Goal: Task Accomplishment & Management: Manage account settings

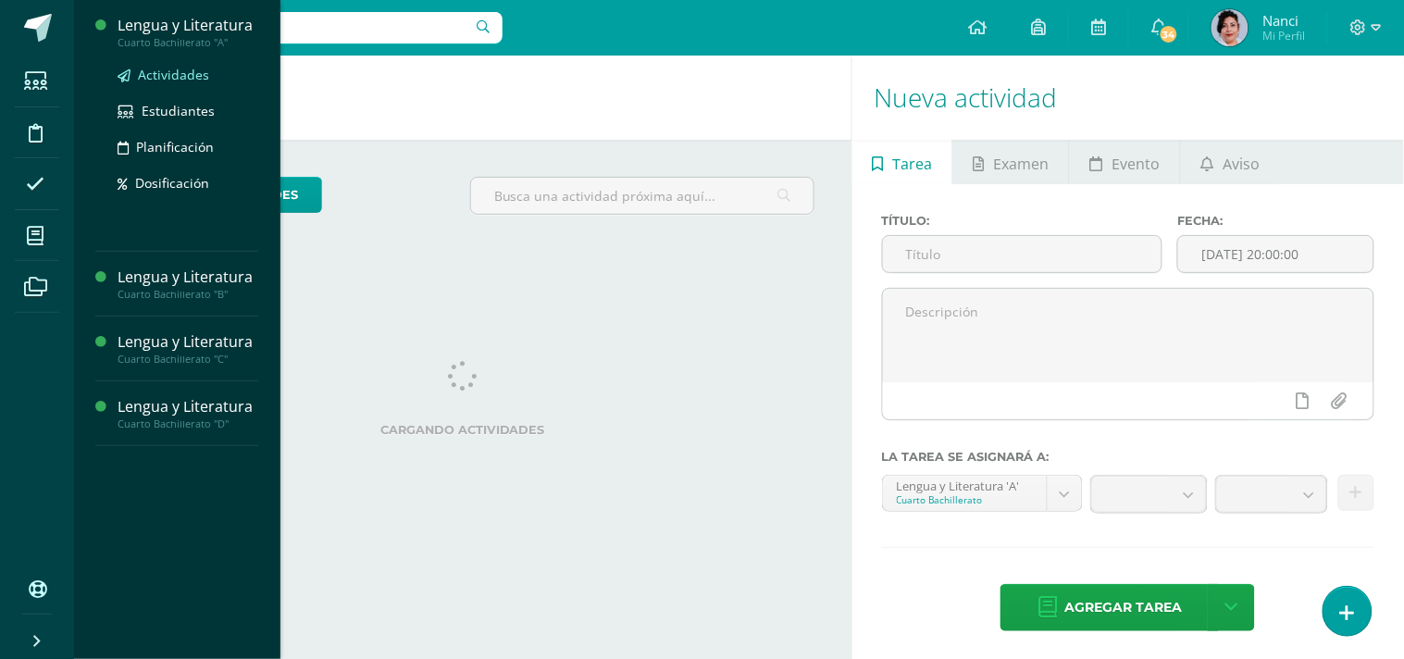
click at [164, 80] on span "Actividades" at bounding box center [173, 75] width 71 height 18
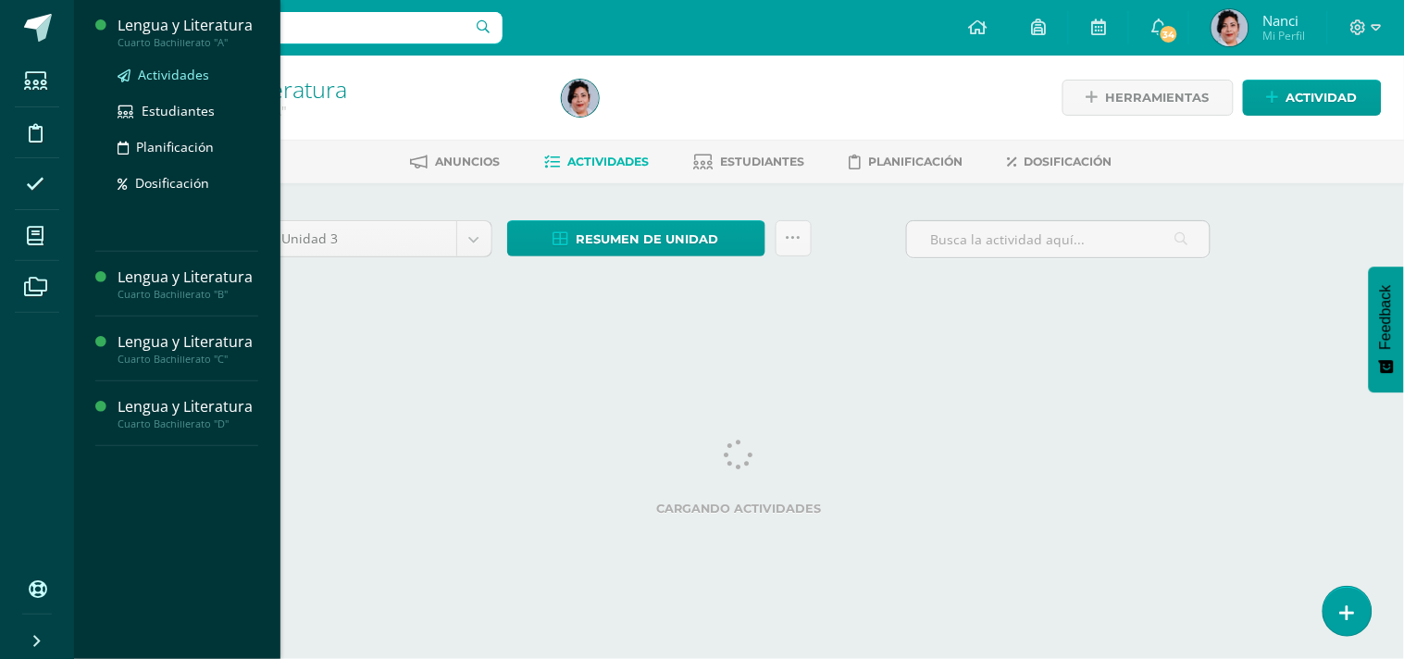
click at [189, 76] on span "Actividades" at bounding box center [173, 75] width 71 height 18
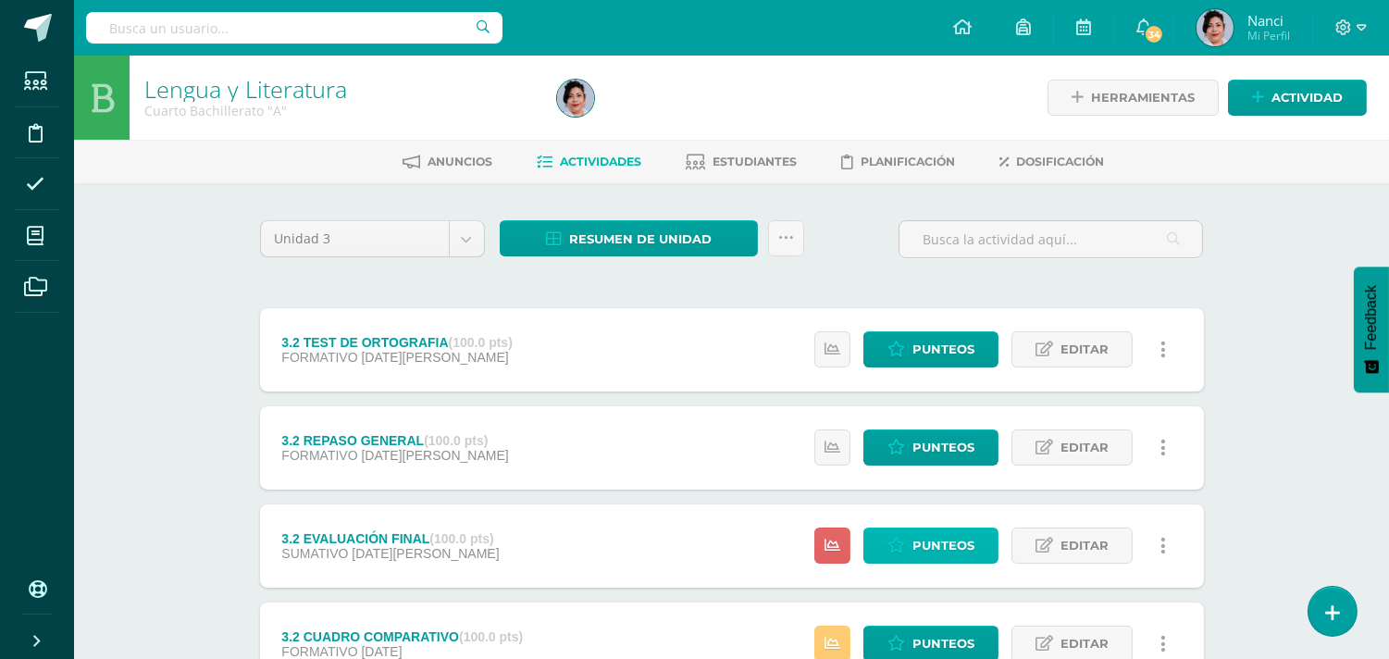
click at [923, 544] on span "Punteos" at bounding box center [943, 545] width 62 height 34
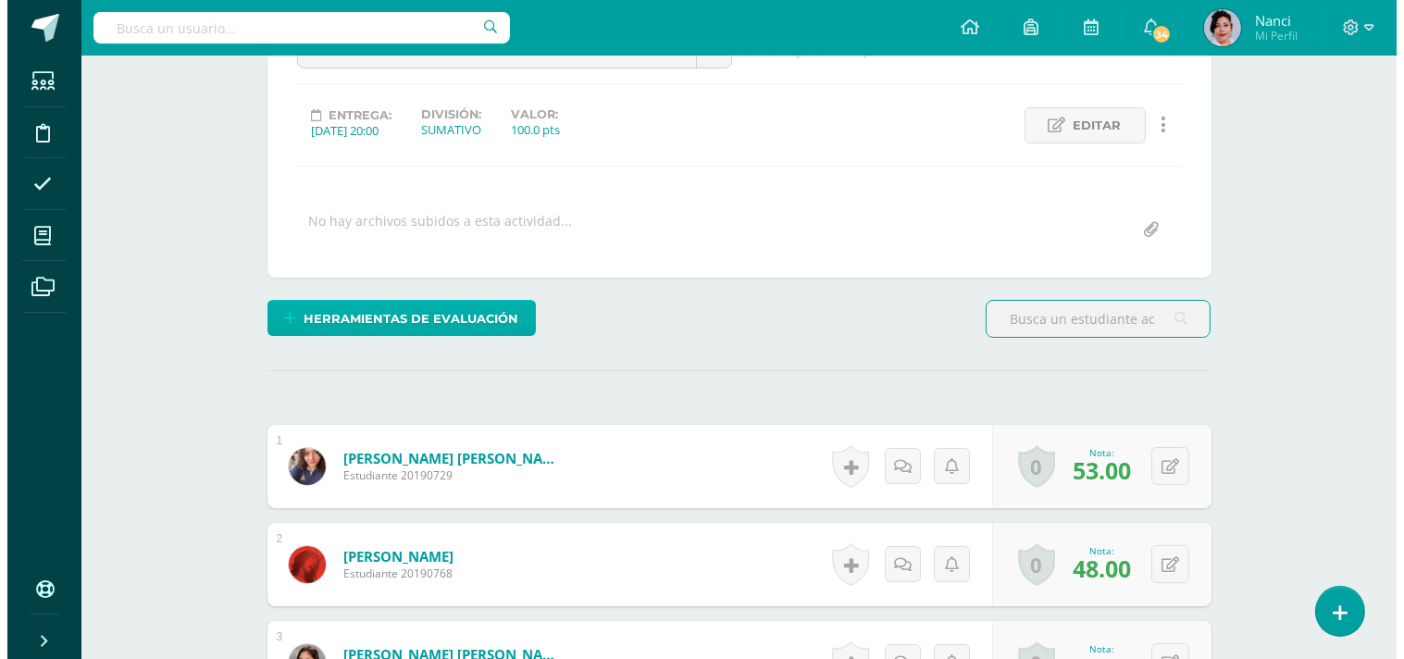
scroll to position [219, 0]
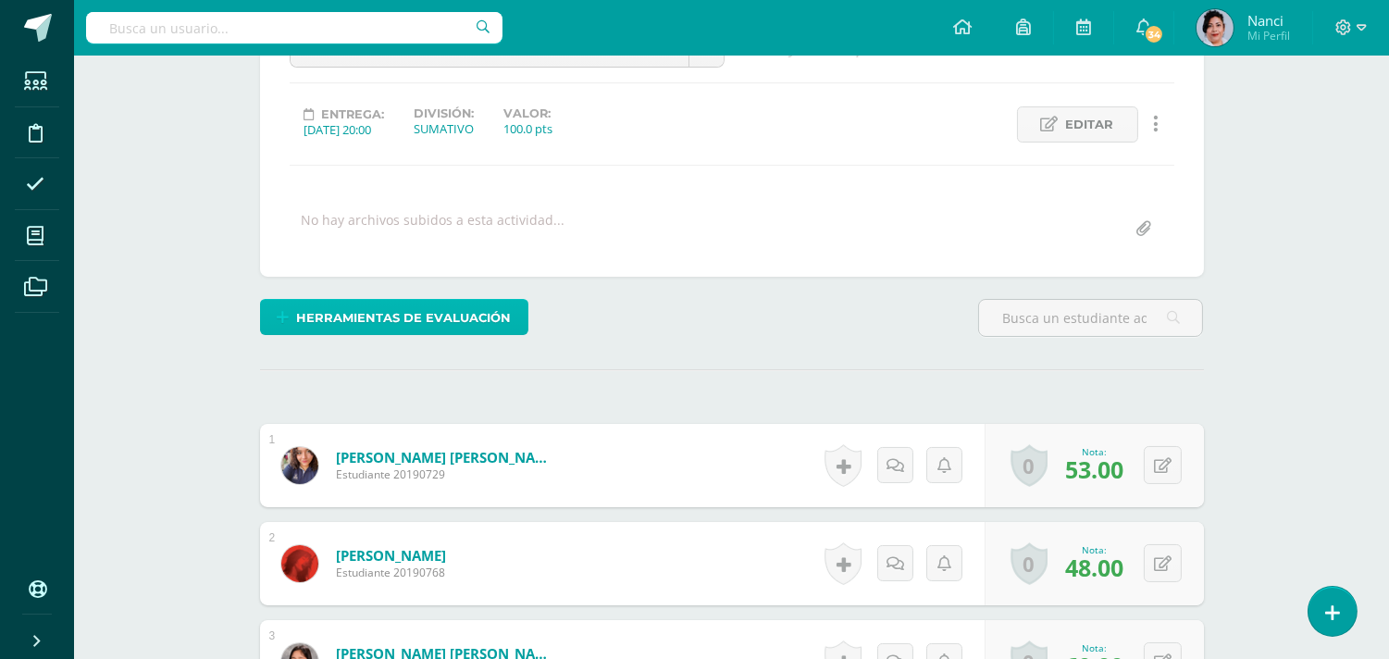
click at [361, 305] on span "Herramientas de evaluación" at bounding box center [403, 318] width 215 height 34
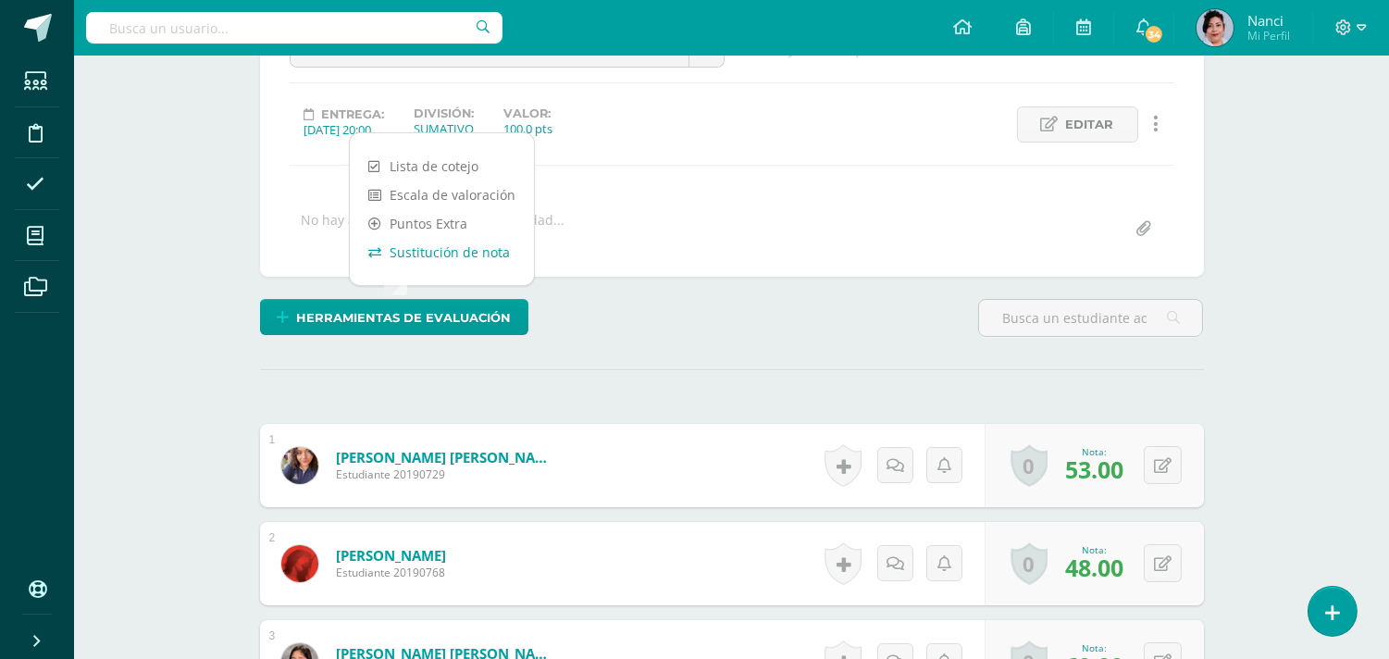
click at [416, 254] on link "Sustitución de nota" at bounding box center [442, 252] width 184 height 29
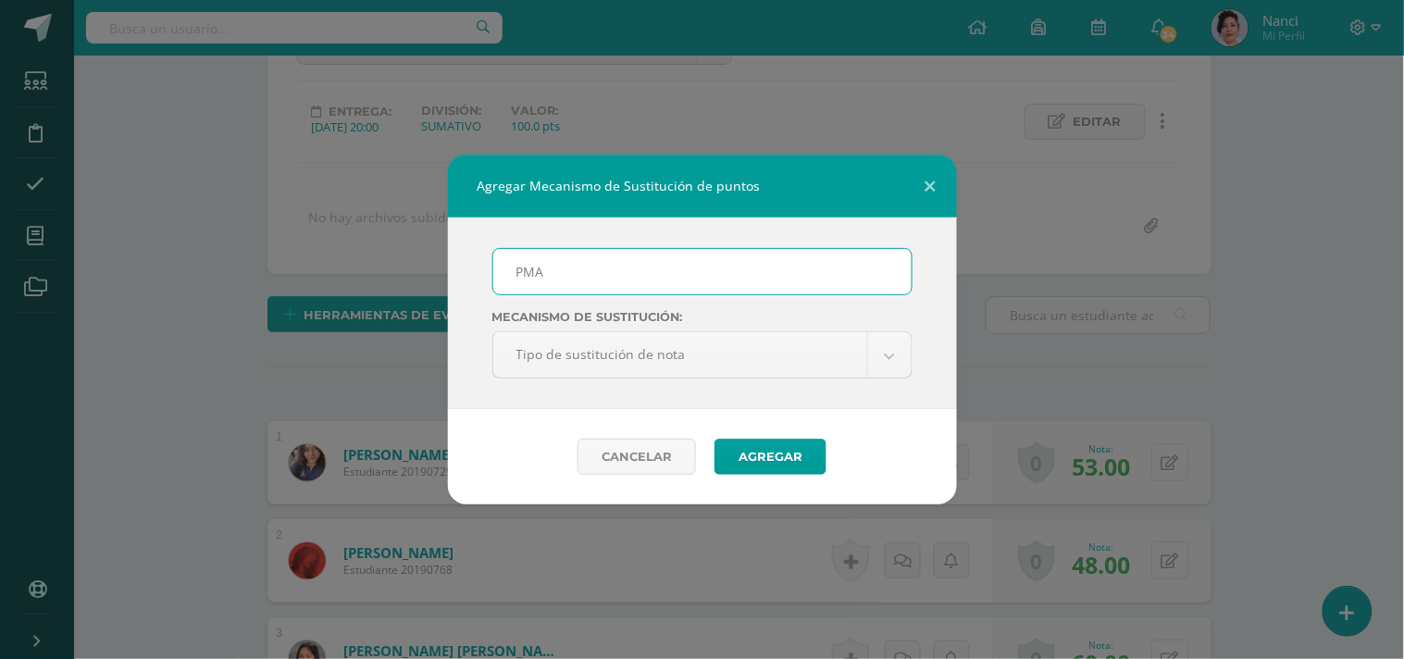
scroll to position [223, 0]
type input "PMA"
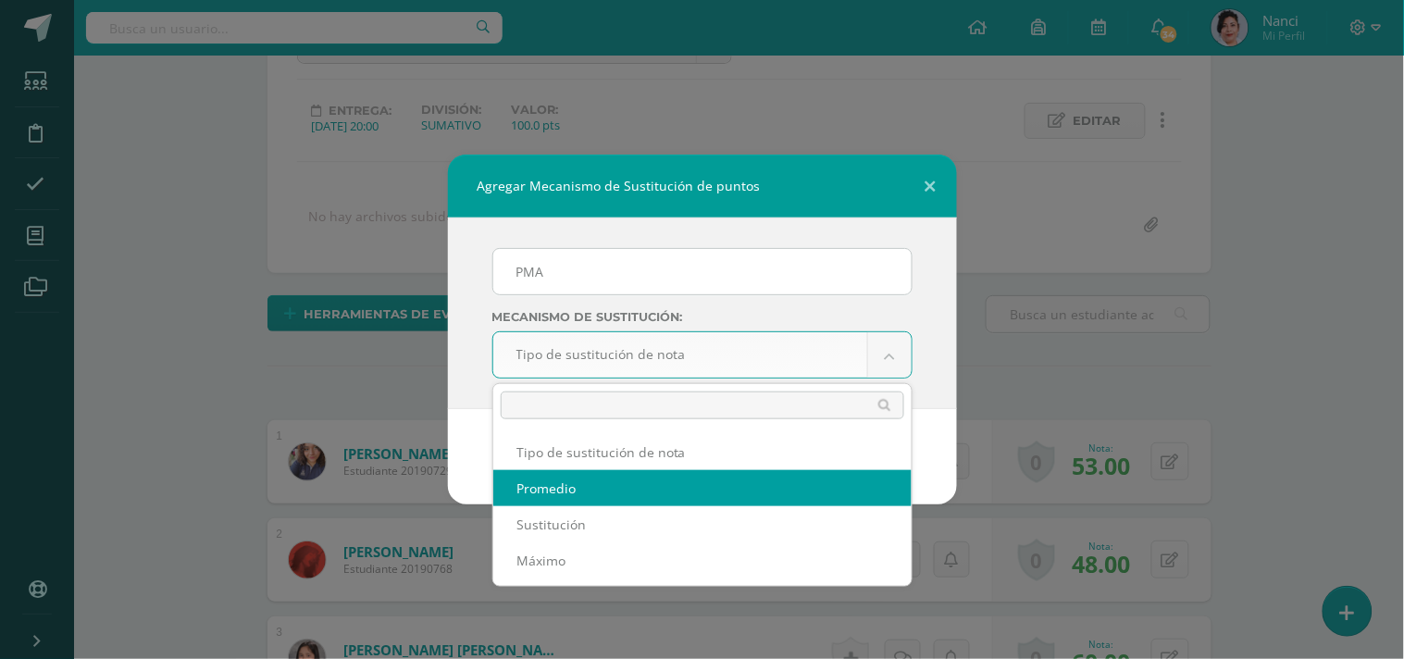
select select "average"
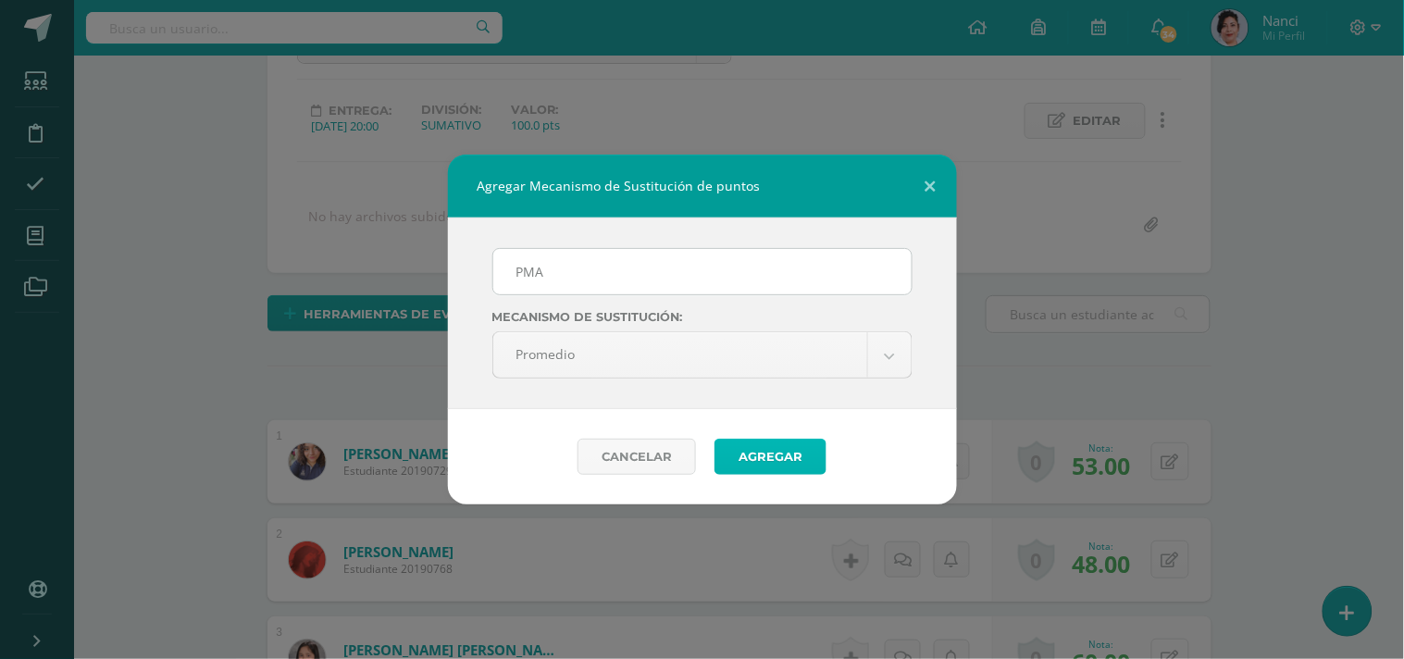
click at [754, 452] on button "Agregar" at bounding box center [770, 457] width 112 height 36
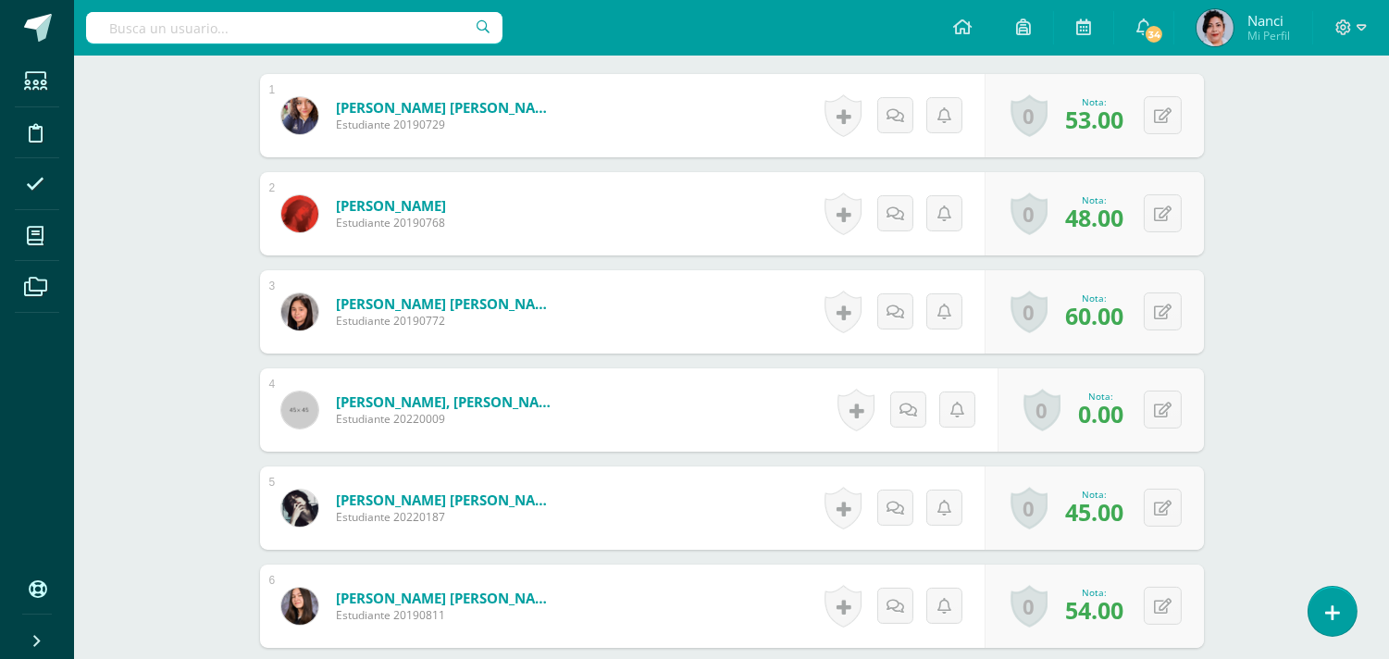
scroll to position [722, 0]
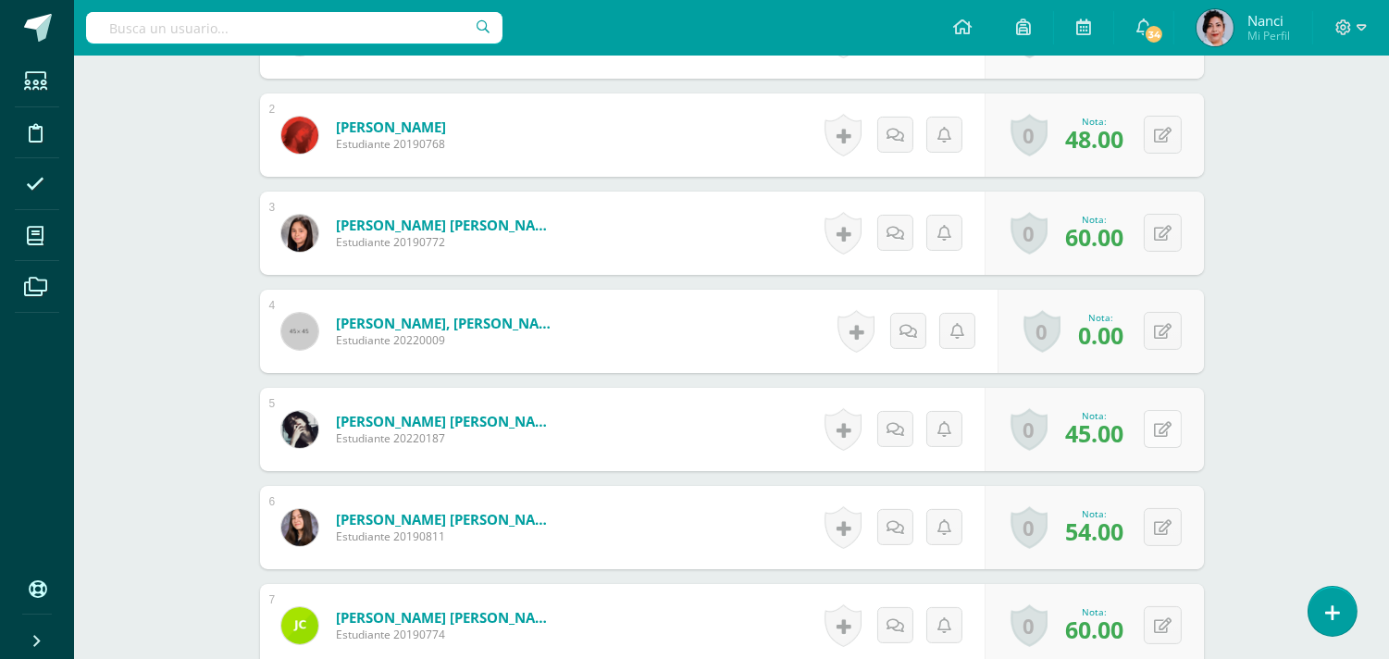
click at [1150, 421] on button at bounding box center [1163, 429] width 38 height 38
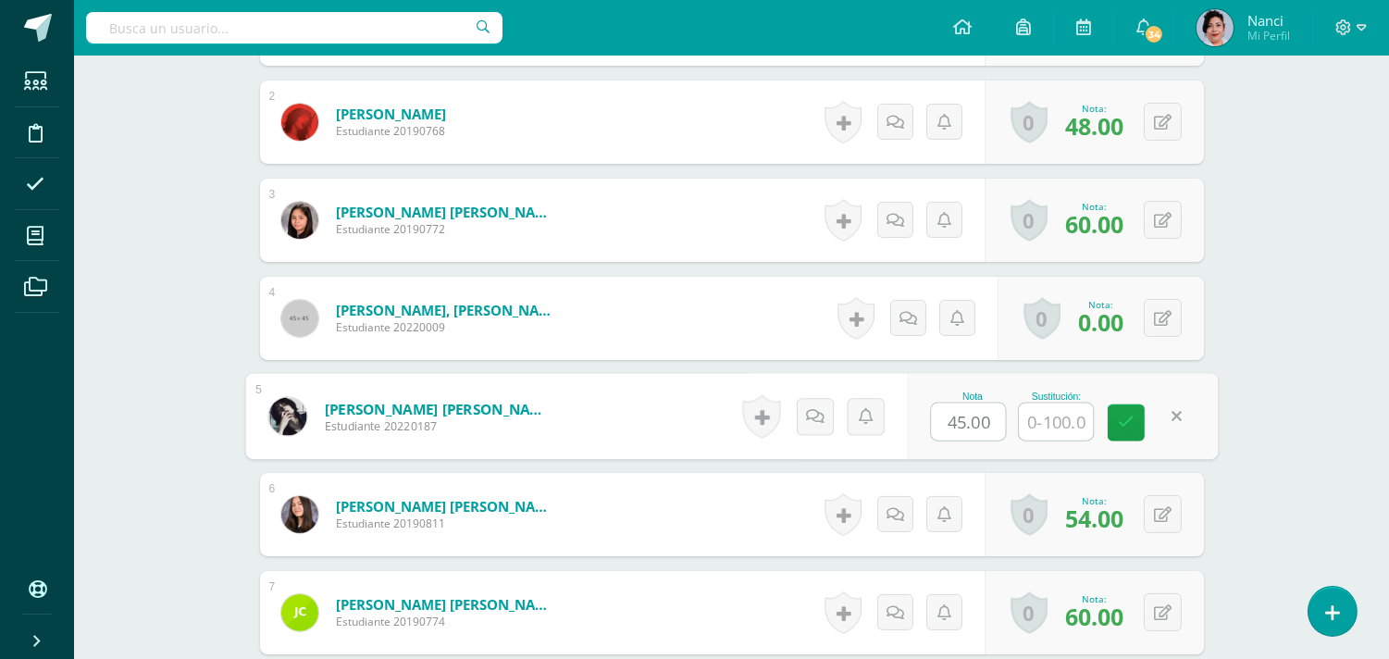
scroll to position [736, 0]
click at [1055, 412] on input "text" at bounding box center [1056, 420] width 74 height 37
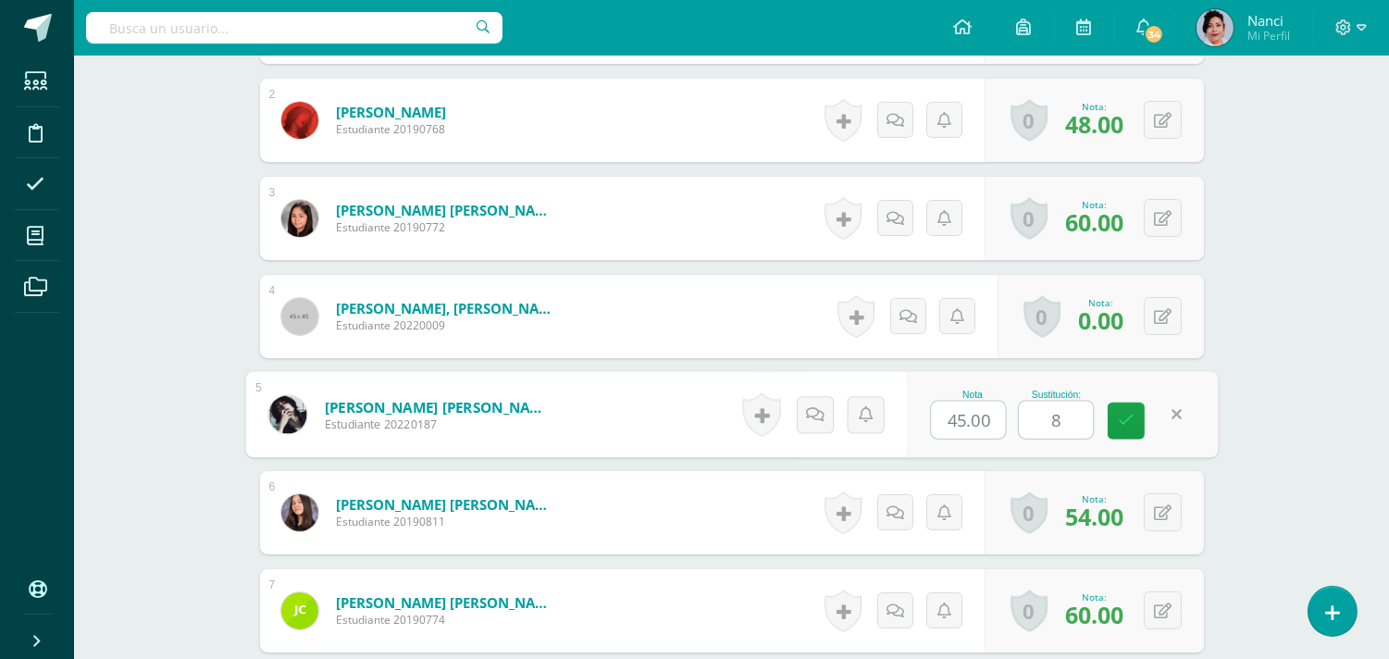
type input "81"
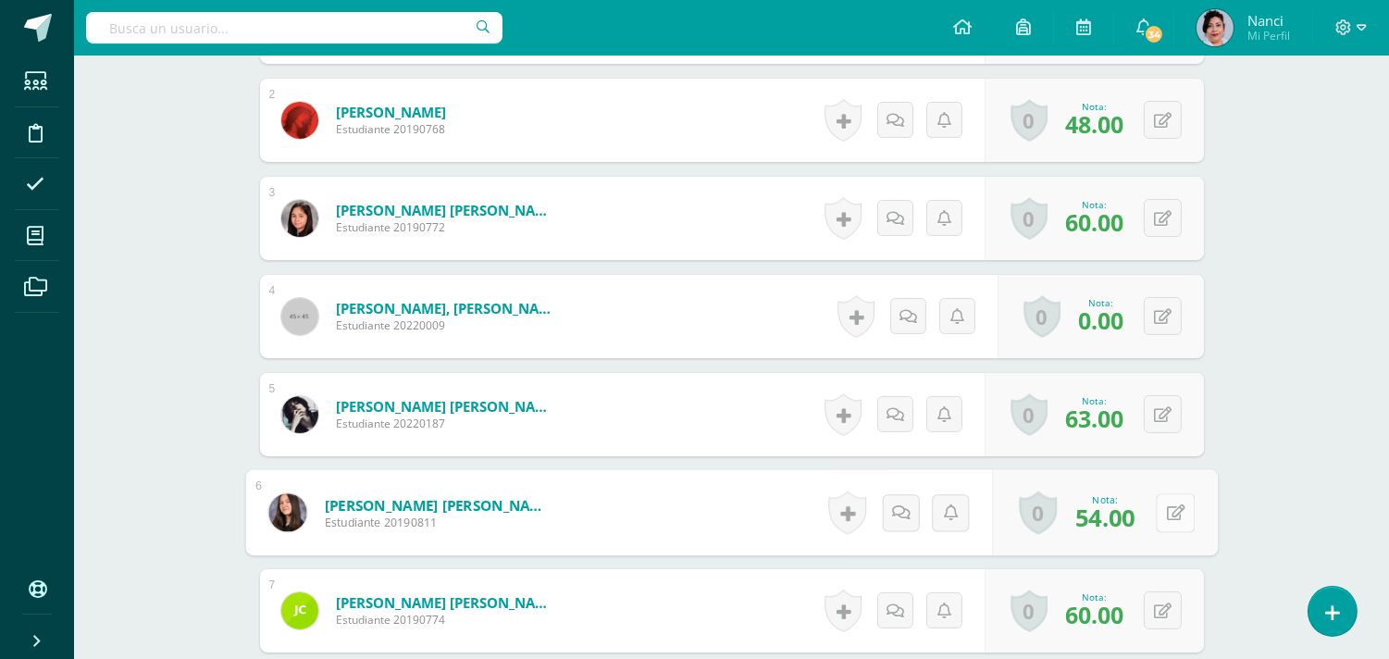
click at [1158, 505] on button at bounding box center [1175, 512] width 39 height 39
type input "60"
click at [1132, 519] on icon at bounding box center [1126, 519] width 17 height 16
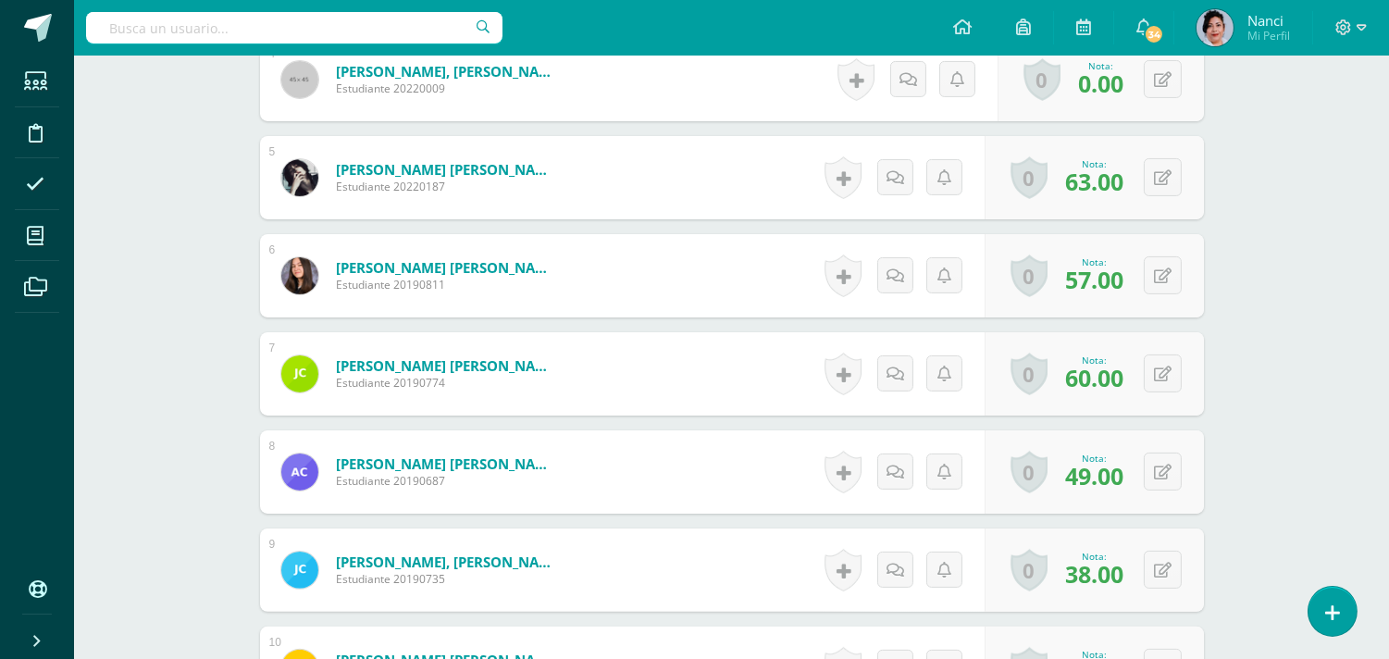
scroll to position [976, 0]
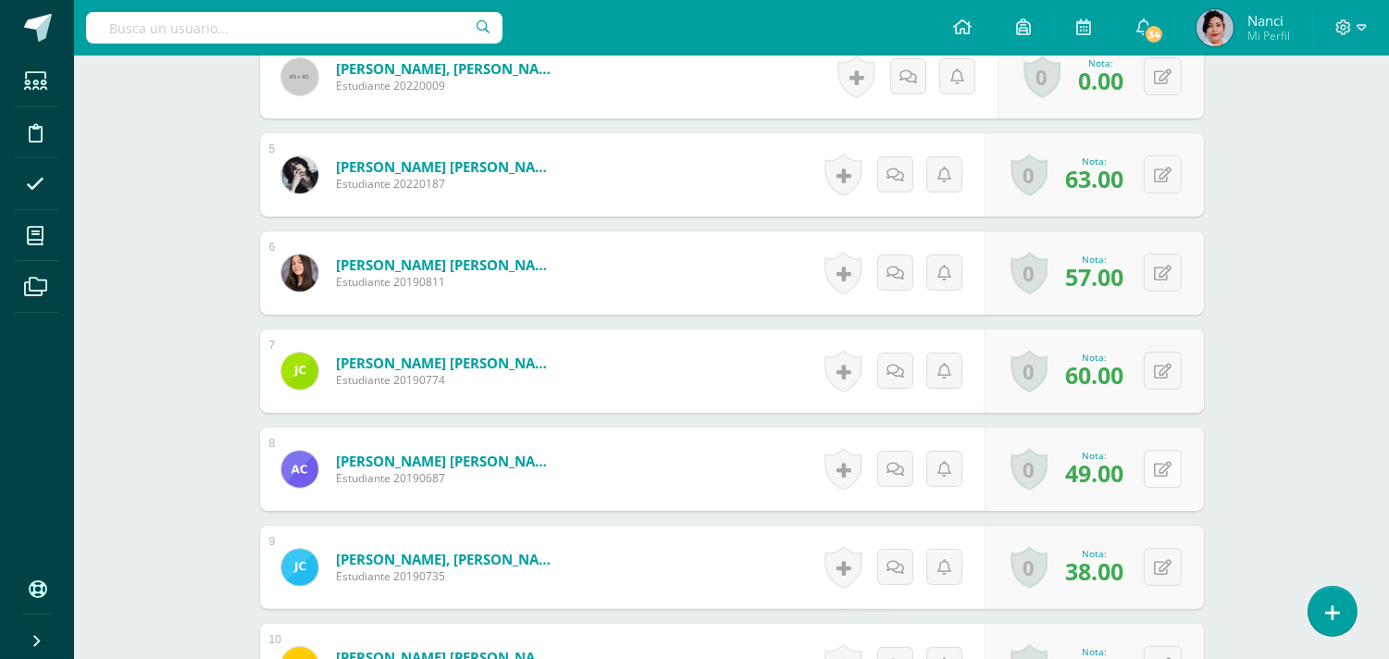
click at [1161, 457] on button at bounding box center [1163, 469] width 38 height 38
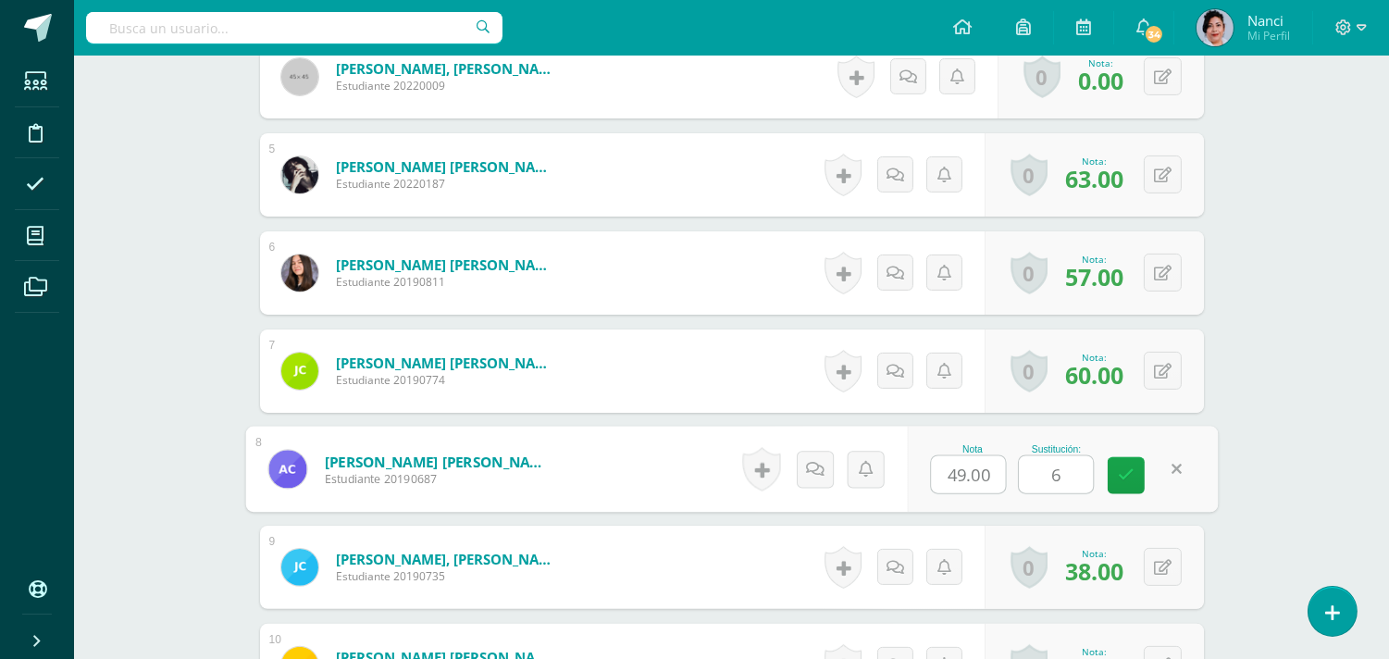
type input "66"
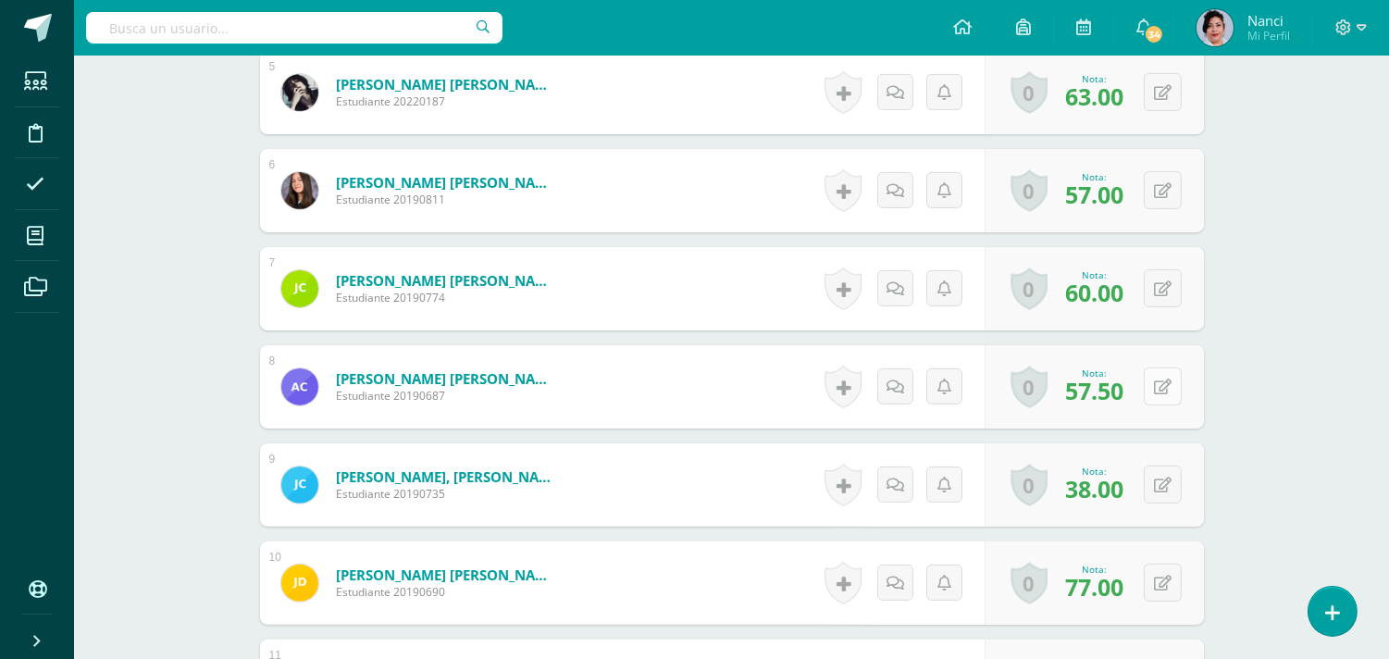
scroll to position [1120, 0]
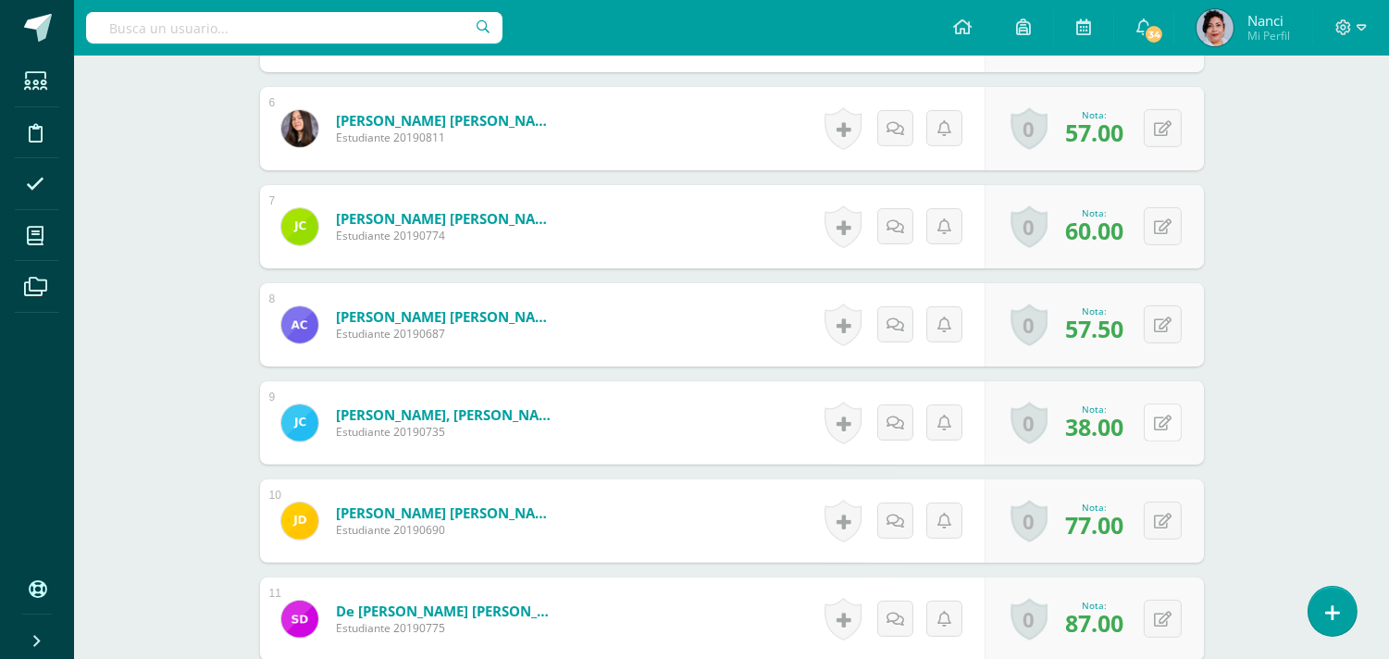
click at [1157, 430] on button at bounding box center [1163, 422] width 38 height 38
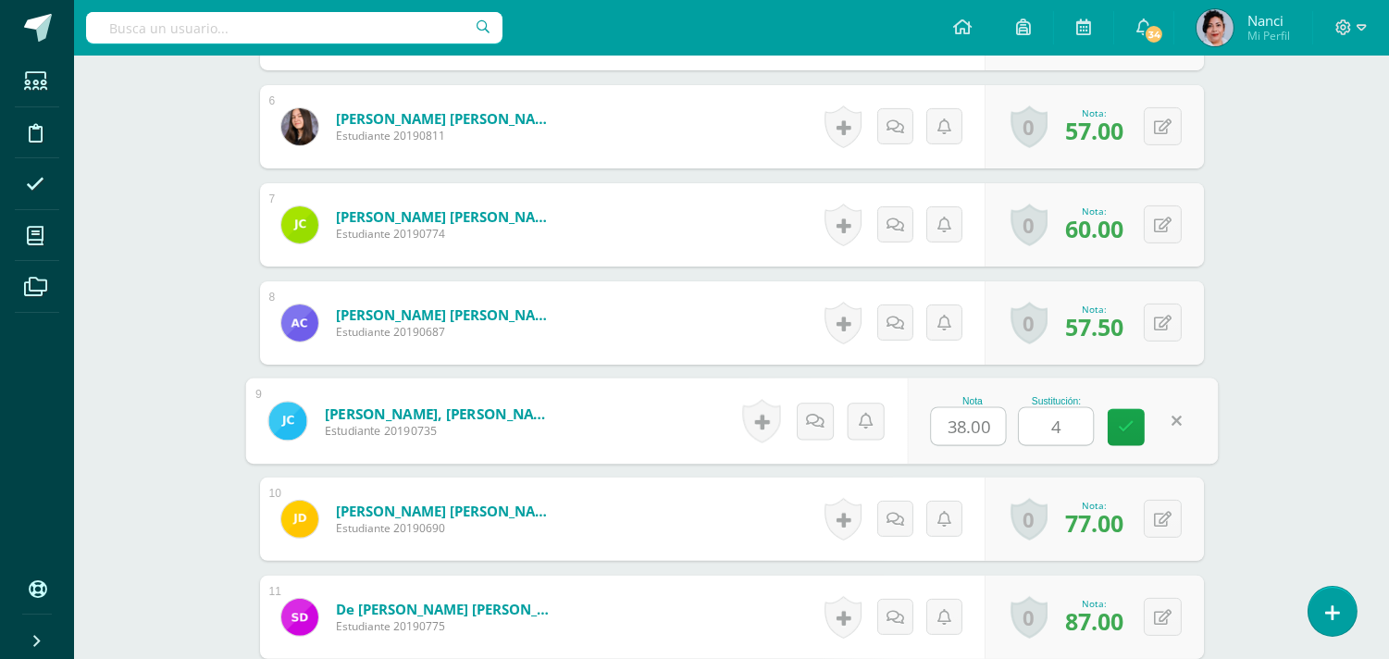
type input "43"
click at [1129, 422] on icon at bounding box center [1126, 427] width 17 height 16
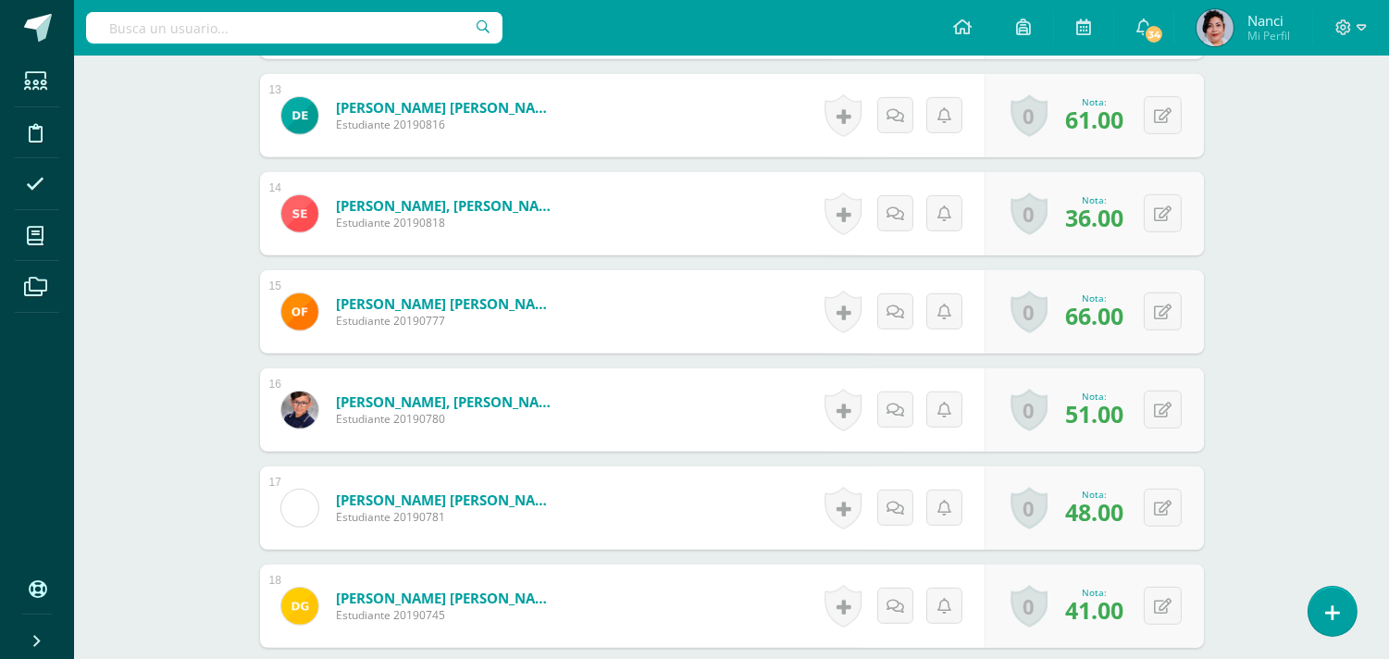
scroll to position [1826, 0]
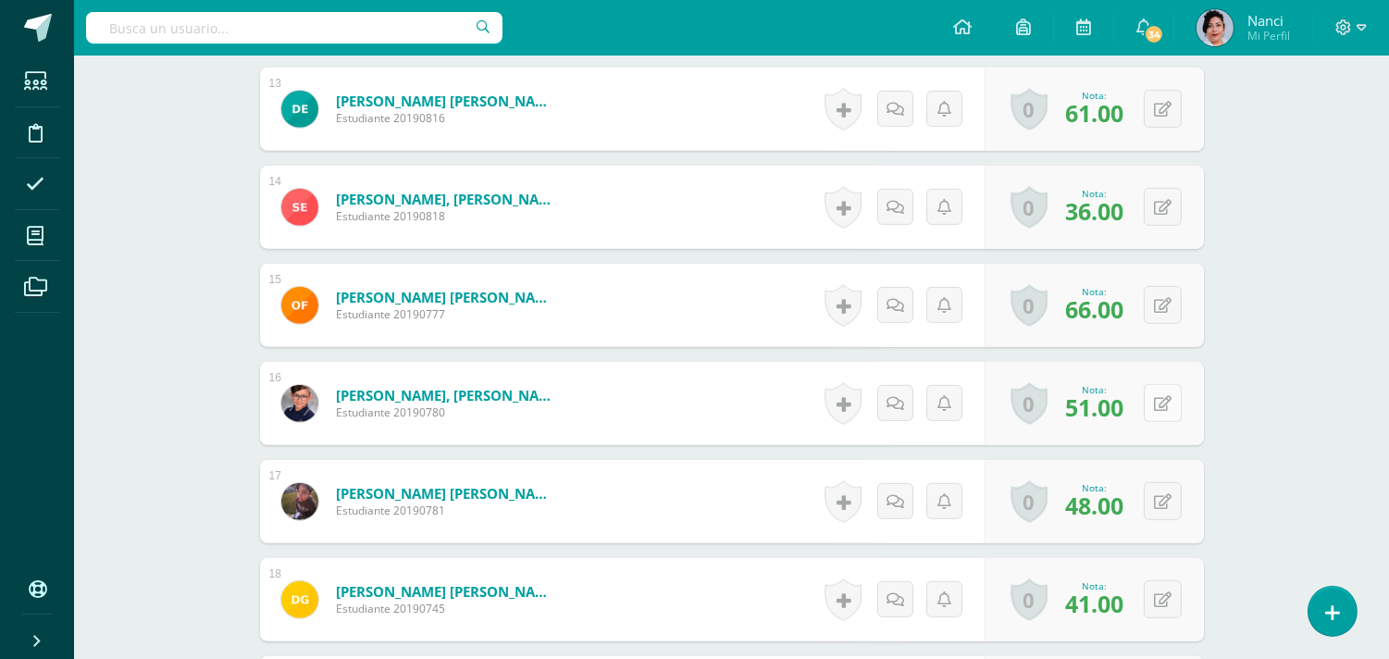
click at [1157, 400] on icon at bounding box center [1163, 404] width 18 height 16
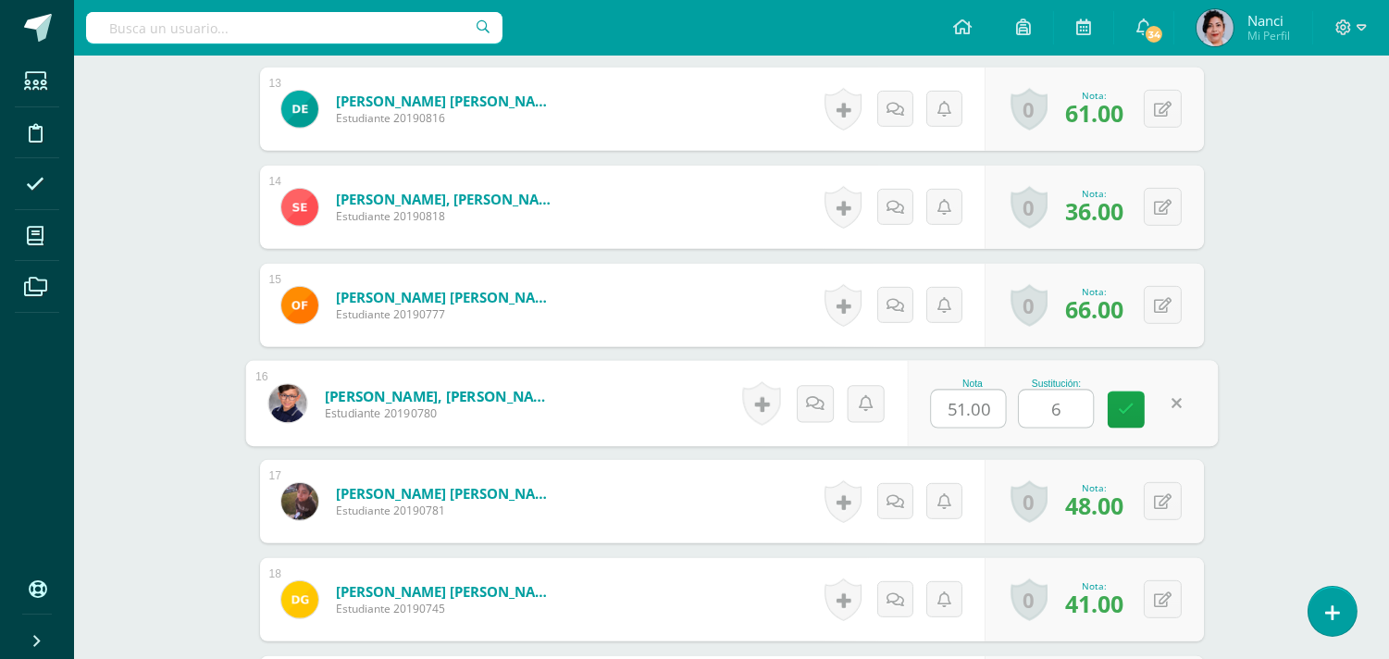
type input "60"
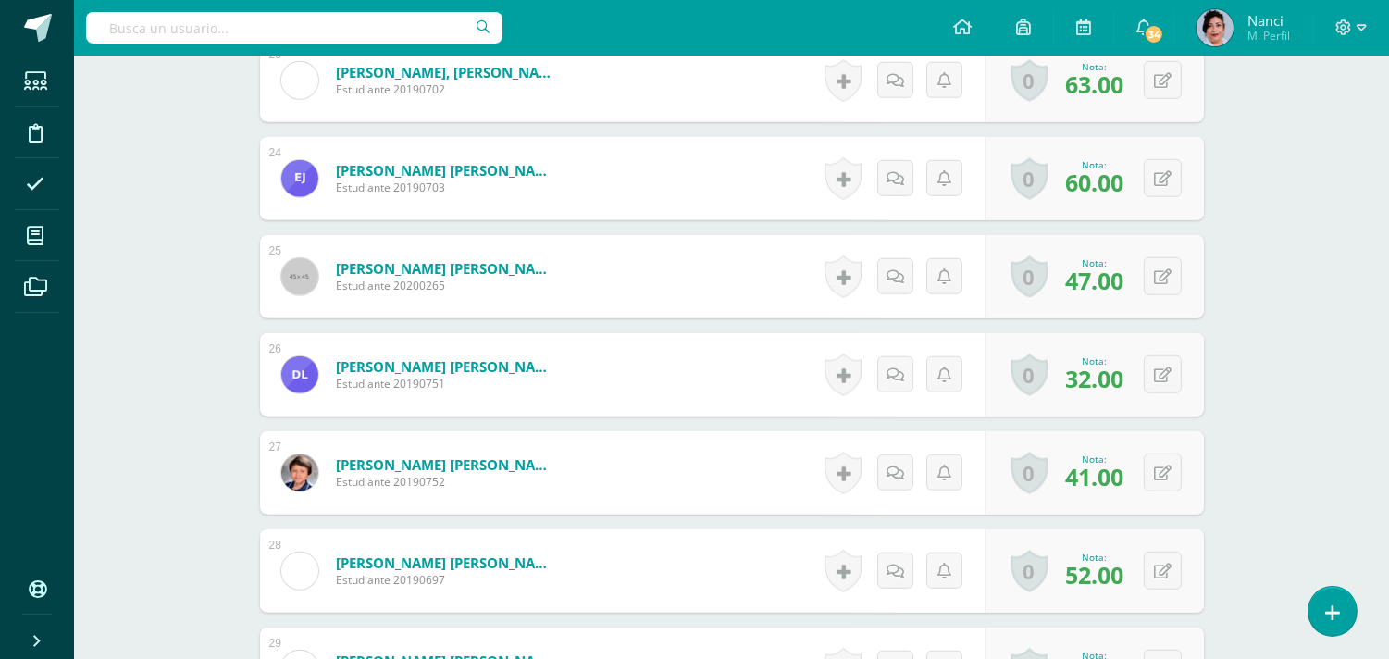
scroll to position [2839, 0]
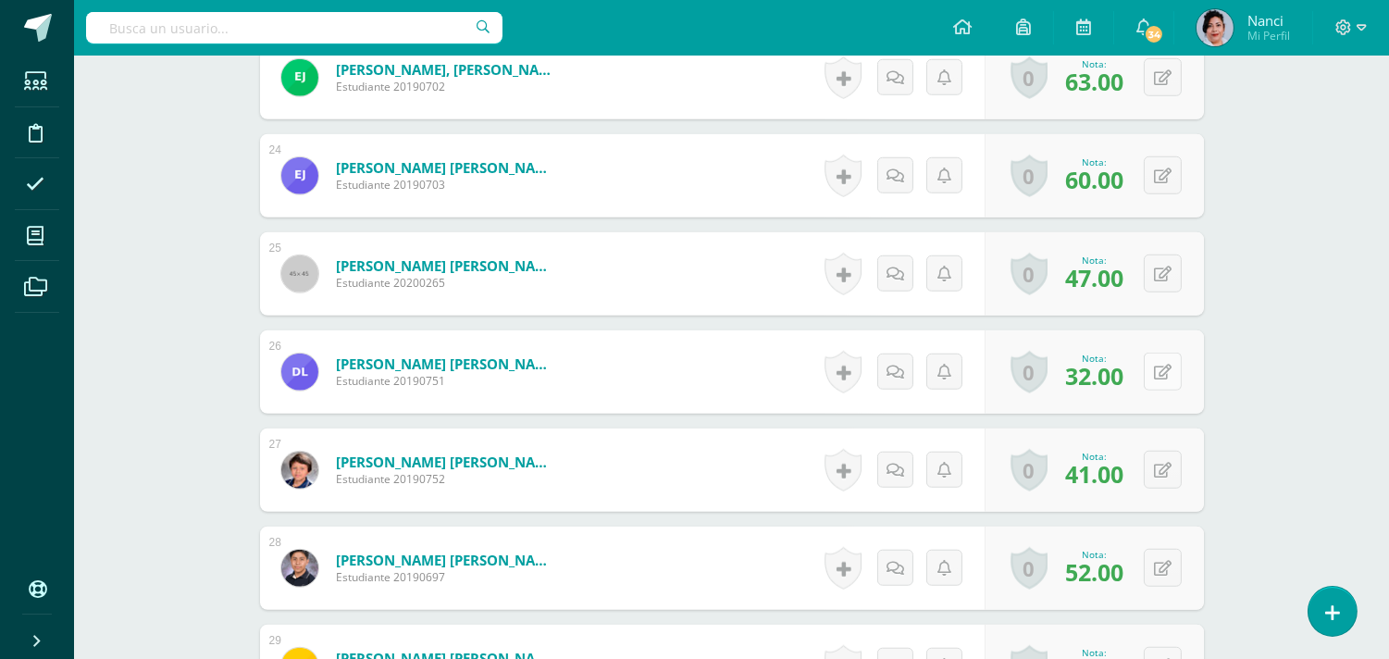
click at [1150, 365] on button at bounding box center [1163, 372] width 38 height 38
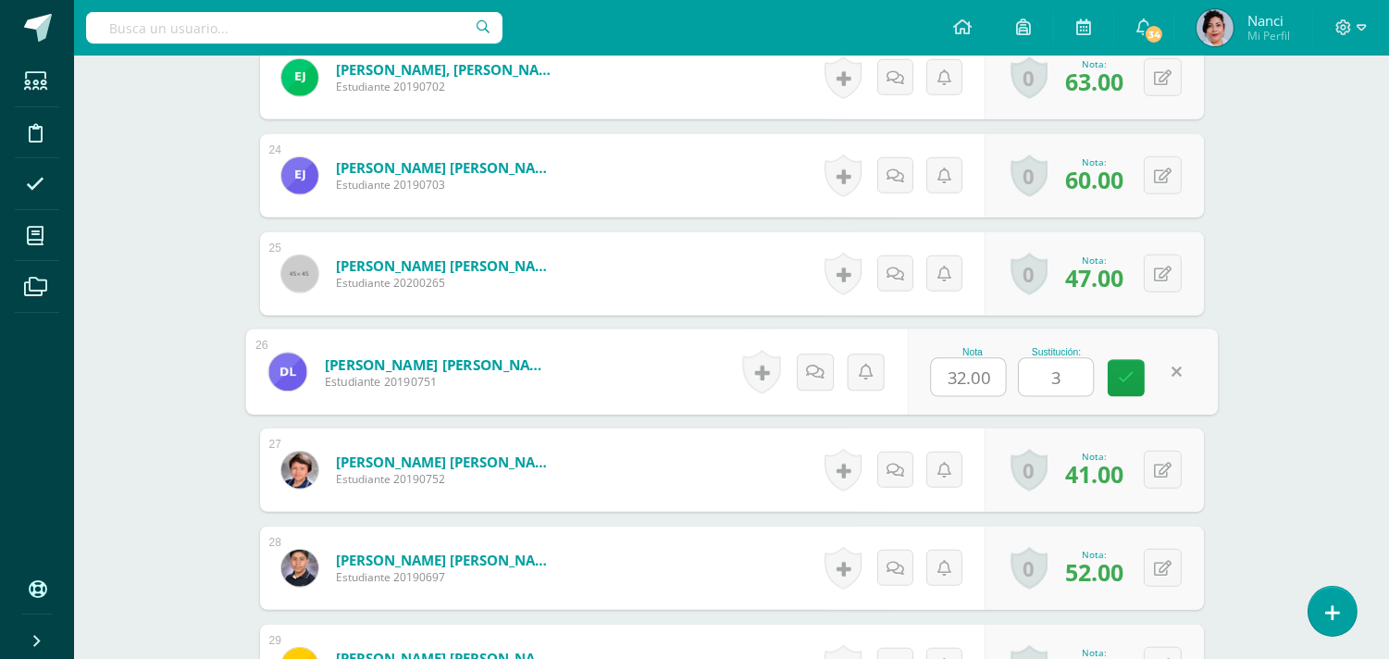
type input "38"
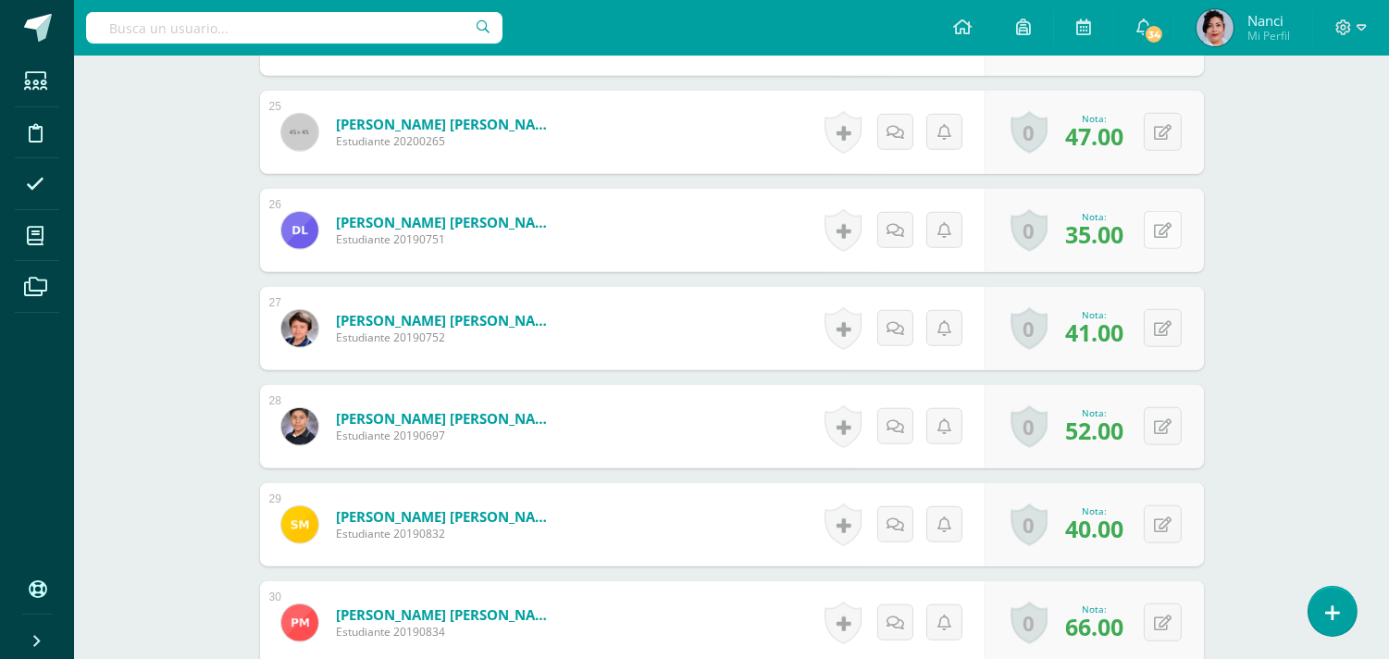
scroll to position [2992, 0]
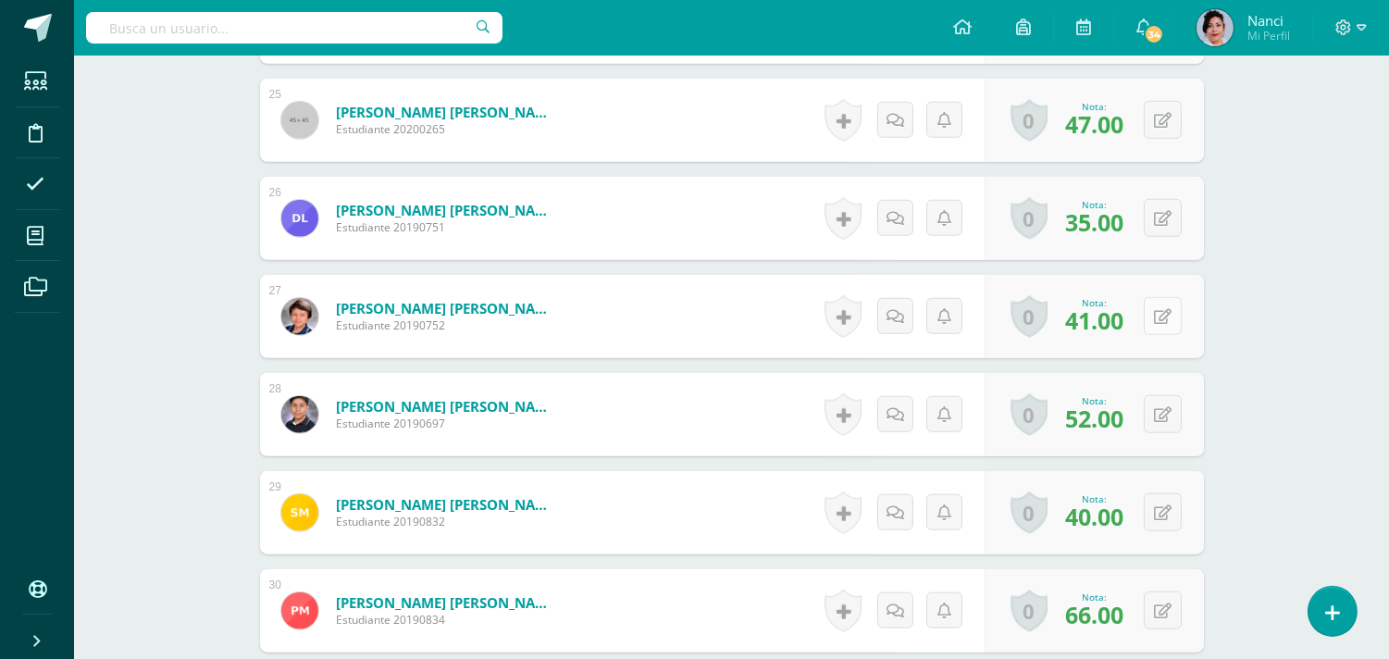
click at [1167, 327] on button at bounding box center [1163, 316] width 38 height 38
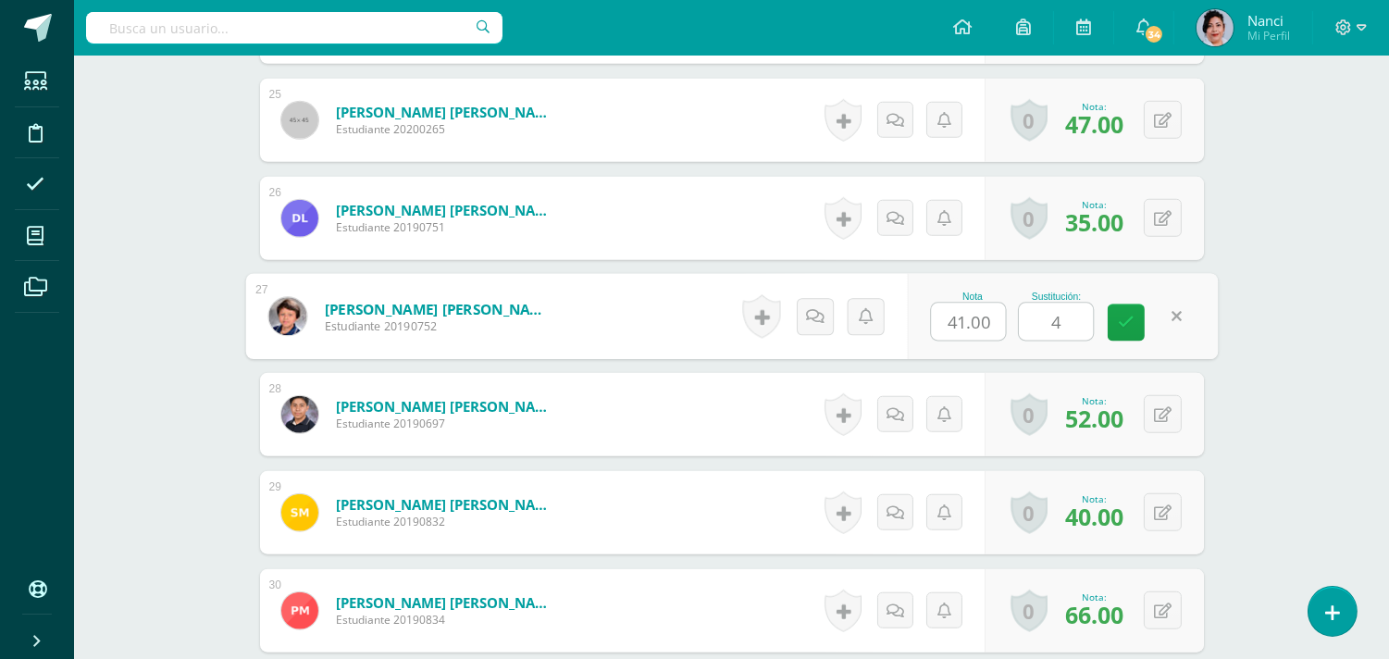
type input "46"
click at [1135, 338] on link at bounding box center [1126, 322] width 37 height 37
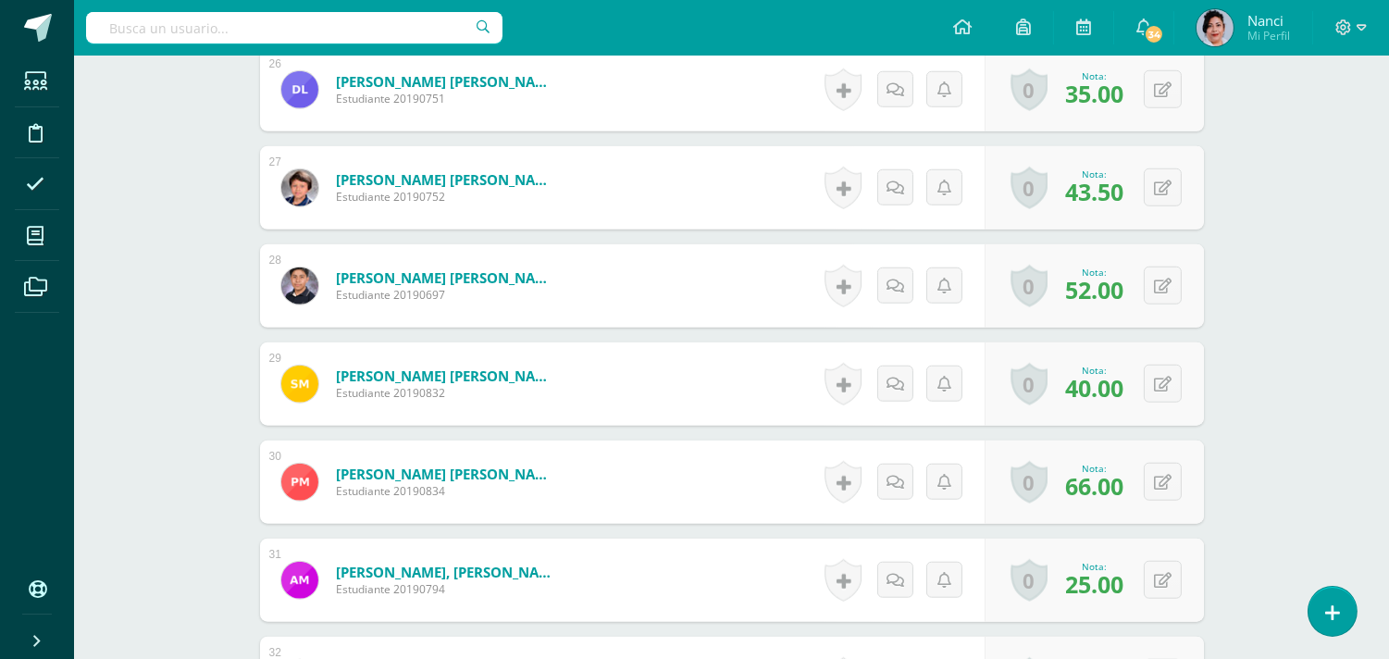
scroll to position [3135, 0]
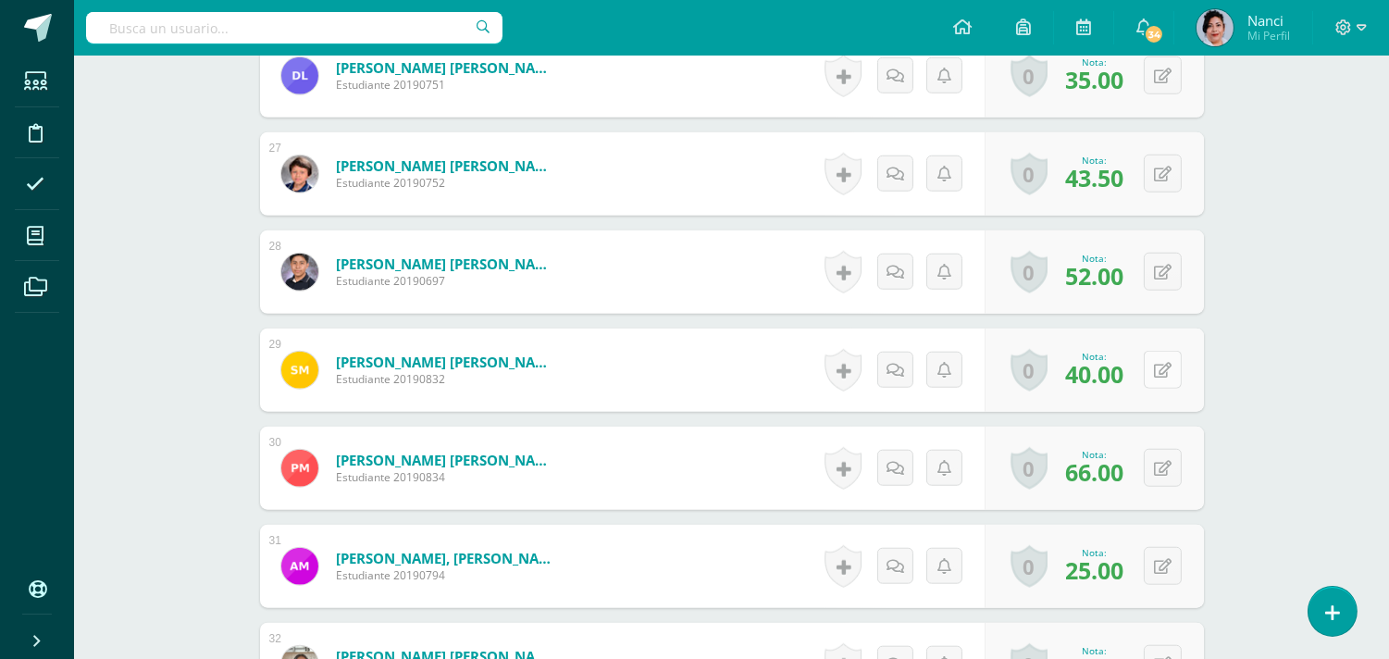
click at [1151, 373] on button at bounding box center [1163, 370] width 38 height 38
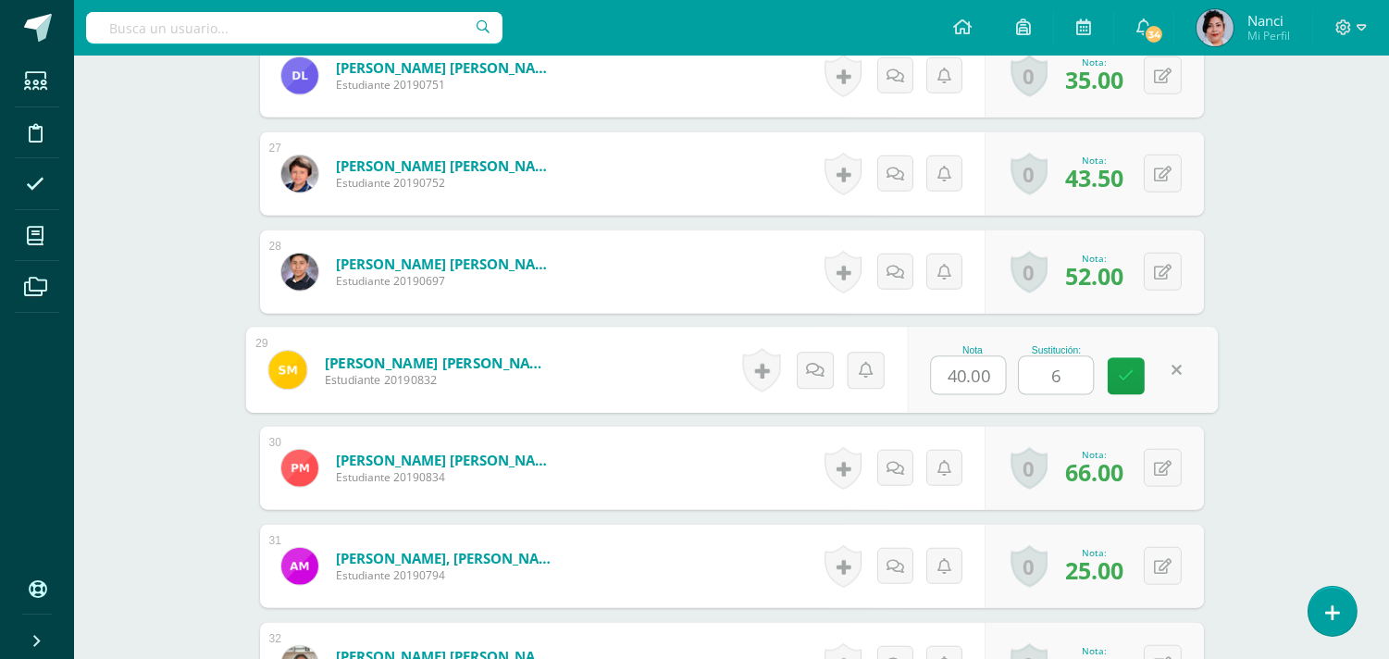
type input "64"
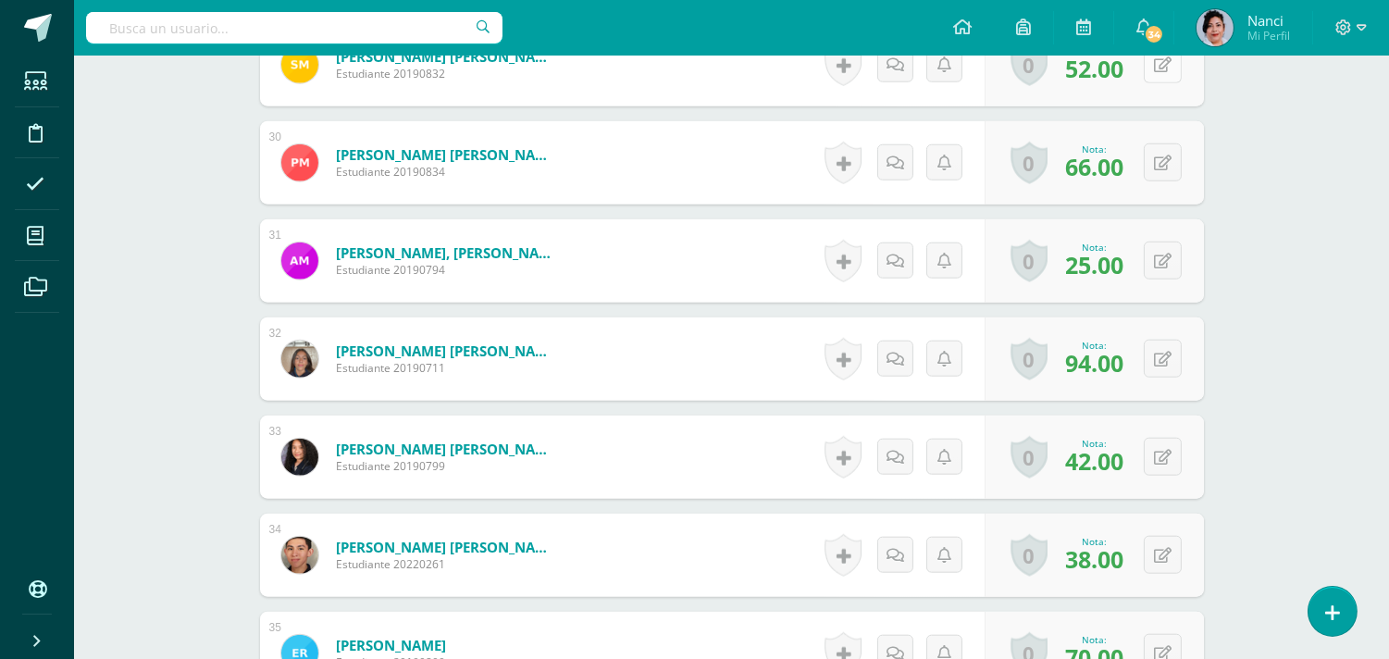
scroll to position [3443, 0]
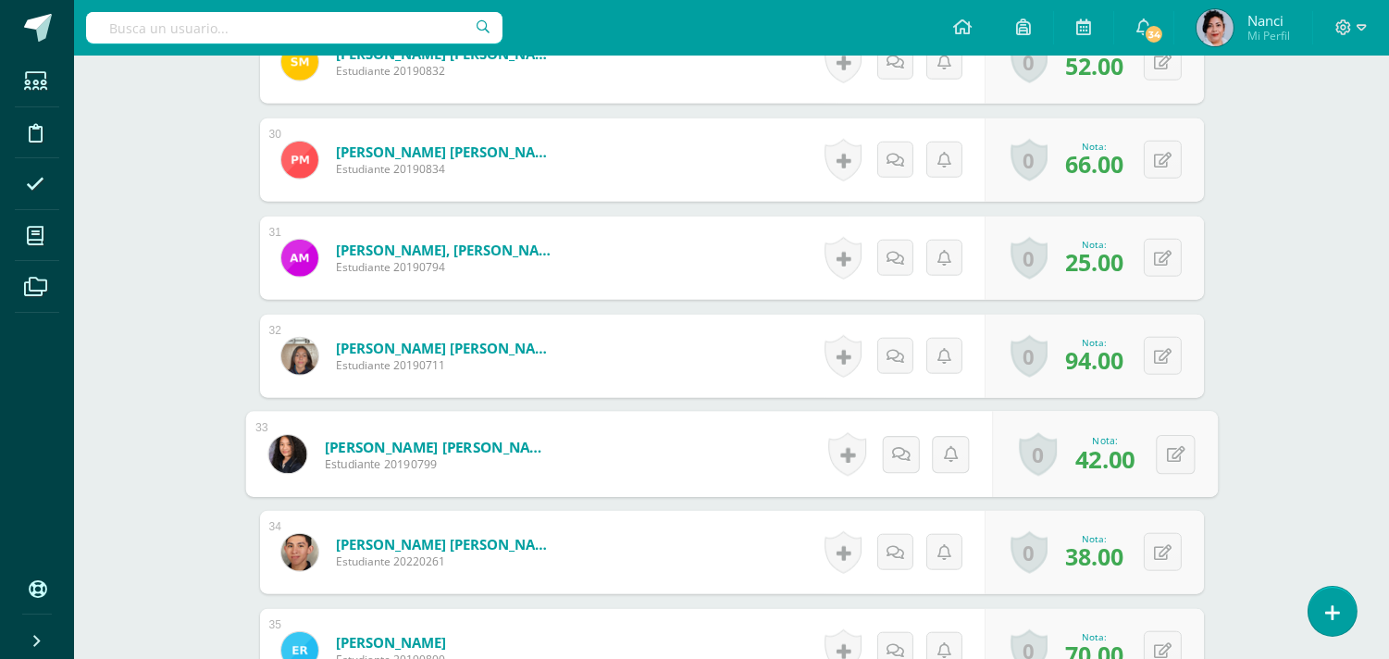
click at [663, 350] on form "Ordoñez Monterroso, Vianca Gabriela Estudiante 20190711 Nota 94.00 Sustitución:" at bounding box center [732, 356] width 944 height 83
click at [1166, 441] on button at bounding box center [1163, 454] width 38 height 38
click at [1127, 466] on icon at bounding box center [1126, 460] width 17 height 16
type input "4"
click at [1161, 461] on button at bounding box center [1163, 454] width 38 height 38
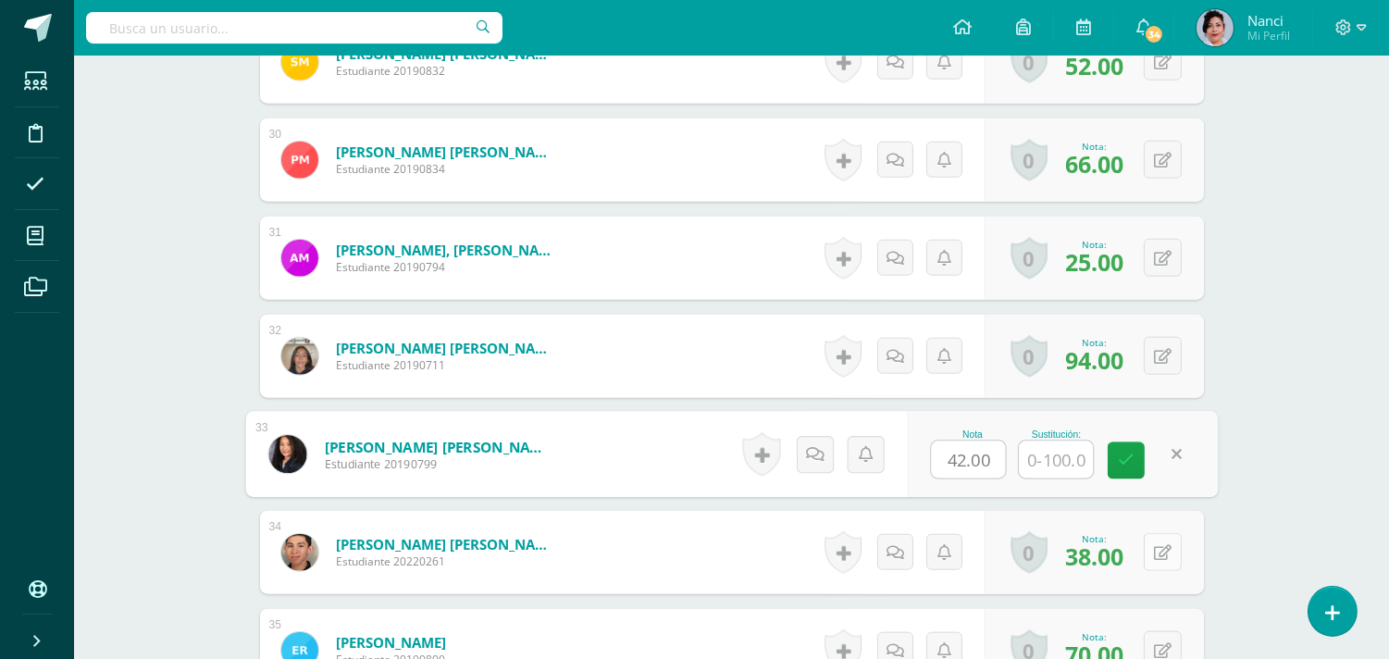
click at [1160, 550] on icon at bounding box center [1163, 553] width 18 height 16
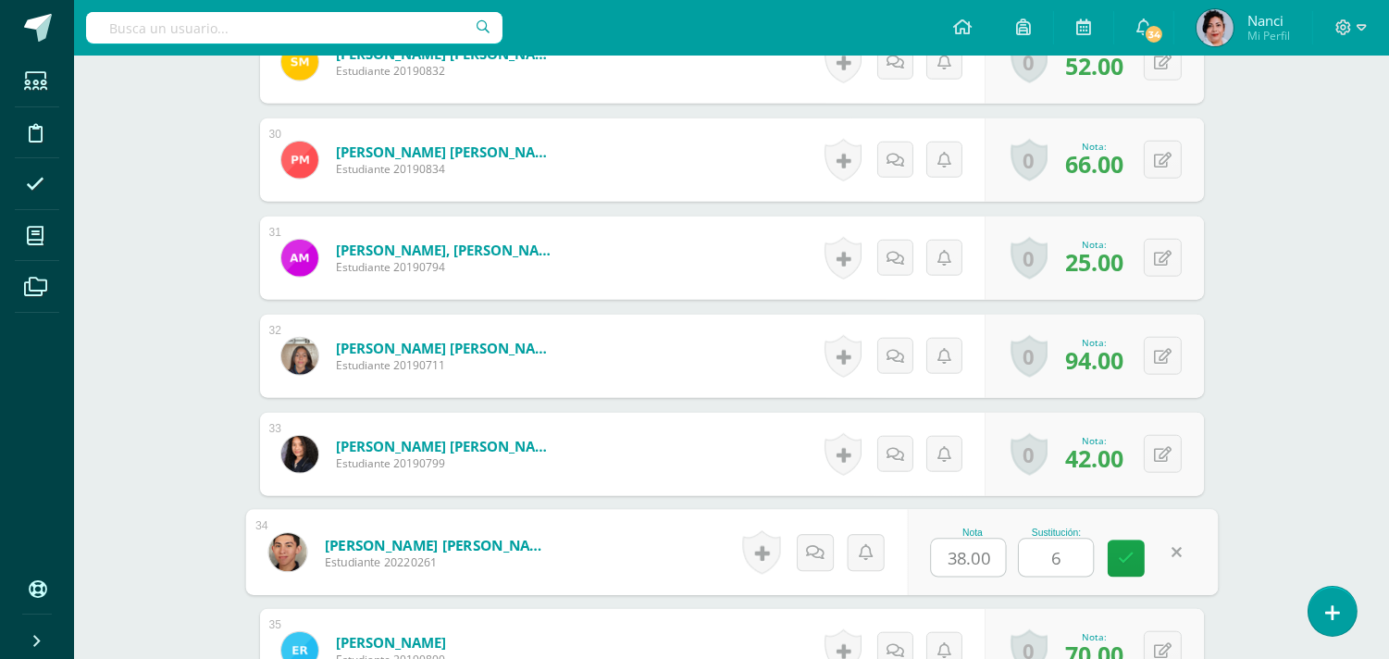
type input "62"
click at [1116, 552] on link at bounding box center [1126, 558] width 37 height 37
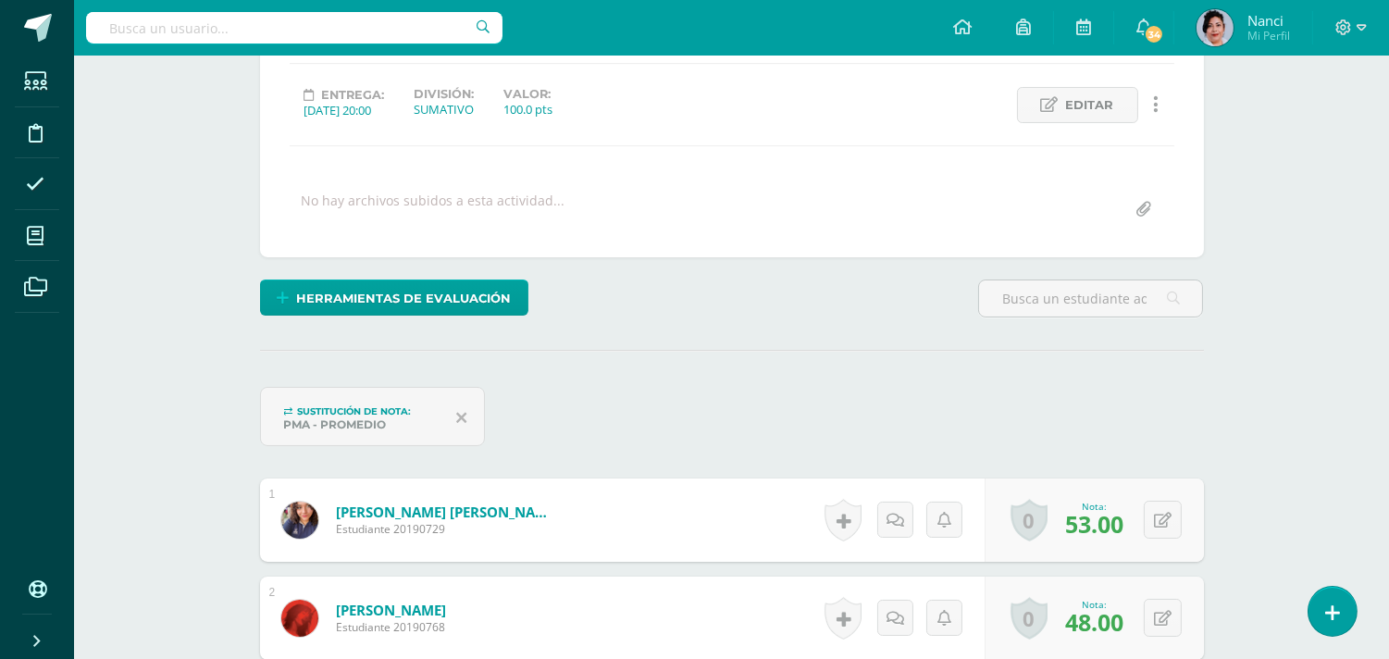
scroll to position [0, 0]
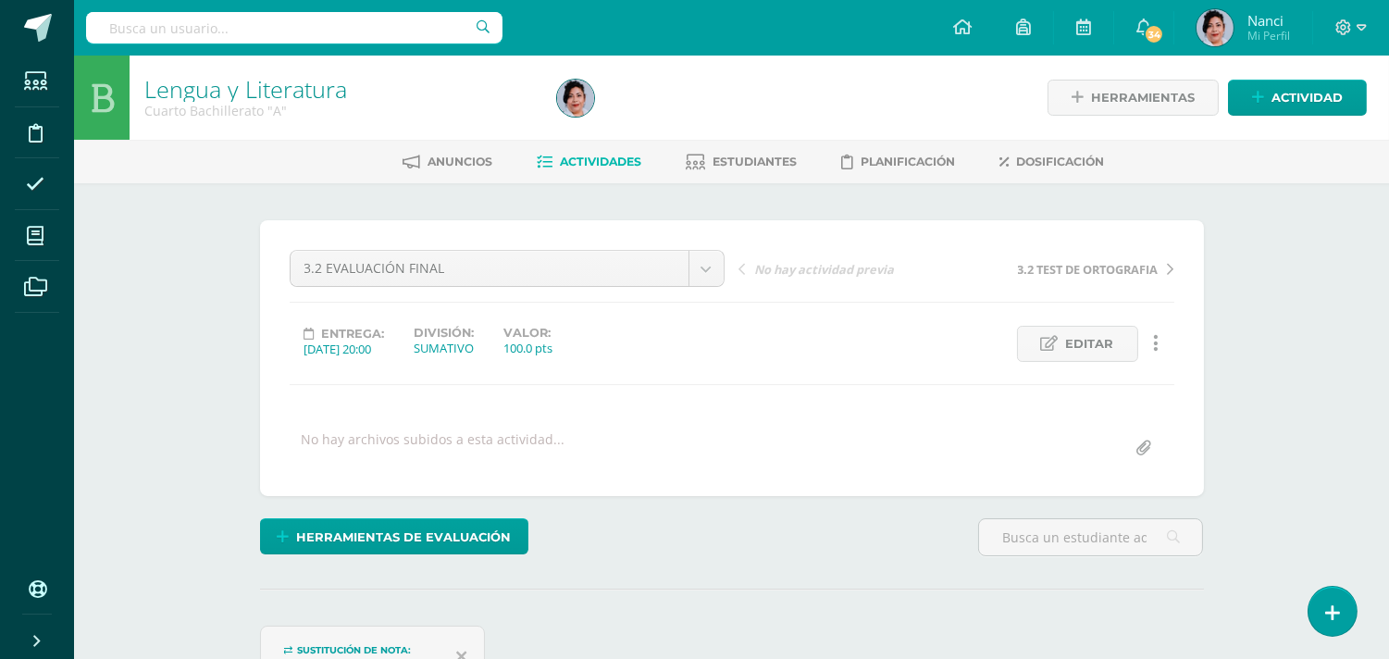
click at [602, 167] on span "Actividades" at bounding box center [601, 162] width 81 height 14
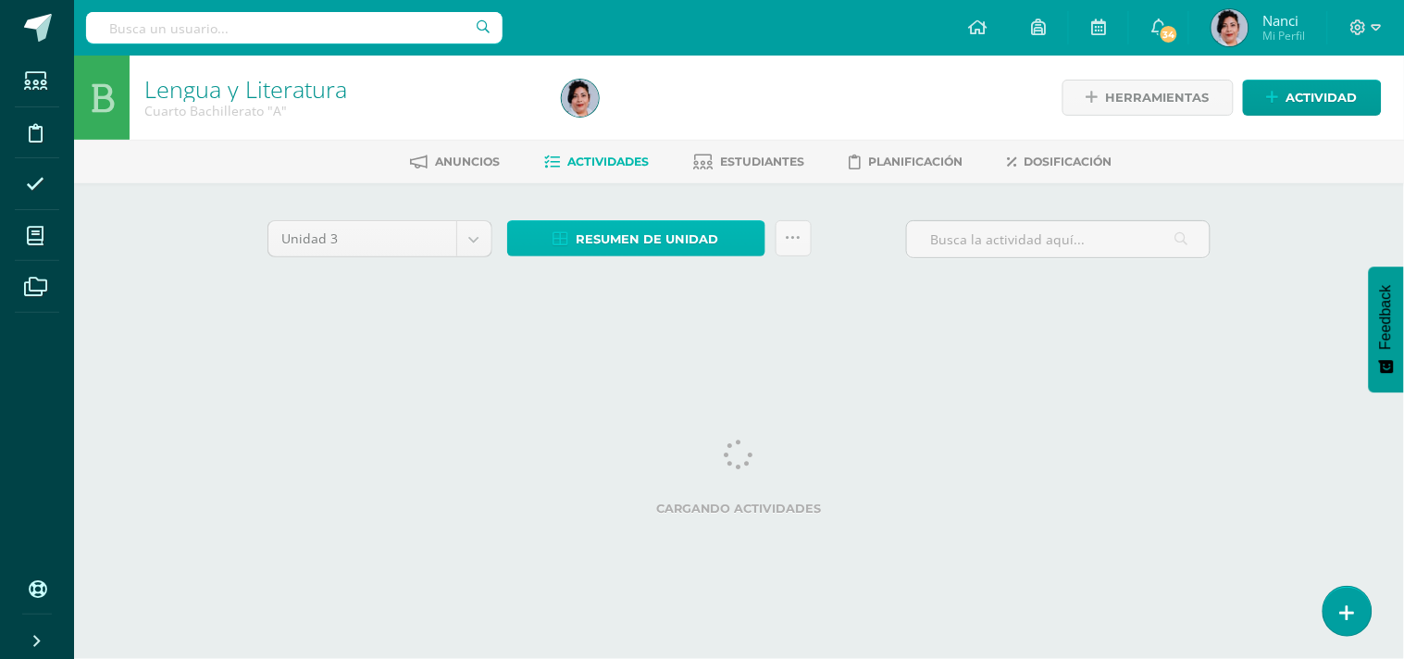
click at [613, 242] on span "Resumen de unidad" at bounding box center [647, 239] width 142 height 34
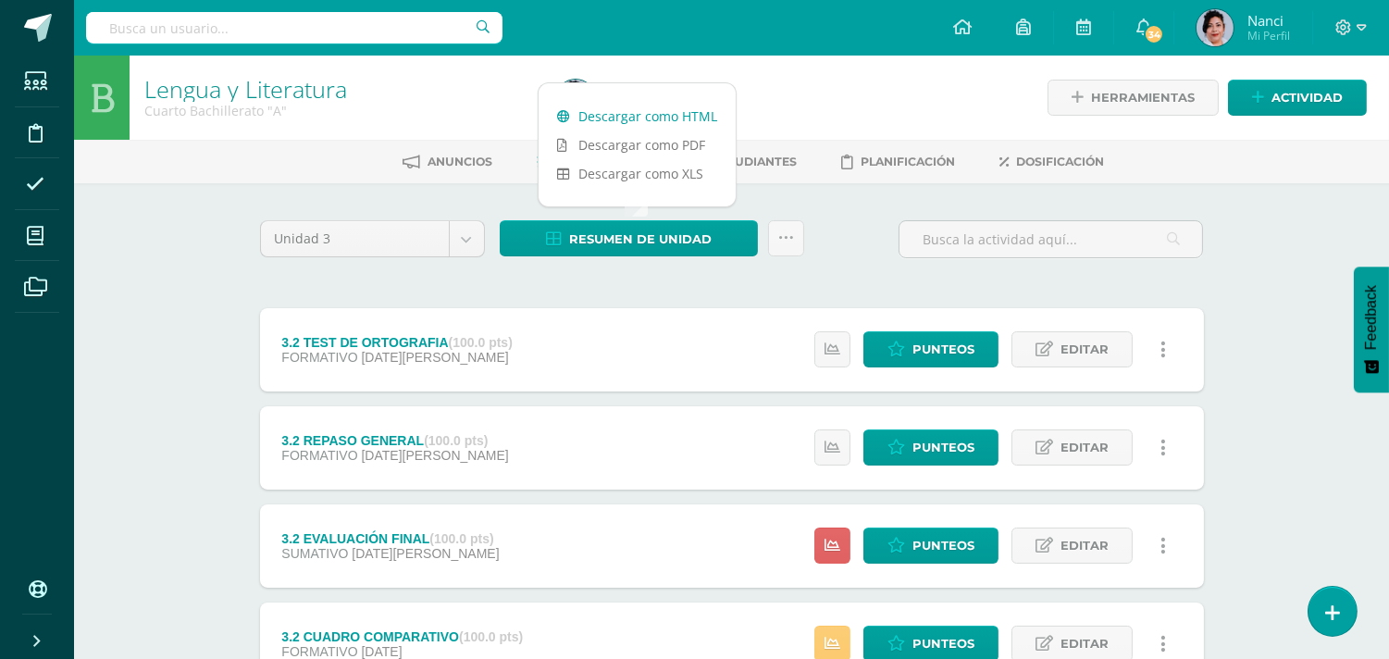
click at [673, 120] on link "Descargar como HTML" at bounding box center [636, 116] width 197 height 29
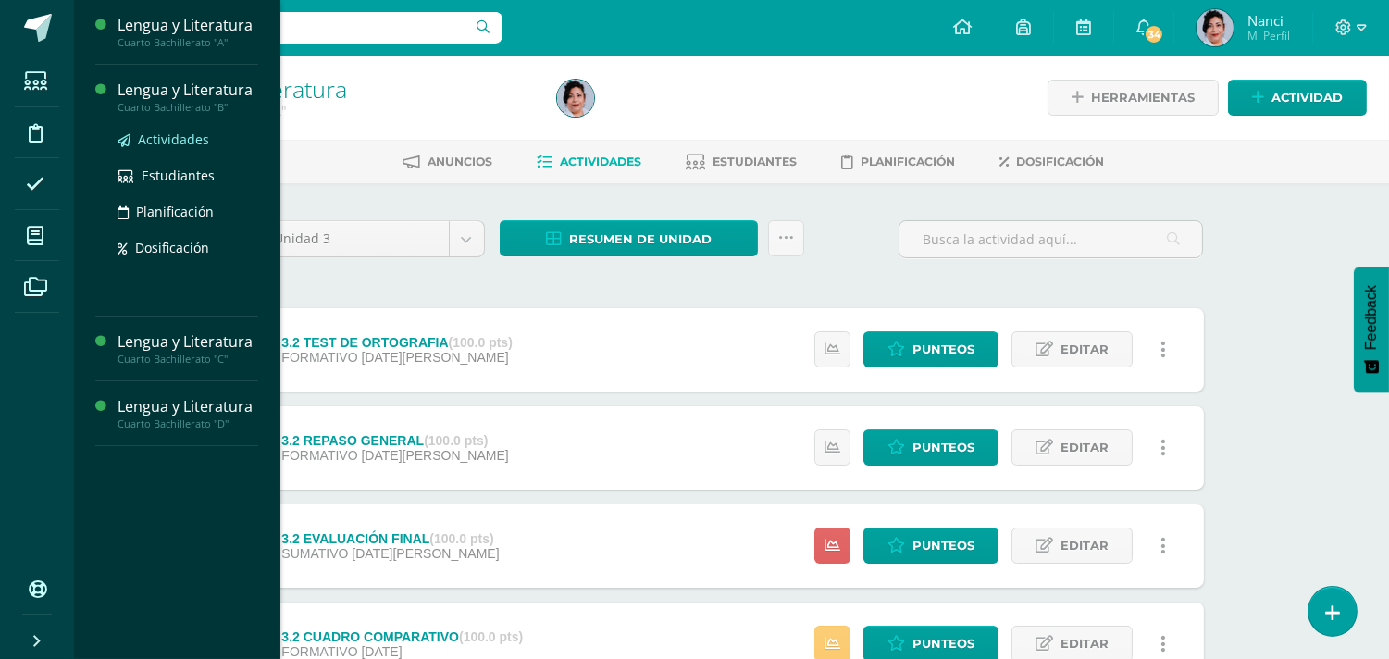
click at [181, 139] on span "Actividades" at bounding box center [173, 139] width 71 height 18
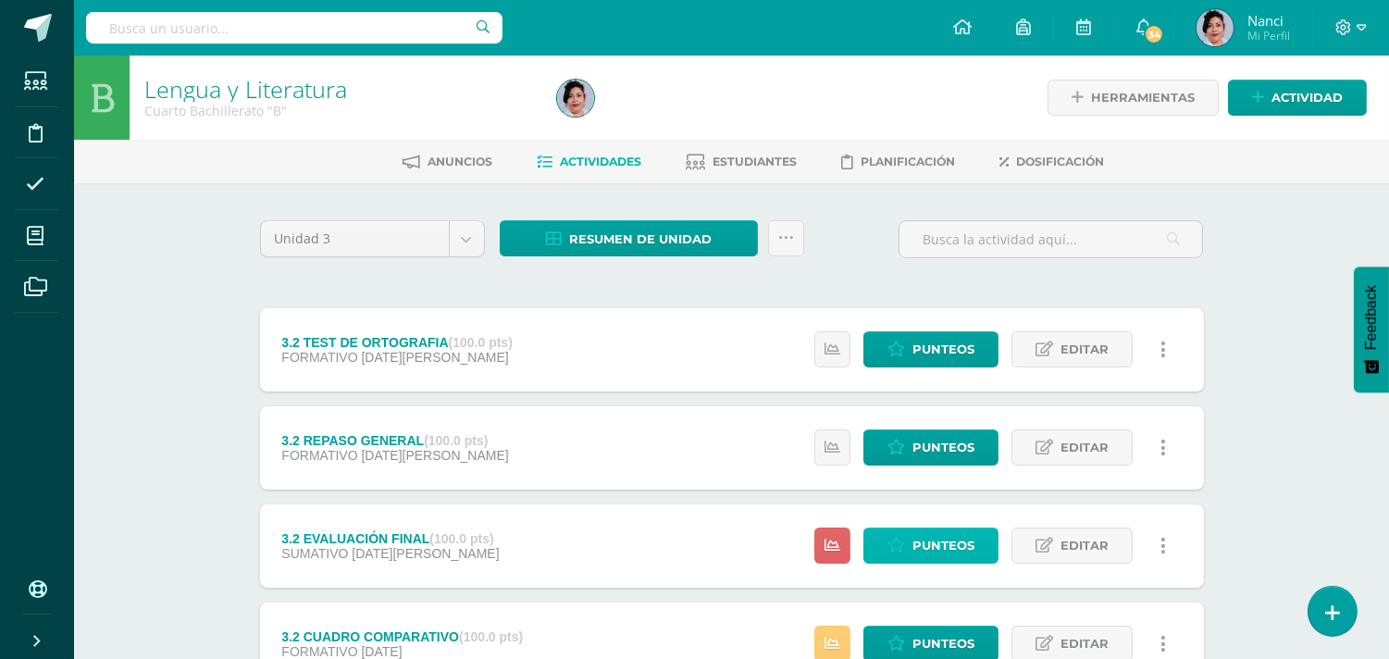
click at [945, 535] on span "Punteos" at bounding box center [943, 545] width 62 height 34
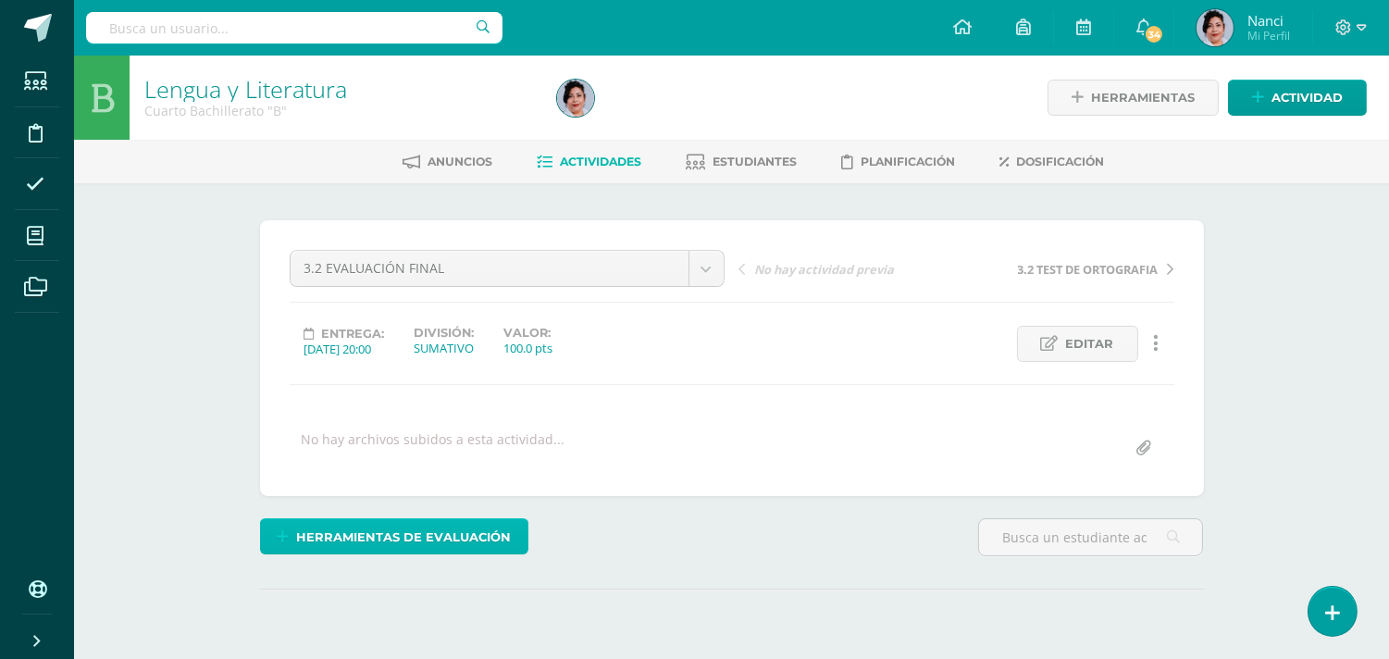
click at [415, 535] on span "Herramientas de evaluación" at bounding box center [403, 537] width 215 height 34
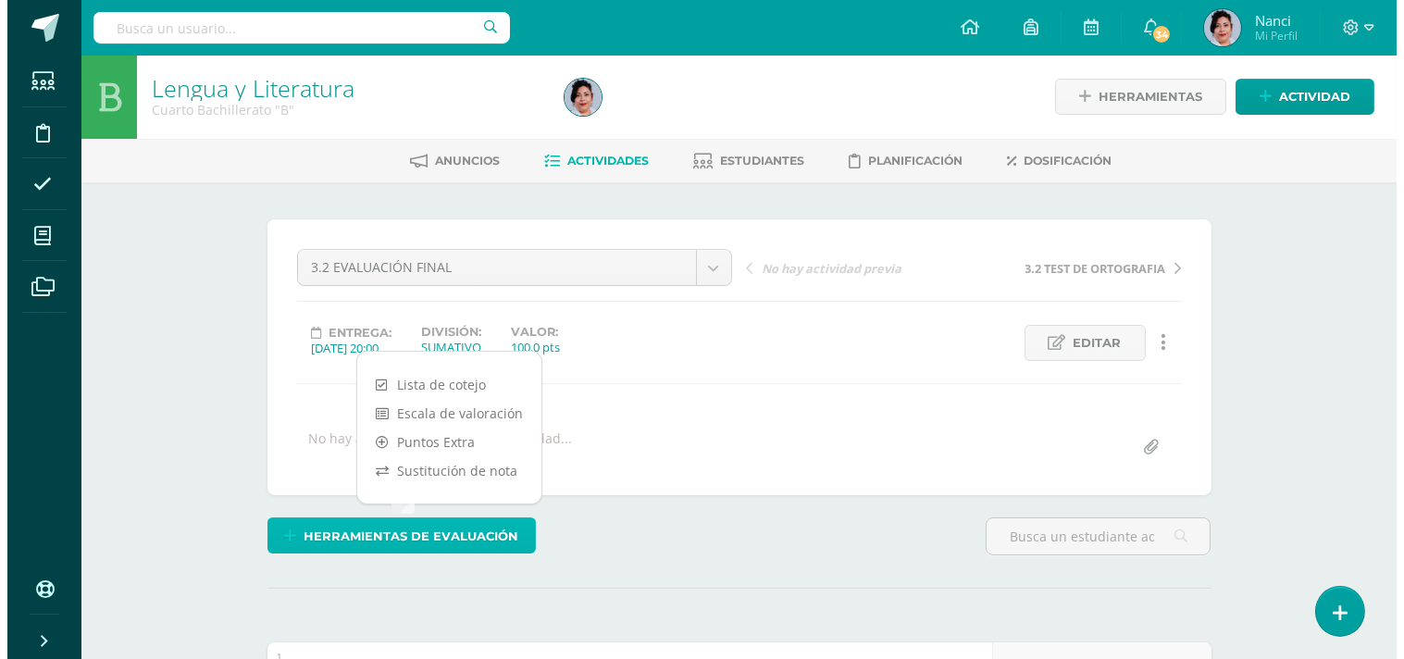
scroll to position [2, 0]
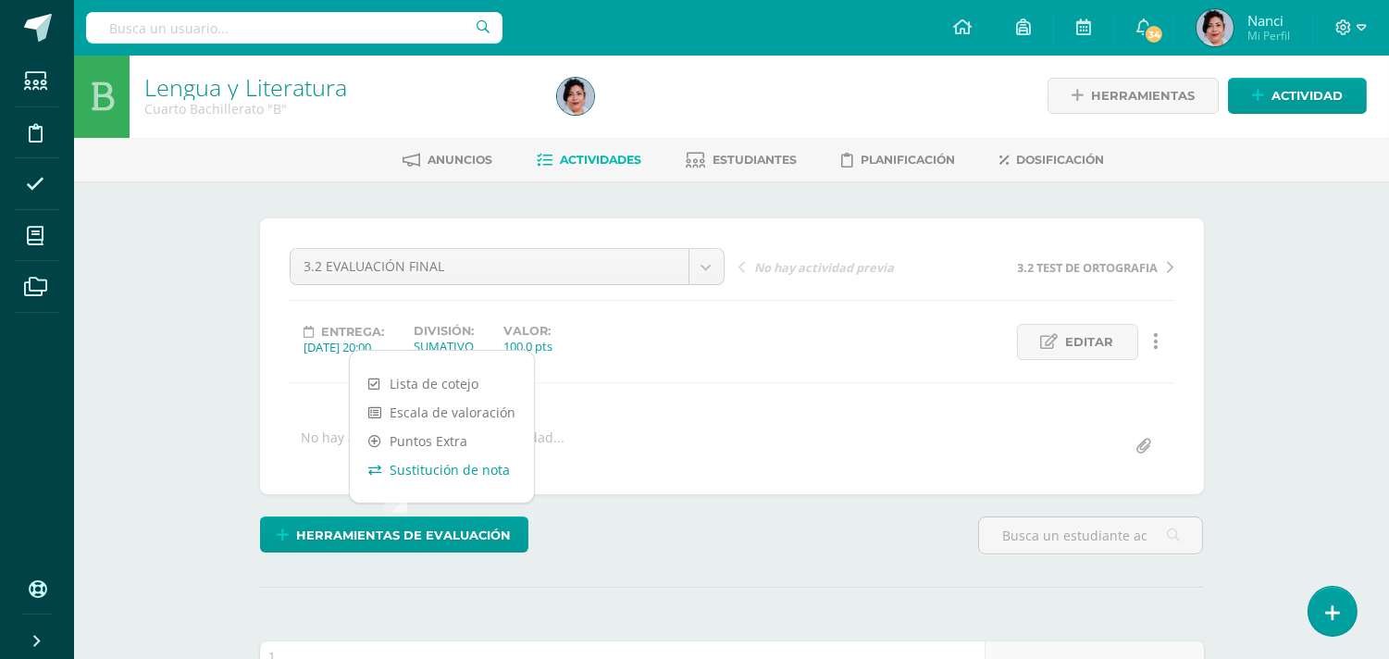
click at [448, 473] on link "Sustitución de nota" at bounding box center [442, 469] width 184 height 29
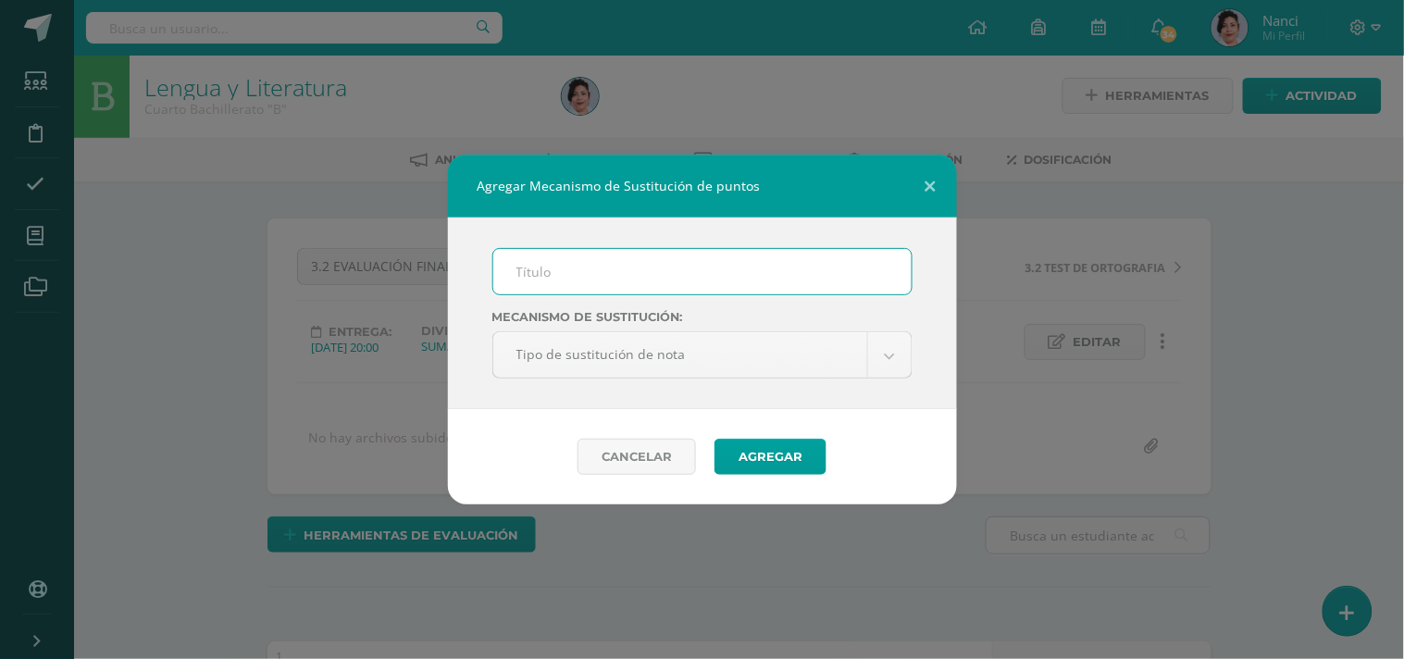
scroll to position [3, 0]
click at [611, 276] on input "text" at bounding box center [702, 271] width 418 height 45
type input "PMA"
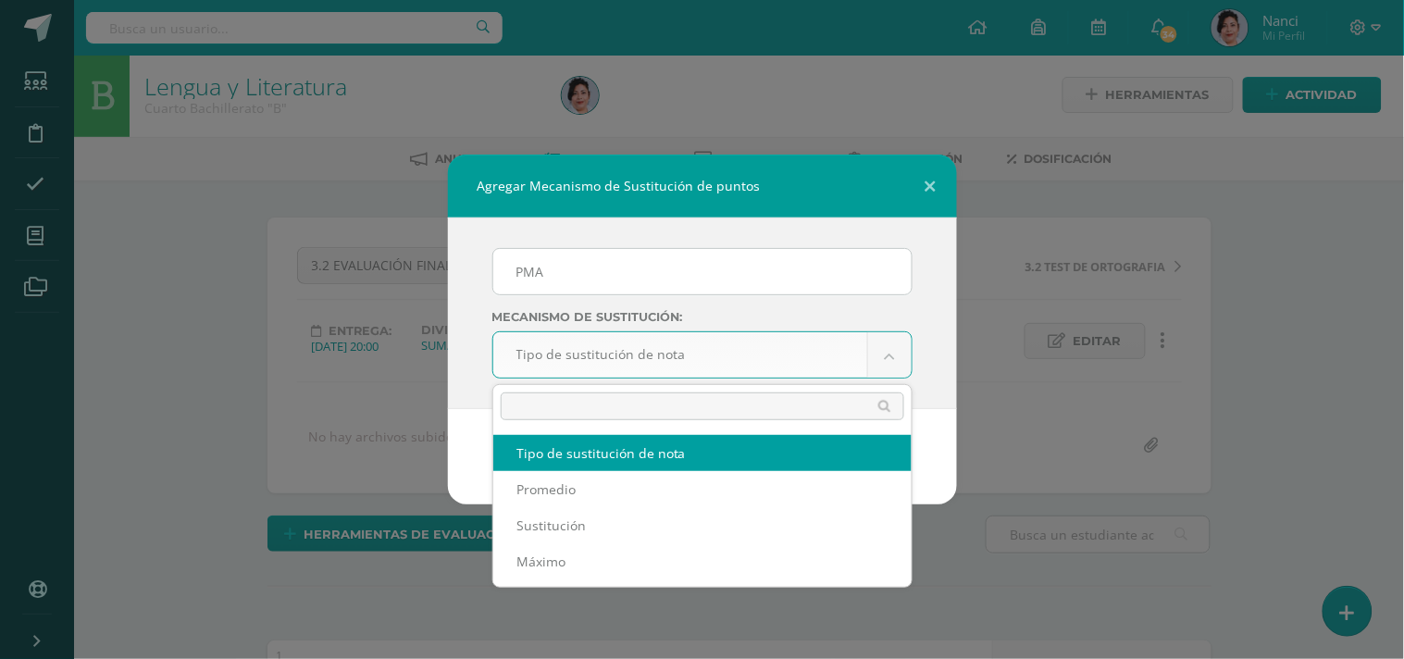
scroll to position [4, 0]
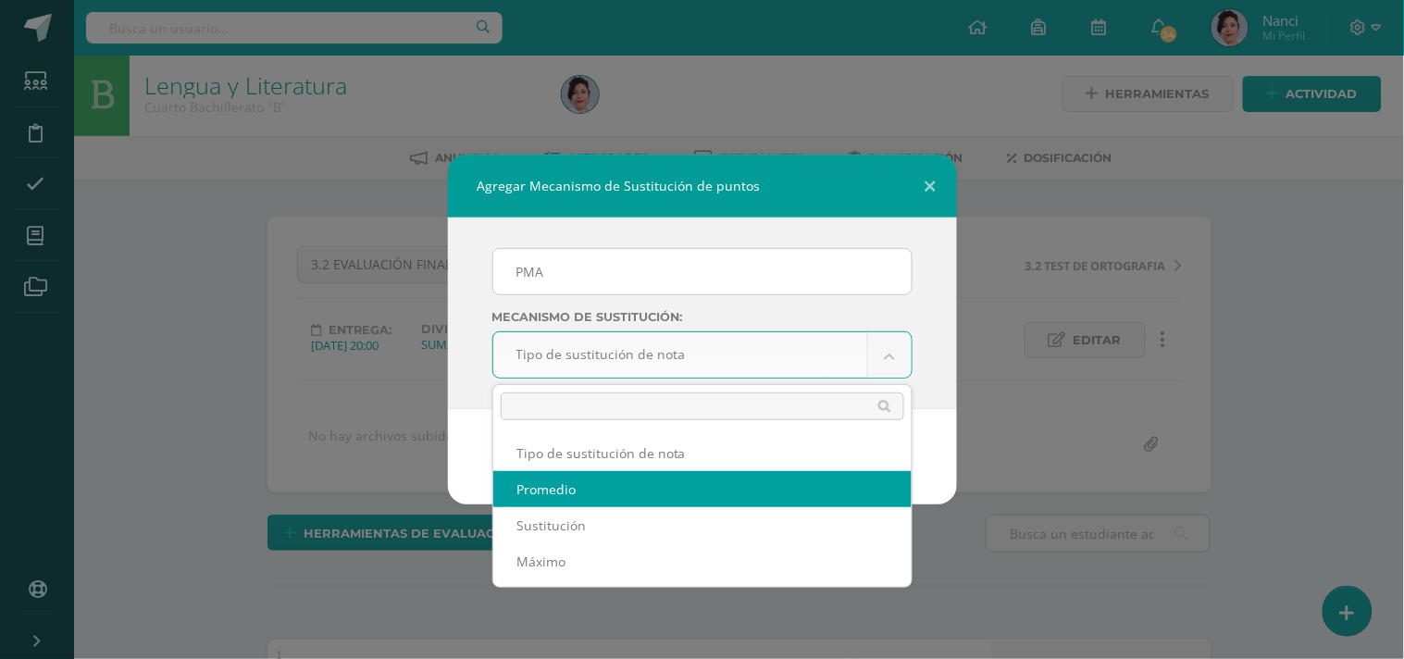
select select "average"
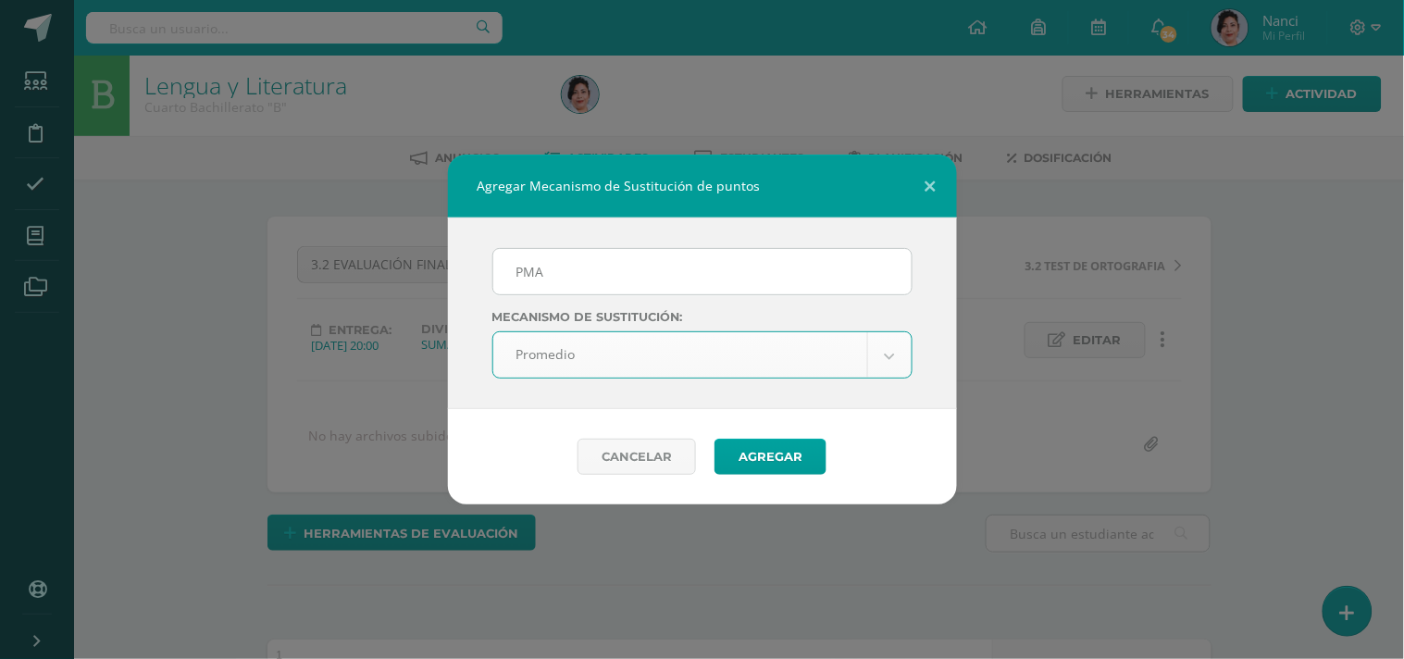
scroll to position [5, 0]
click at [762, 451] on button "Agregar" at bounding box center [770, 457] width 112 height 36
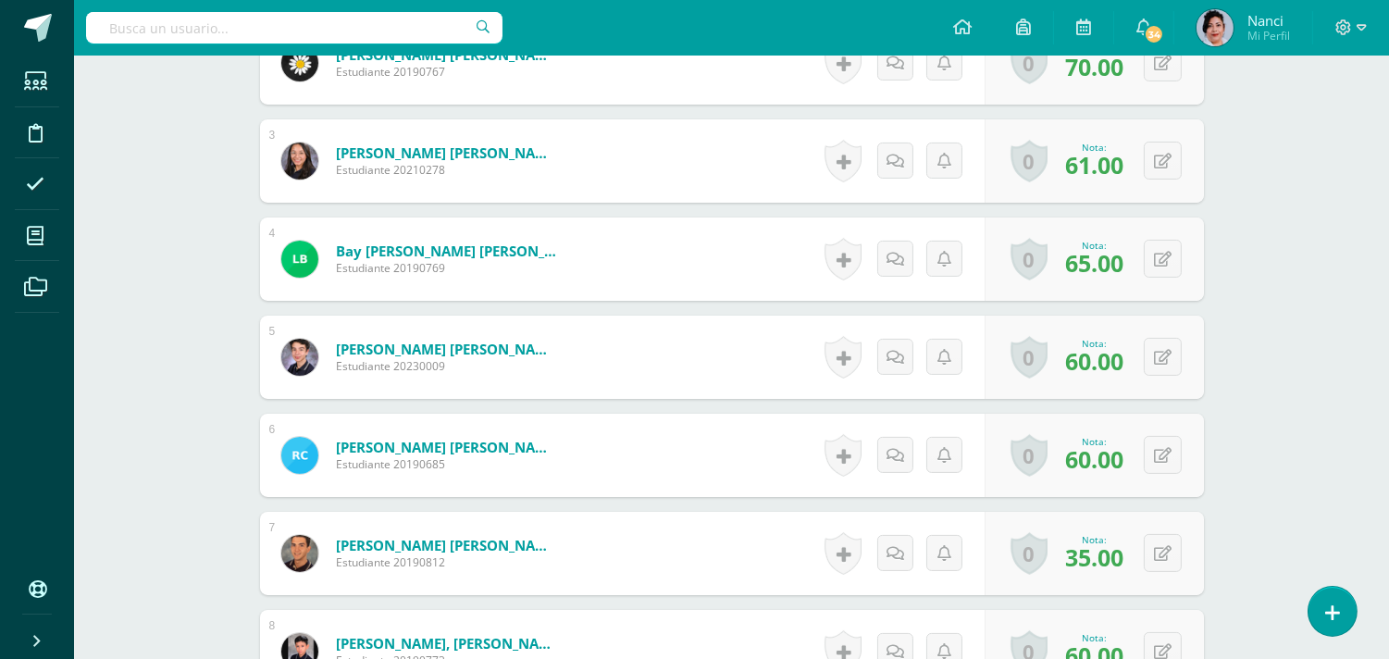
scroll to position [836, 0]
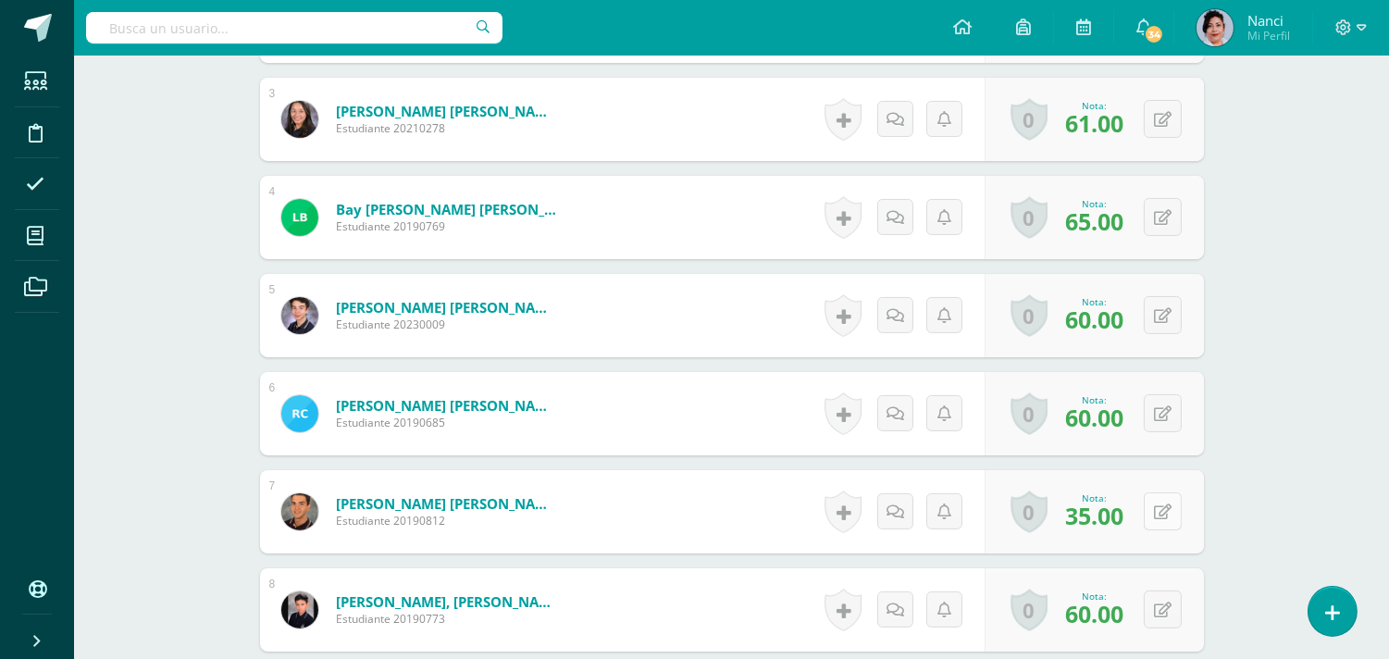
click at [1171, 510] on button at bounding box center [1163, 511] width 38 height 38
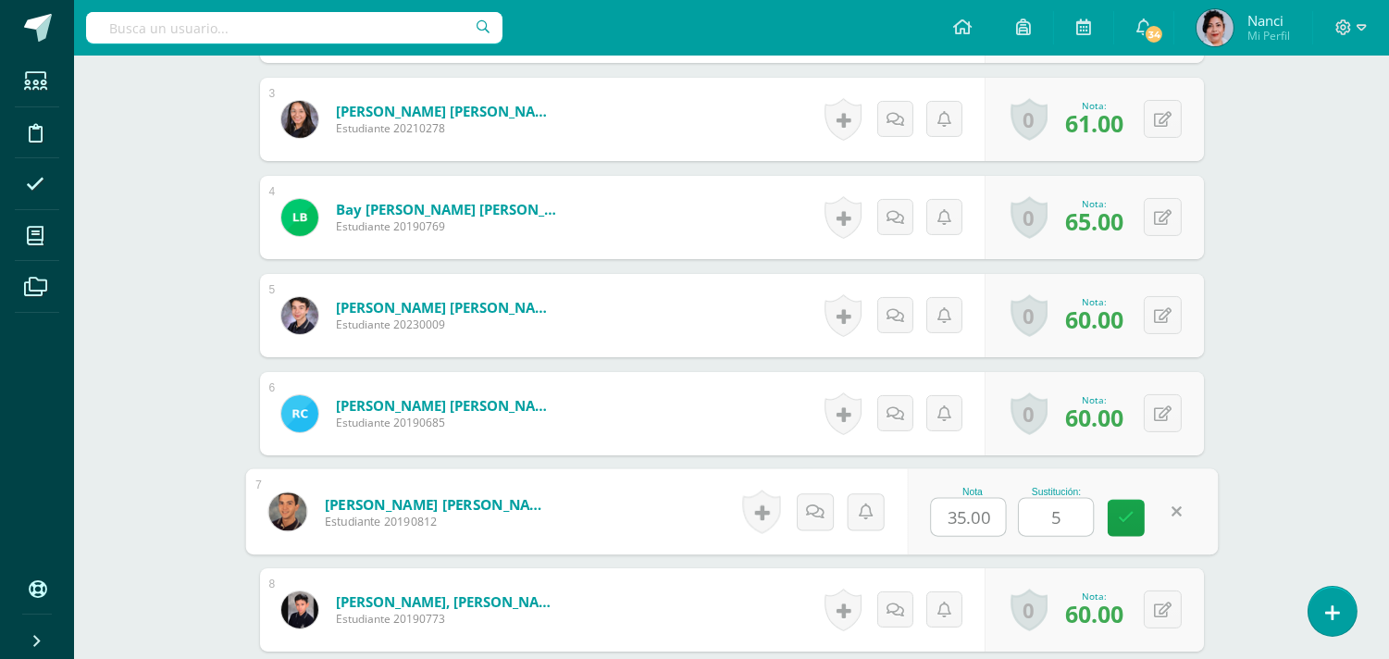
type input "59"
click at [1131, 520] on icon at bounding box center [1126, 517] width 17 height 16
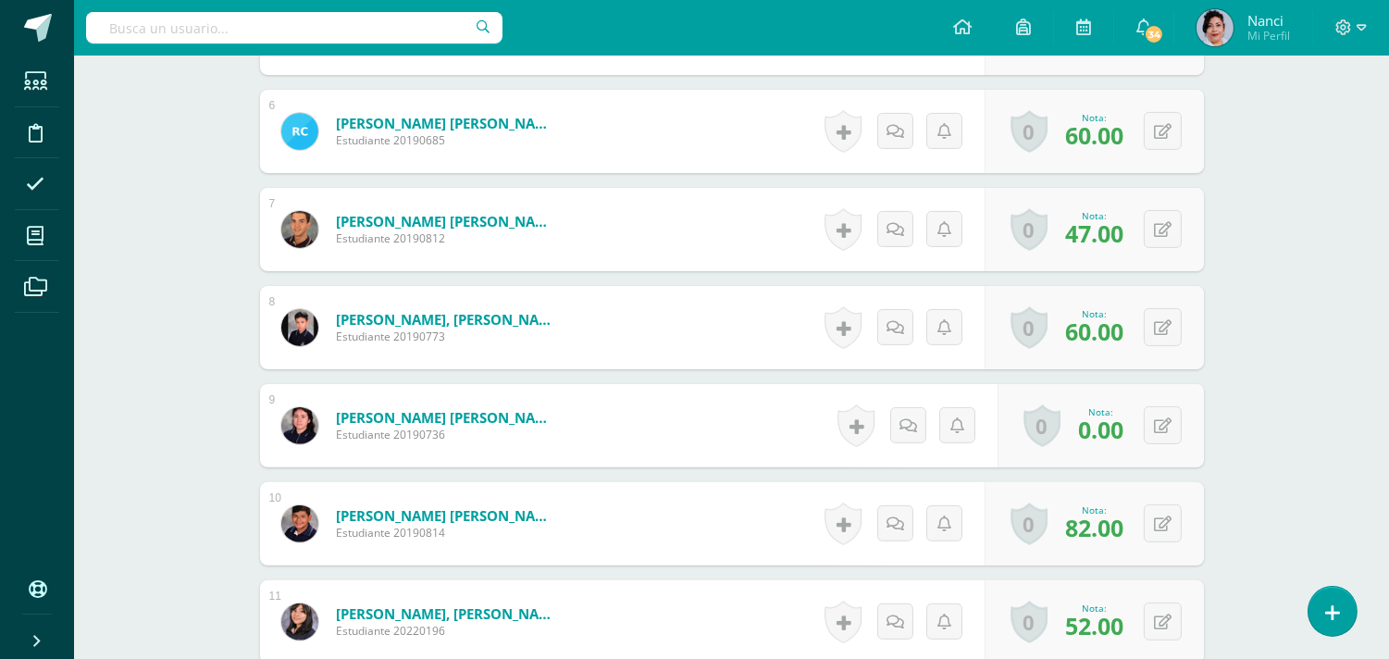
scroll to position [1120, 0]
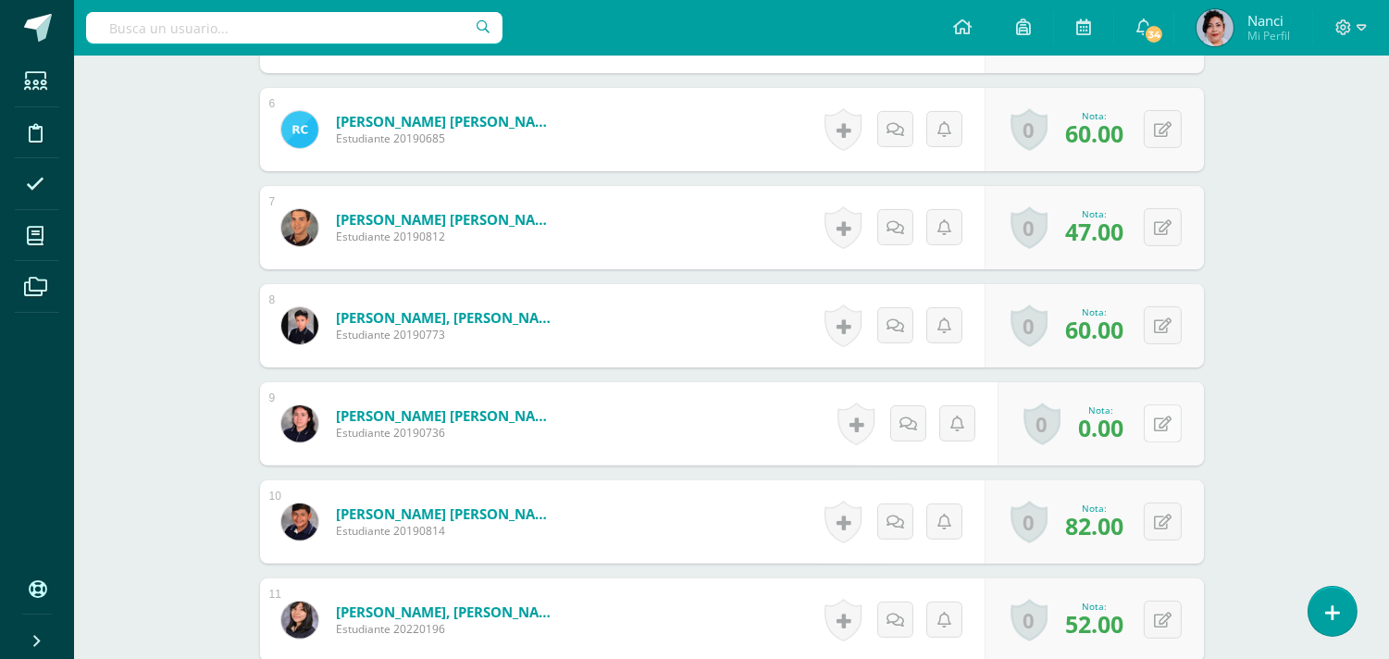
click at [1154, 423] on icon at bounding box center [1163, 424] width 18 height 16
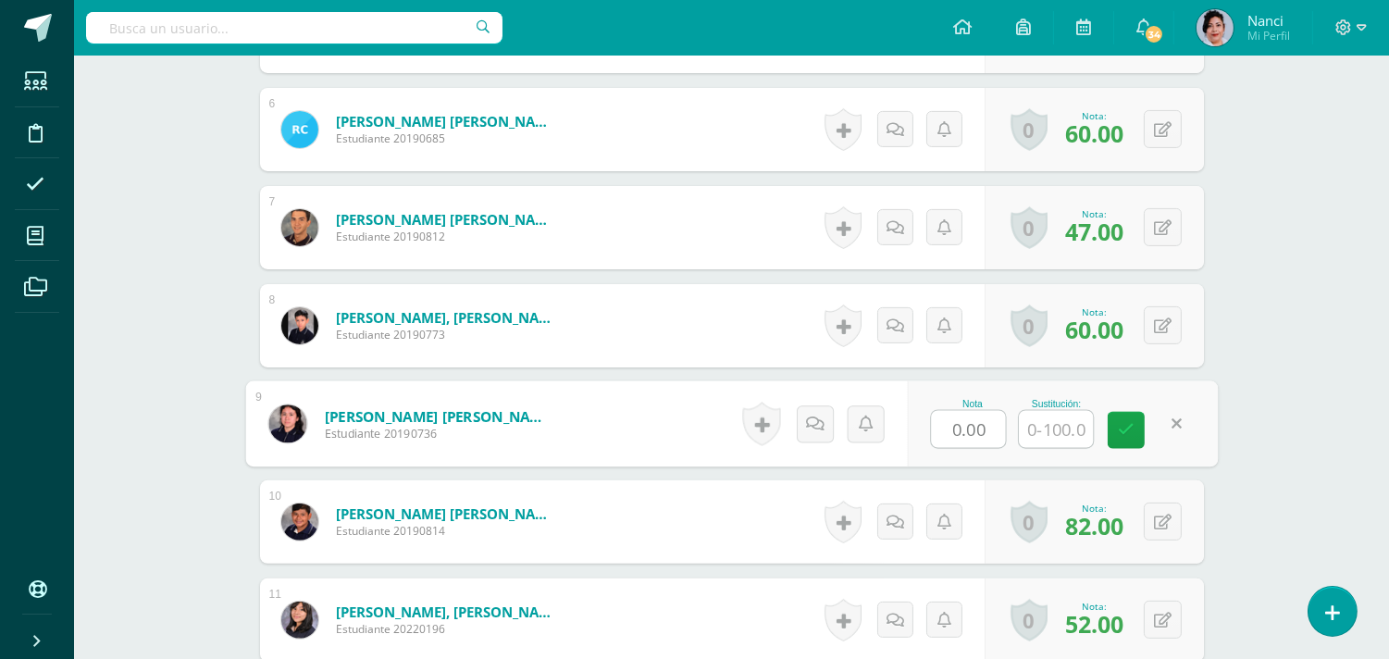
click at [953, 436] on input "0.00" at bounding box center [968, 429] width 74 height 37
click at [977, 433] on input "0.00" at bounding box center [968, 429] width 74 height 37
type input "71.00"
click at [1115, 439] on link at bounding box center [1126, 430] width 37 height 37
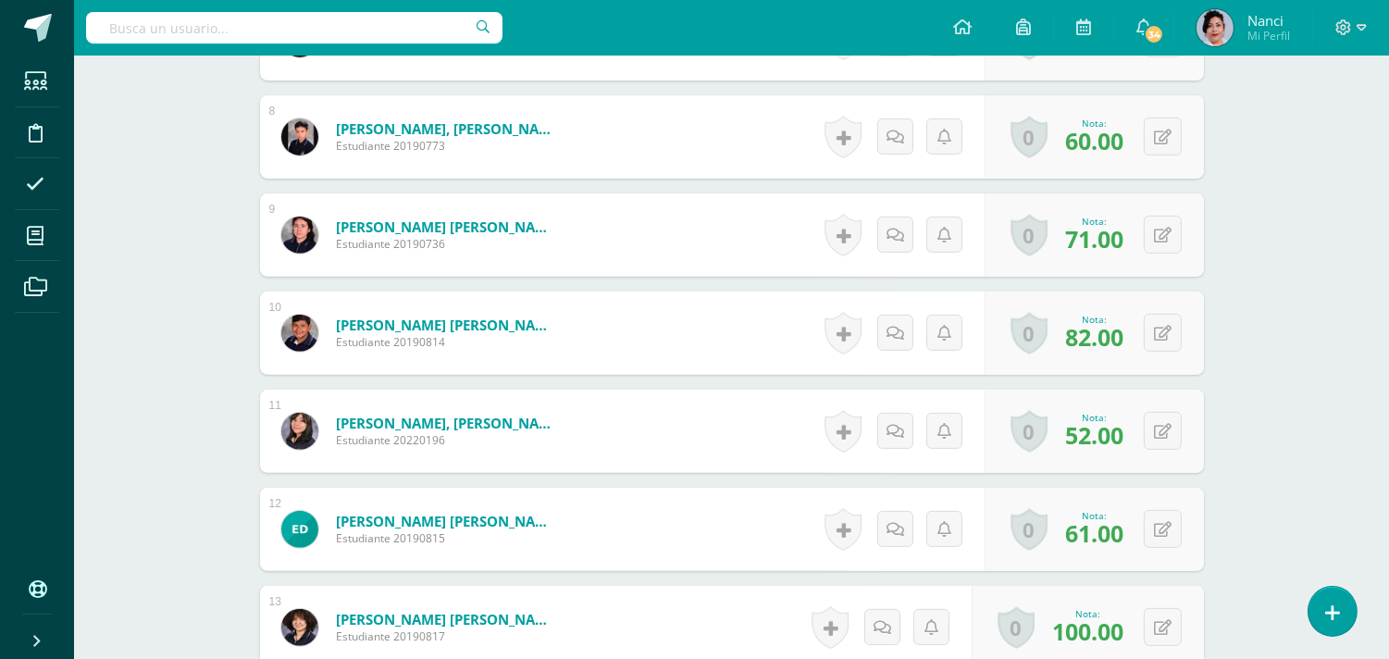
scroll to position [1315, 0]
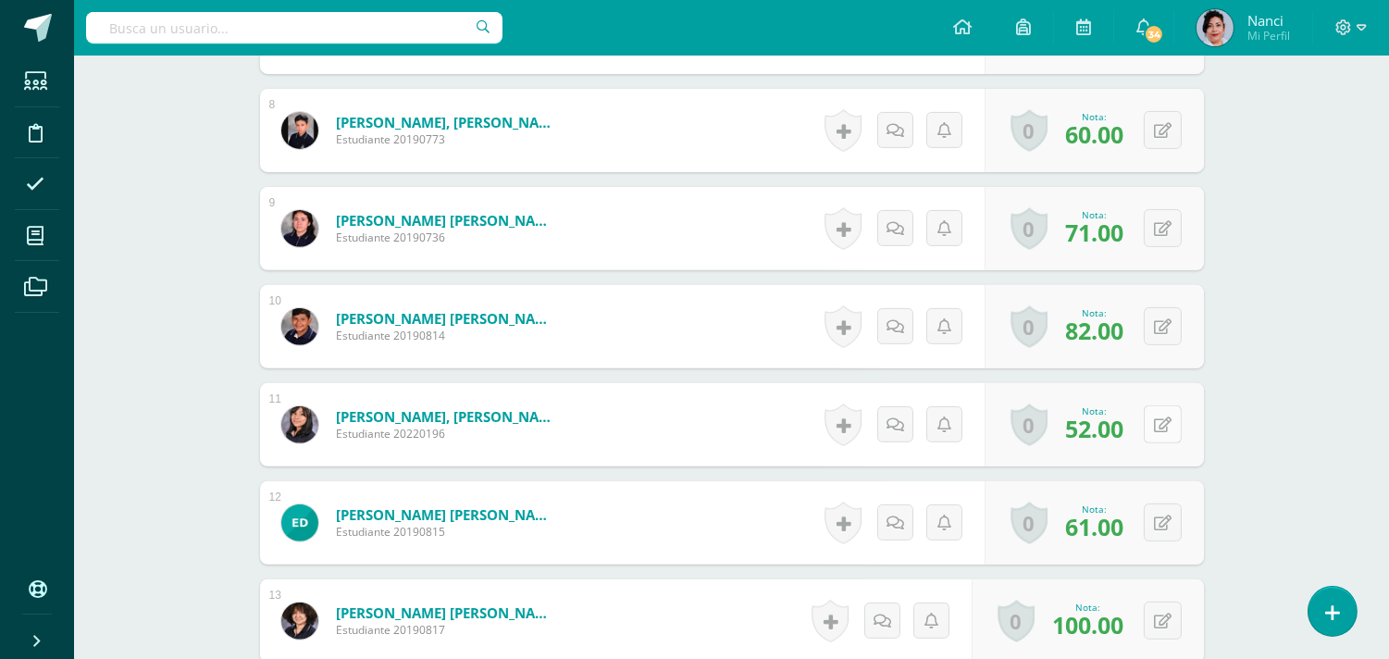
click at [1158, 428] on icon at bounding box center [1163, 425] width 18 height 16
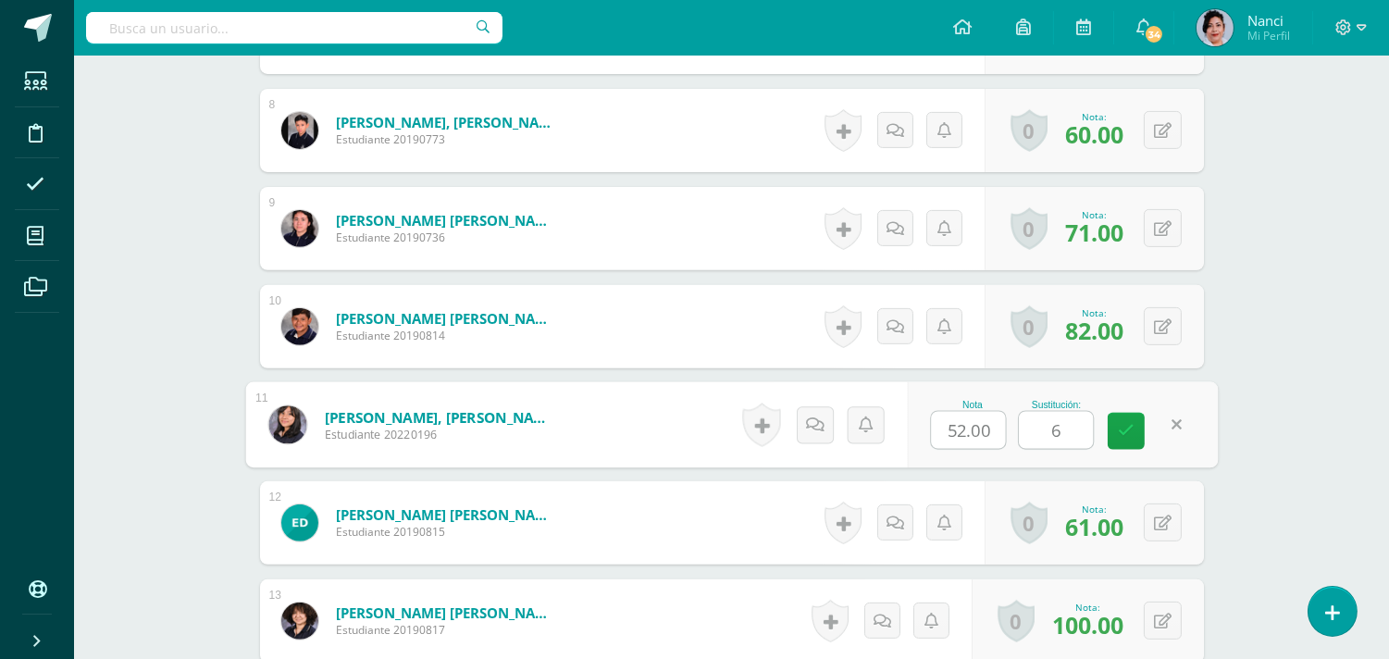
type input "62"
click at [1127, 431] on icon at bounding box center [1126, 431] width 17 height 16
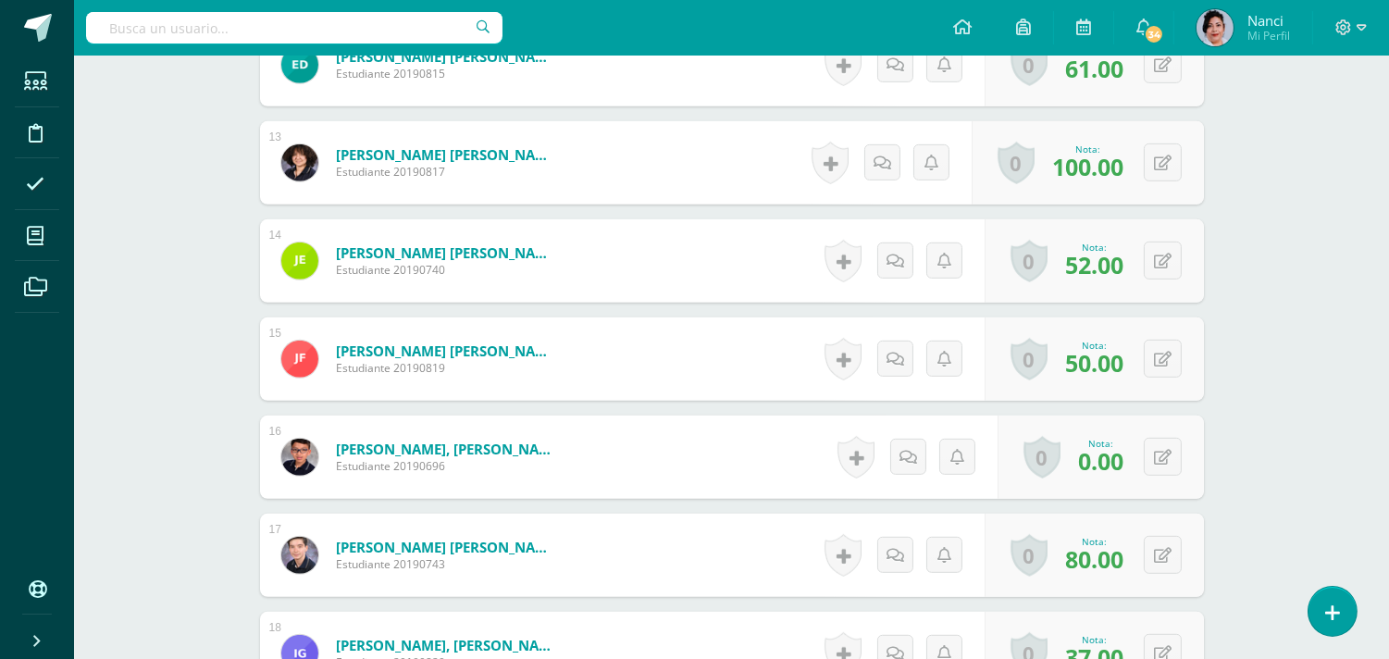
scroll to position [1775, 0]
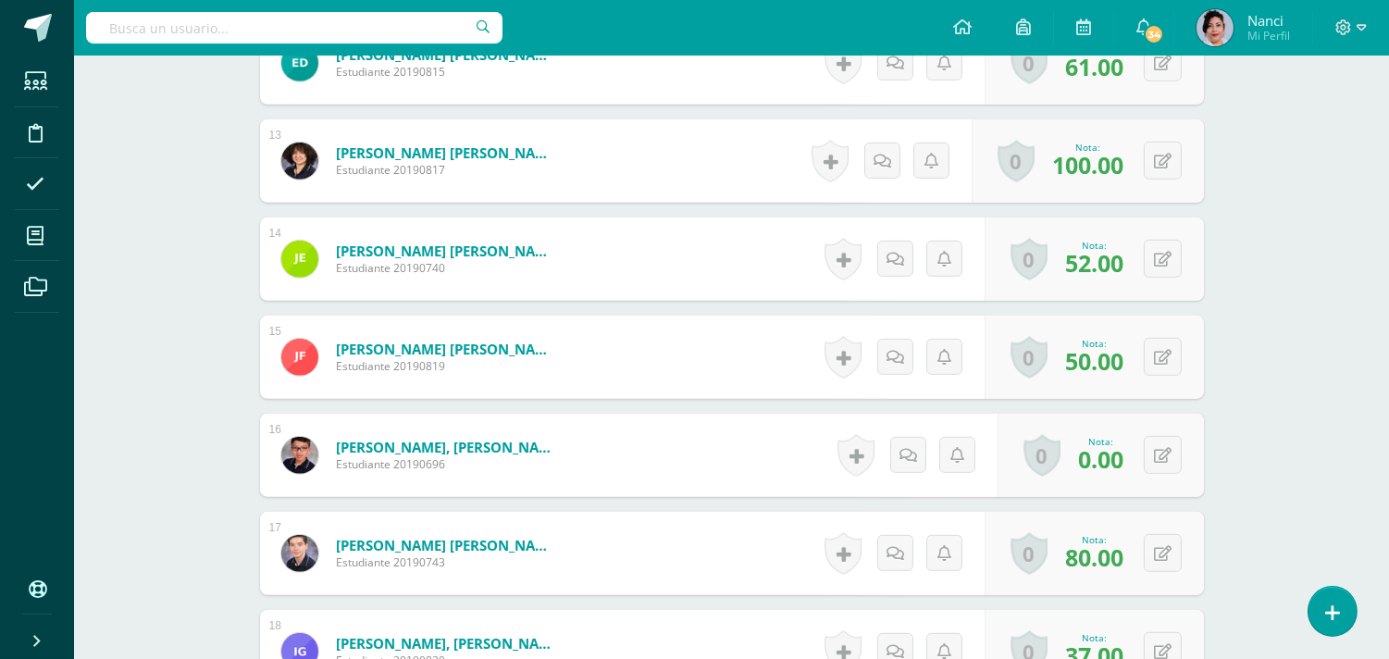
click at [1097, 453] on span "0.00" at bounding box center [1100, 458] width 45 height 31
click at [1169, 456] on icon at bounding box center [1163, 456] width 18 height 16
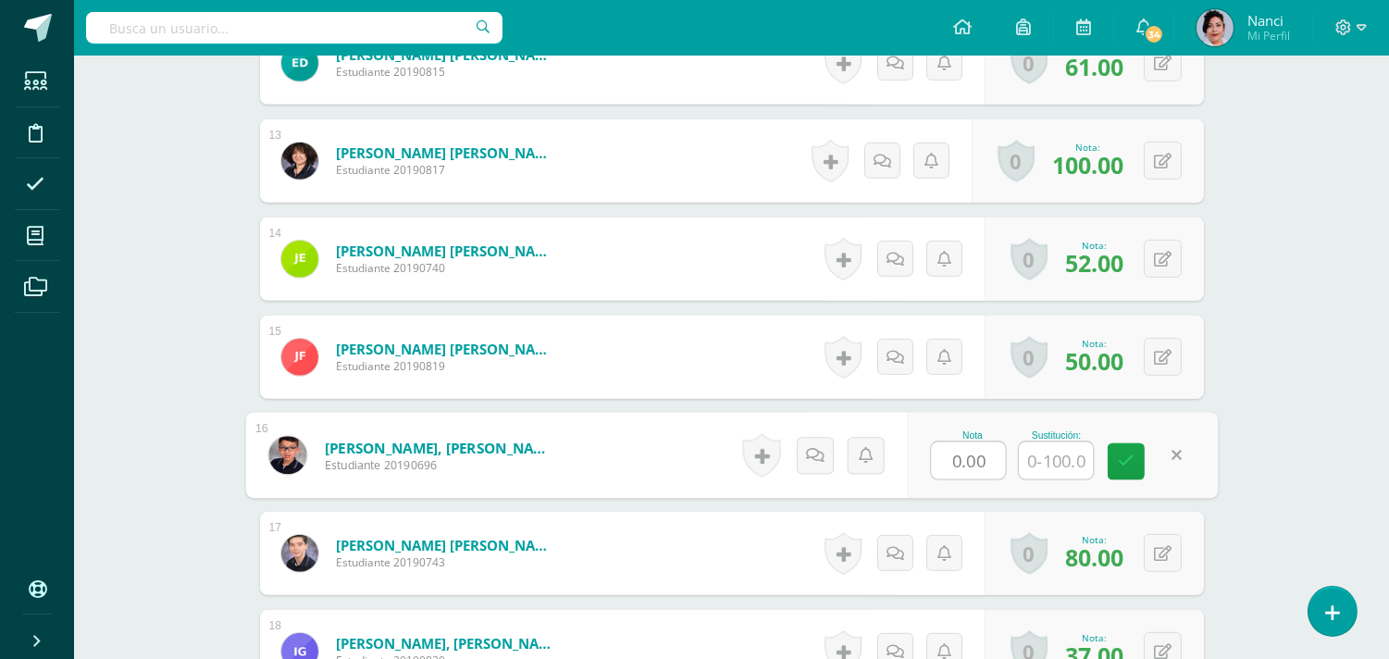
click at [976, 456] on input "0.00" at bounding box center [968, 460] width 74 height 37
click at [964, 460] on input "0.00" at bounding box center [968, 460] width 74 height 37
type input "31.00"
click at [1115, 464] on link at bounding box center [1126, 461] width 37 height 37
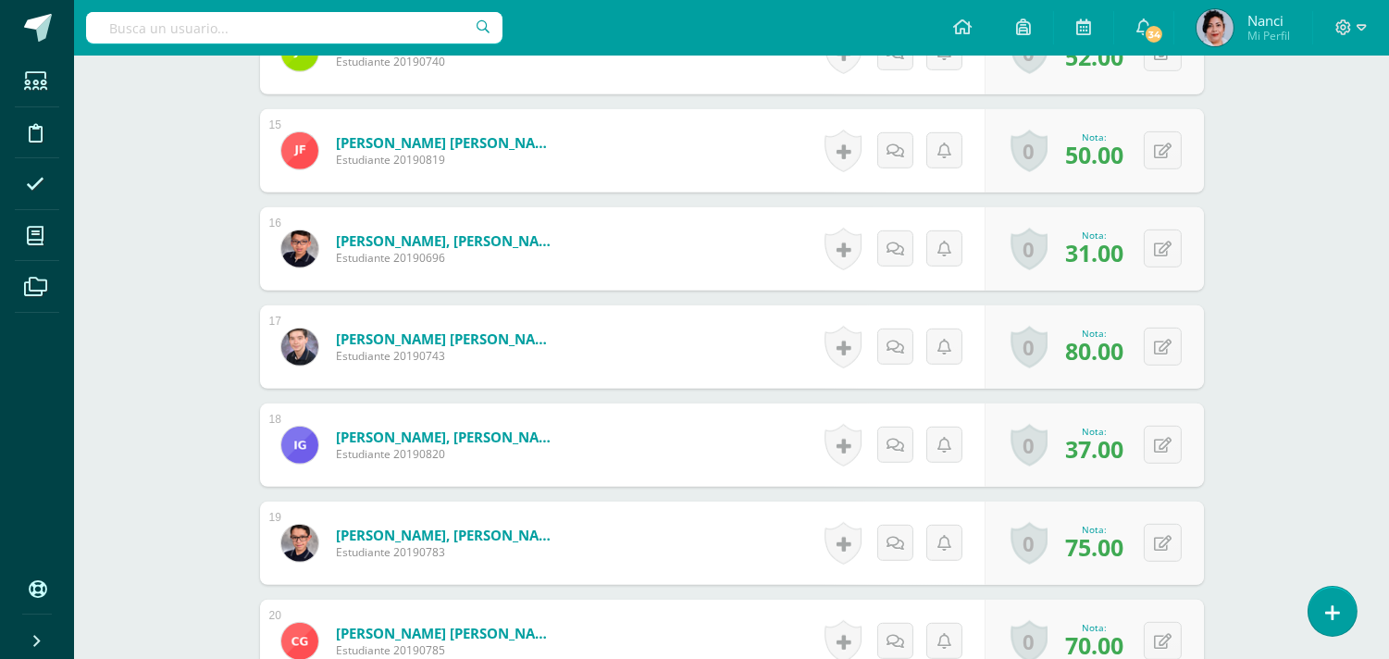
scroll to position [1982, 0]
click at [1158, 452] on button at bounding box center [1163, 444] width 38 height 38
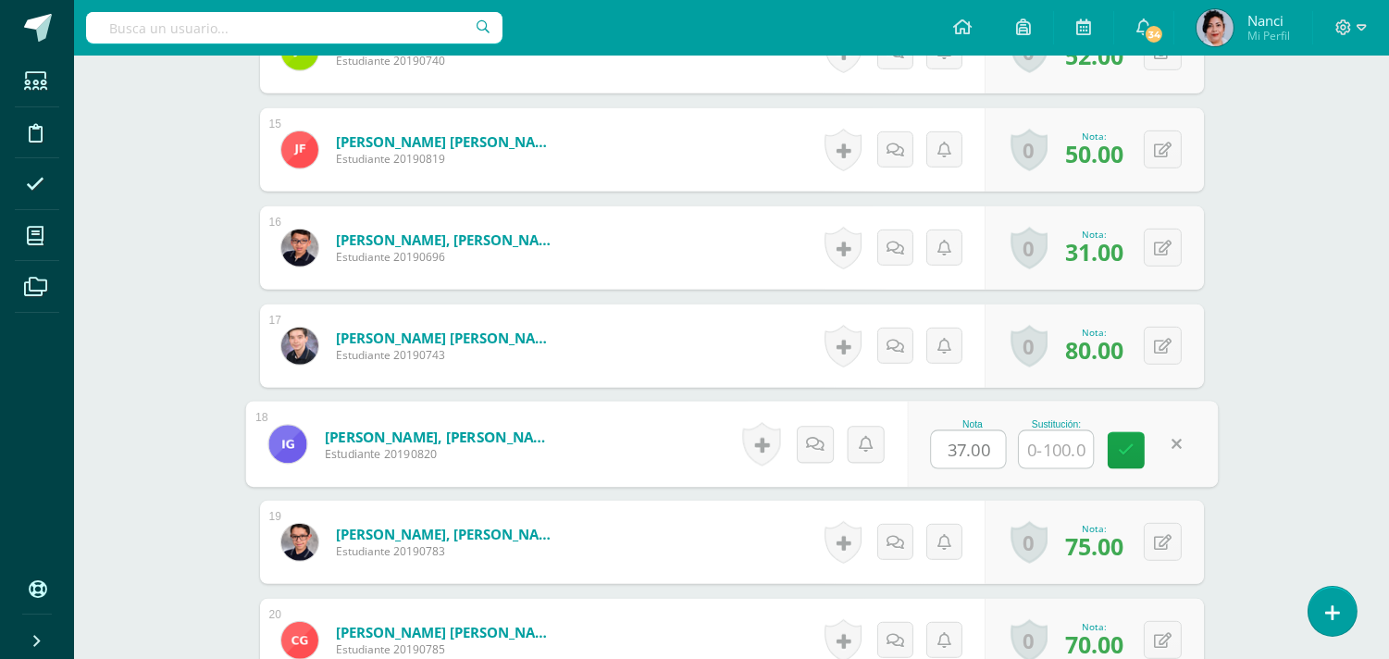
click at [660, 359] on form "García Baides, Carlos Eduardo Estudiante 20190743 Nota 80.00 Sustitución:" at bounding box center [732, 345] width 944 height 83
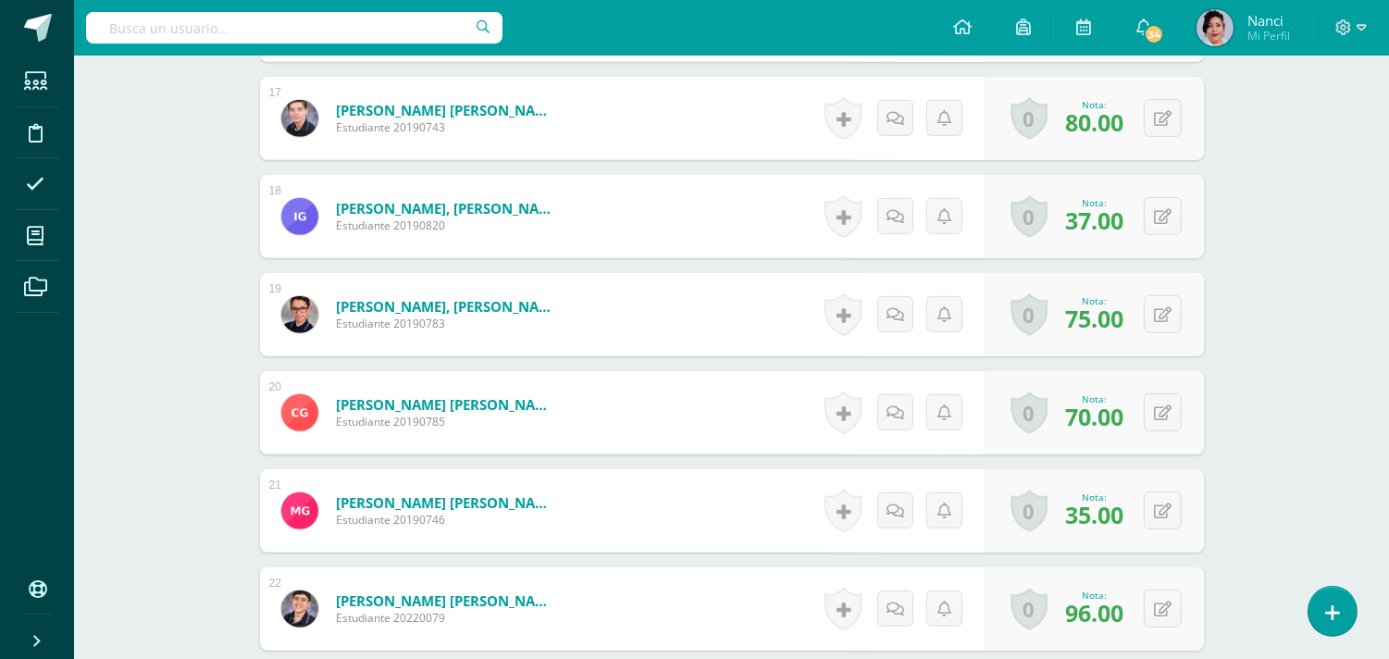
scroll to position [2215, 0]
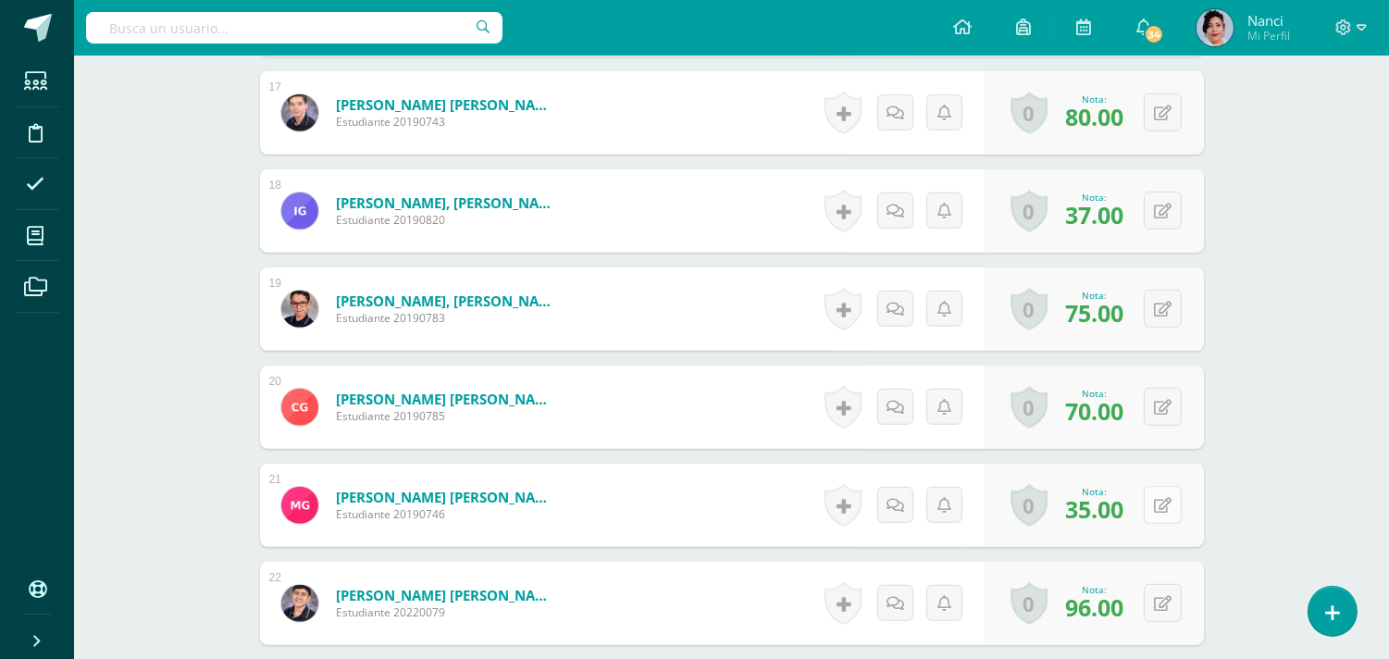
click at [1160, 488] on button at bounding box center [1163, 505] width 38 height 38
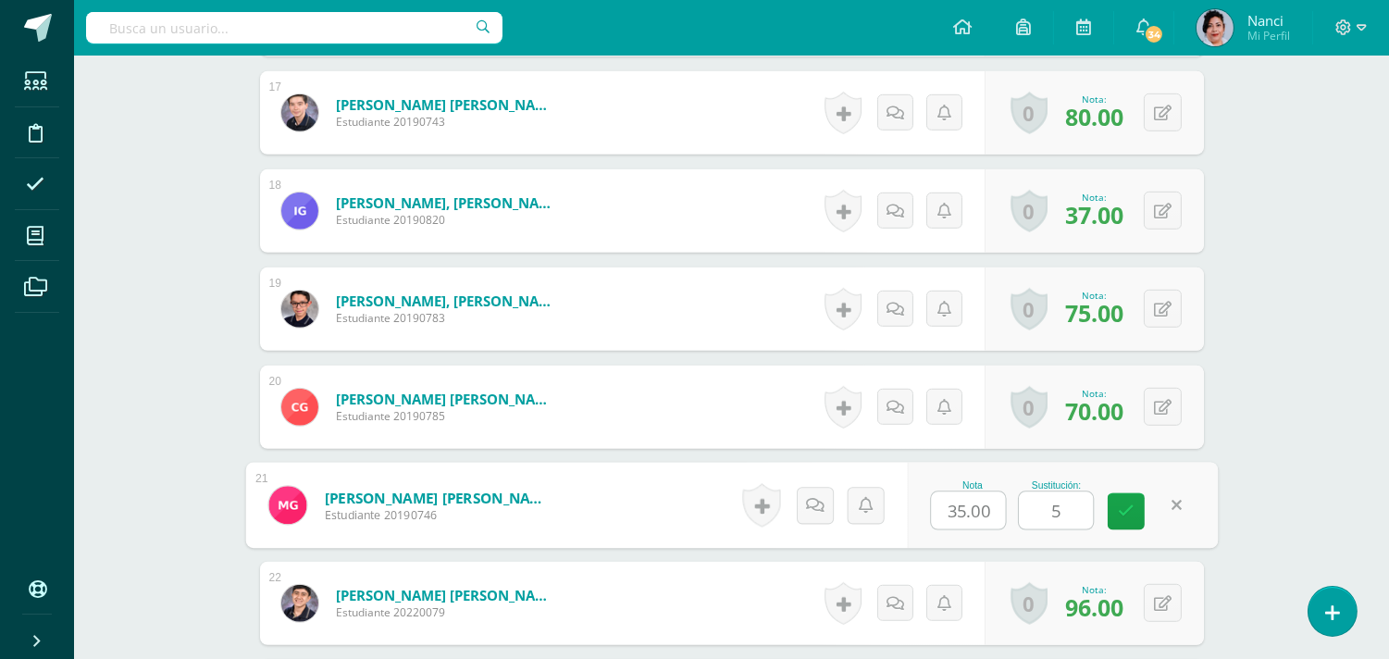
type input "56"
click at [1131, 514] on icon at bounding box center [1126, 511] width 17 height 16
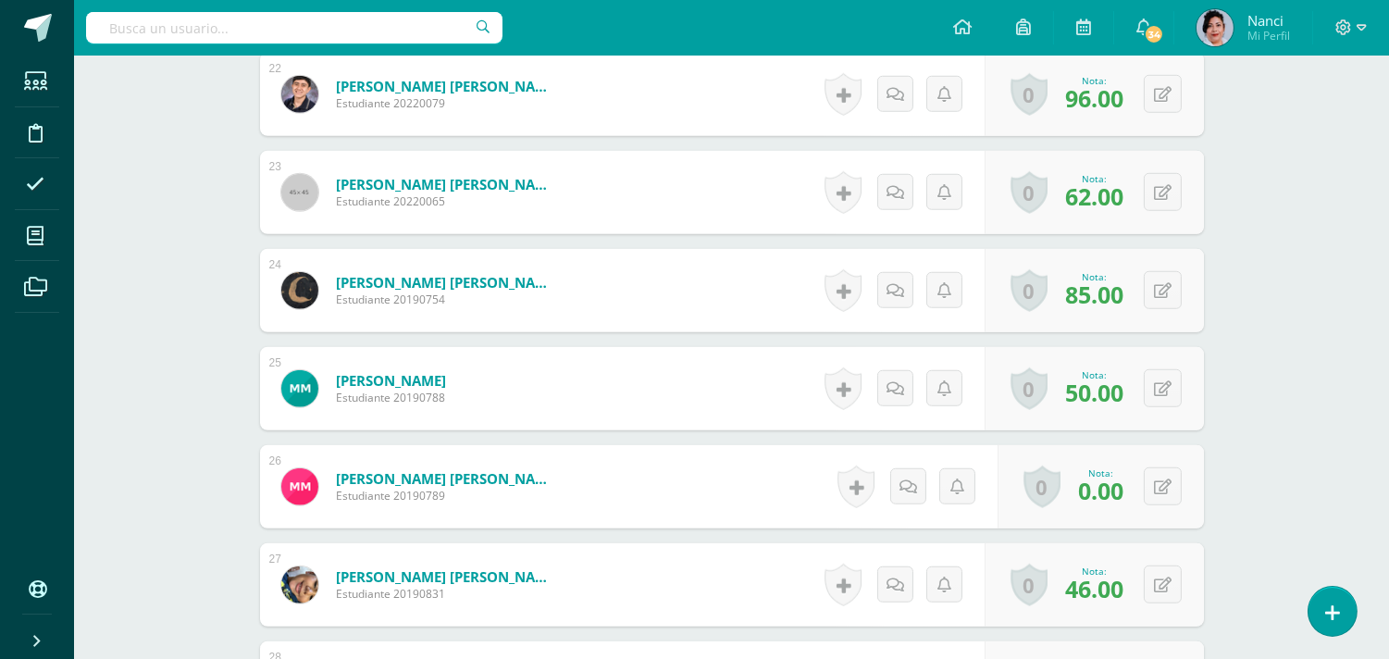
scroll to position [2725, 0]
click at [1149, 493] on button at bounding box center [1163, 485] width 38 height 38
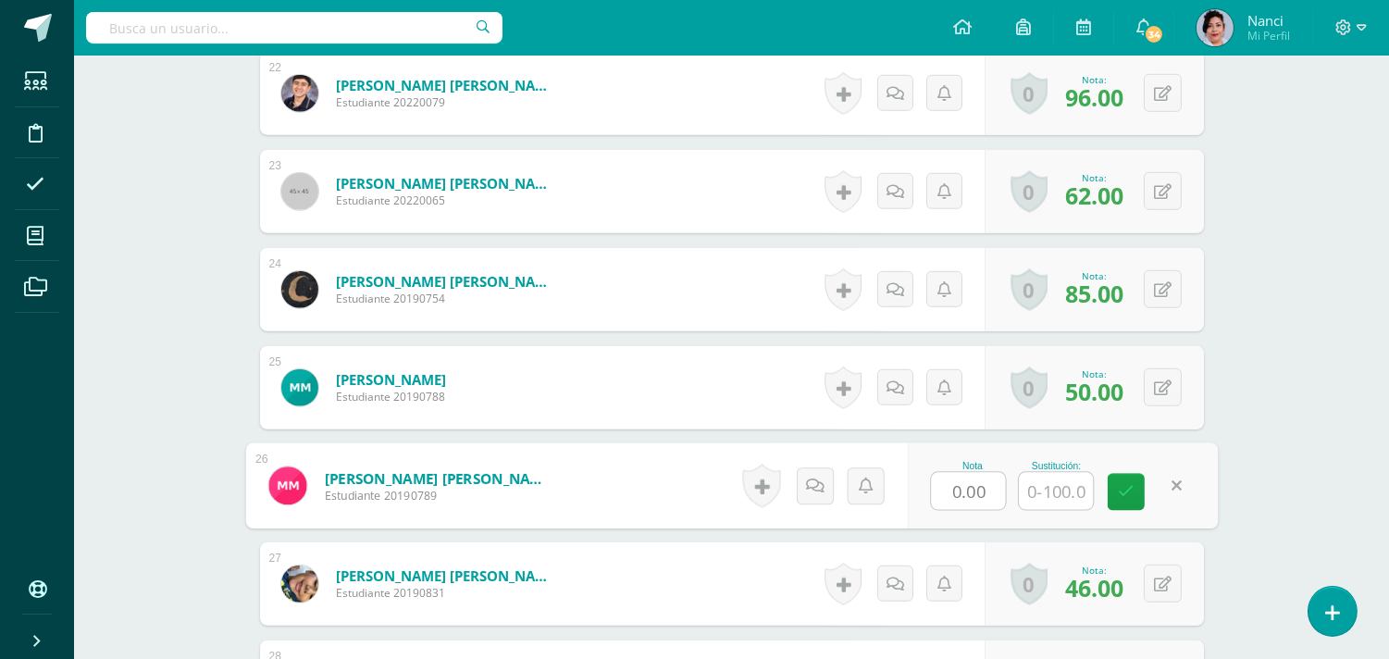
click at [972, 488] on input "0.00" at bounding box center [968, 491] width 74 height 37
click at [945, 491] on input "0.00" at bounding box center [968, 491] width 74 height 37
type input "64.00"
click at [1122, 492] on icon at bounding box center [1126, 492] width 17 height 16
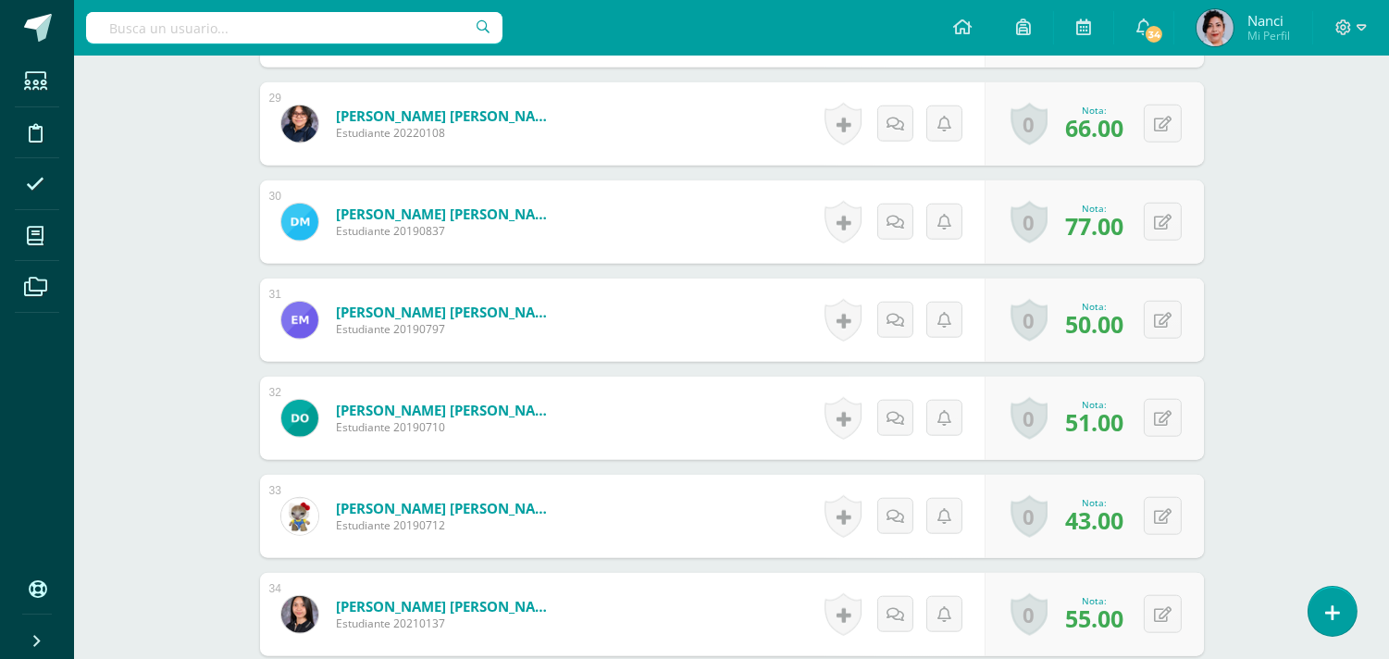
scroll to position [3390, 0]
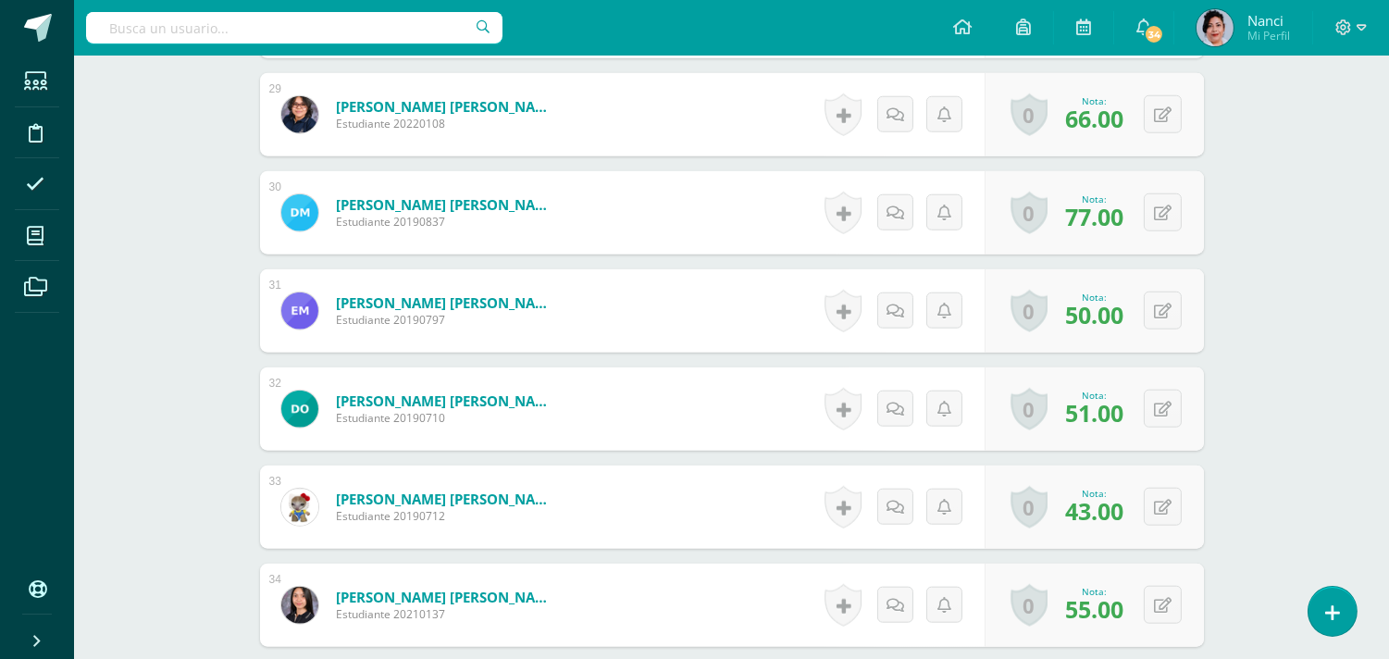
click at [1023, 614] on link "0" at bounding box center [1028, 605] width 37 height 43
click at [1150, 501] on button at bounding box center [1163, 507] width 38 height 38
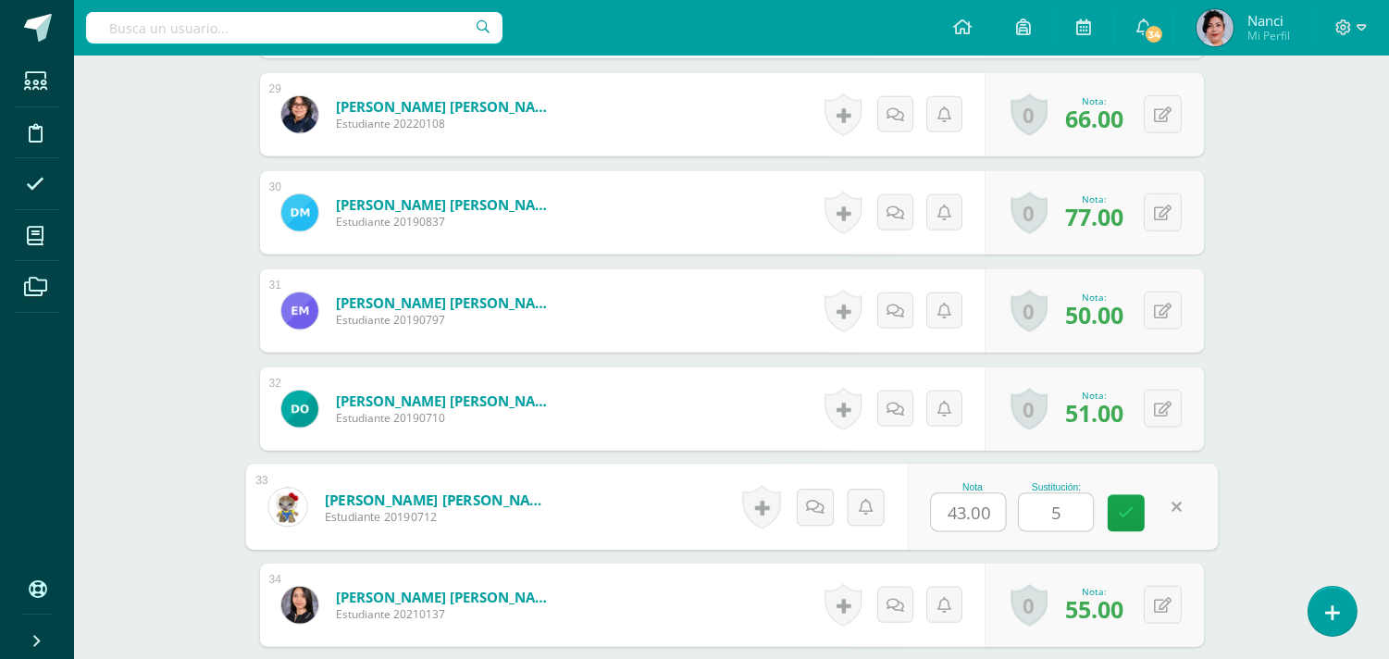
type input "50"
click at [1126, 514] on icon at bounding box center [1126, 513] width 17 height 16
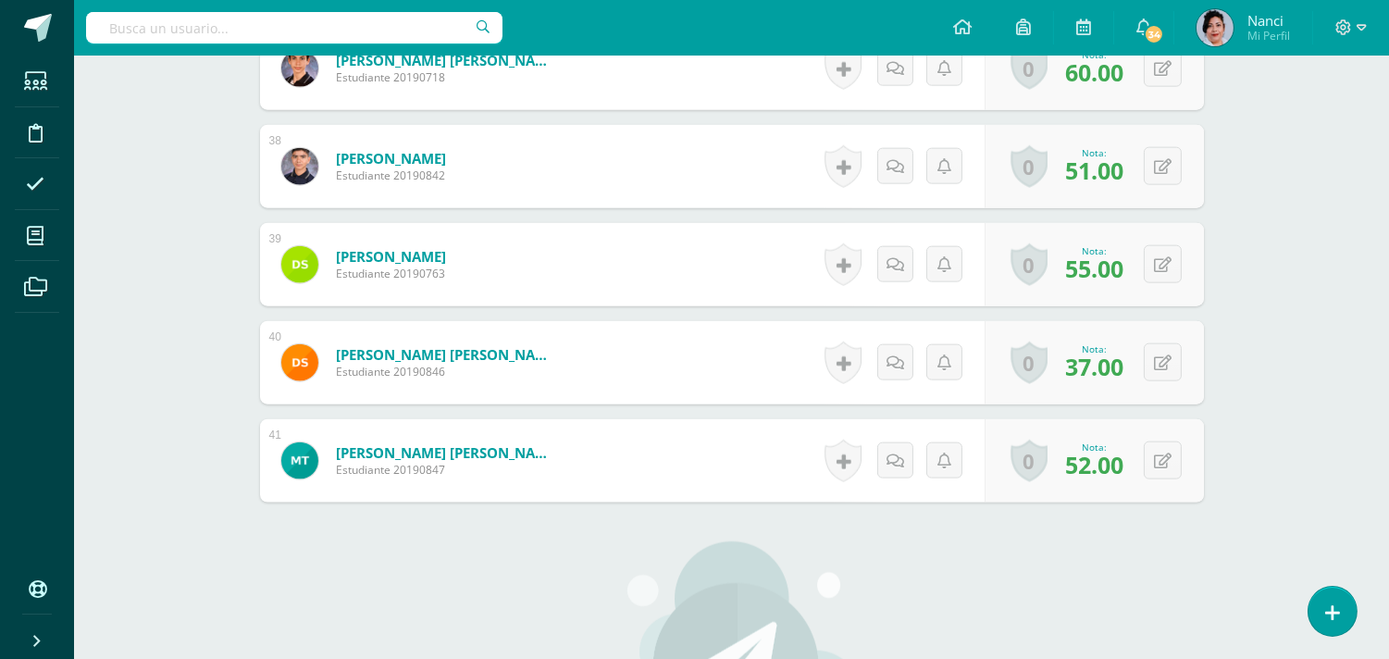
scroll to position [4222, 0]
click at [1151, 474] on button at bounding box center [1163, 459] width 38 height 38
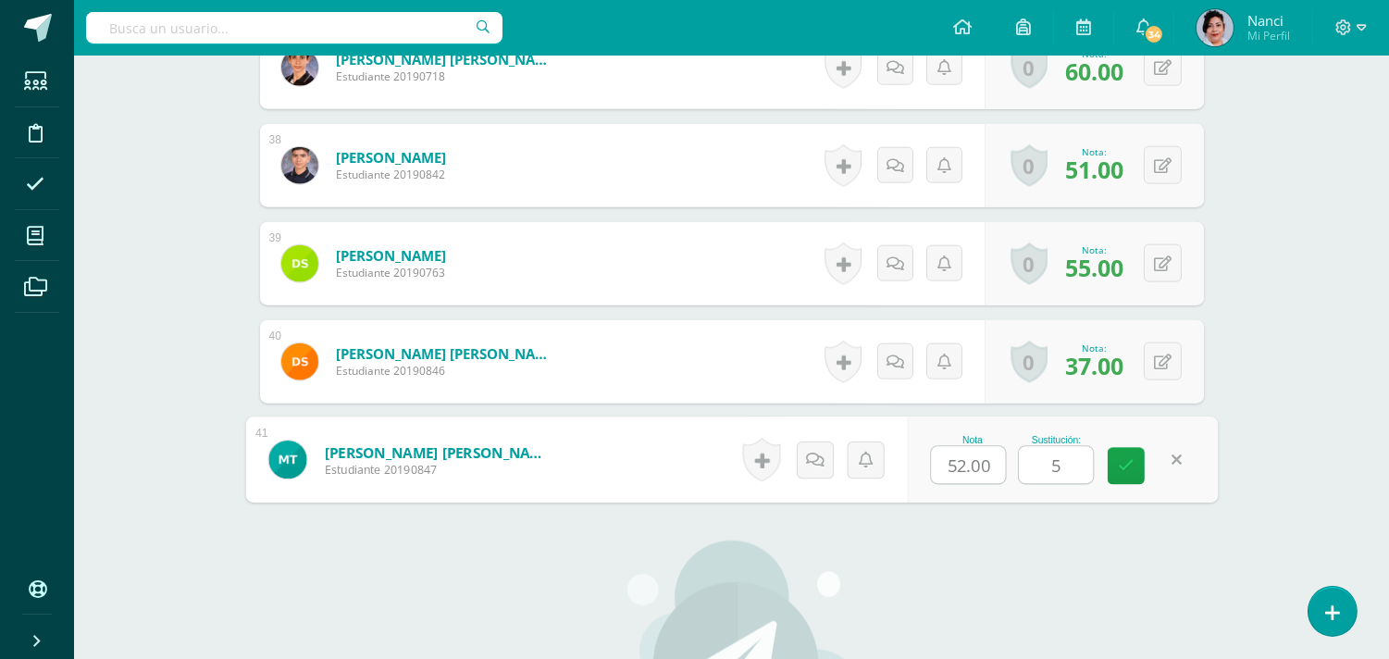
type input "56"
click at [1134, 482] on link at bounding box center [1126, 466] width 37 height 37
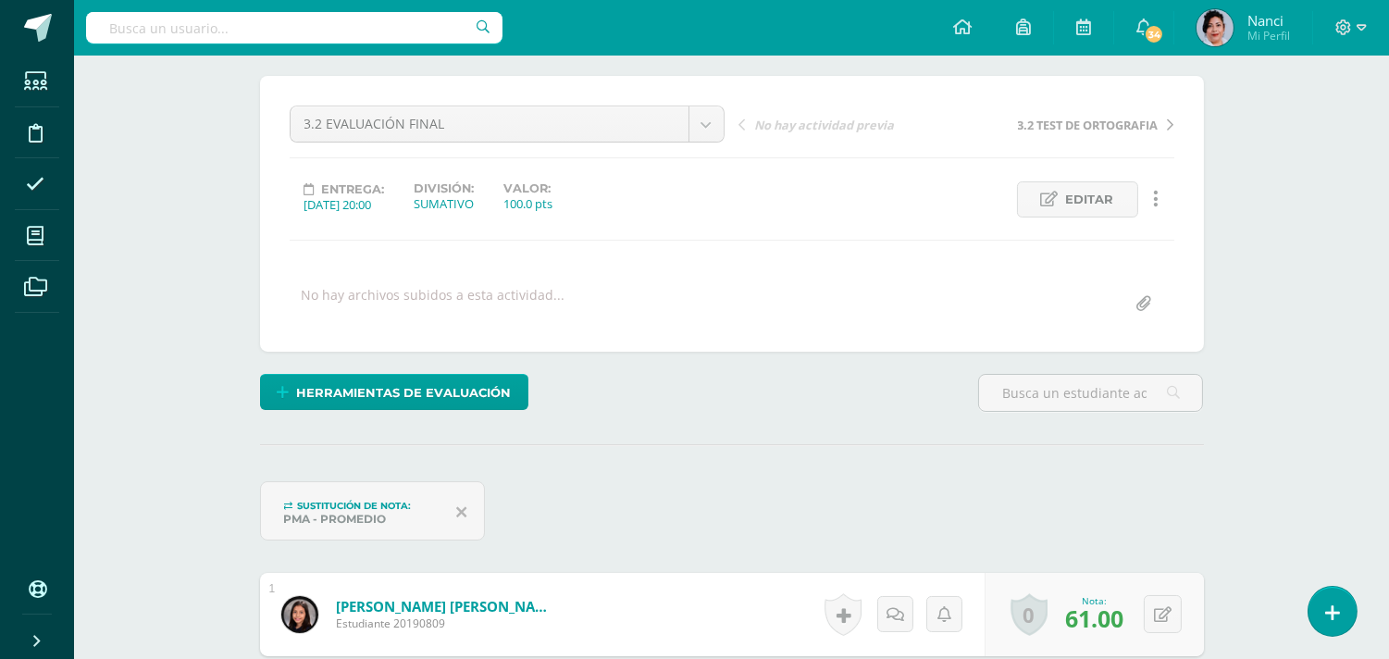
scroll to position [0, 0]
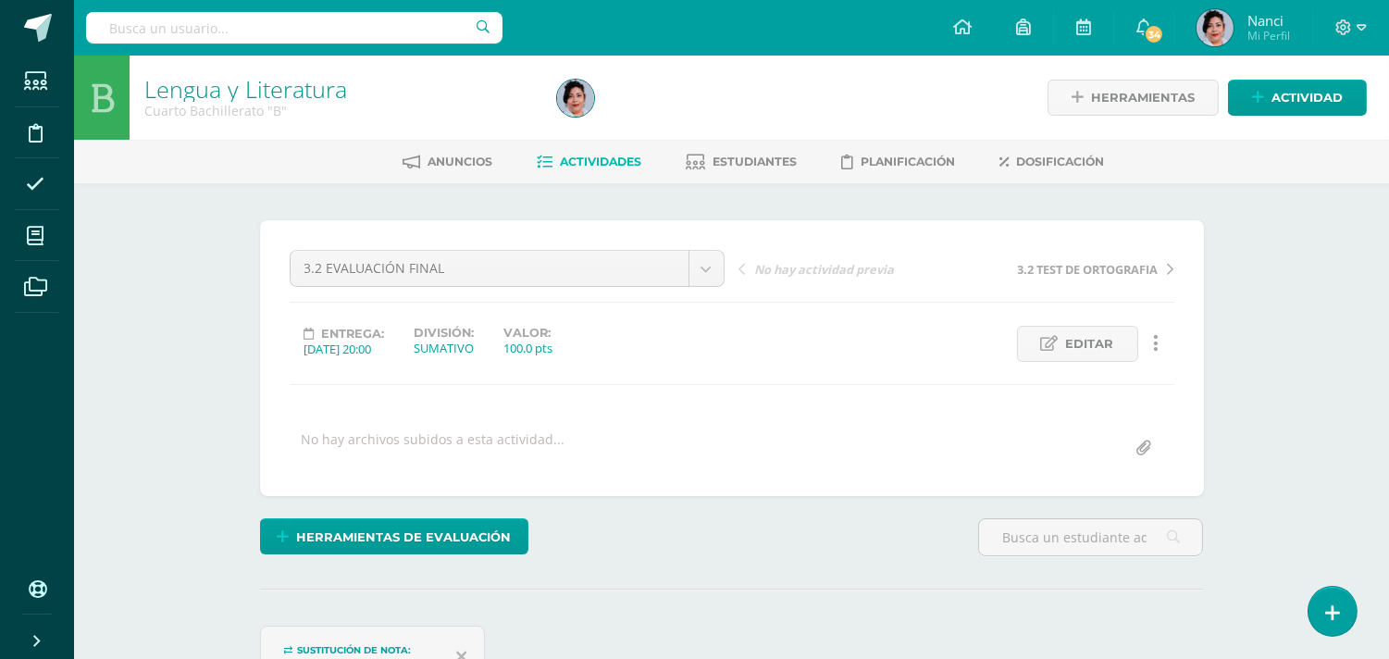
click at [597, 164] on span "Actividades" at bounding box center [601, 162] width 81 height 14
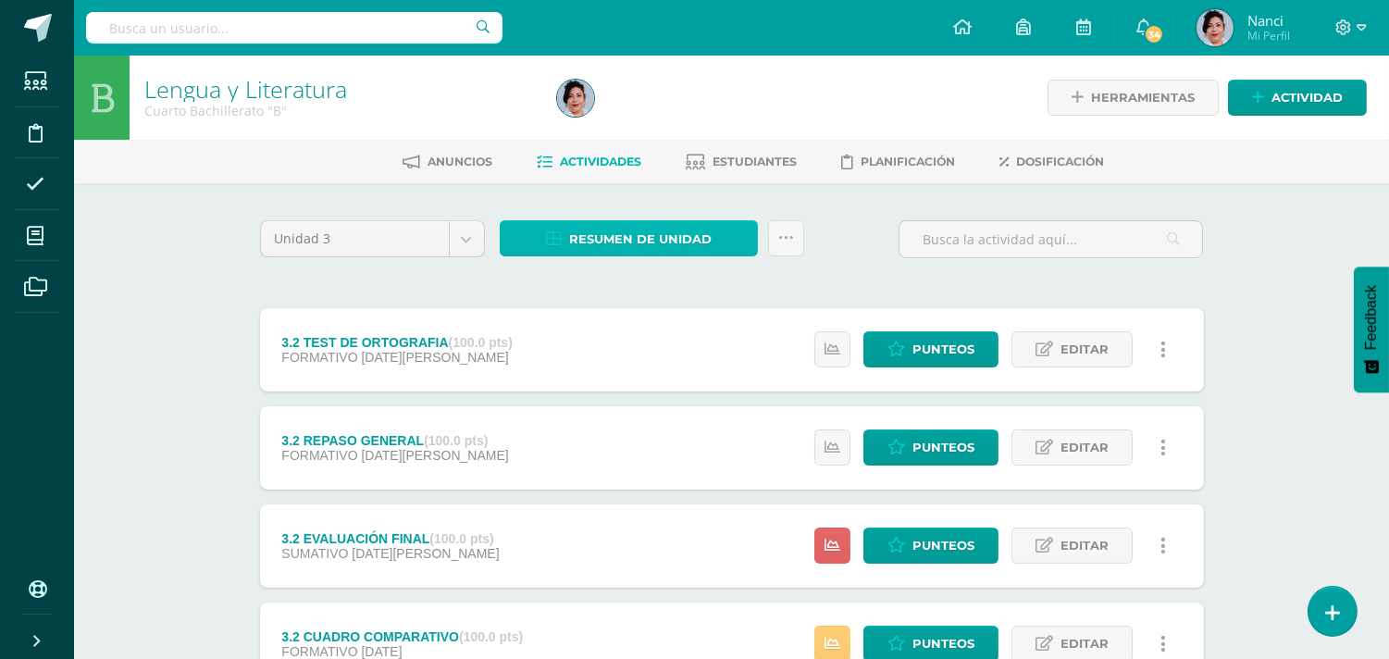
click at [634, 239] on span "Resumen de unidad" at bounding box center [640, 239] width 142 height 34
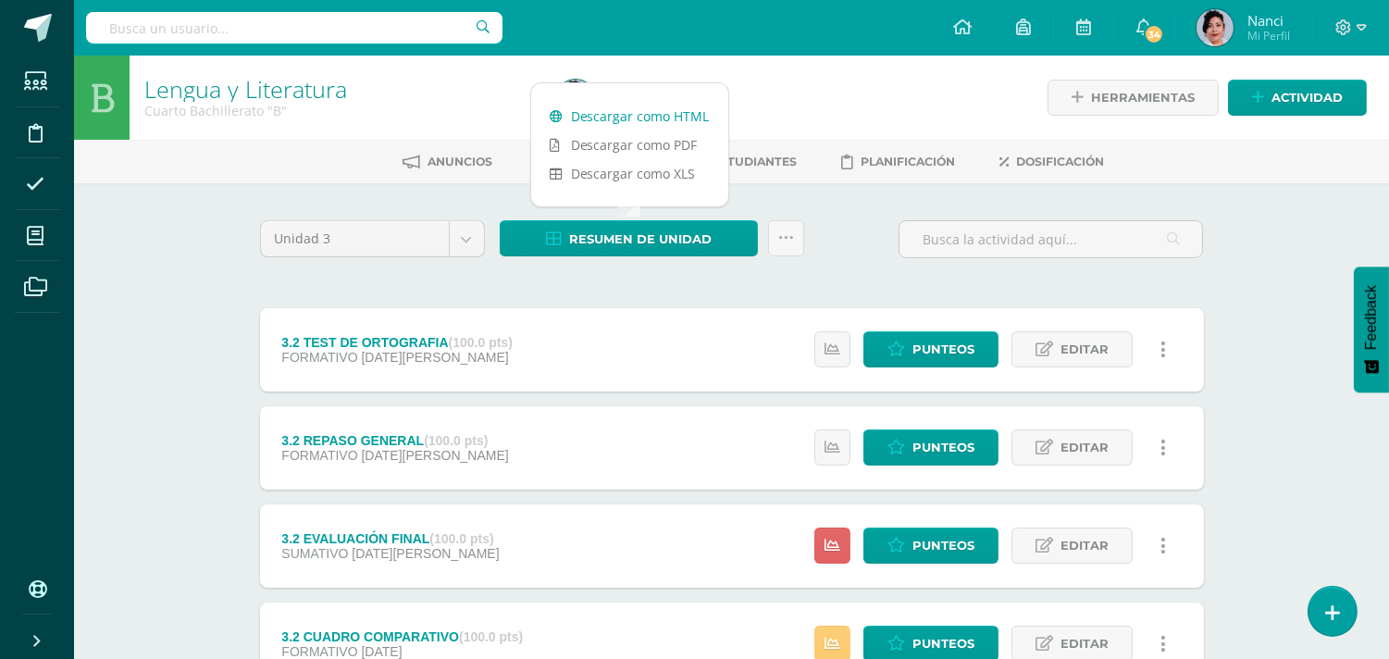
click at [640, 115] on link "Descargar como HTML" at bounding box center [629, 116] width 197 height 29
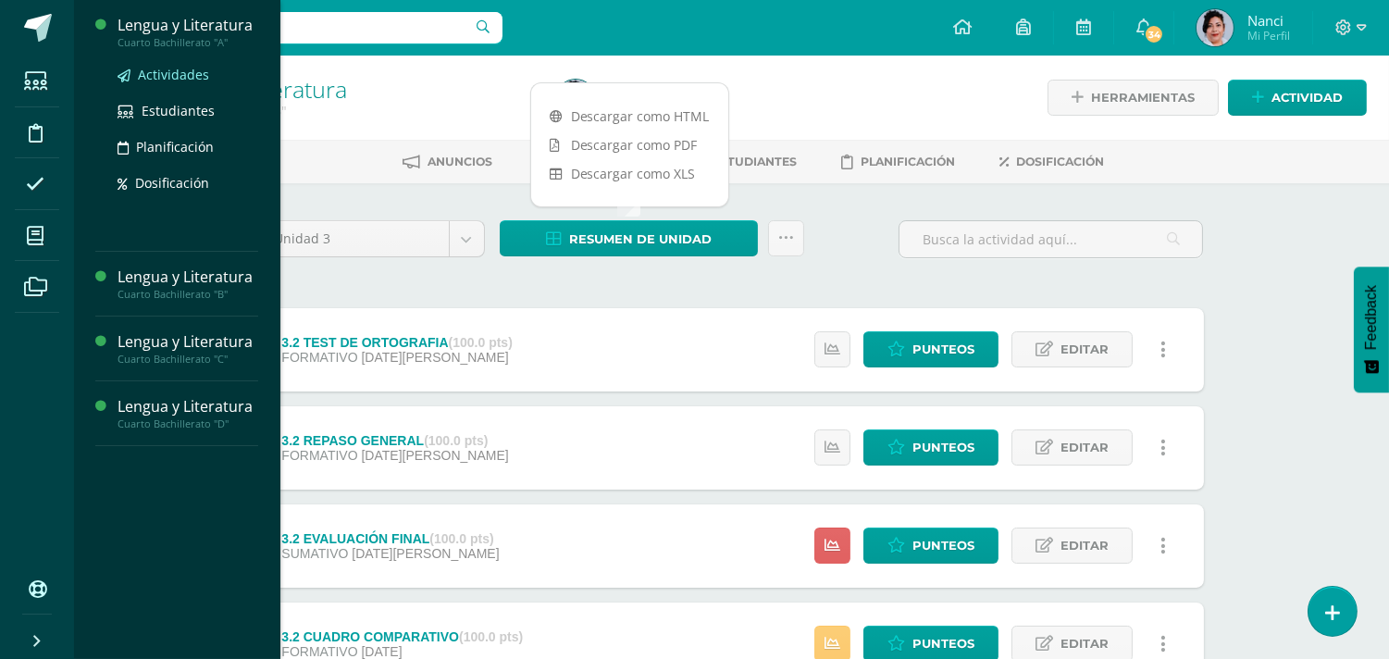
click at [182, 75] on span "Actividades" at bounding box center [173, 75] width 71 height 18
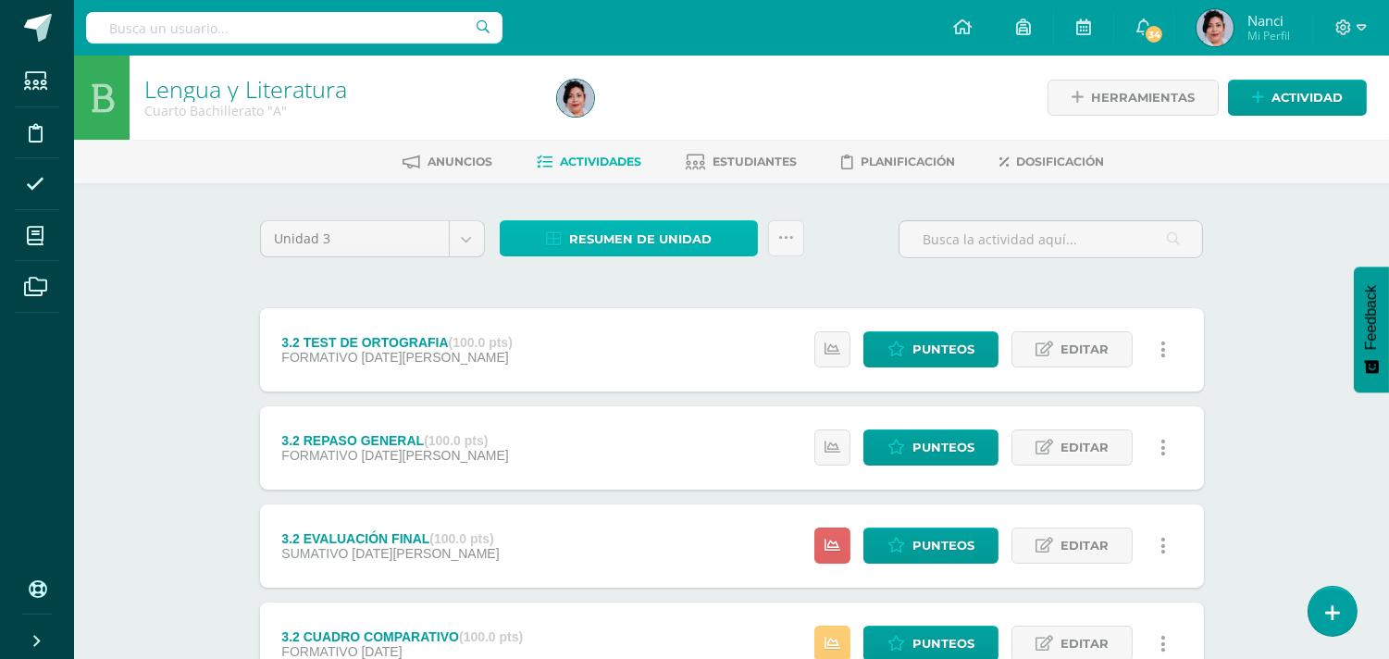
click at [590, 238] on span "Resumen de unidad" at bounding box center [640, 239] width 142 height 34
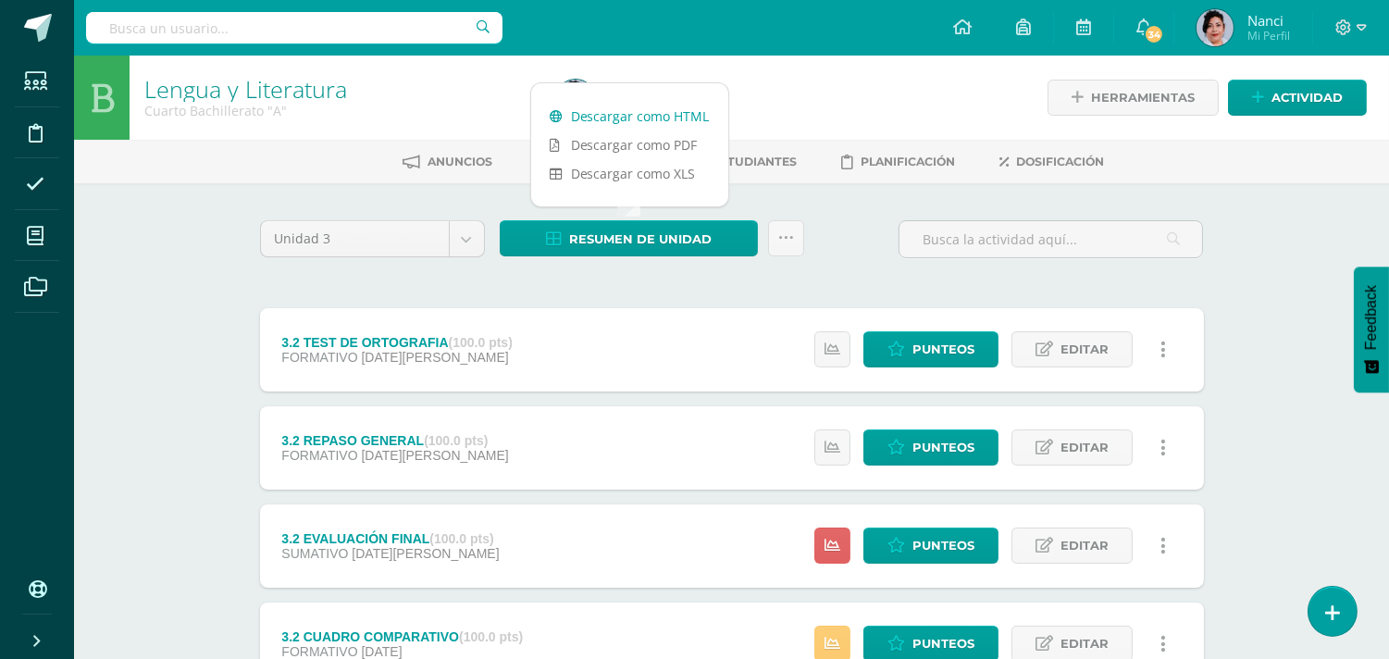
click at [652, 113] on link "Descargar como HTML" at bounding box center [629, 116] width 197 height 29
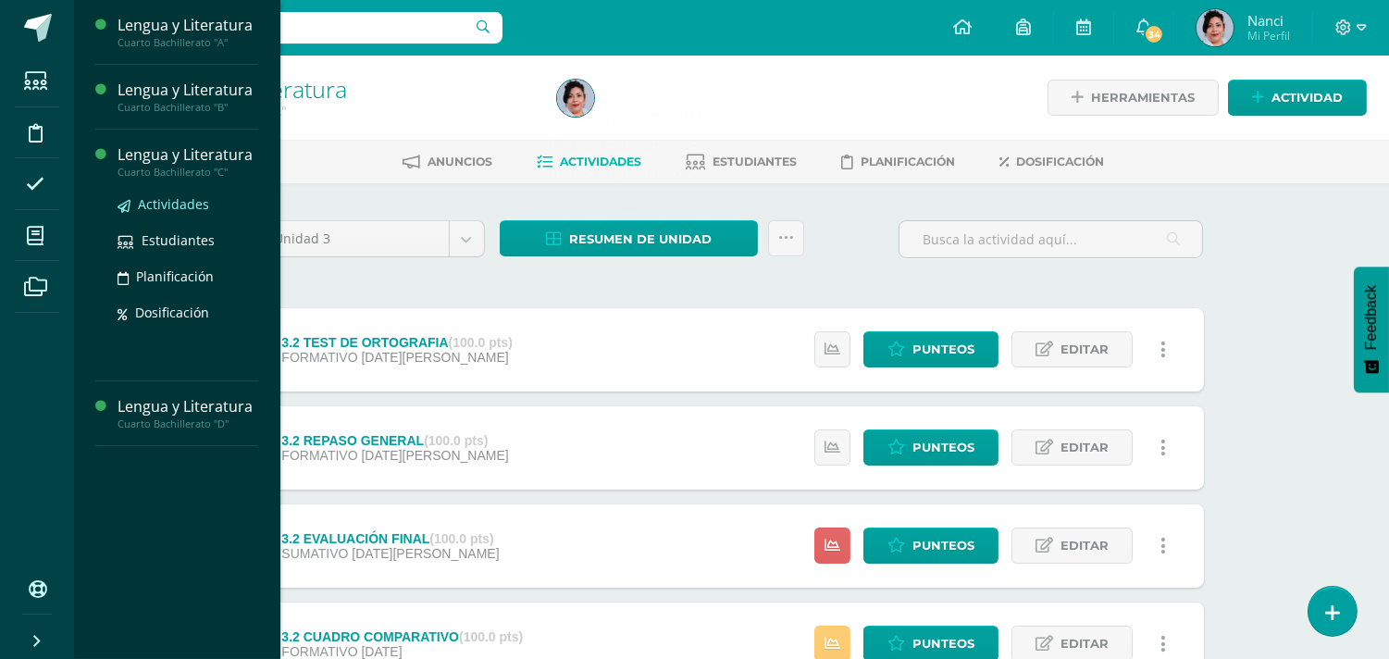
click at [167, 206] on span "Actividades" at bounding box center [173, 204] width 71 height 18
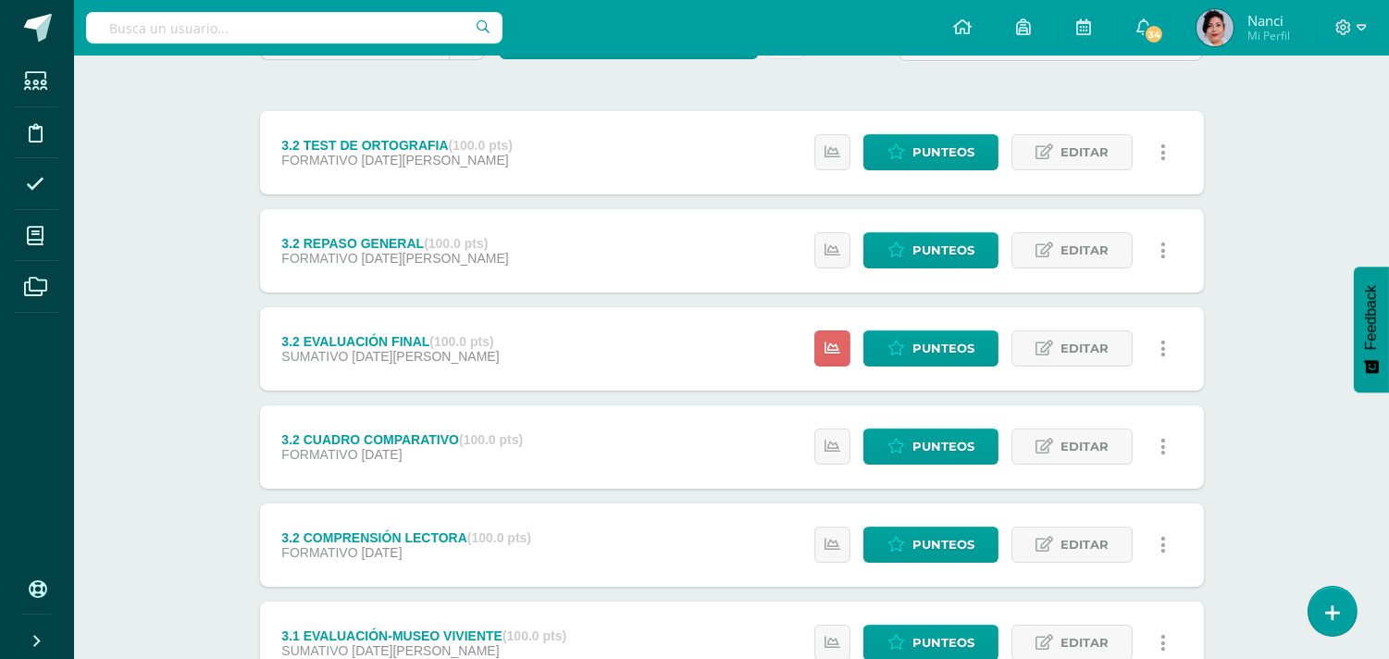
scroll to position [195, 0]
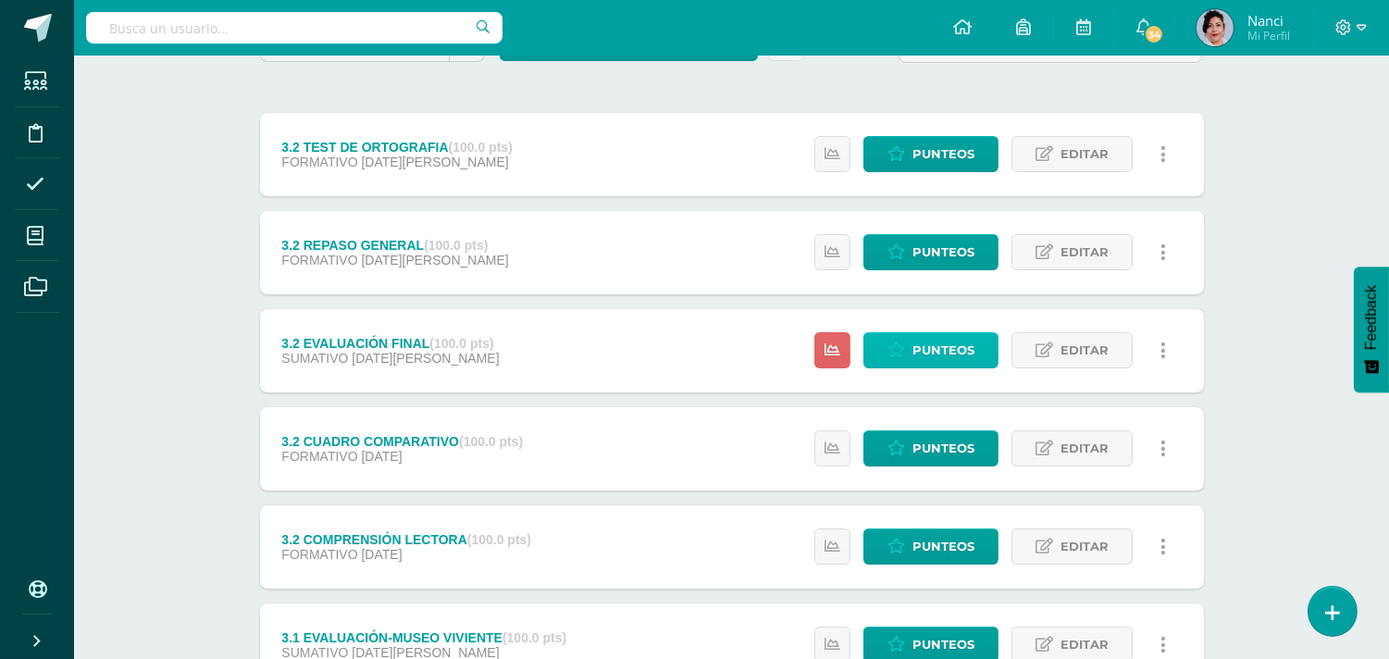
click at [933, 342] on span "Punteos" at bounding box center [943, 350] width 62 height 34
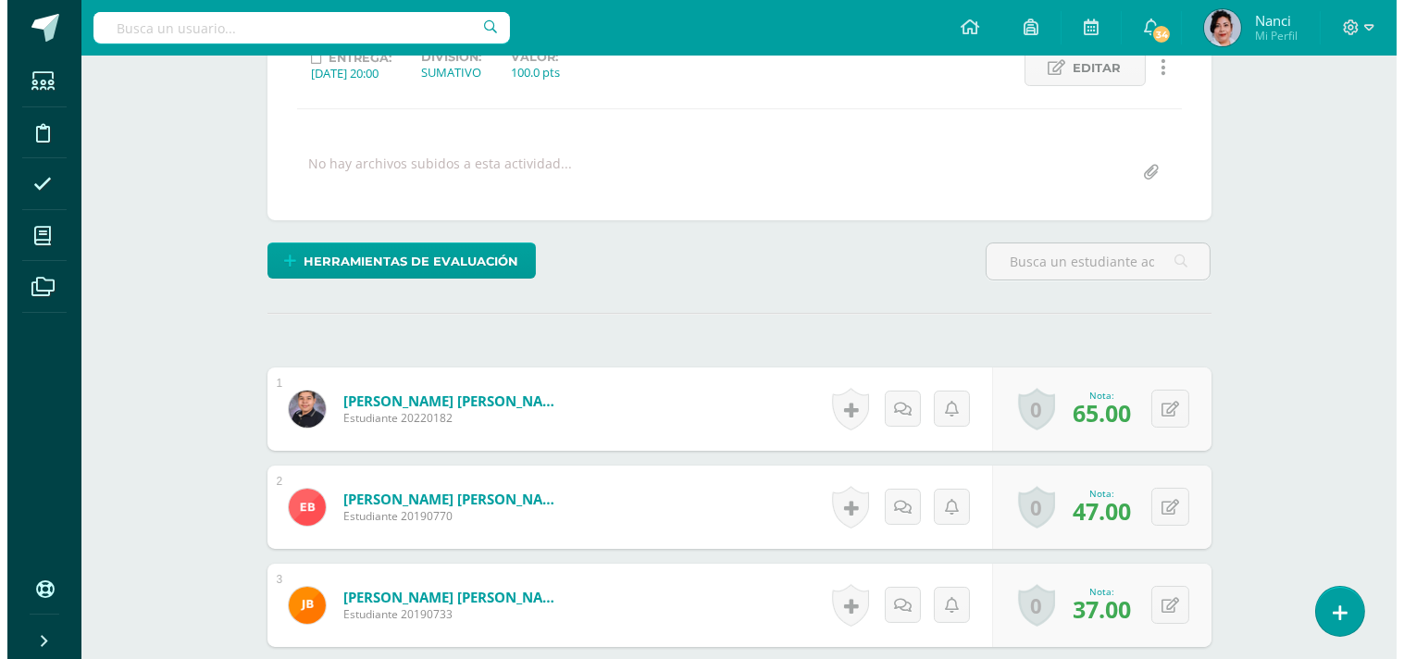
scroll to position [278, 0]
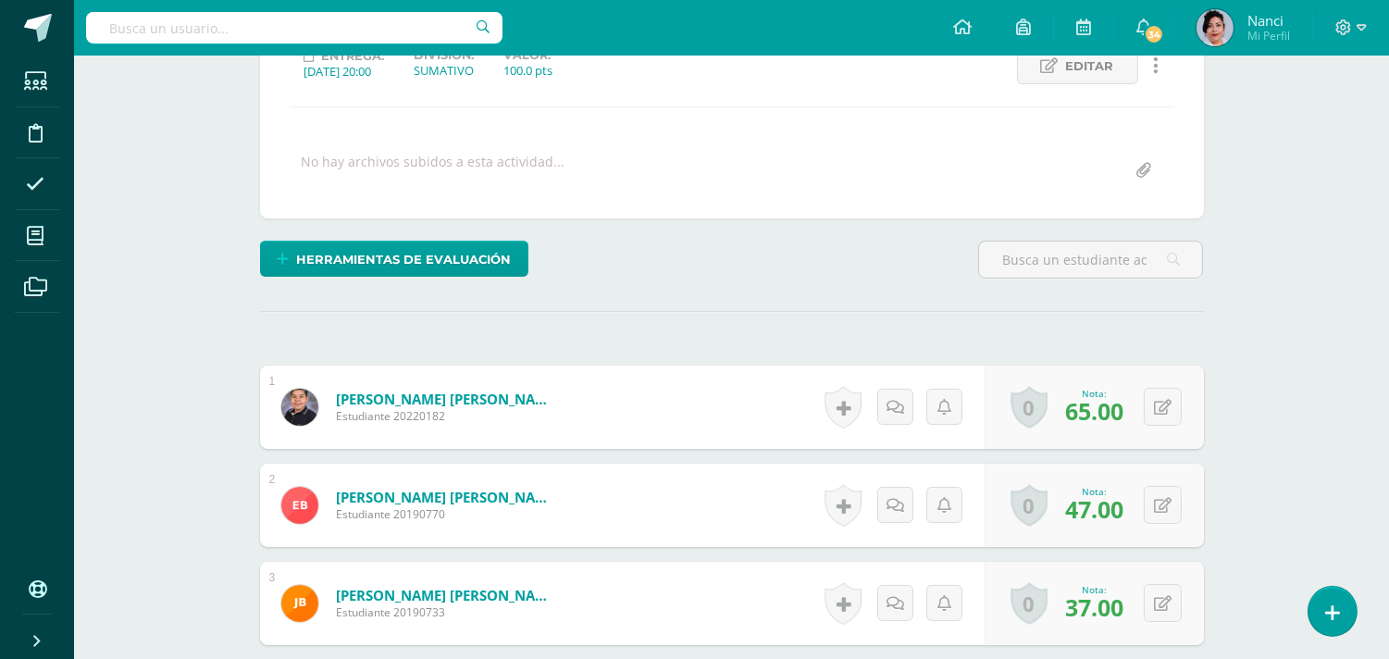
click at [411, 259] on span "Herramientas de evaluación" at bounding box center [403, 259] width 215 height 34
click at [428, 192] on link "Sustitución de nota" at bounding box center [442, 193] width 184 height 29
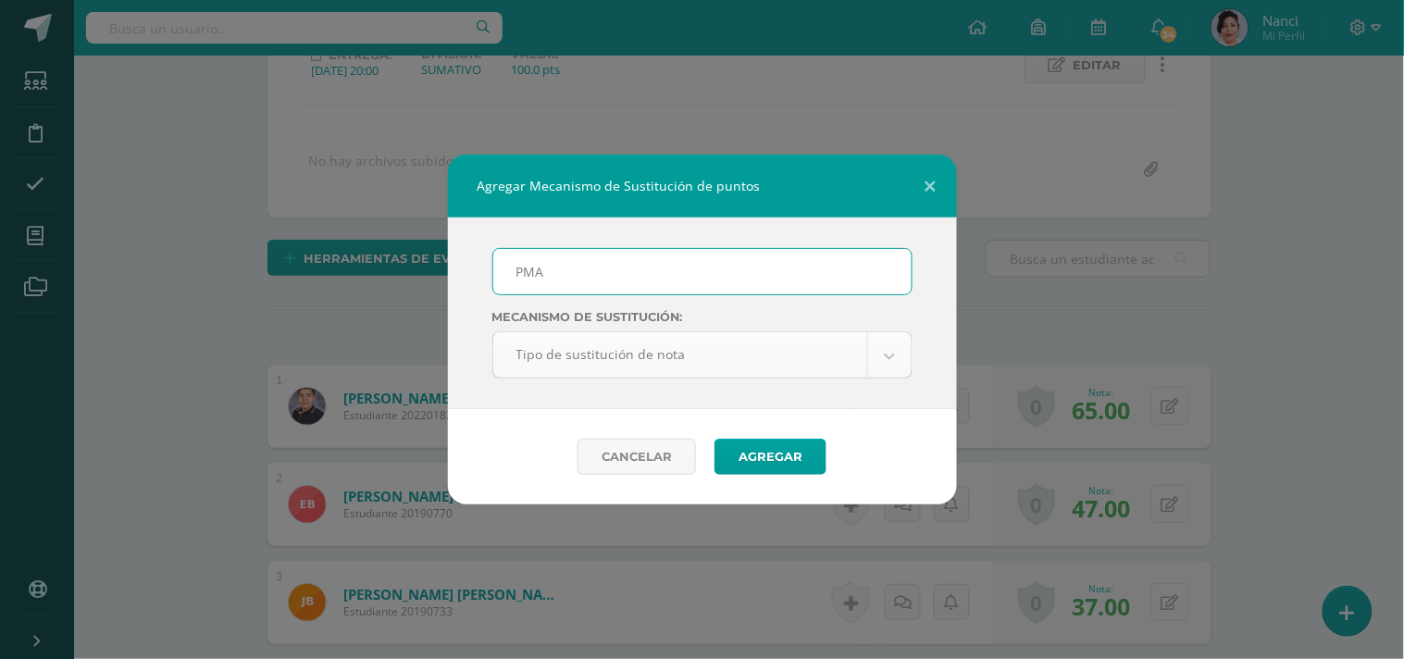
scroll to position [279, 0]
type input "PMA"
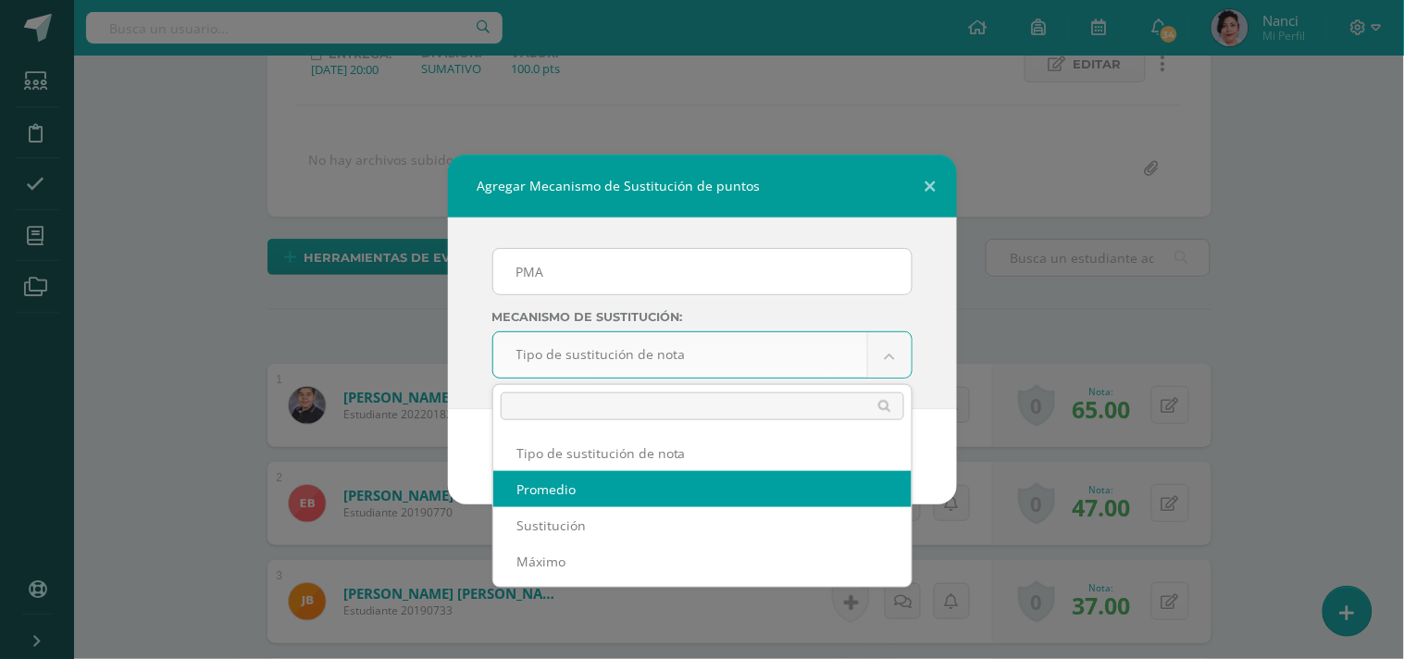
select select "average"
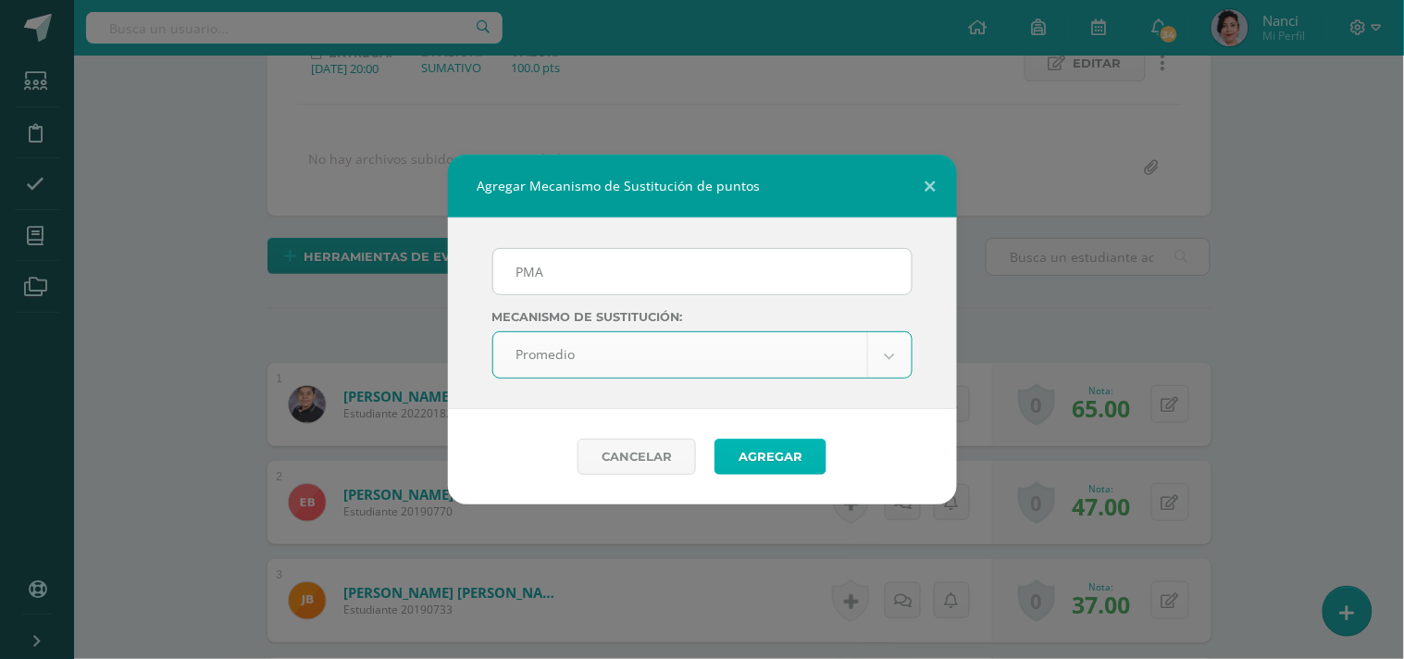
click at [769, 458] on button "Agregar" at bounding box center [770, 457] width 112 height 36
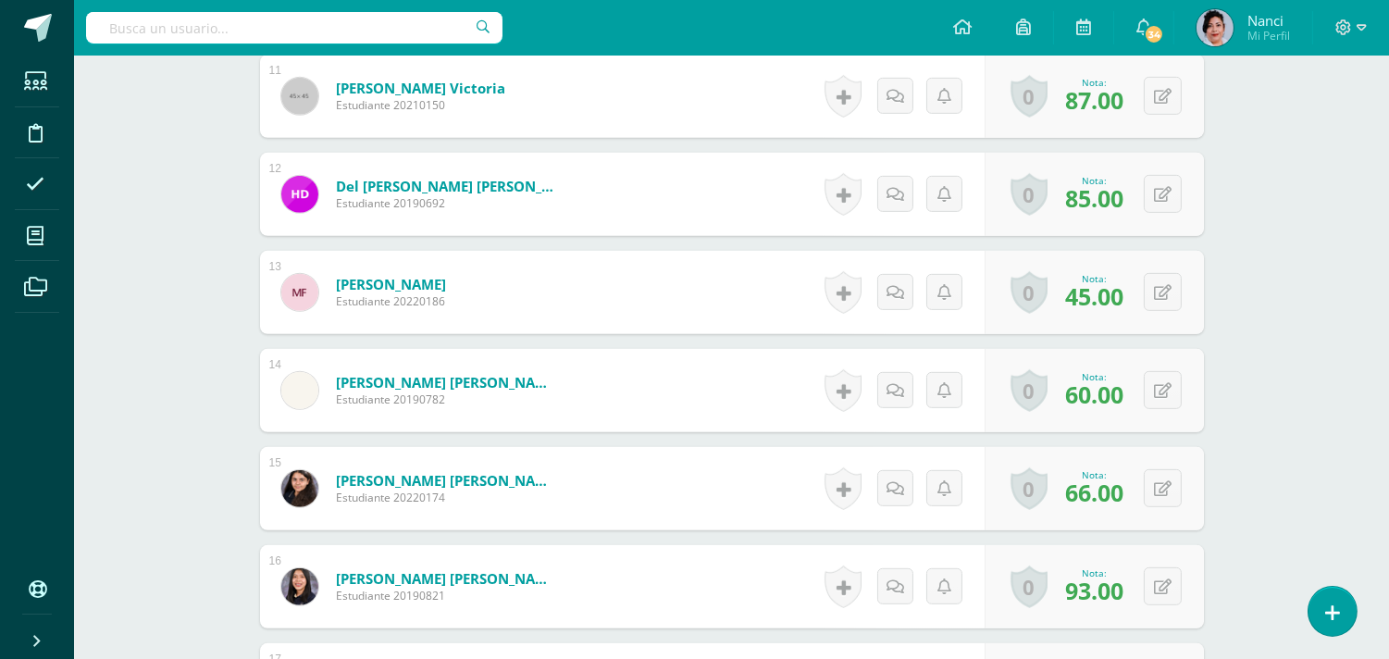
scroll to position [1640, 0]
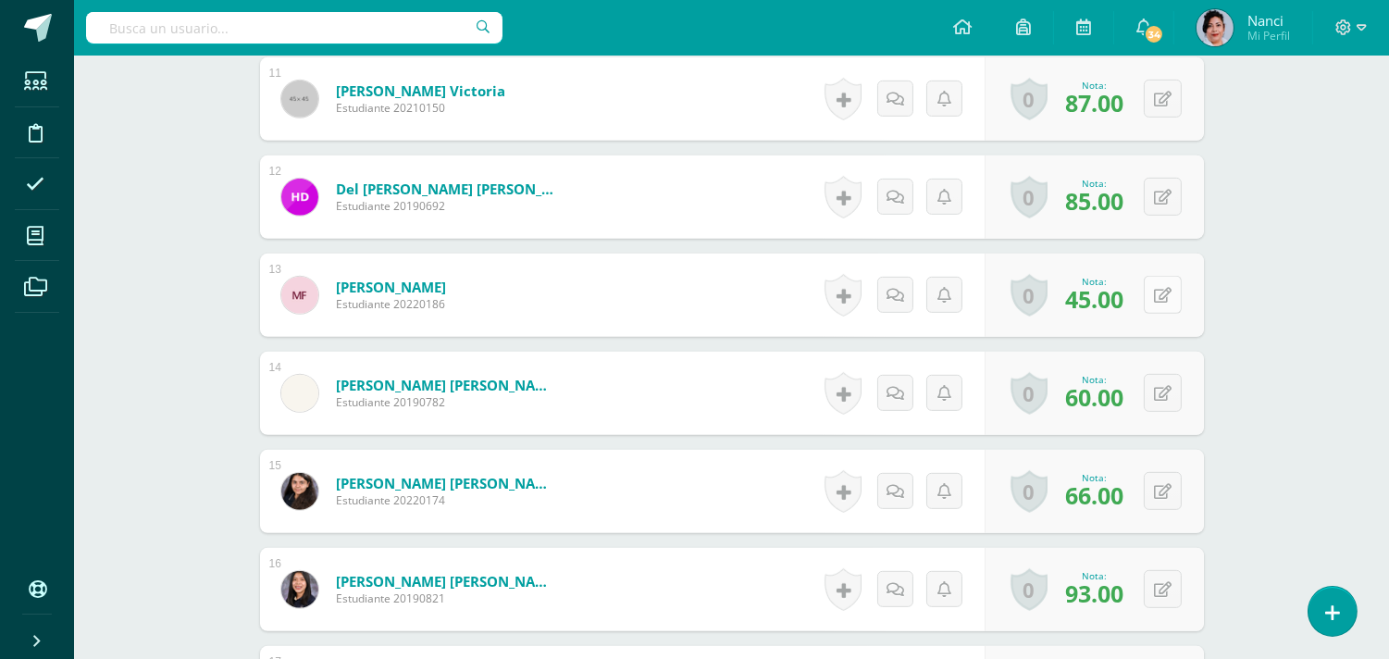
click at [1158, 296] on icon at bounding box center [1163, 296] width 18 height 16
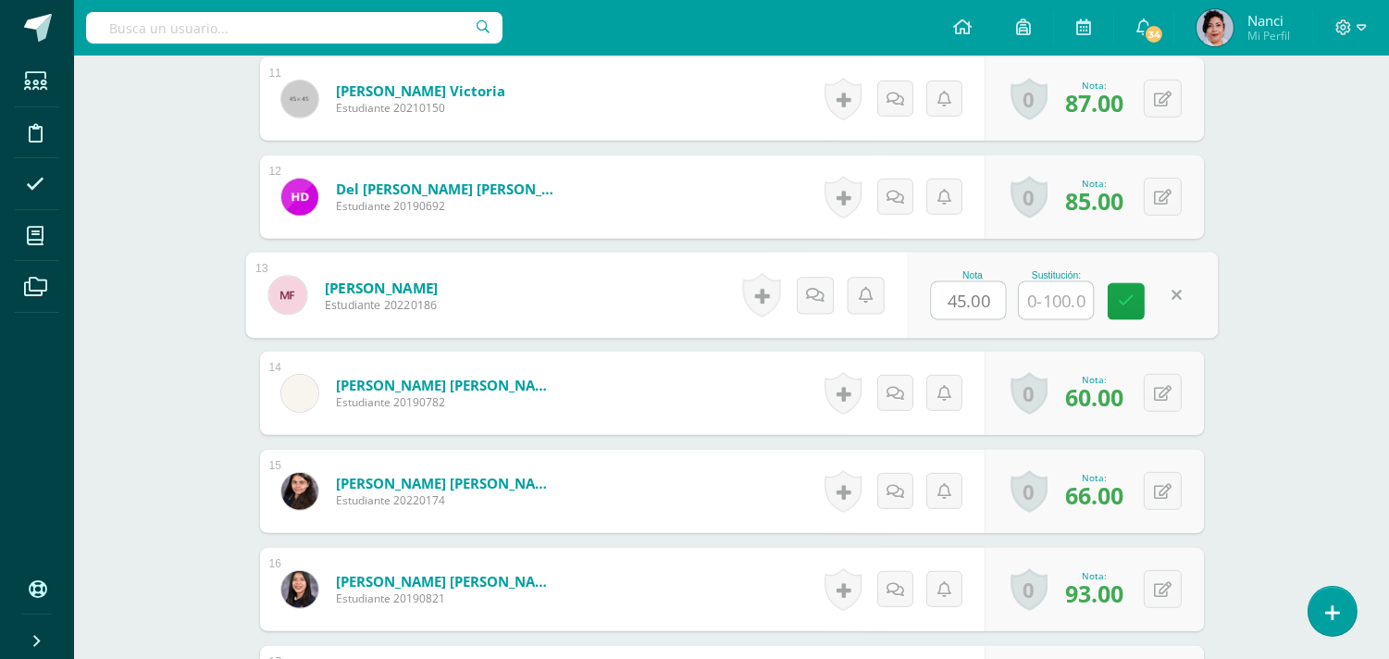
scroll to position [1641, 0]
type input "50"
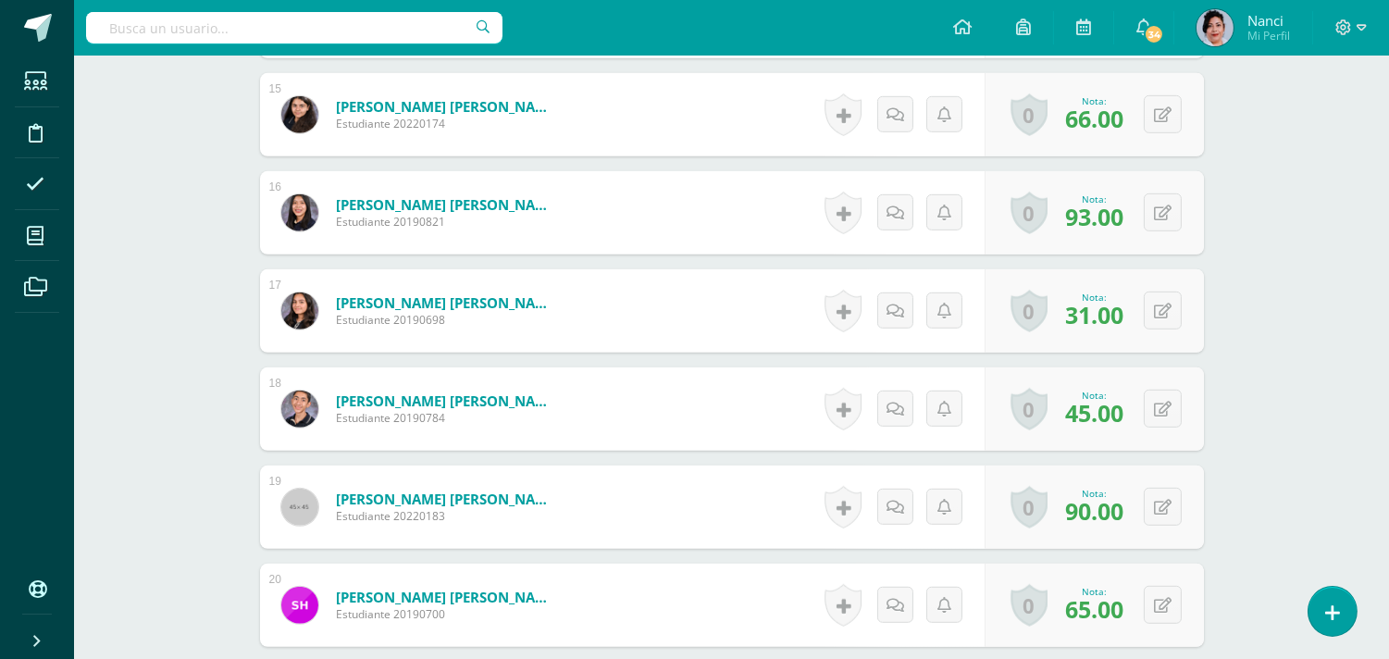
scroll to position [2024, 0]
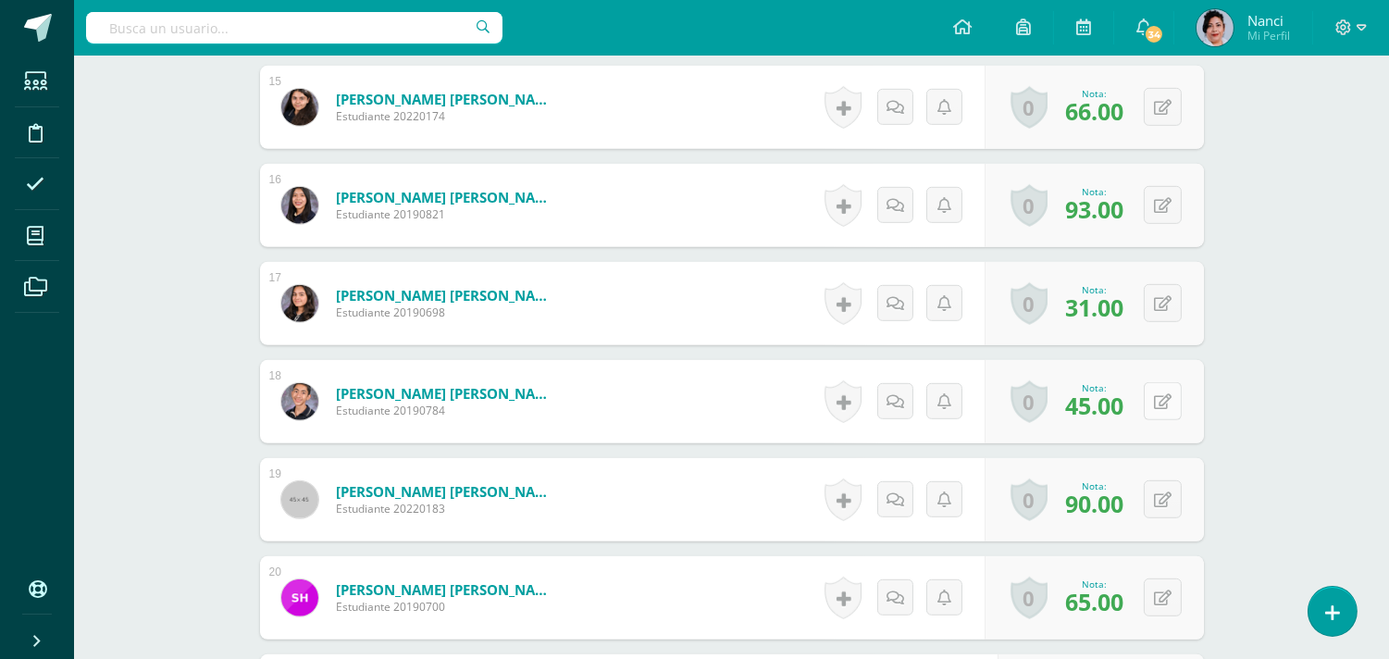
click at [1169, 402] on icon at bounding box center [1163, 402] width 18 height 16
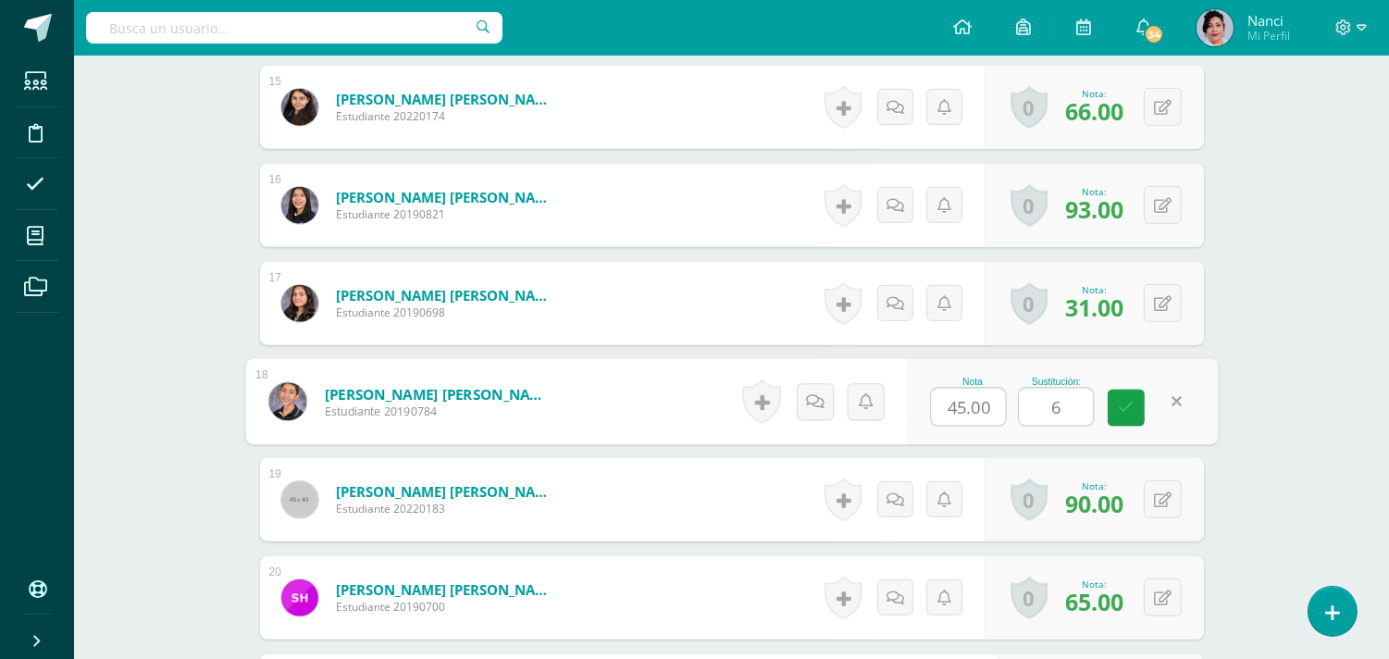
type input "60"
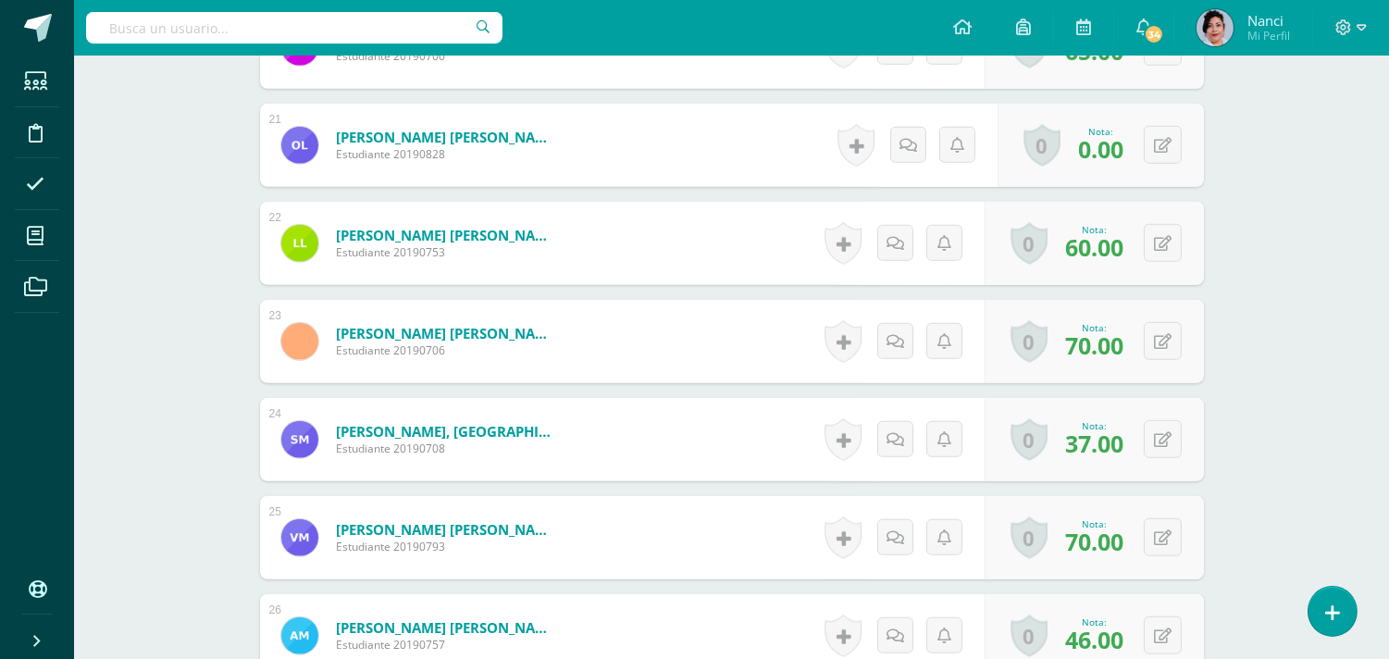
scroll to position [2584, 0]
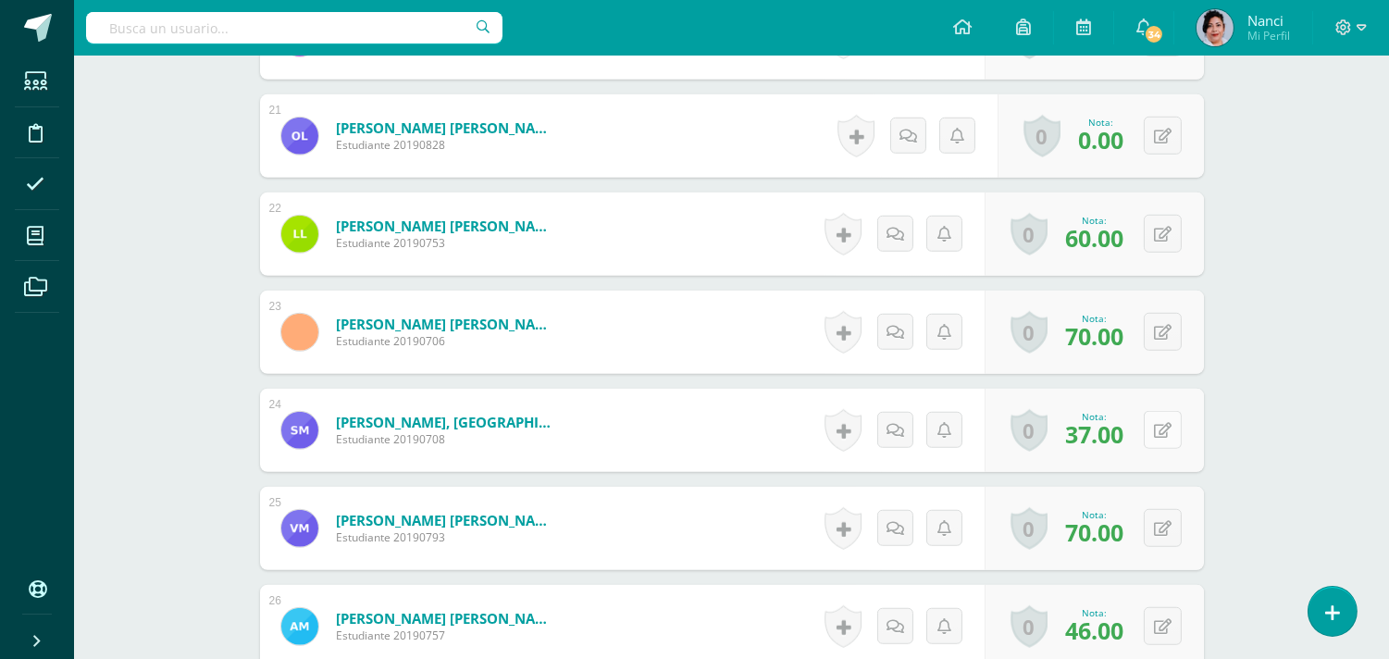
click at [1151, 431] on button at bounding box center [1163, 430] width 38 height 38
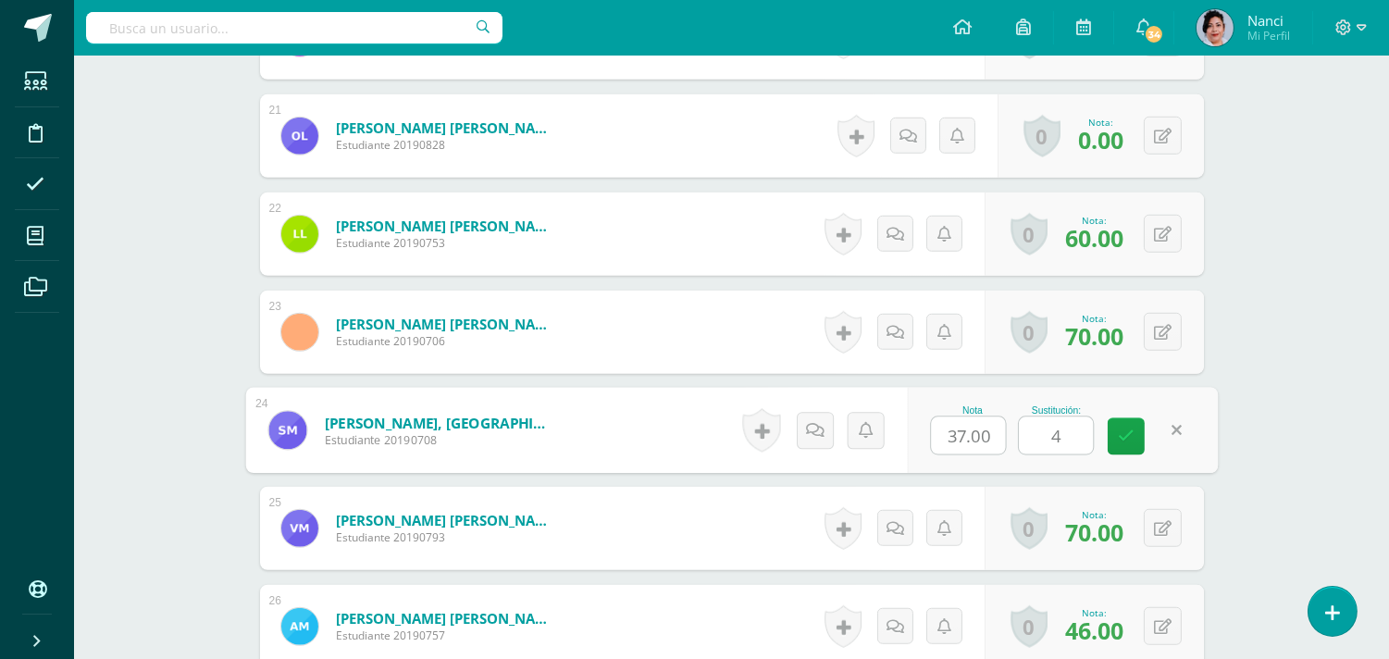
type input "40"
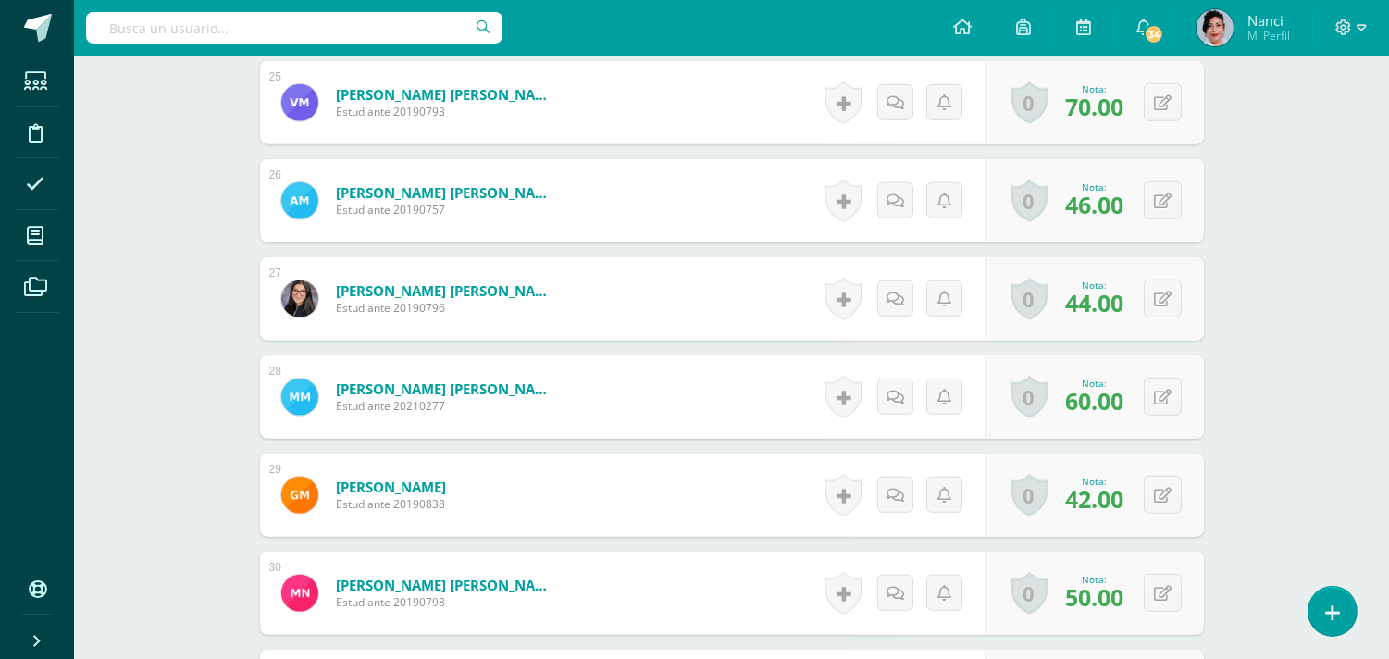
scroll to position [2999, 0]
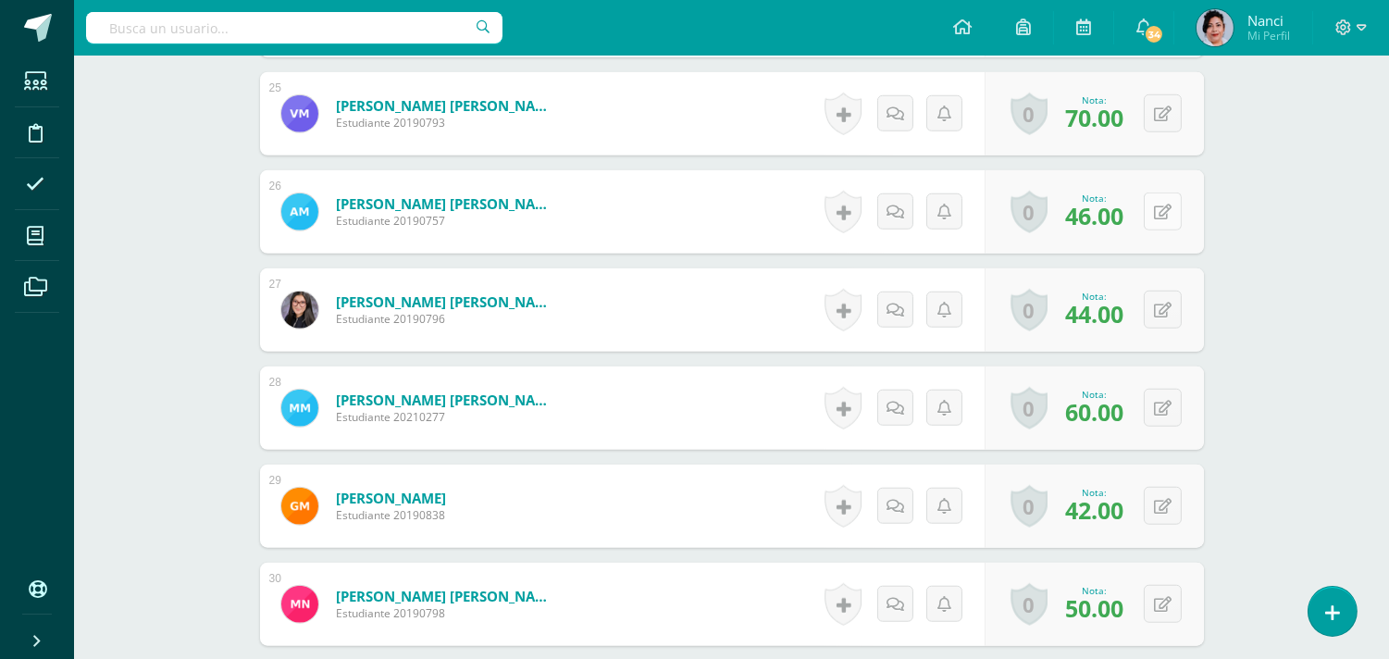
click at [1171, 213] on button at bounding box center [1163, 211] width 38 height 38
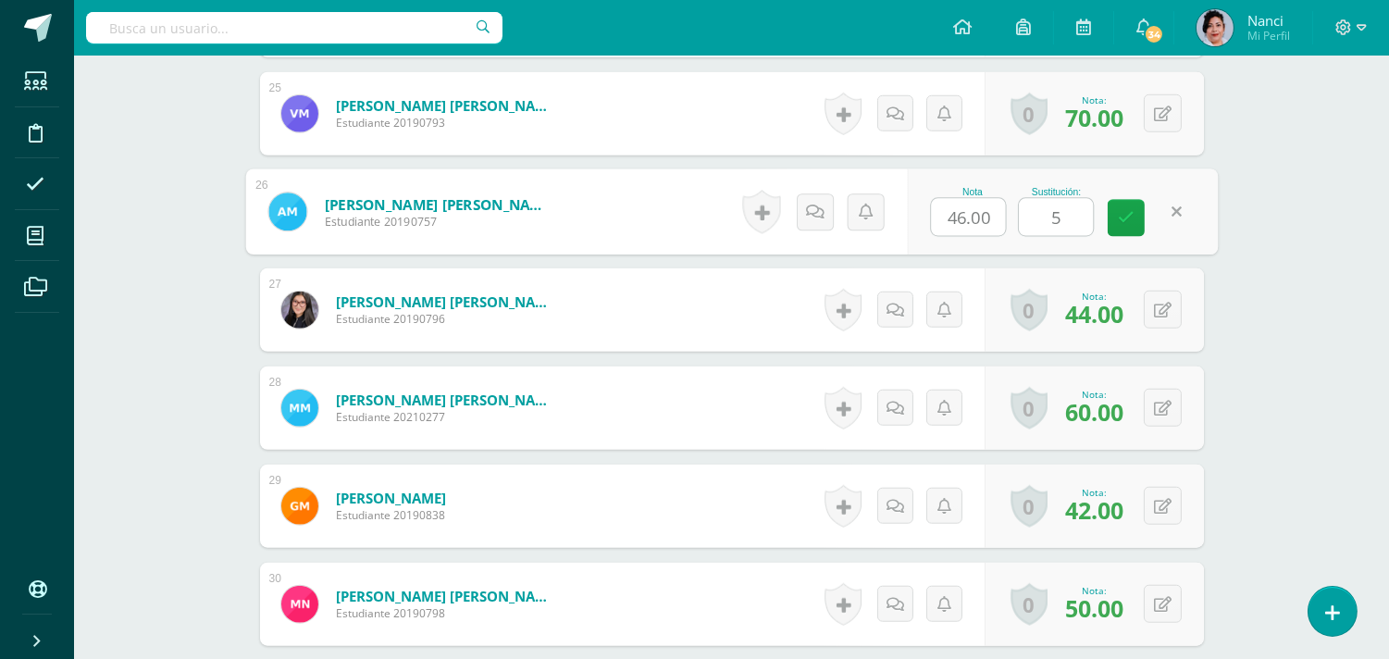
type input "52"
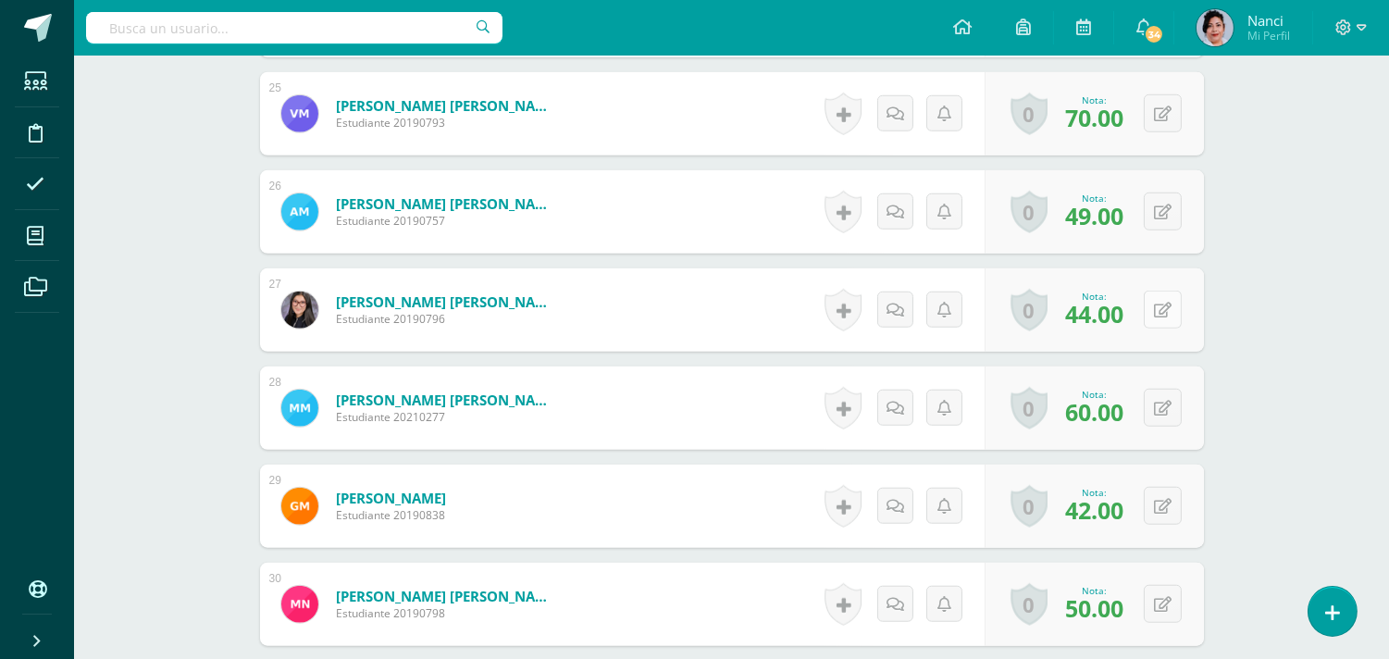
click at [1159, 306] on icon at bounding box center [1163, 311] width 18 height 16
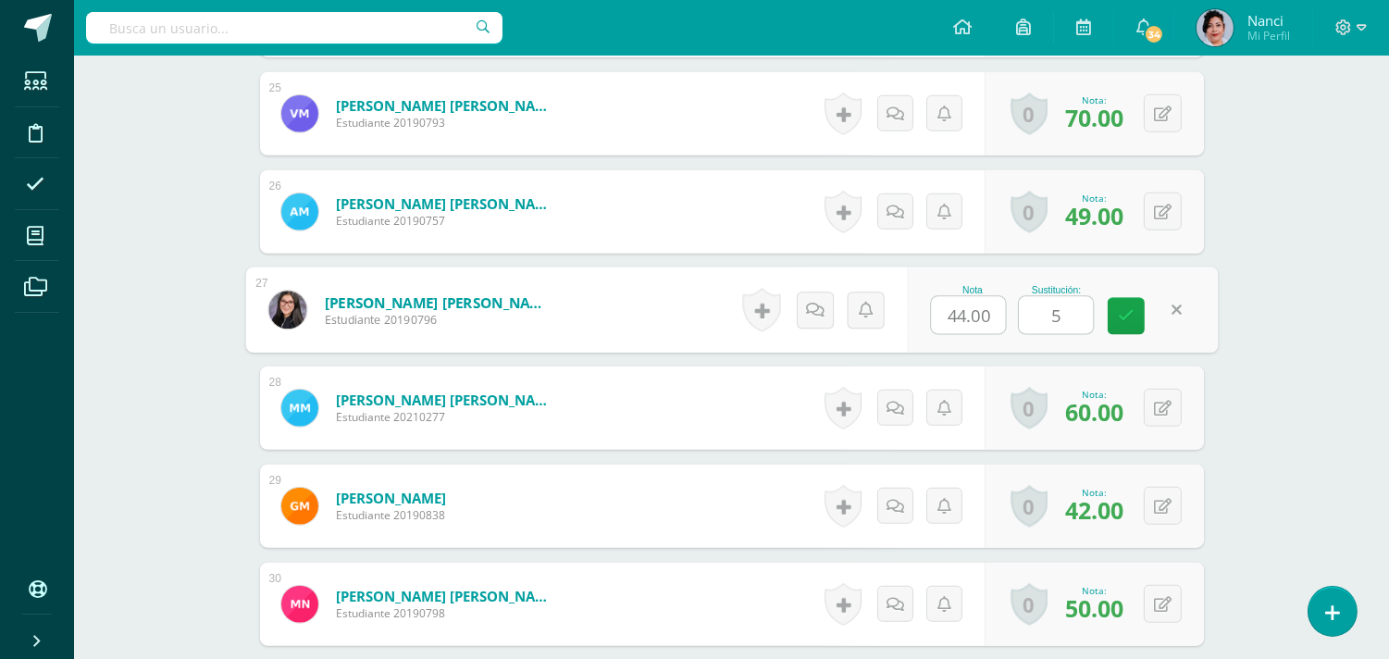
type input "50"
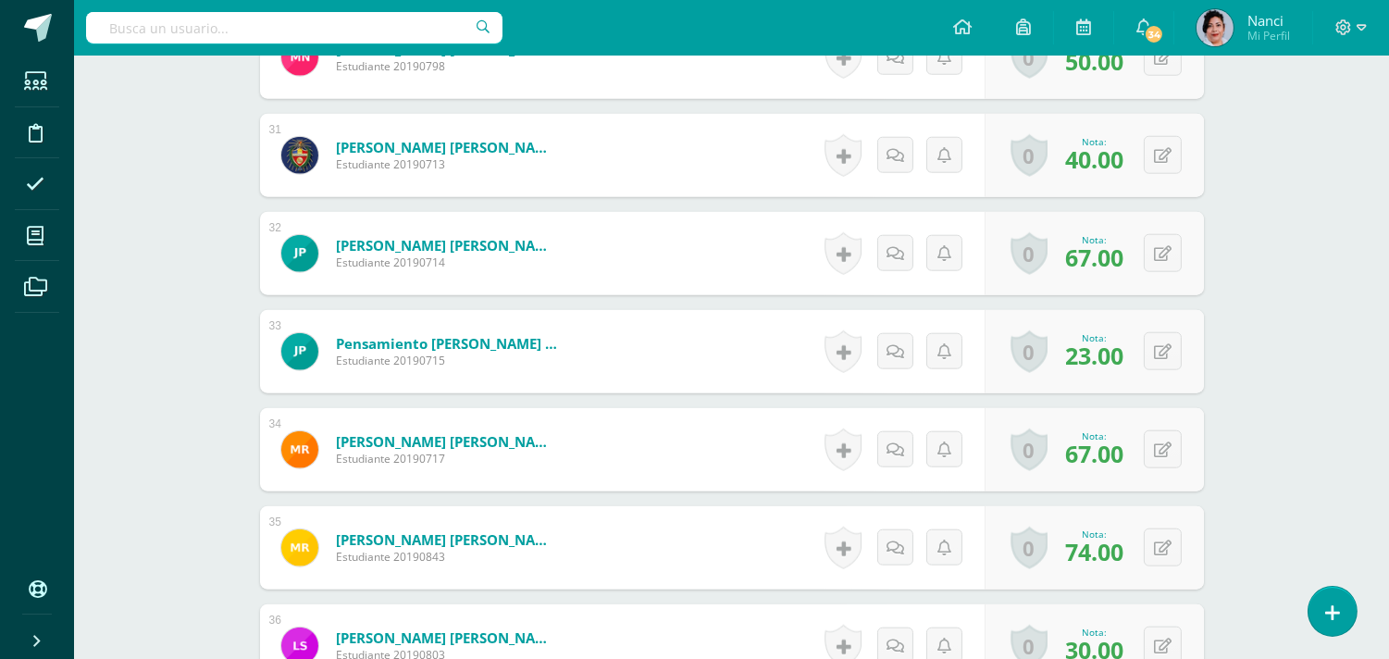
scroll to position [3546, 0]
click at [1149, 354] on button at bounding box center [1163, 350] width 38 height 38
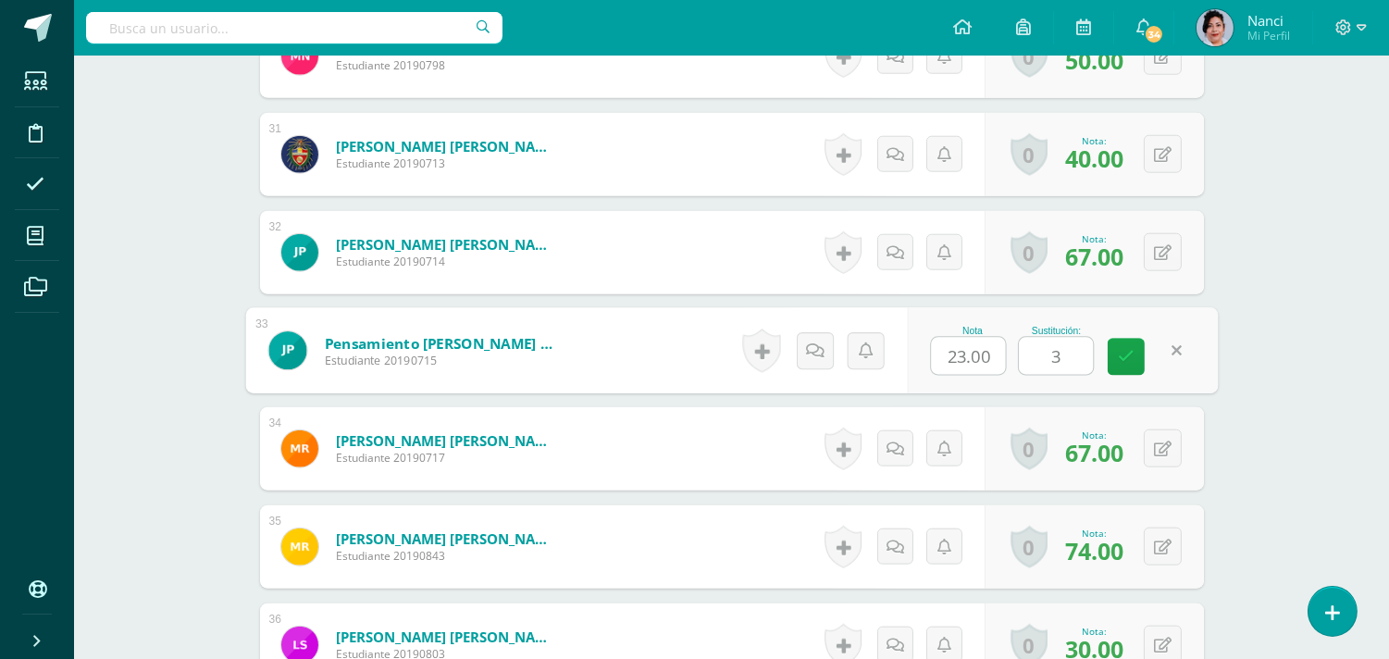
type input "31"
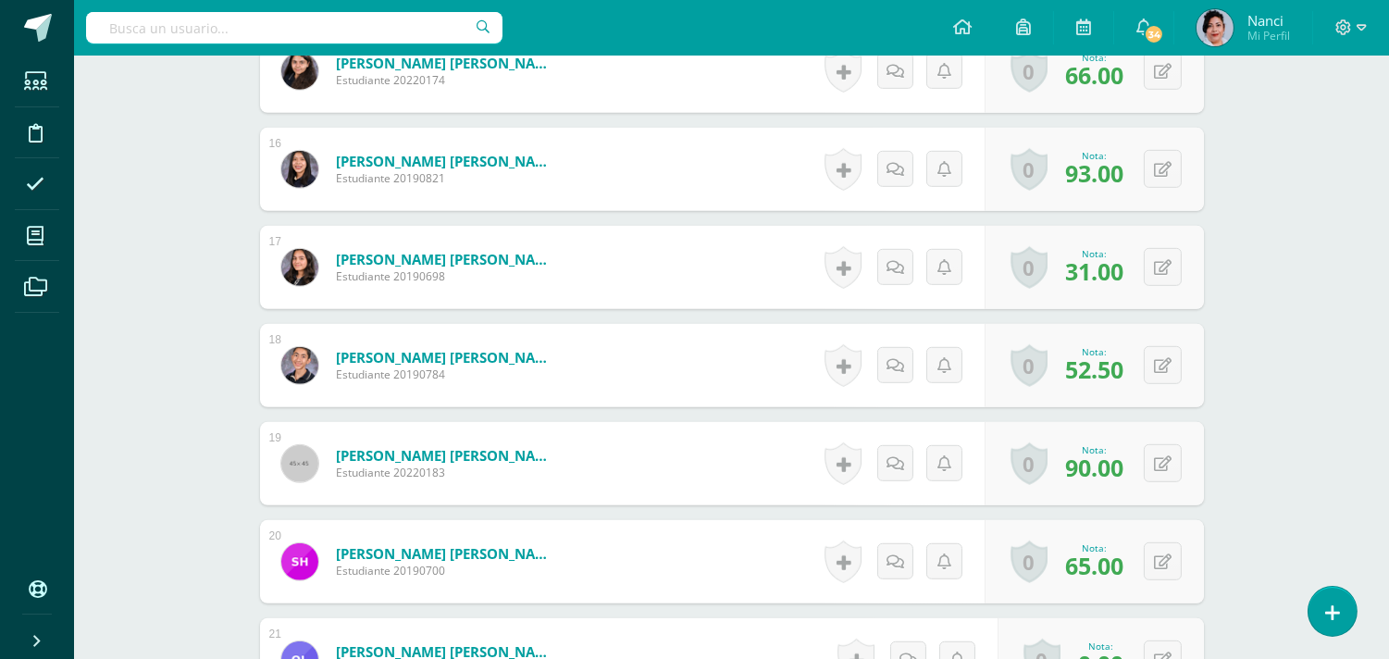
scroll to position [0, 0]
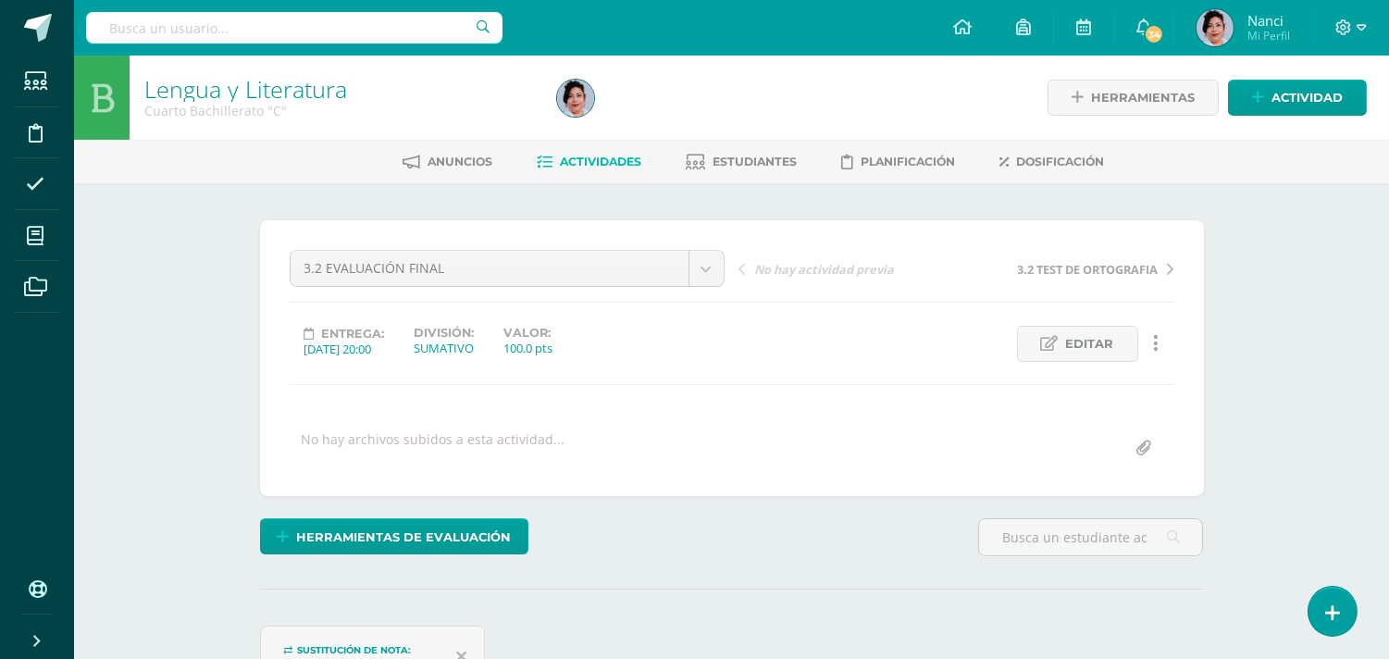
click at [602, 159] on span "Actividades" at bounding box center [601, 162] width 81 height 14
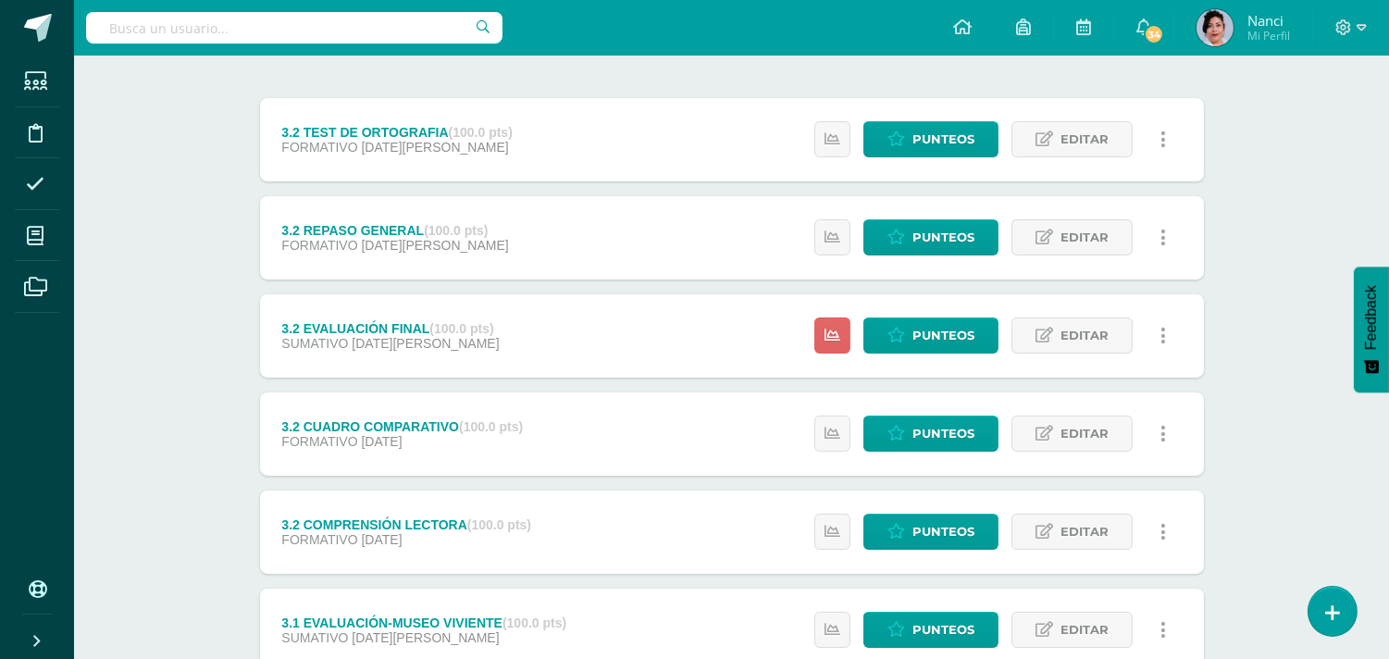
scroll to position [201, 0]
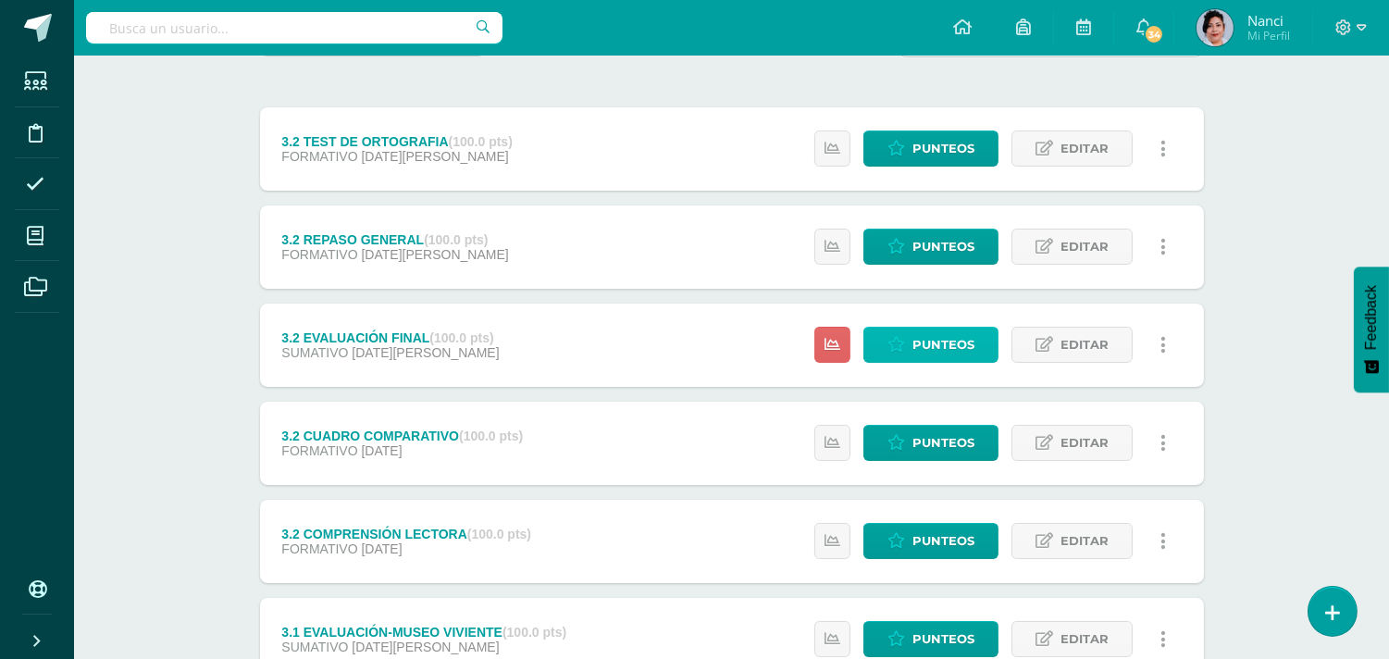
click at [916, 328] on span "Punteos" at bounding box center [943, 345] width 62 height 34
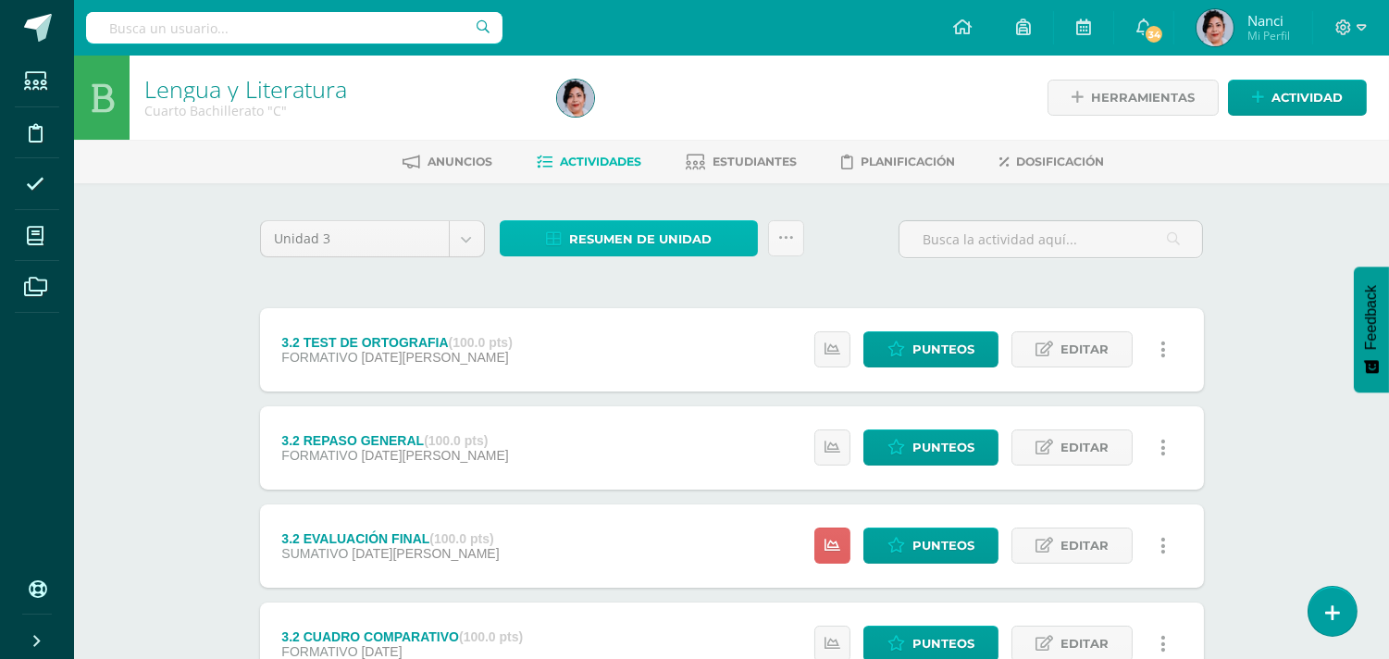
click at [643, 242] on span "Resumen de unidad" at bounding box center [640, 239] width 142 height 34
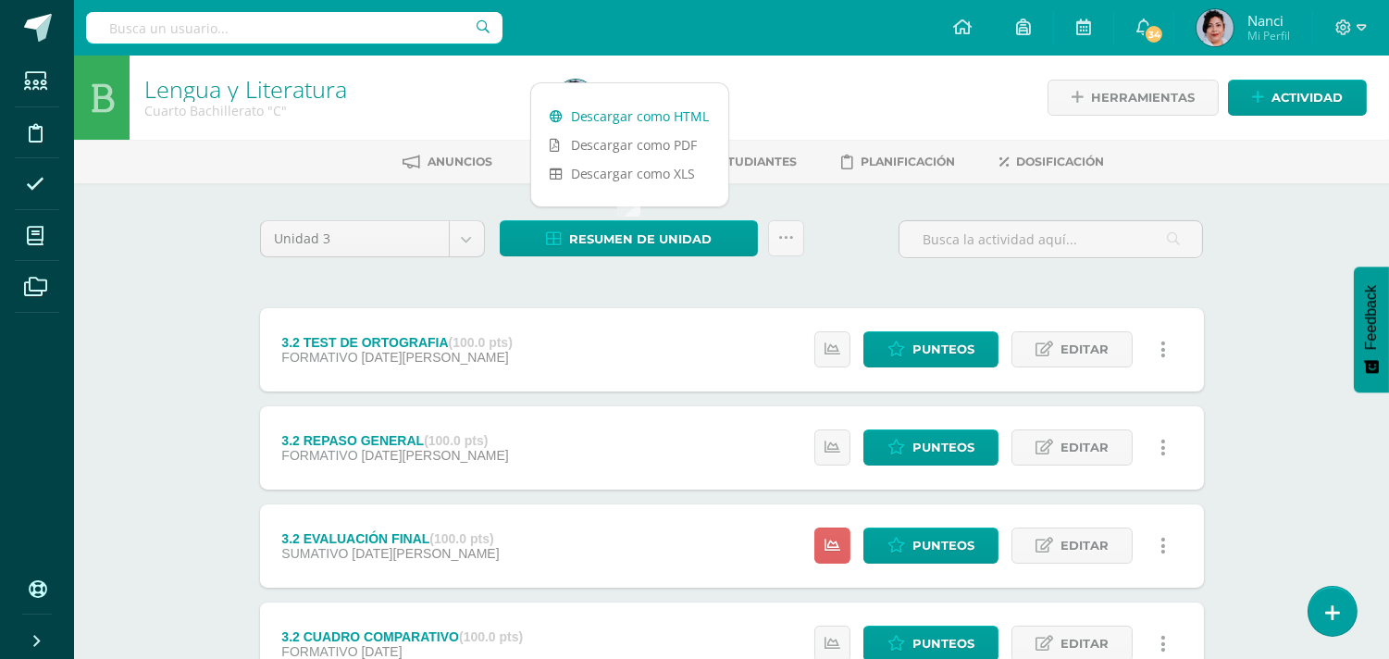
click at [672, 114] on link "Descargar como HTML" at bounding box center [629, 116] width 197 height 29
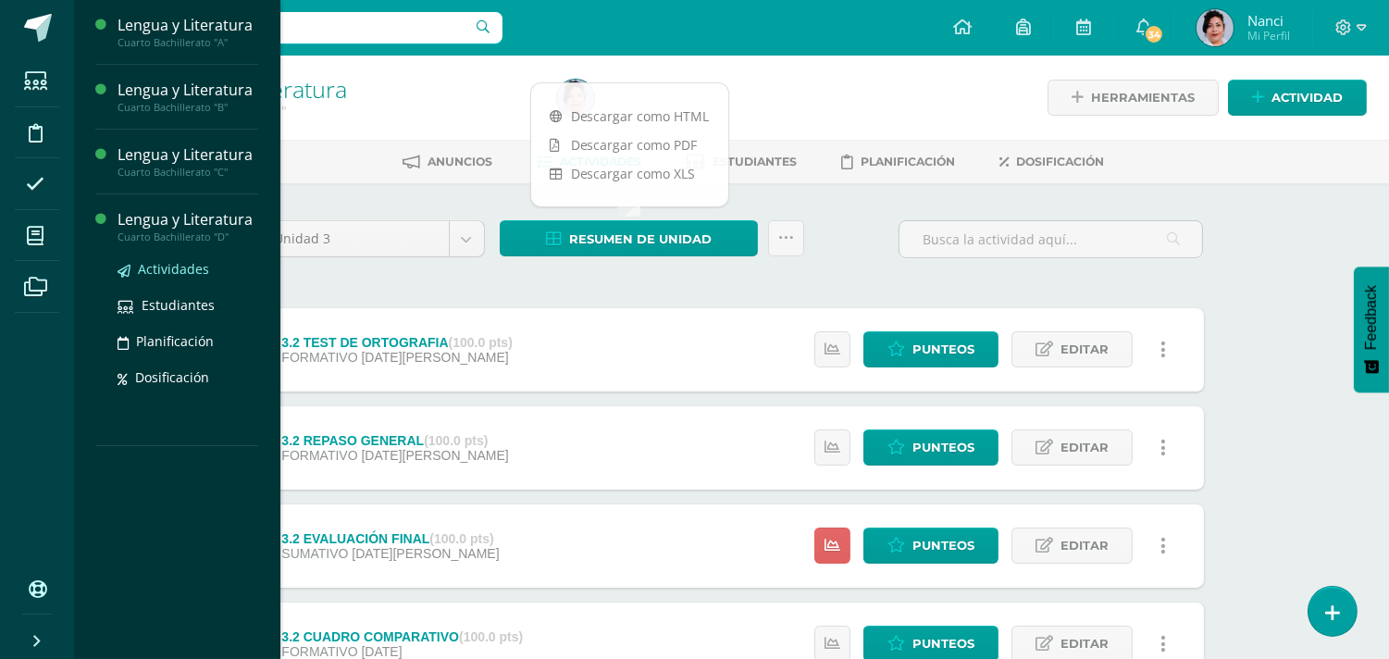
click at [181, 266] on span "Actividades" at bounding box center [173, 269] width 71 height 18
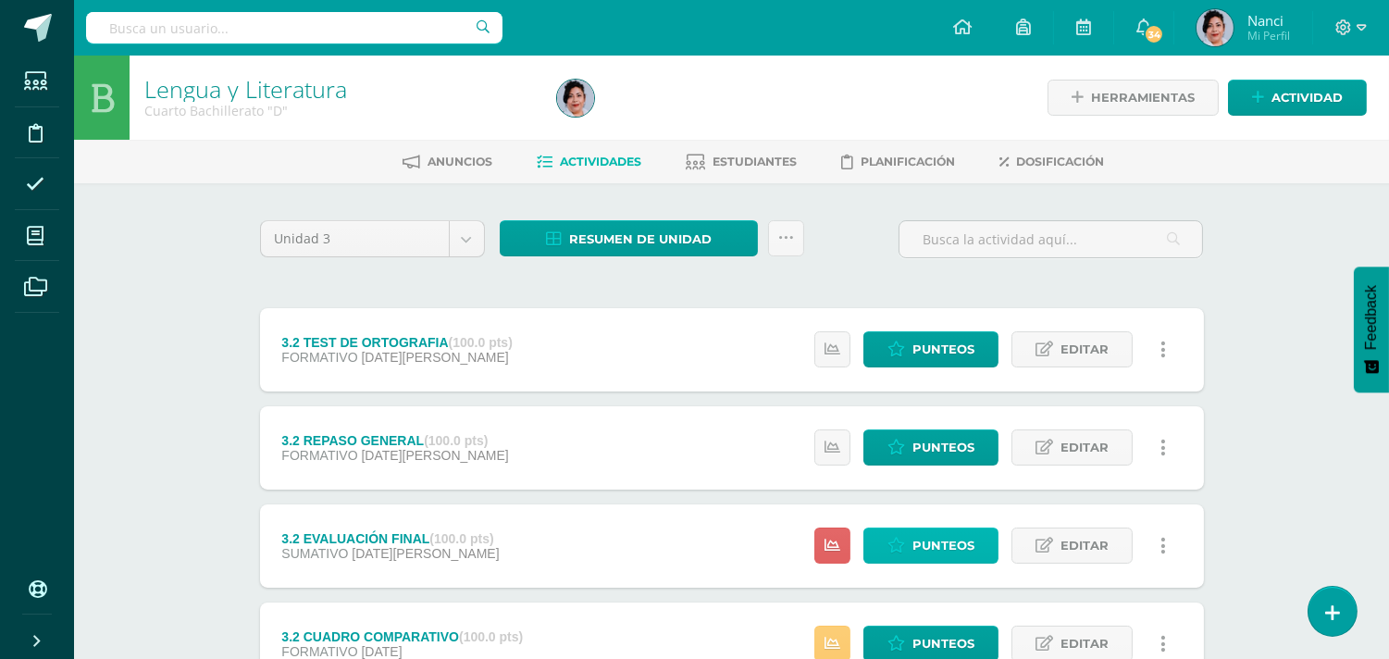
click at [942, 555] on span "Punteos" at bounding box center [943, 545] width 62 height 34
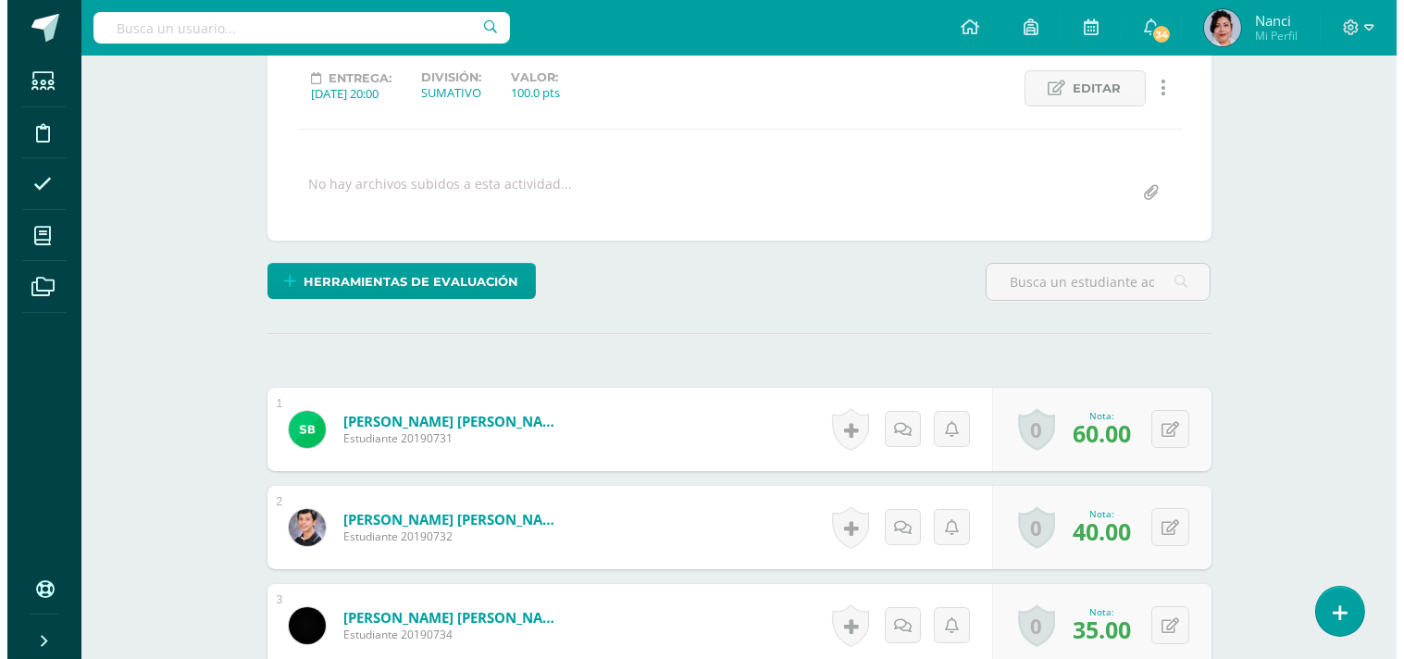
scroll to position [262, 0]
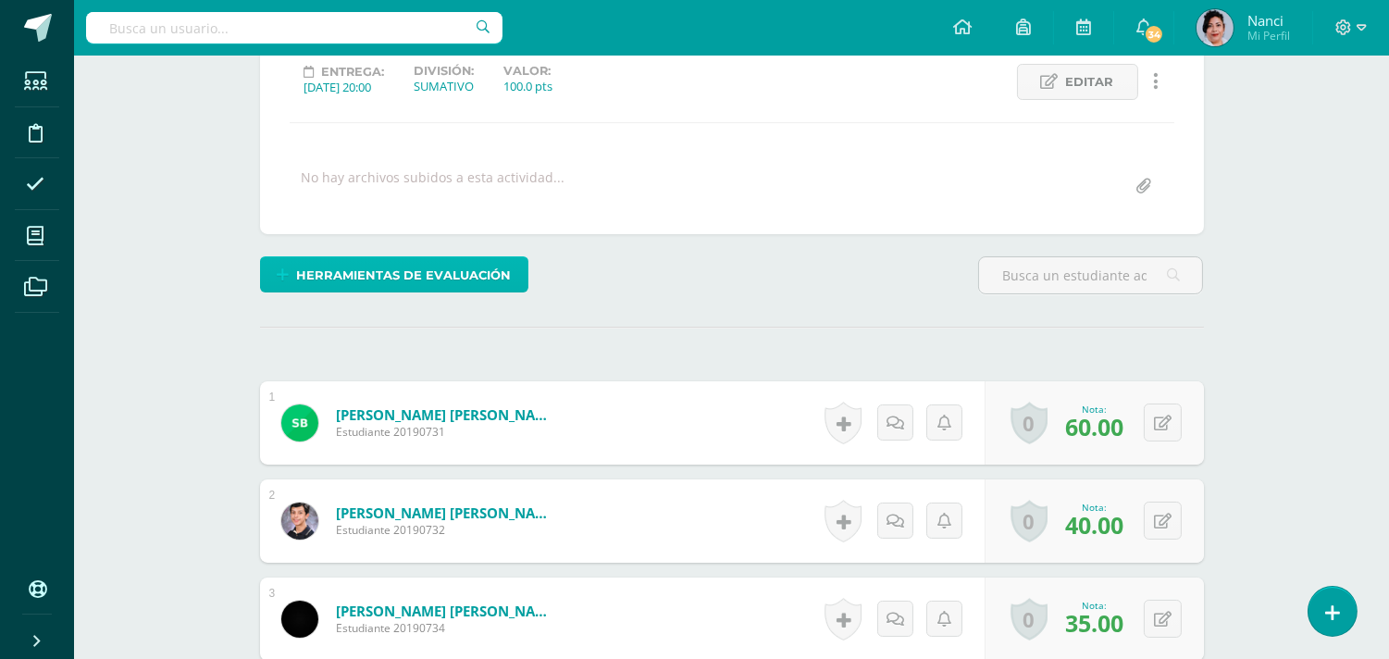
click at [451, 279] on span "Herramientas de evaluación" at bounding box center [403, 275] width 215 height 34
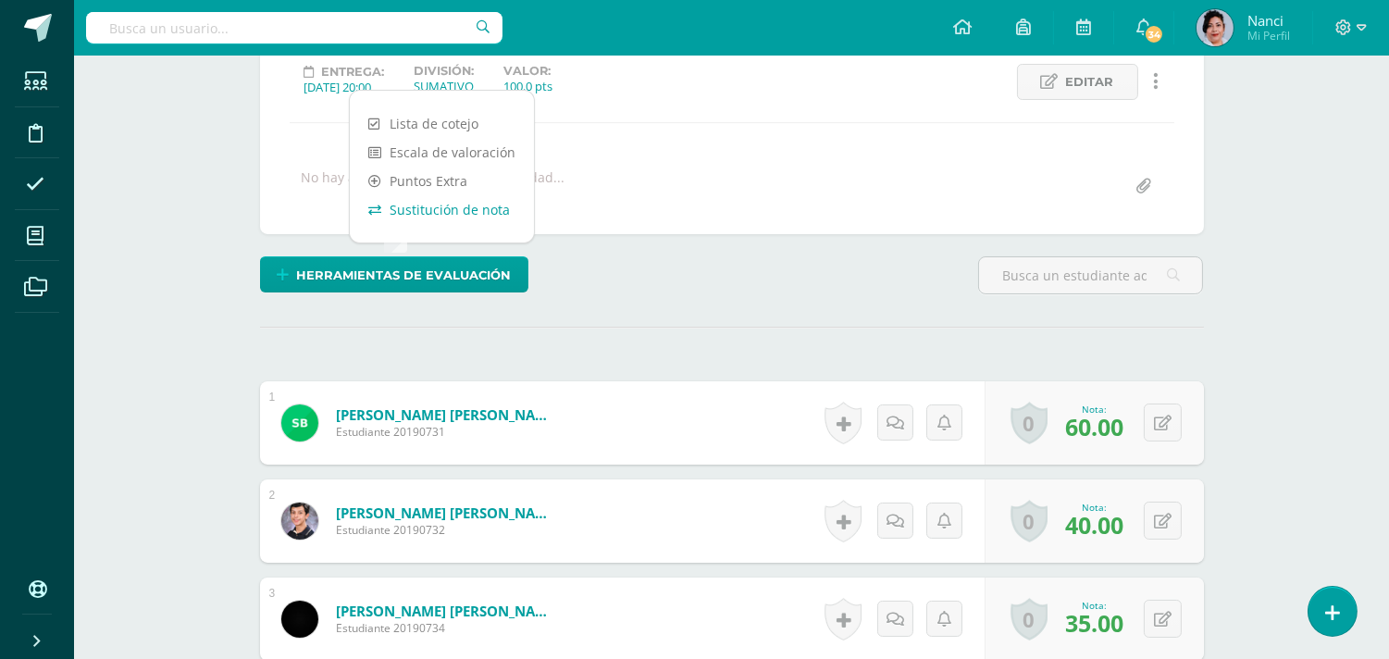
click at [481, 214] on link "Sustitución de nota" at bounding box center [442, 209] width 184 height 29
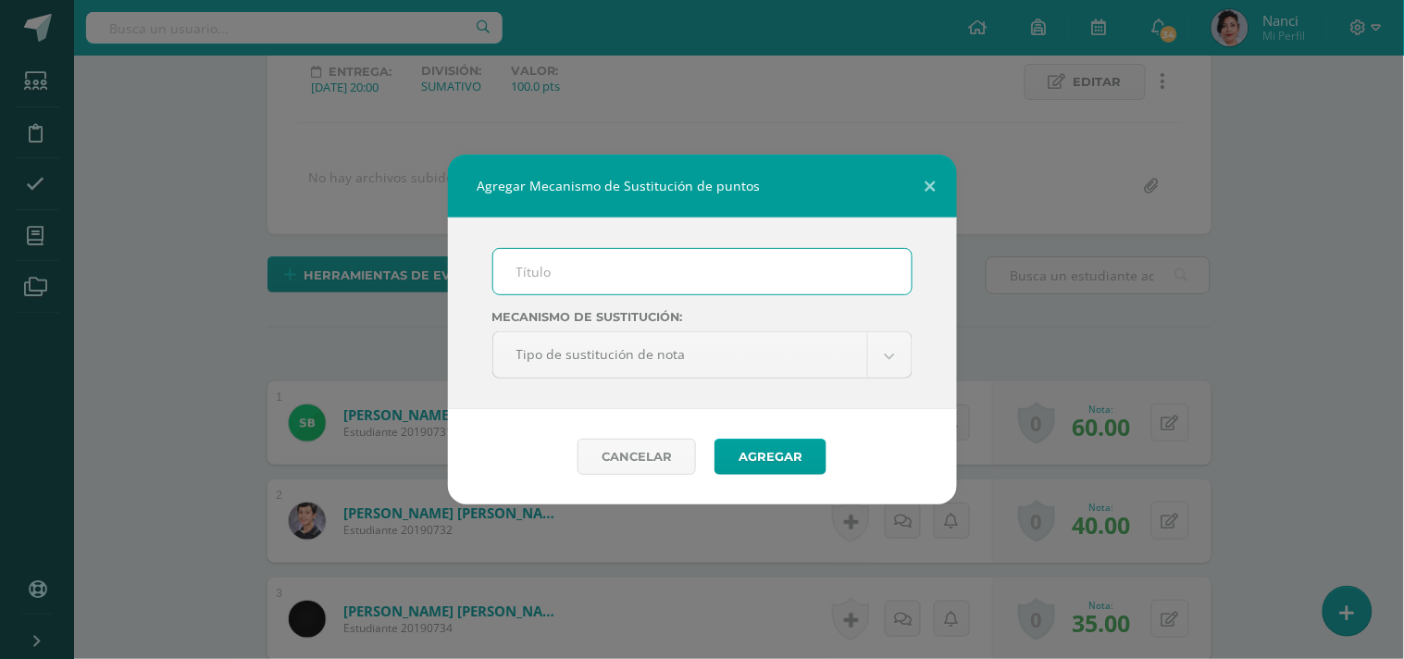
scroll to position [263, 0]
type input "PMA"
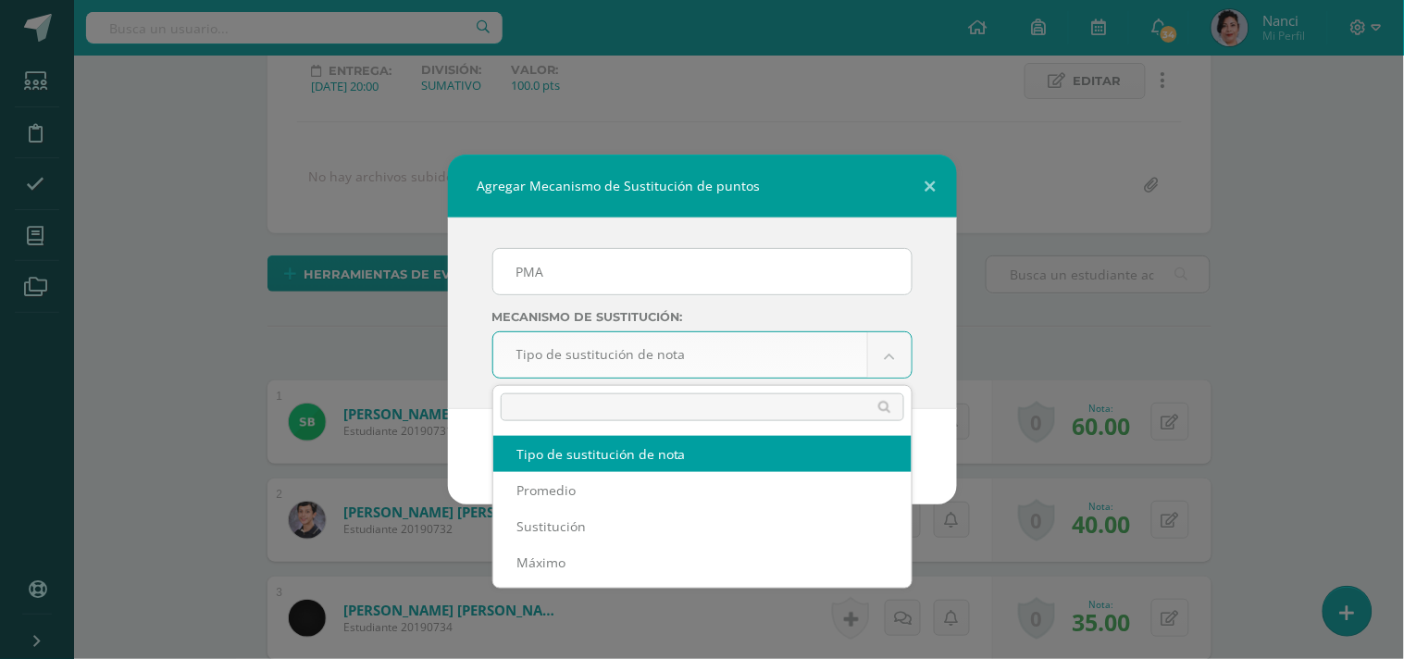
scroll to position [264, 0]
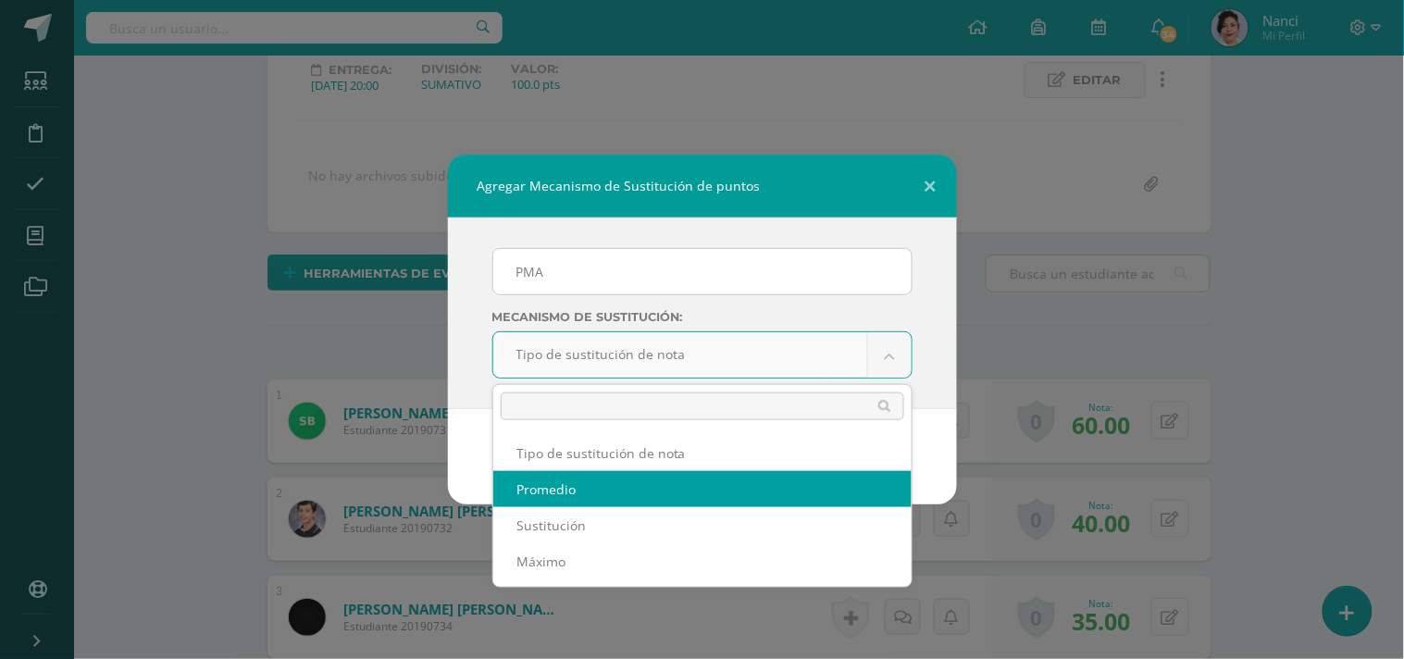
select select "average"
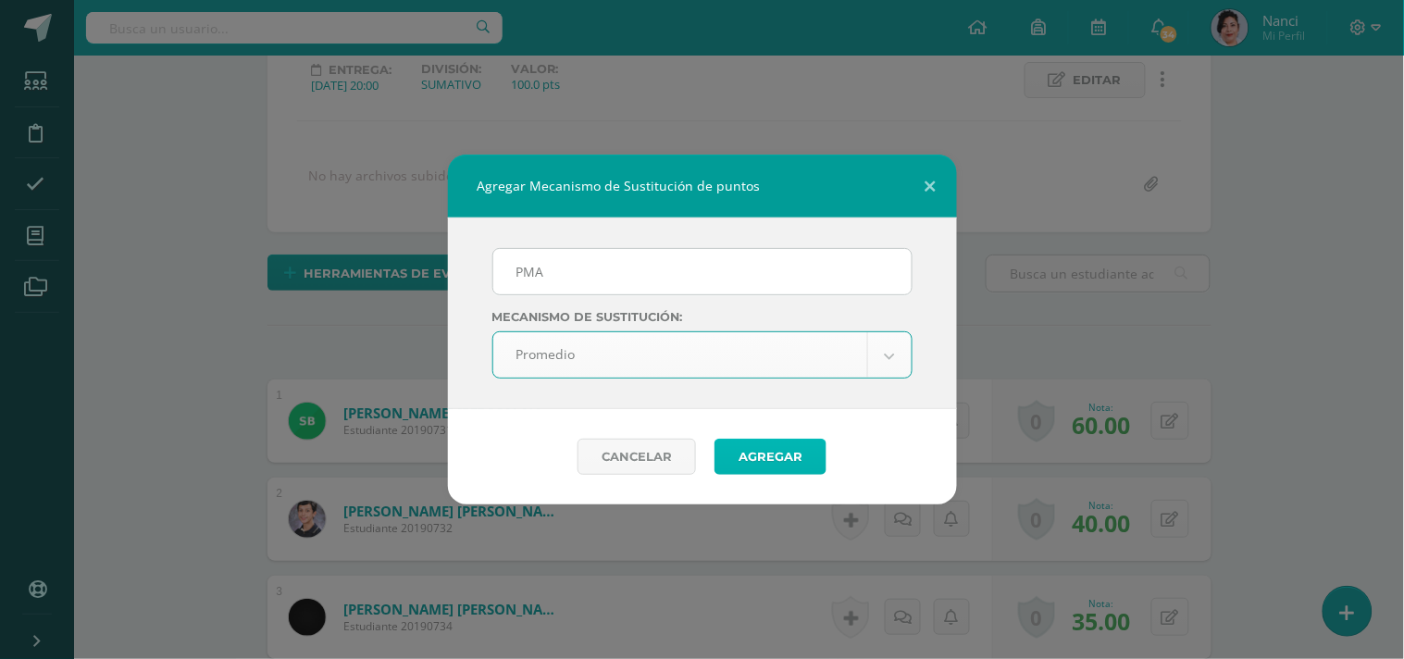
click at [762, 454] on button "Agregar" at bounding box center [770, 457] width 112 height 36
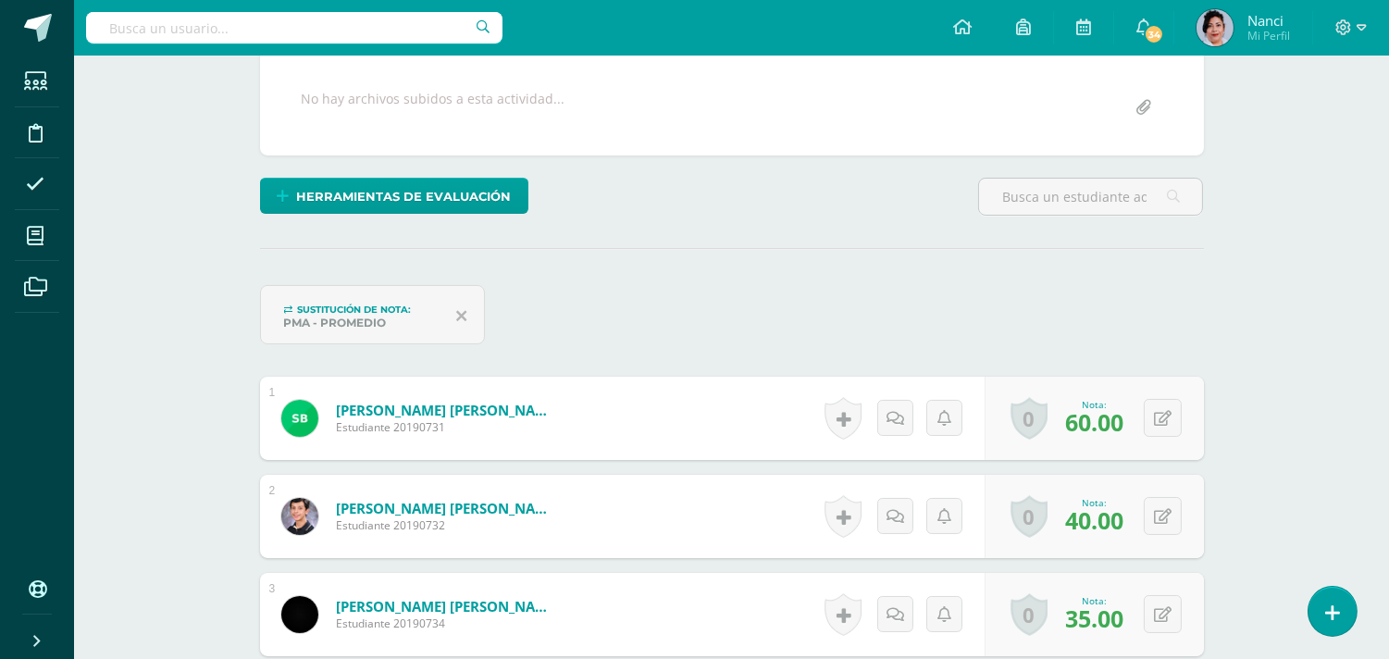
scroll to position [342, 0]
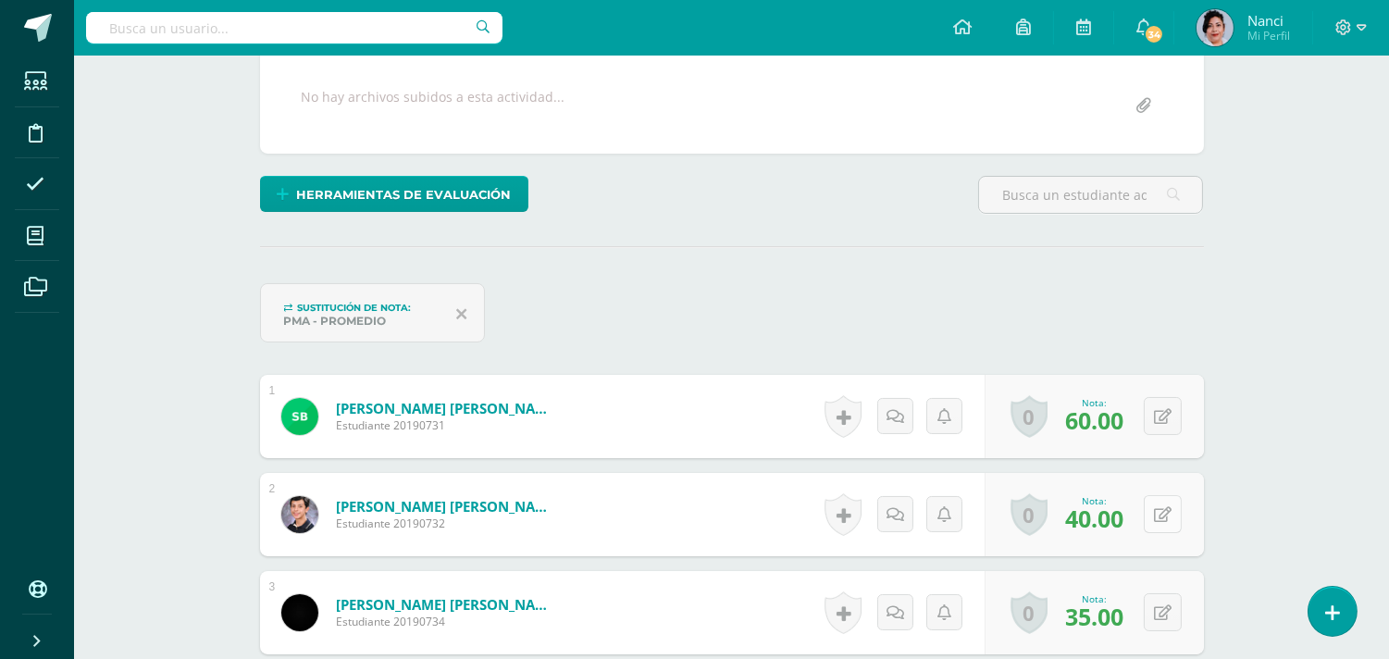
click at [1170, 506] on button at bounding box center [1163, 514] width 38 height 38
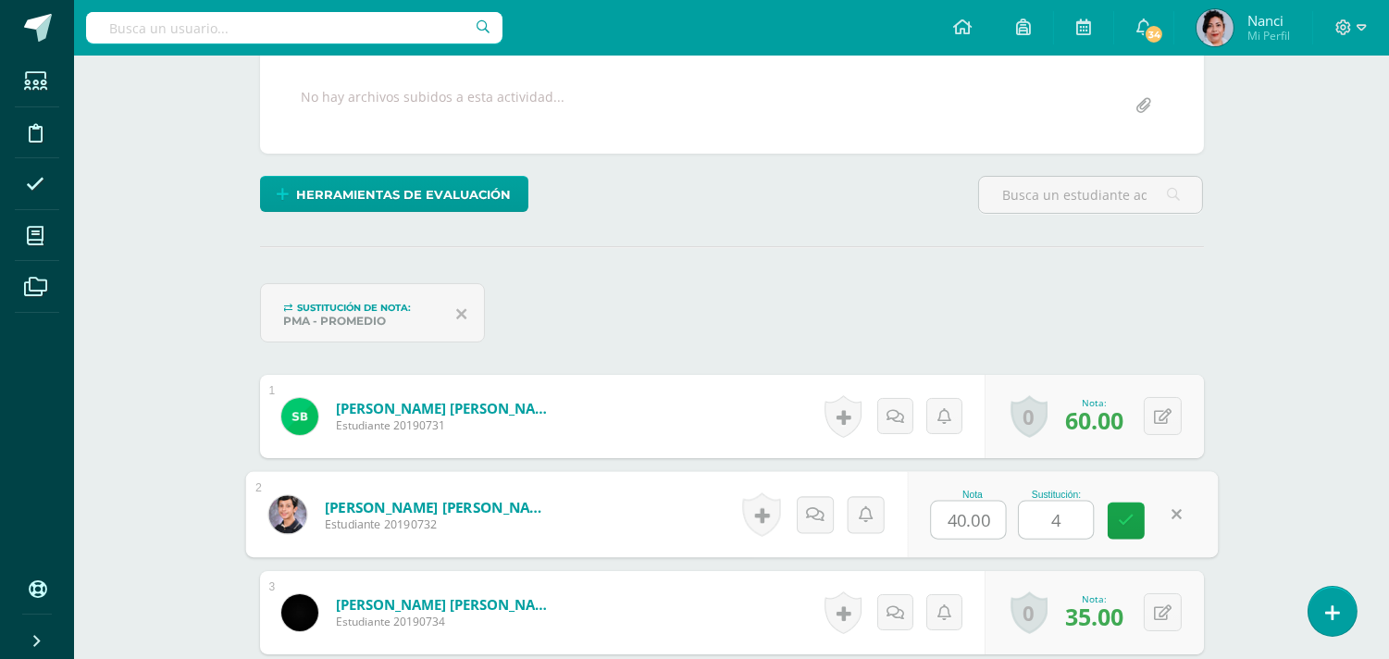
type input "47"
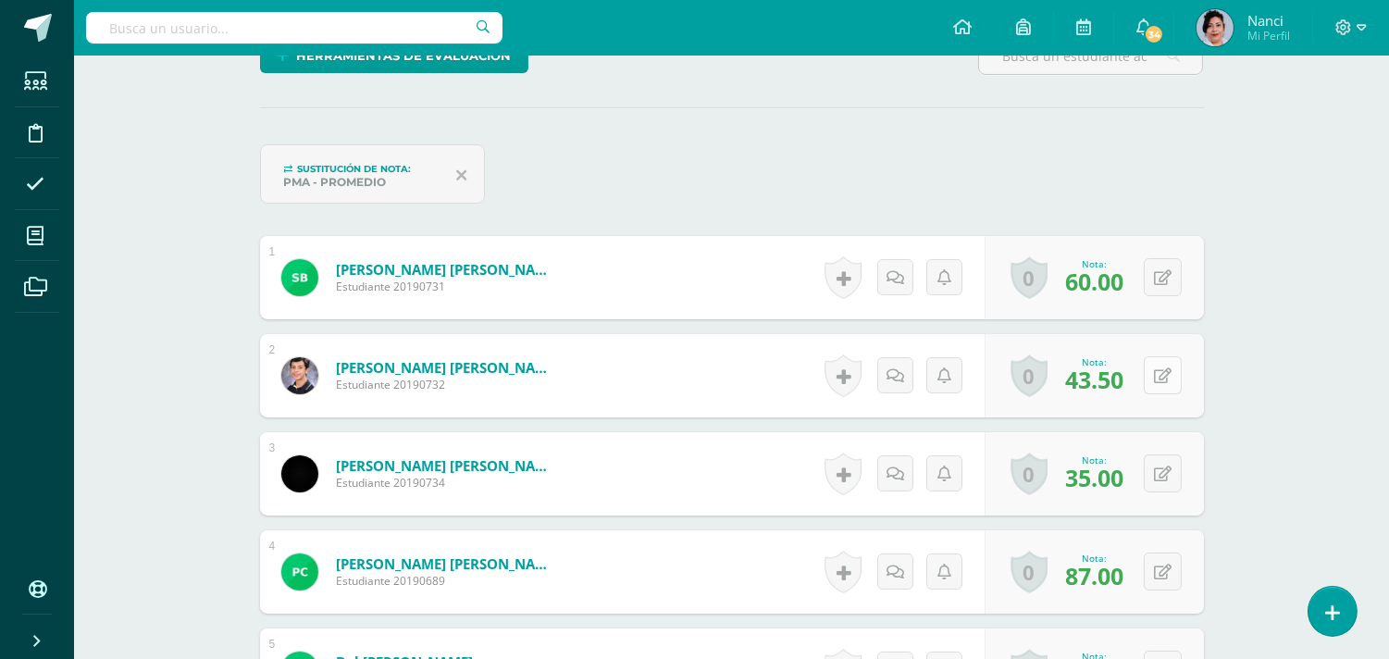
scroll to position [482, 0]
click at [1158, 484] on button at bounding box center [1163, 472] width 38 height 38
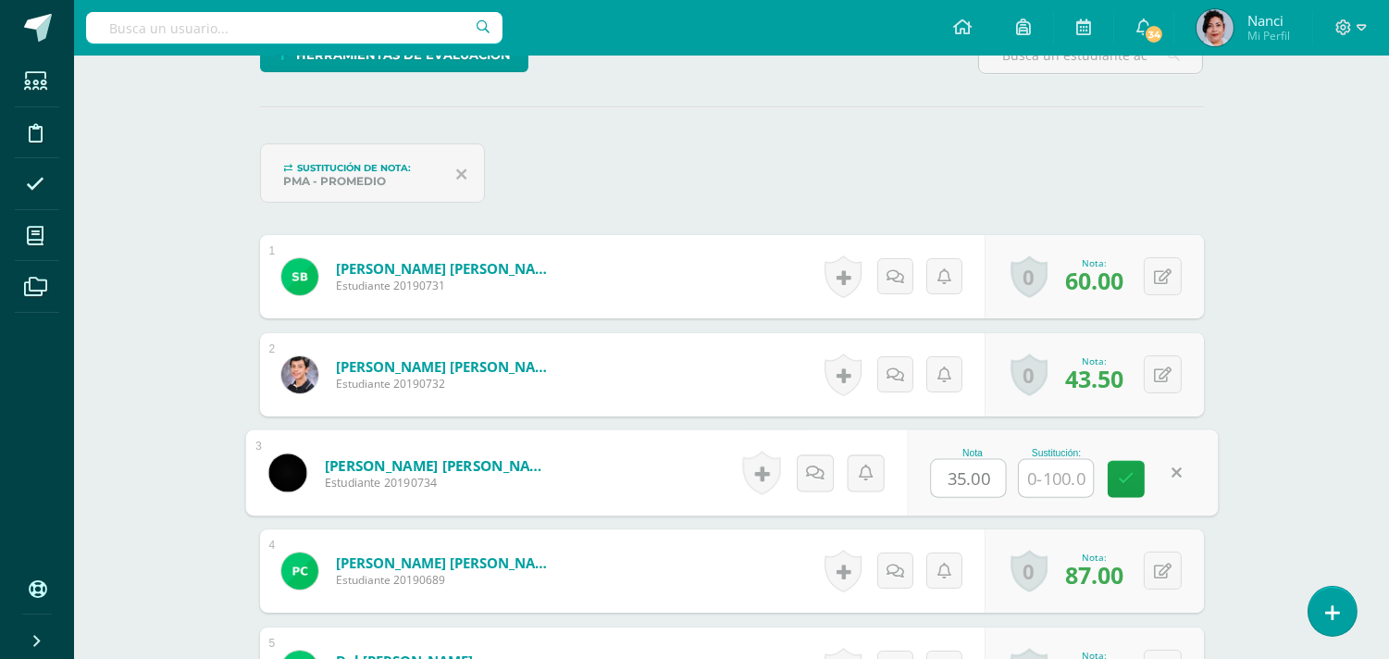
scroll to position [483, 0]
type input "40"
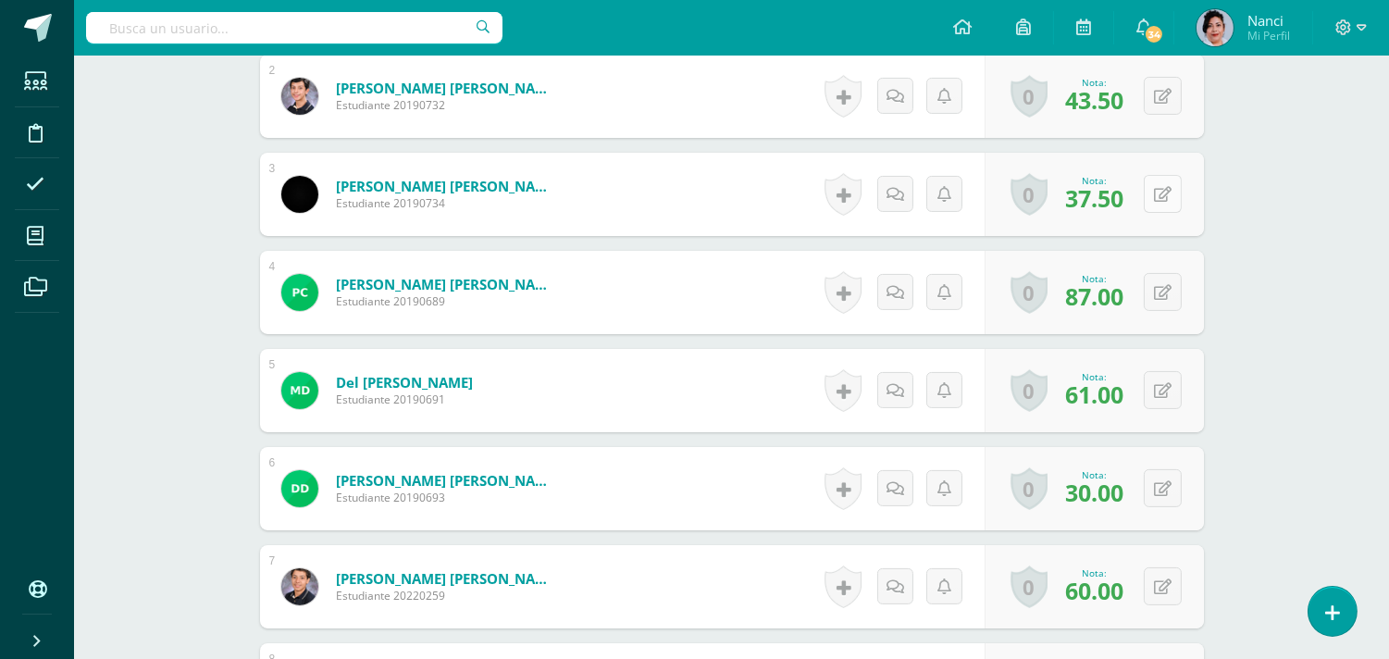
scroll to position [772, 0]
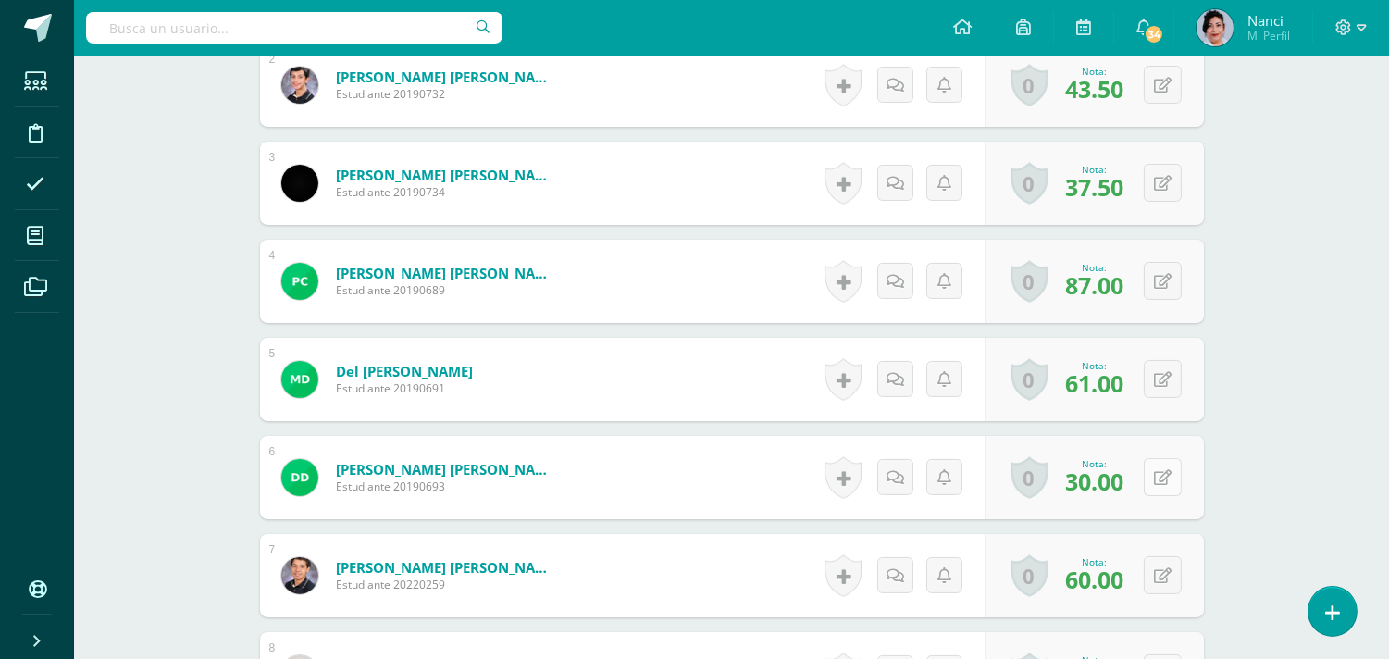
click at [1160, 479] on icon at bounding box center [1163, 478] width 18 height 16
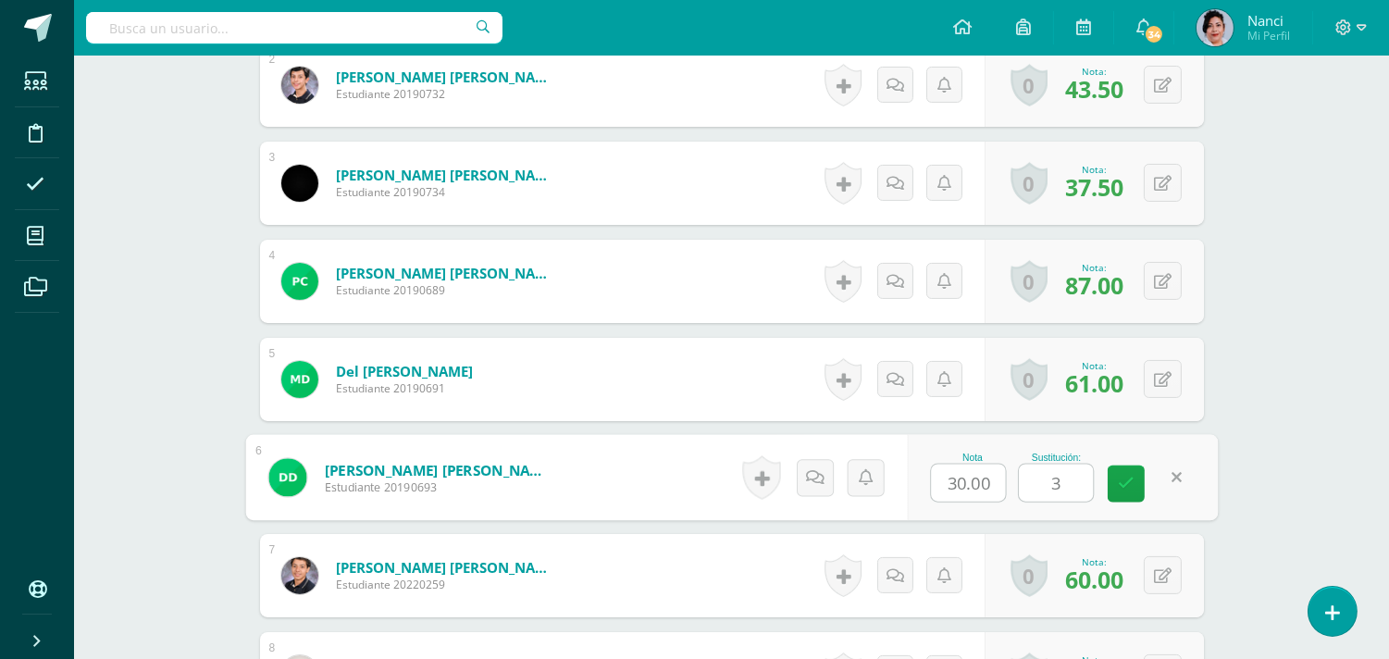
type input "34"
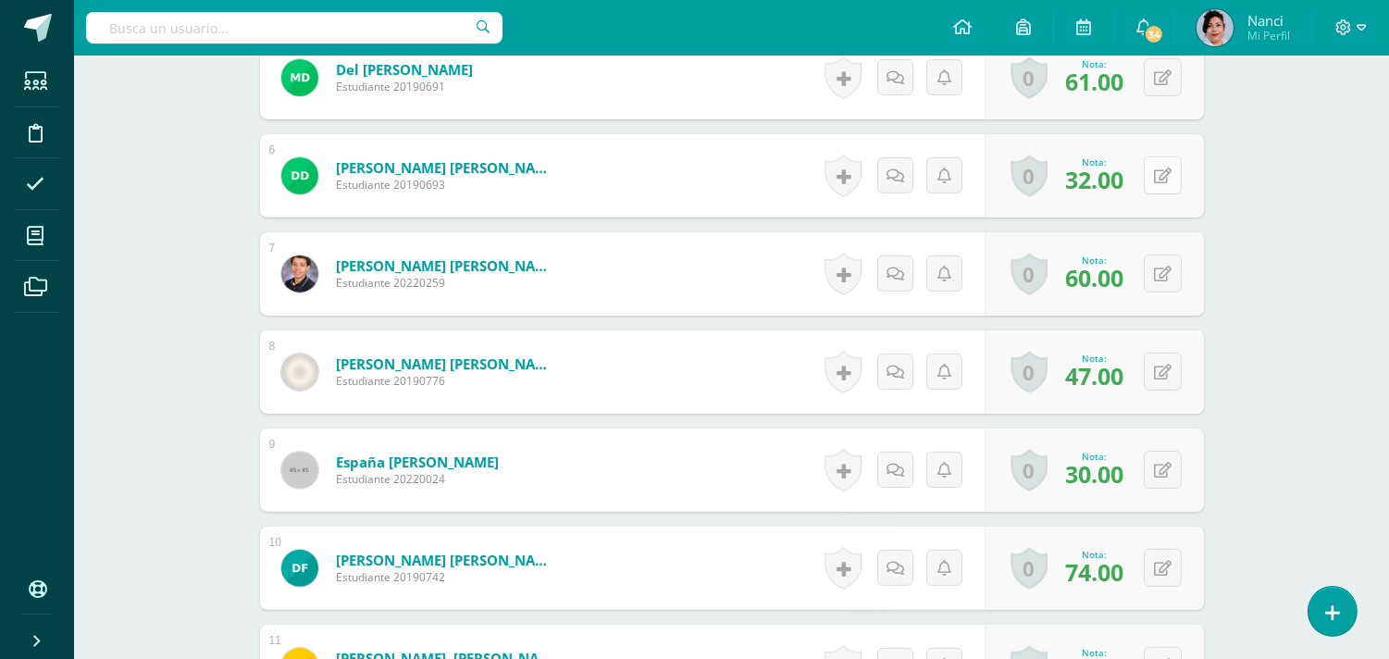
scroll to position [1094, 0]
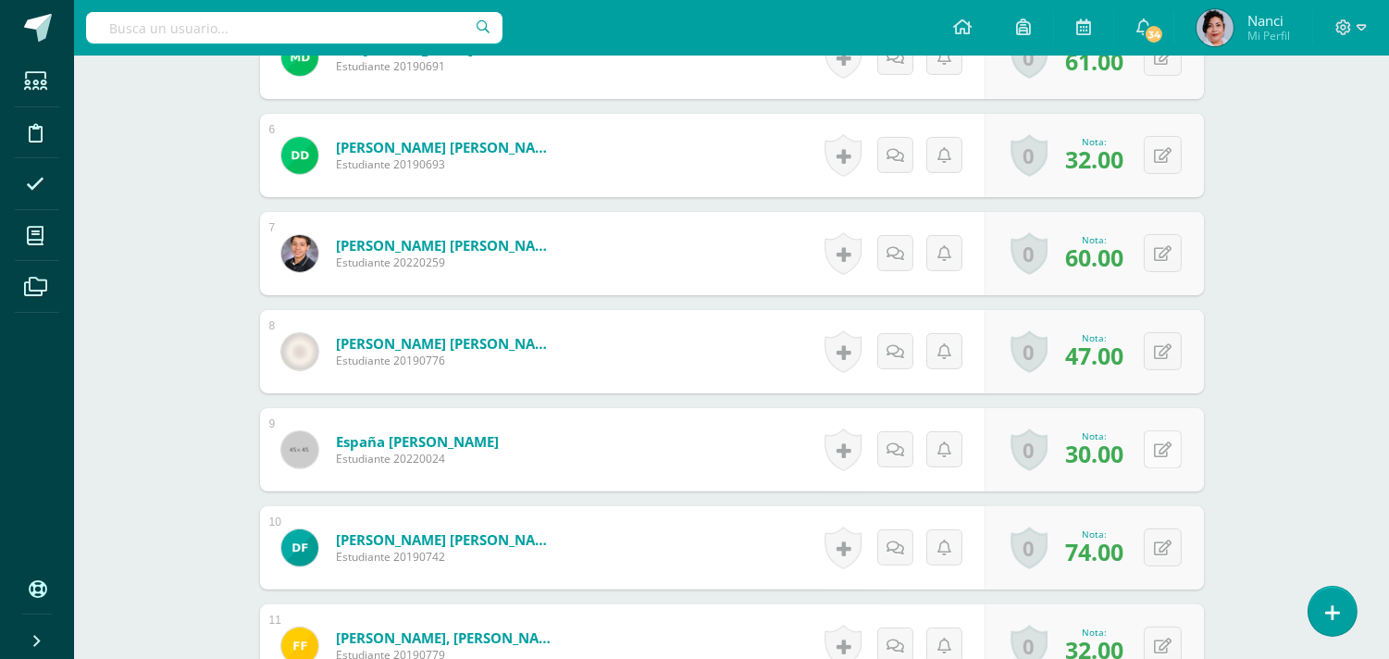
click at [1155, 461] on button at bounding box center [1163, 449] width 38 height 38
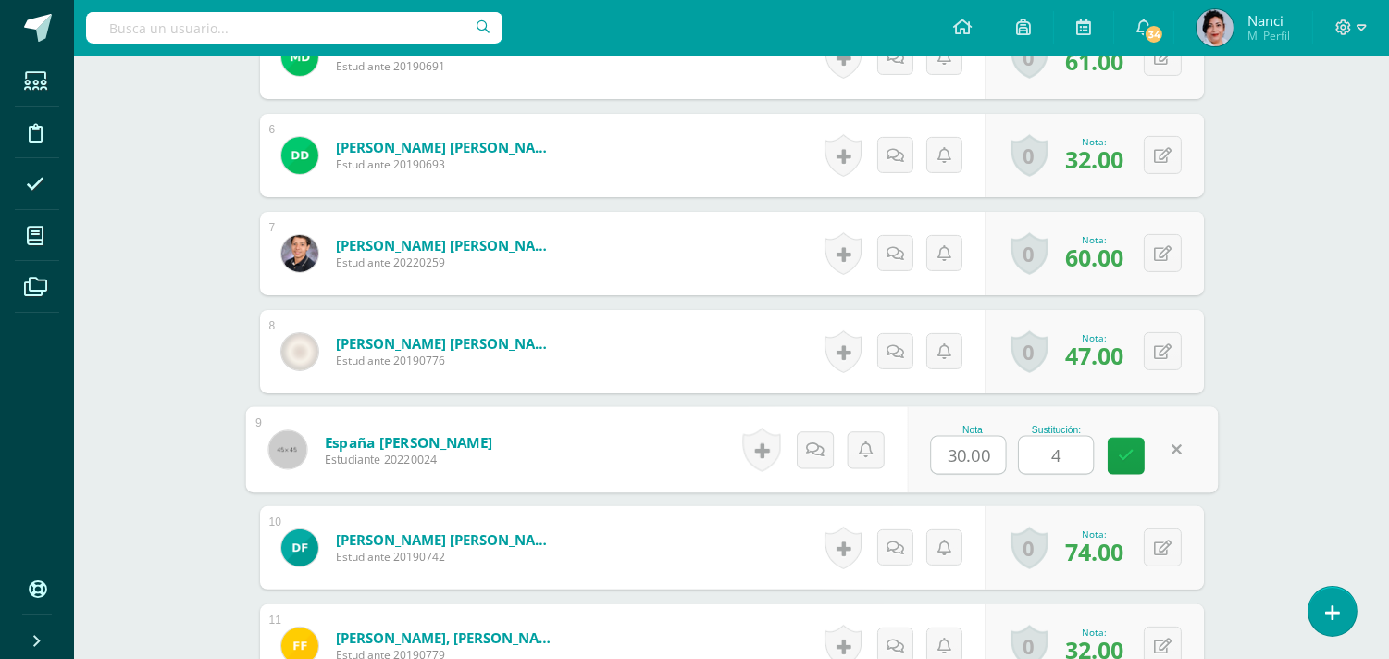
type input "47"
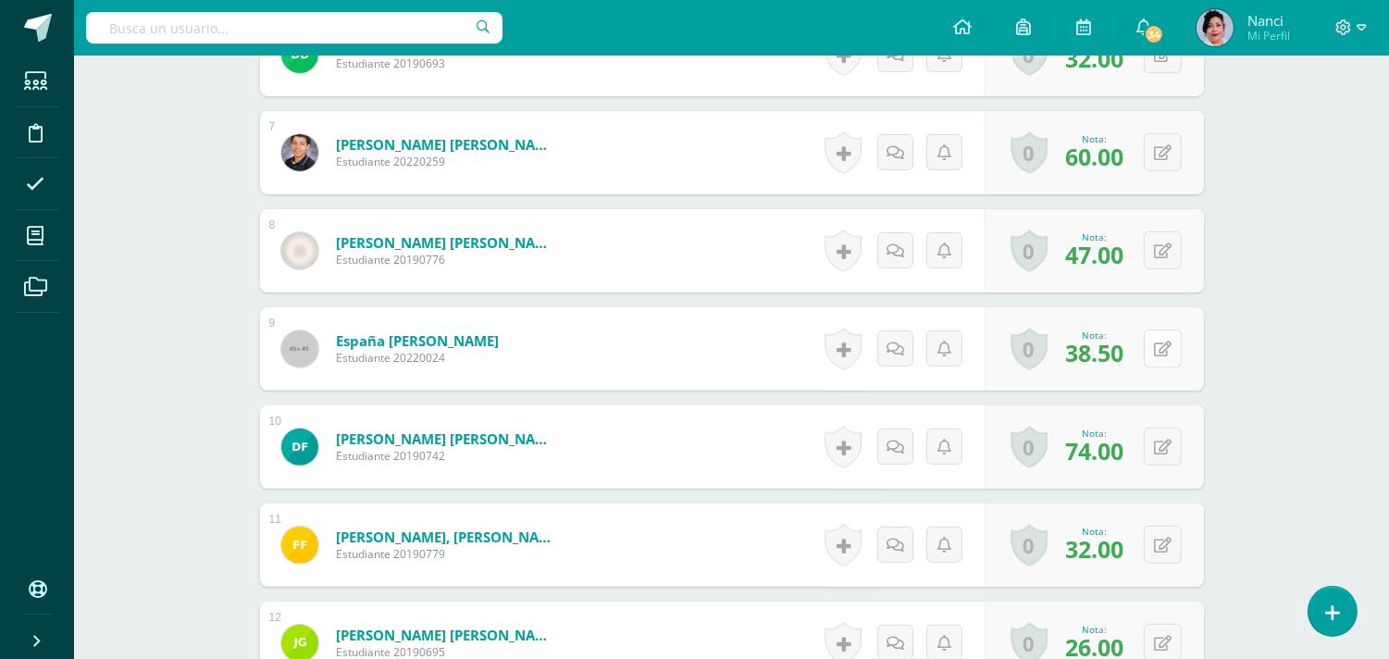
scroll to position [1195, 0]
click at [1166, 542] on icon at bounding box center [1163, 545] width 18 height 16
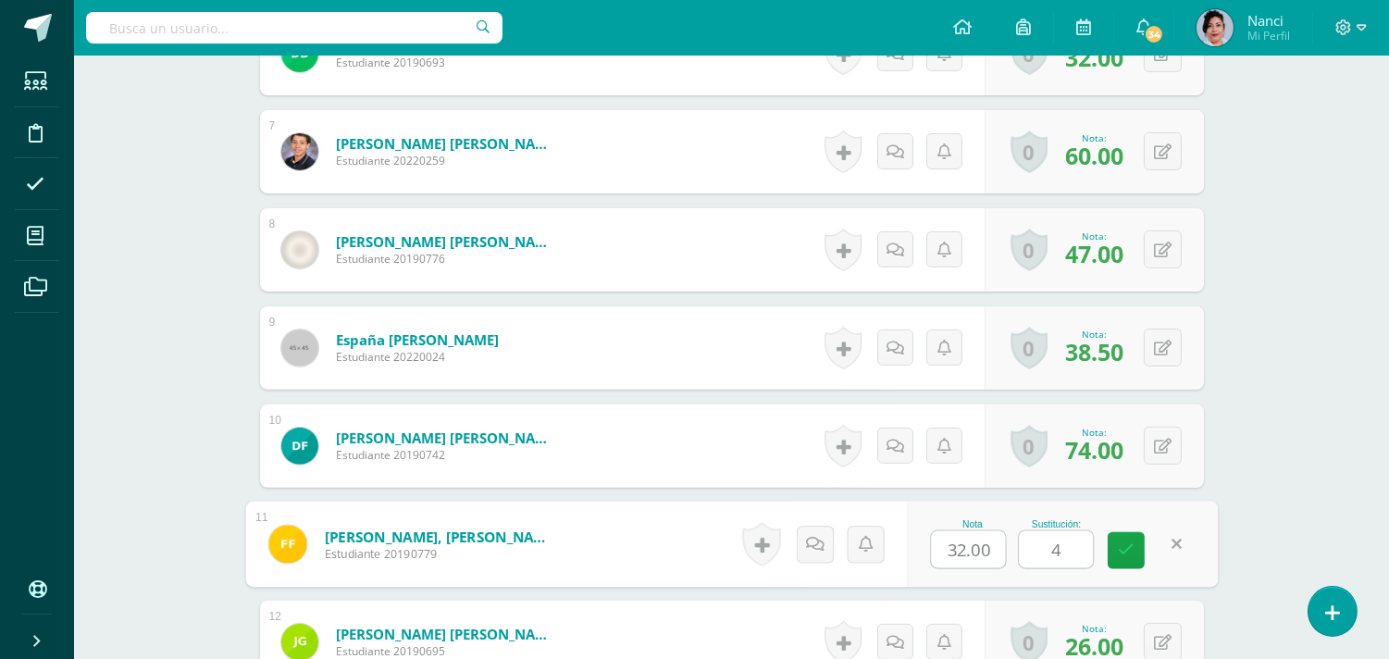
type input "43"
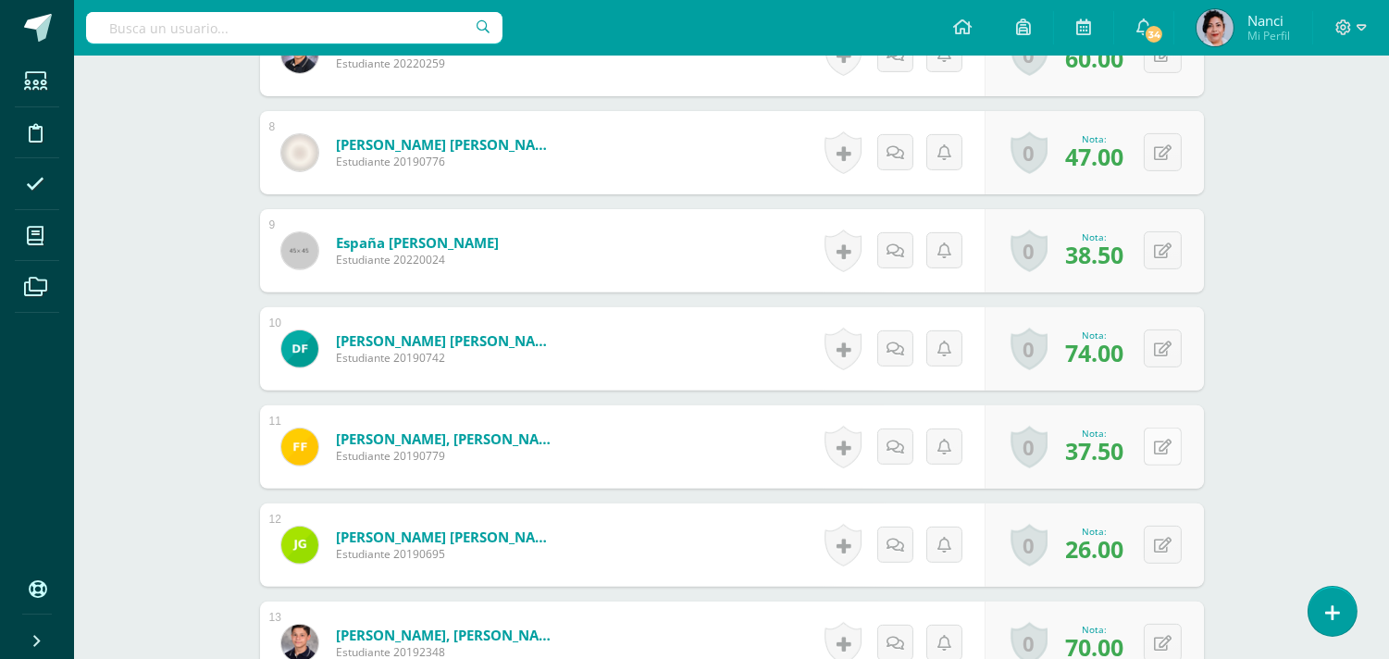
scroll to position [1317, 0]
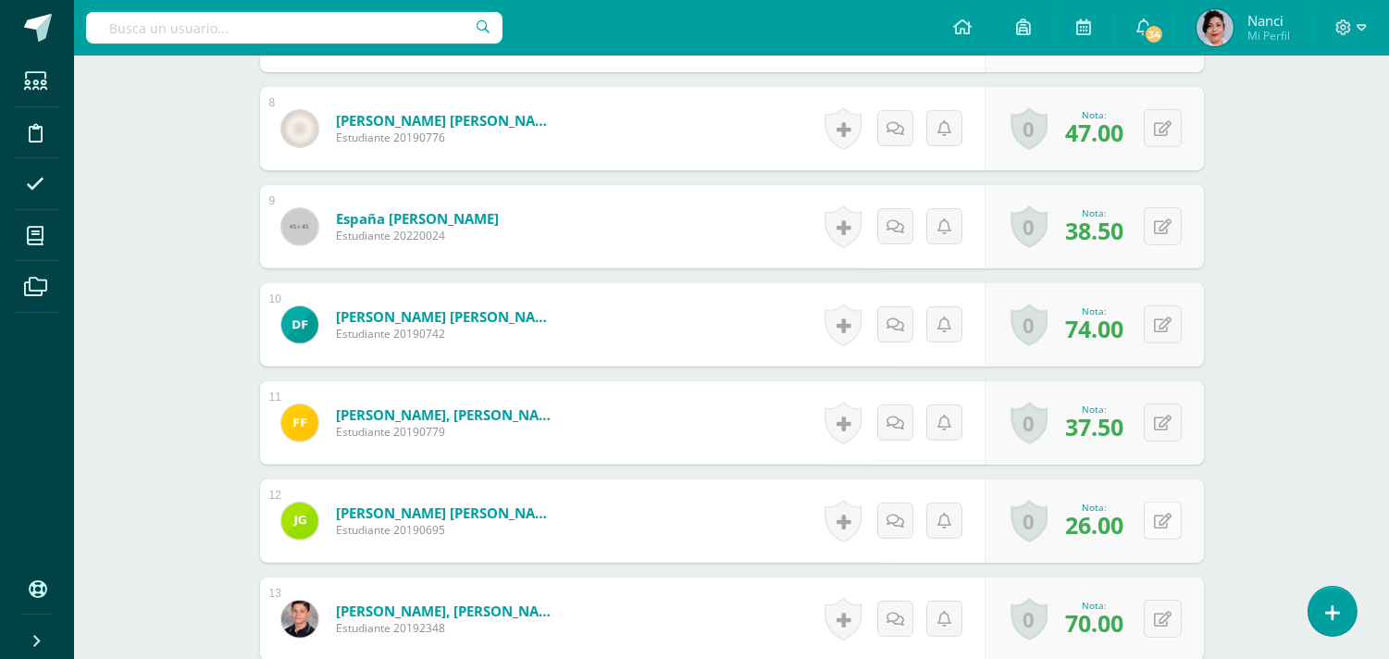
click at [1163, 525] on icon at bounding box center [1163, 522] width 18 height 16
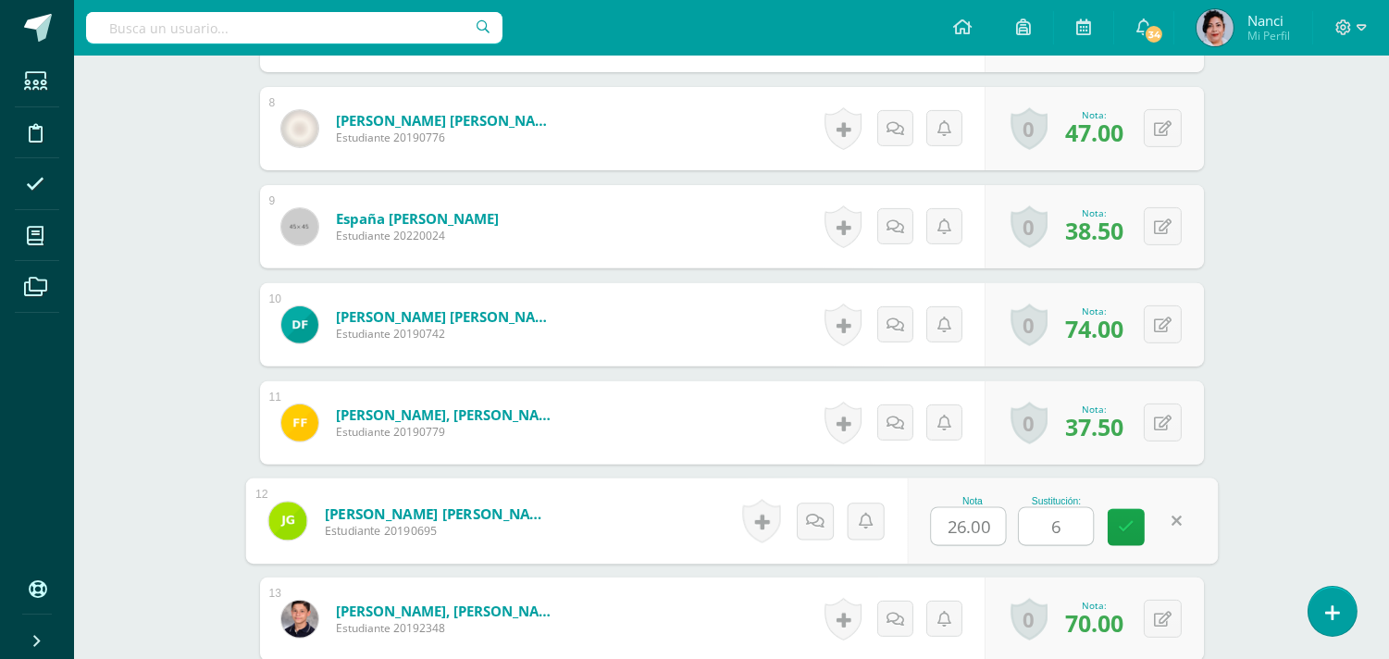
type input "65"
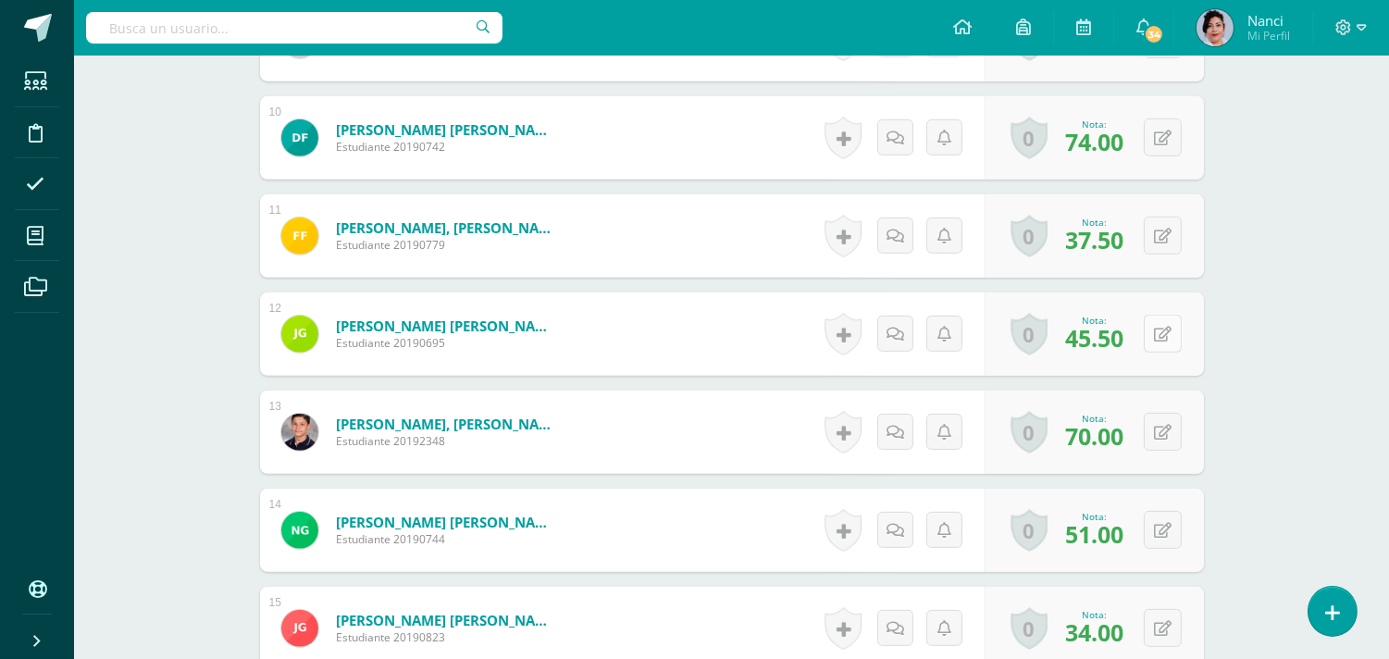
scroll to position [1499, 0]
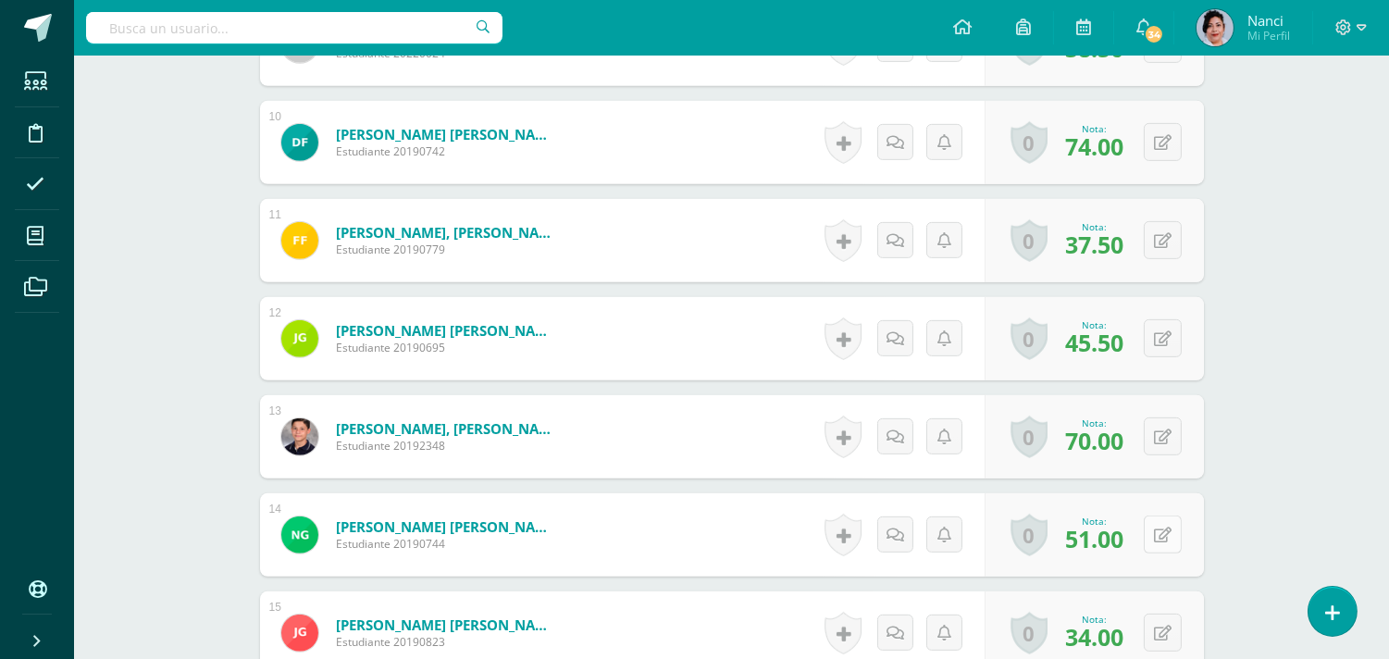
click at [1171, 534] on button at bounding box center [1163, 534] width 38 height 38
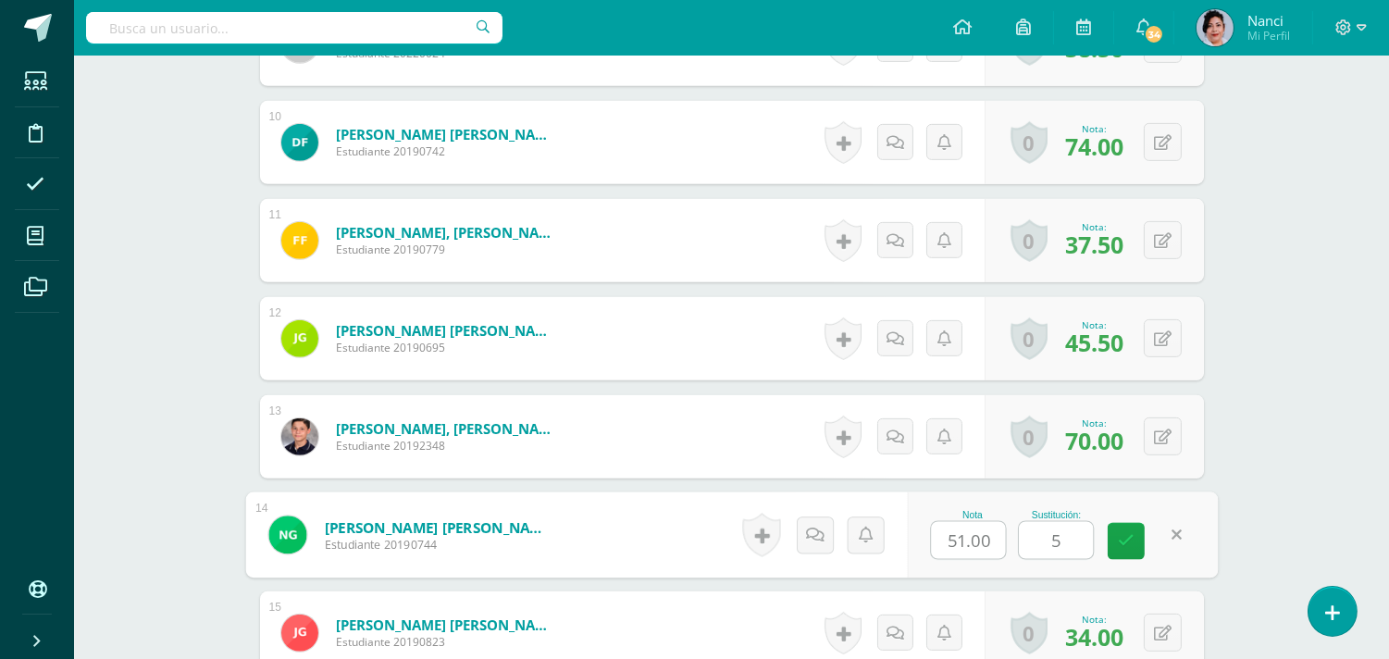
type input "55"
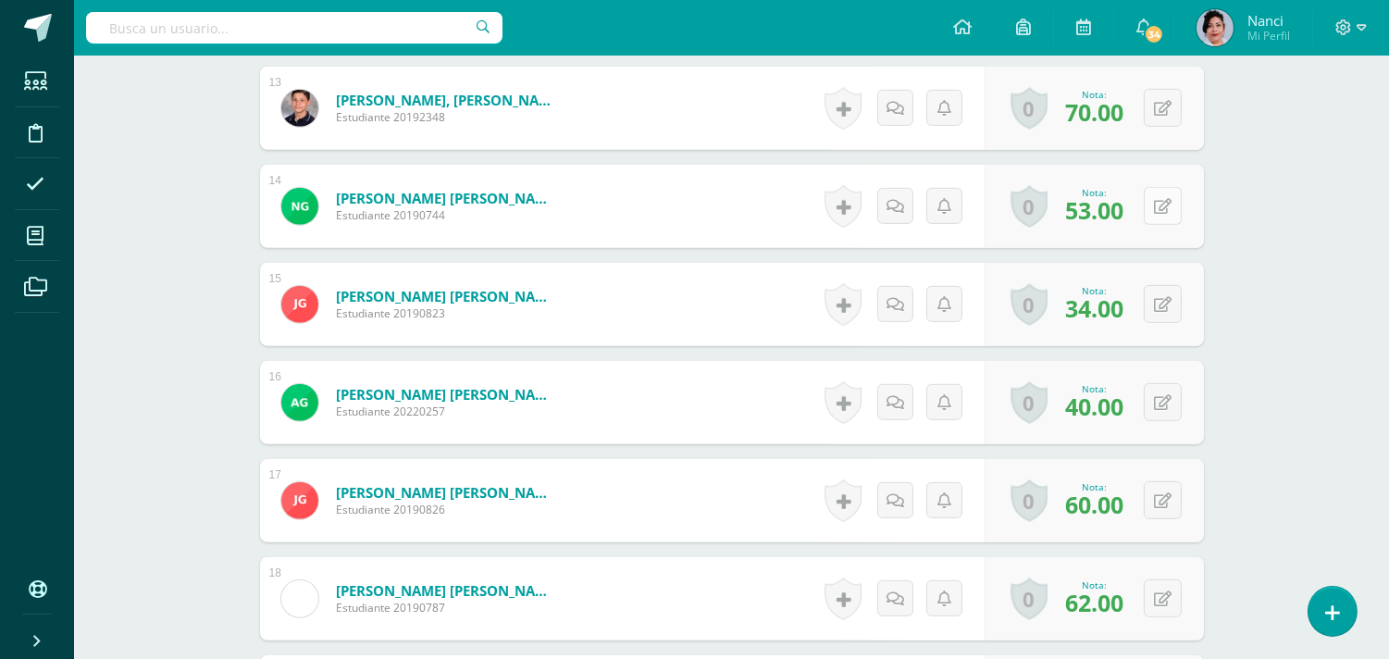
scroll to position [1828, 0]
click at [1159, 407] on icon at bounding box center [1163, 402] width 18 height 16
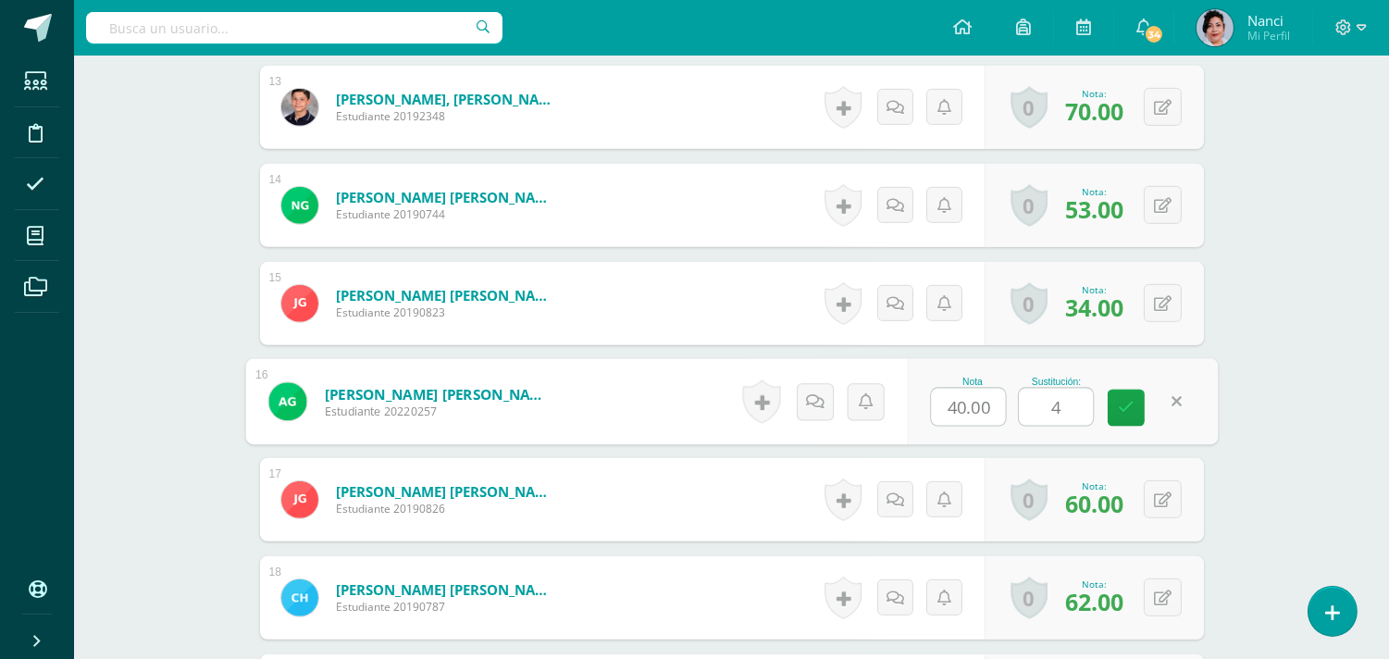
type input "45"
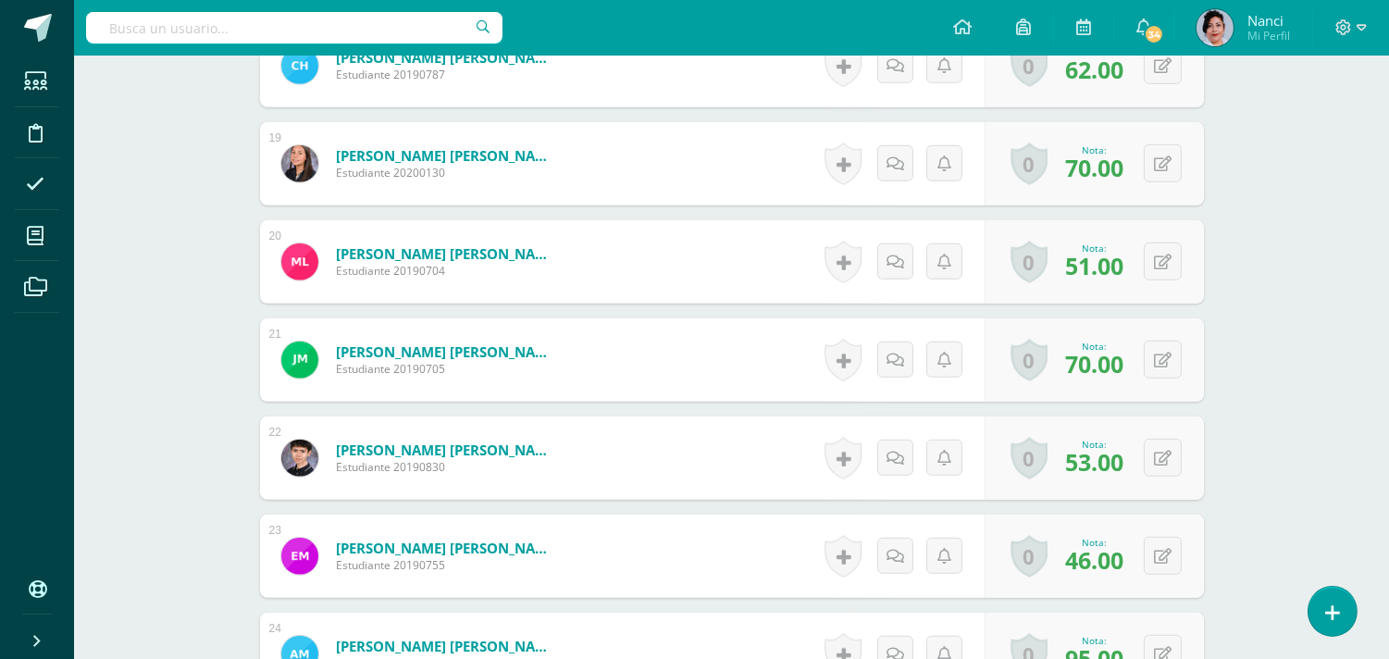
scroll to position [2362, 0]
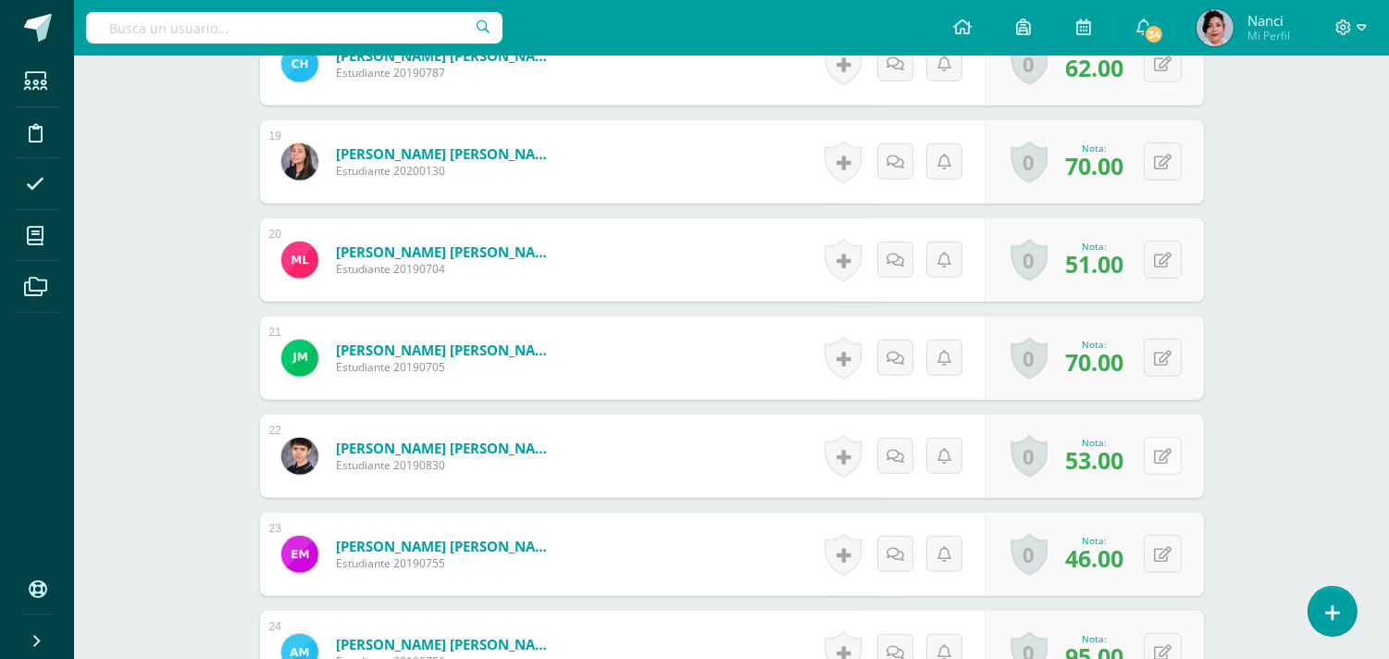
click at [1160, 461] on icon at bounding box center [1163, 457] width 18 height 16
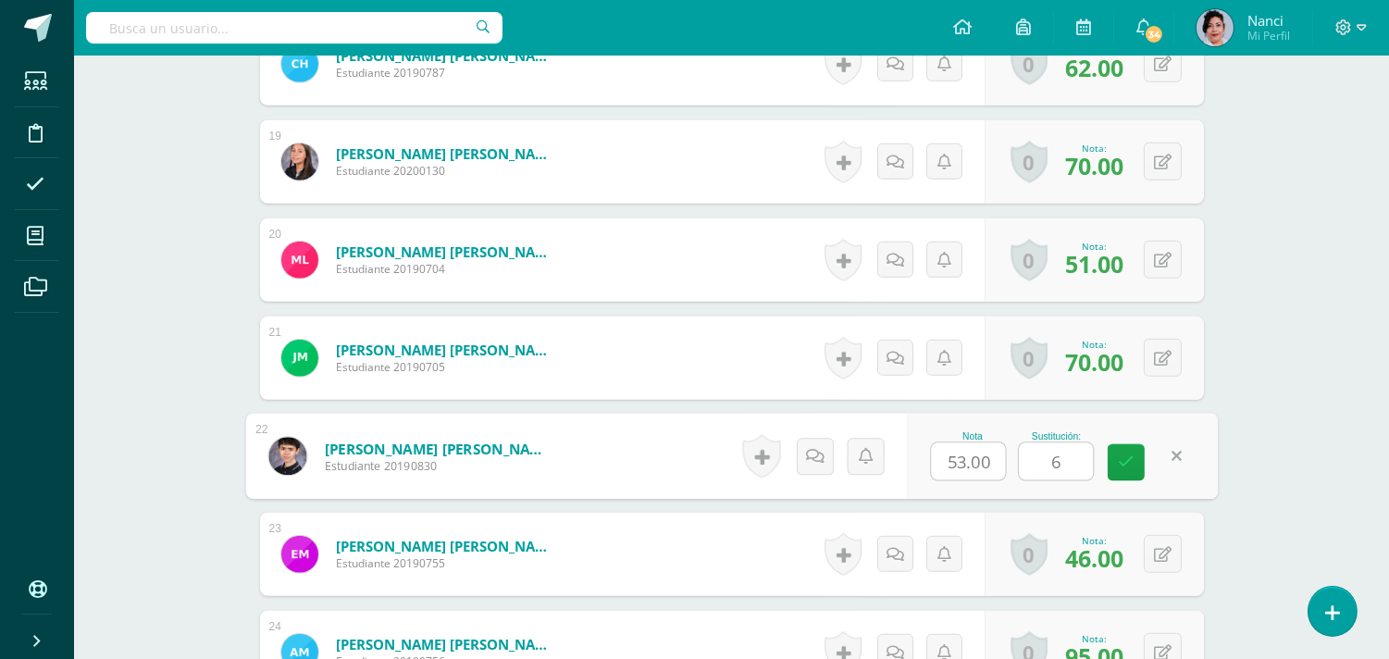
type input "60"
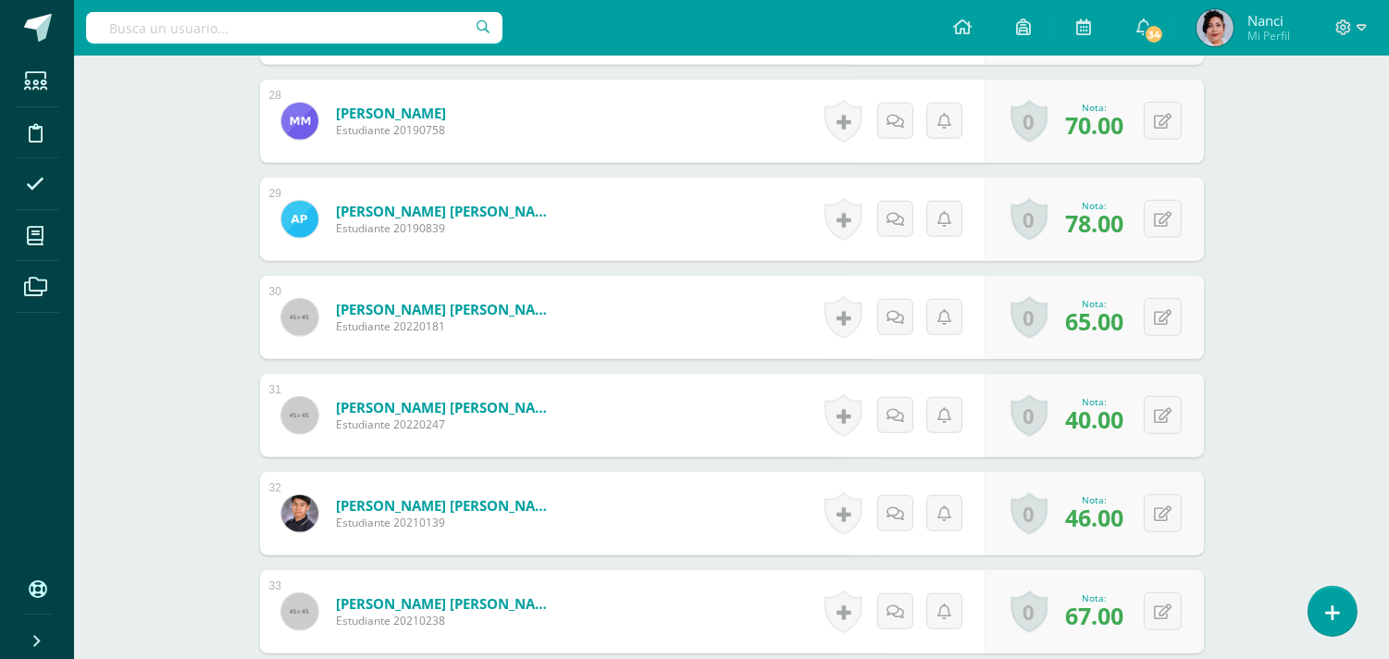
scroll to position [3289, 0]
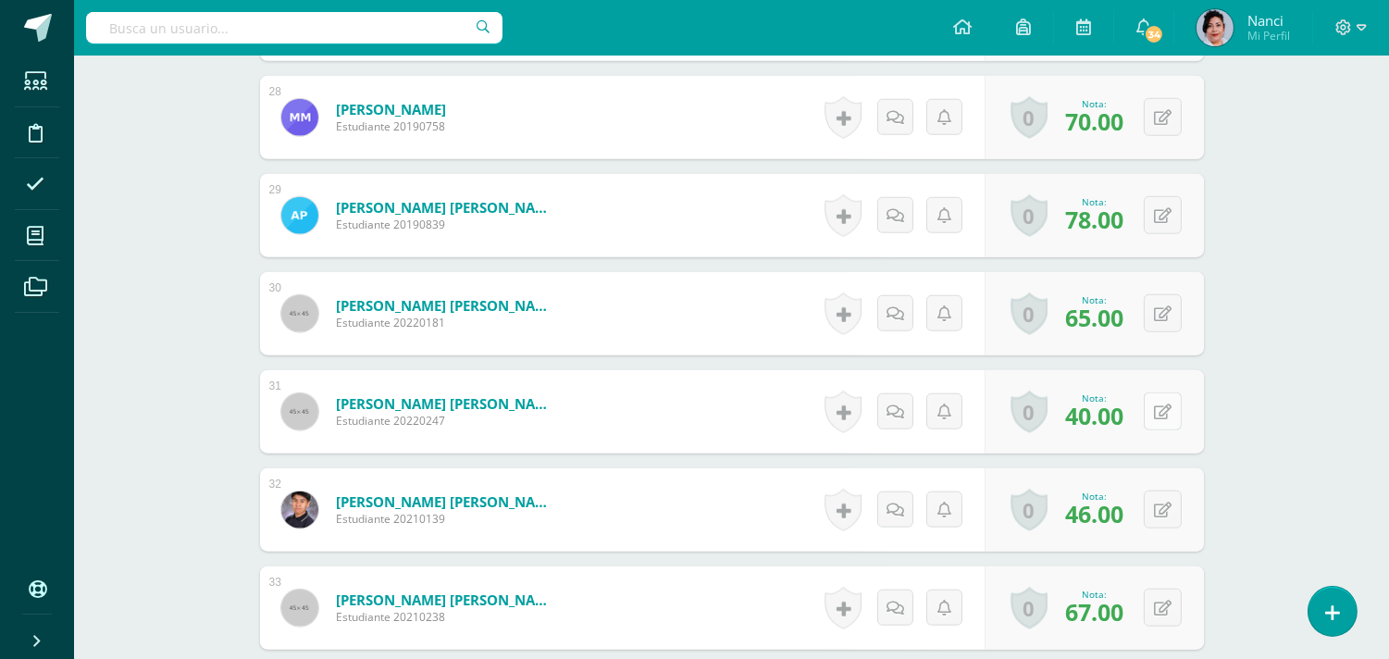
click at [1166, 407] on icon at bounding box center [1163, 412] width 18 height 16
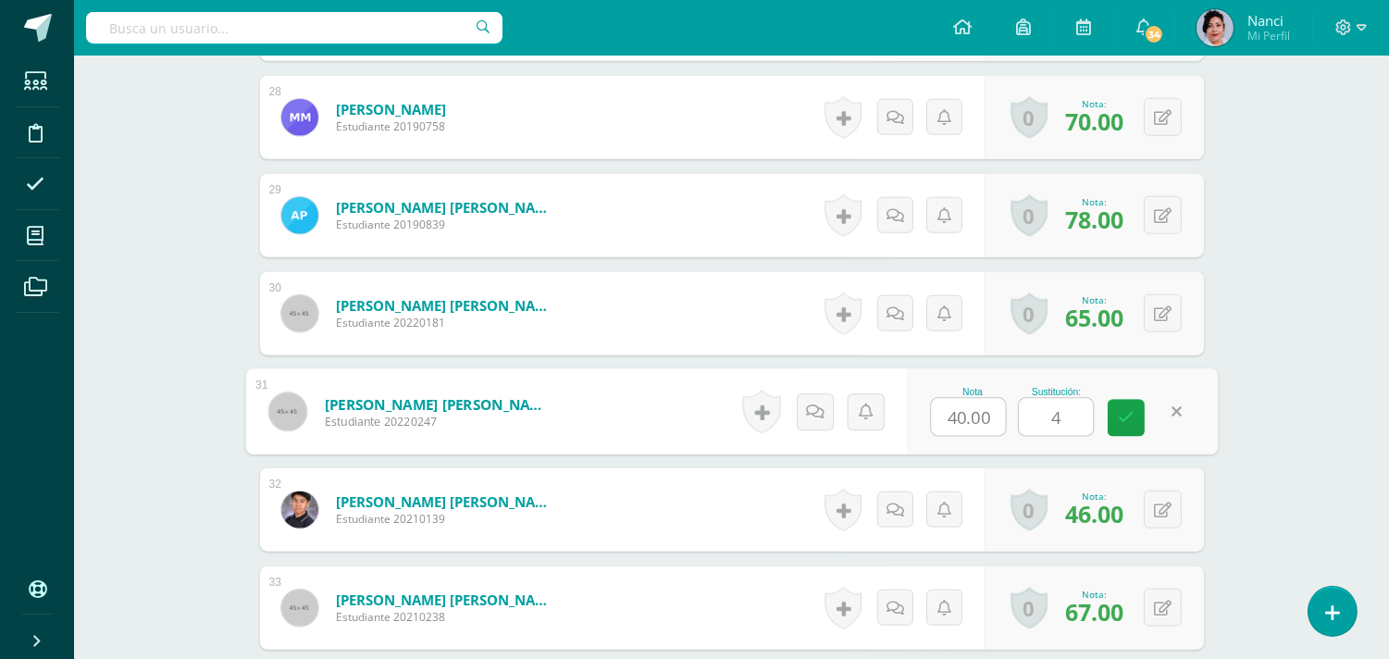
type input "43"
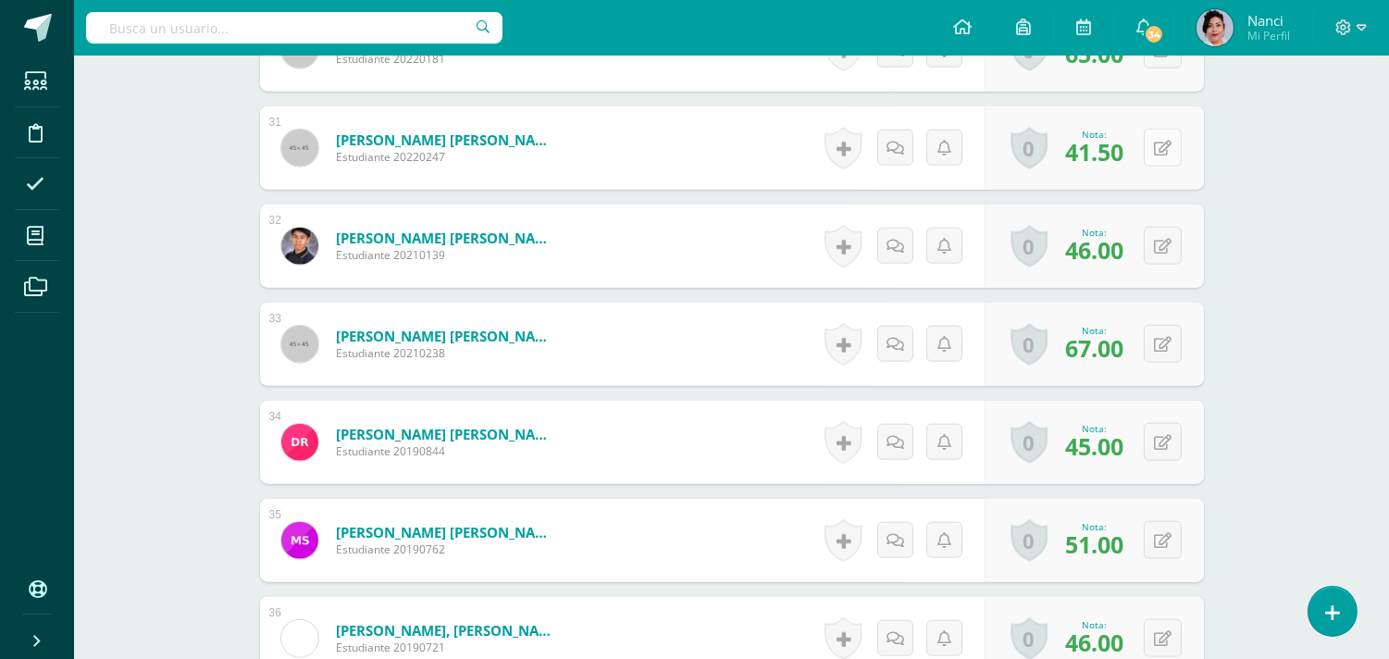
scroll to position [3554, 0]
click at [1158, 448] on icon at bounding box center [1163, 442] width 18 height 16
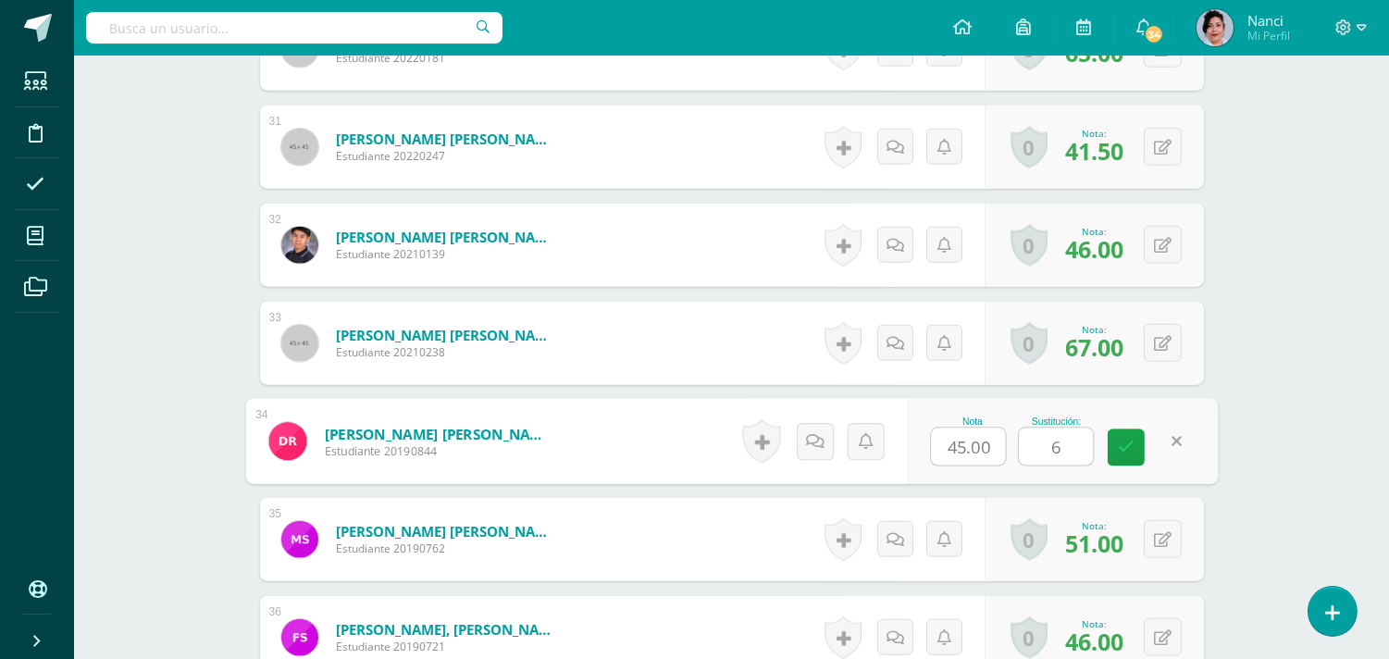
type input "65"
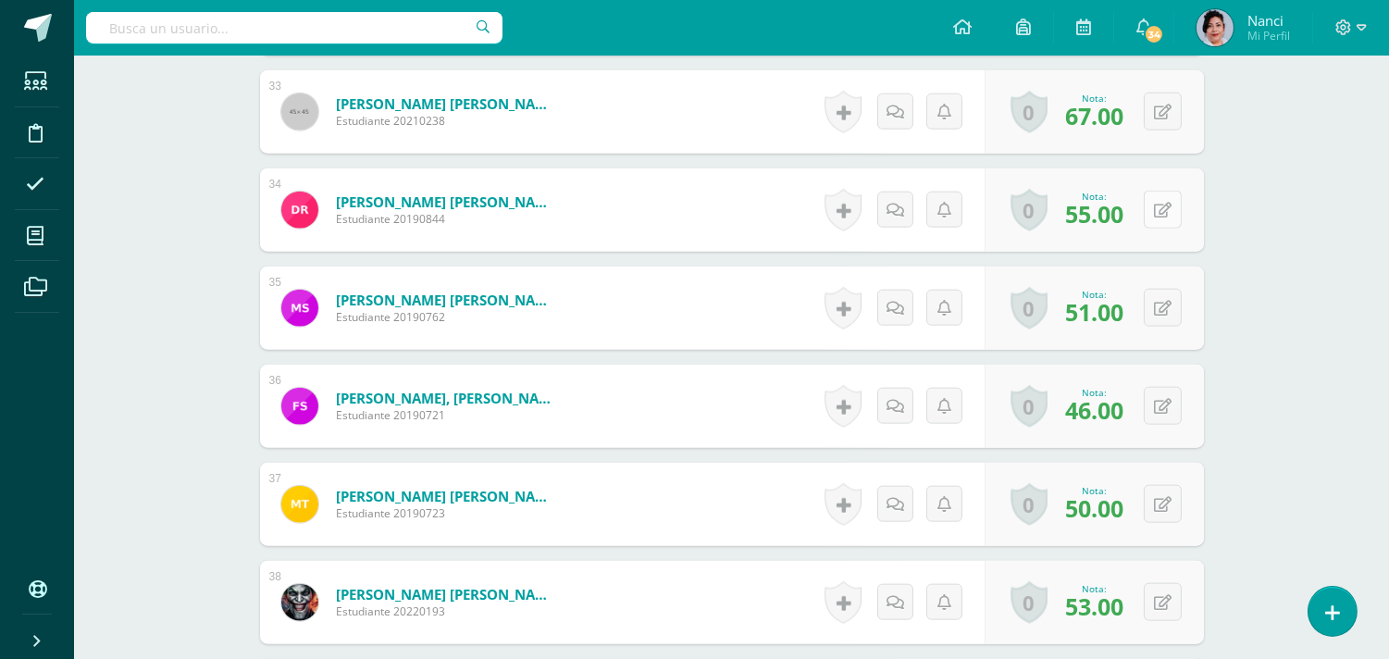
scroll to position [3787, 0]
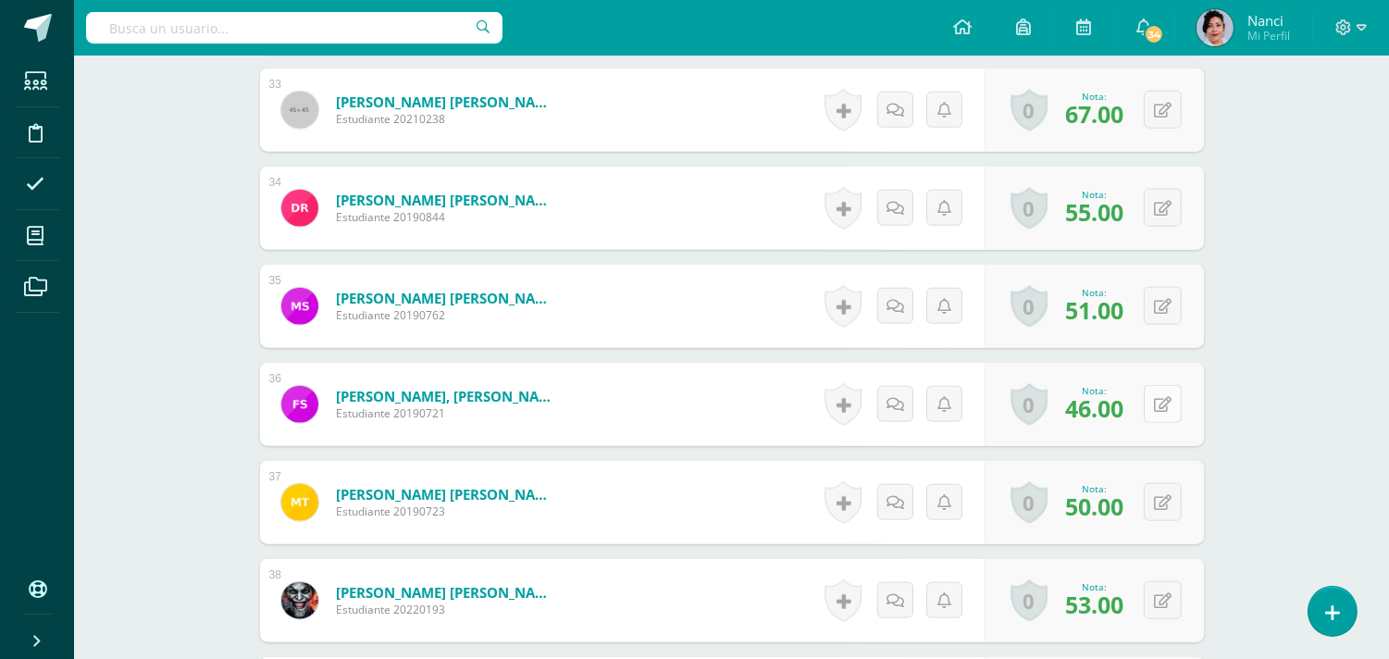
click at [1157, 404] on icon at bounding box center [1163, 405] width 18 height 16
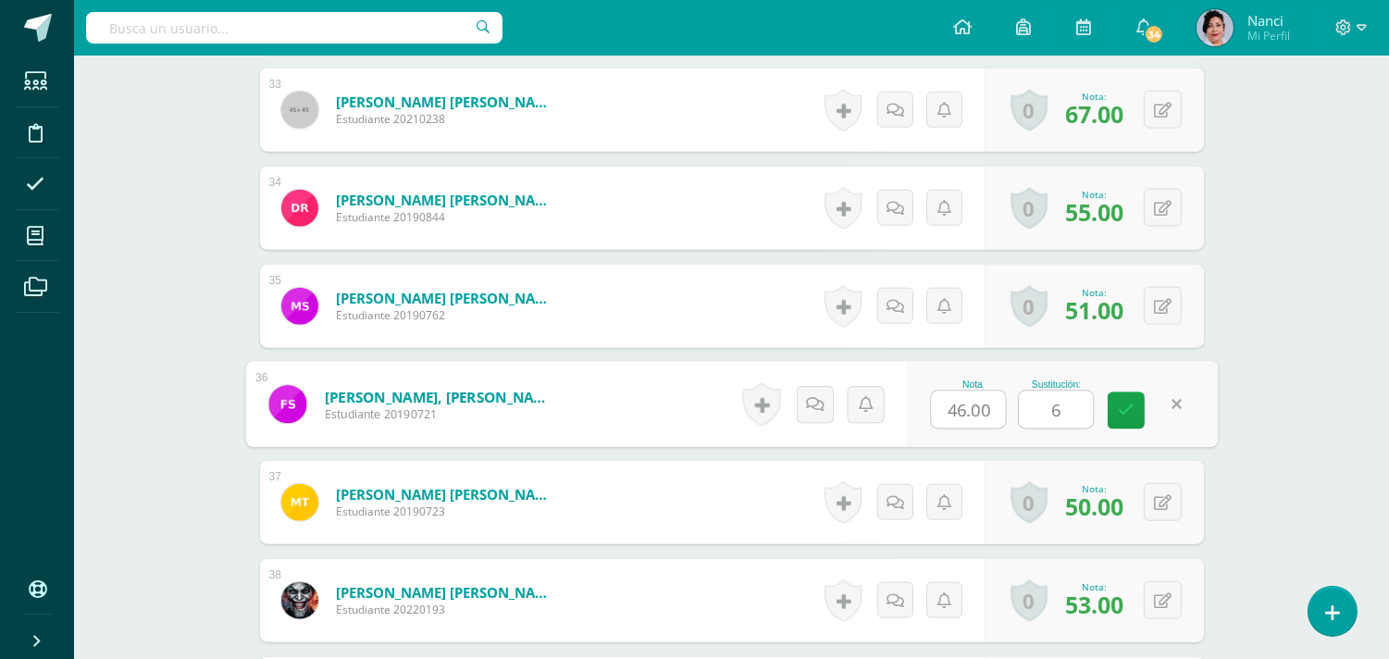
type input "65"
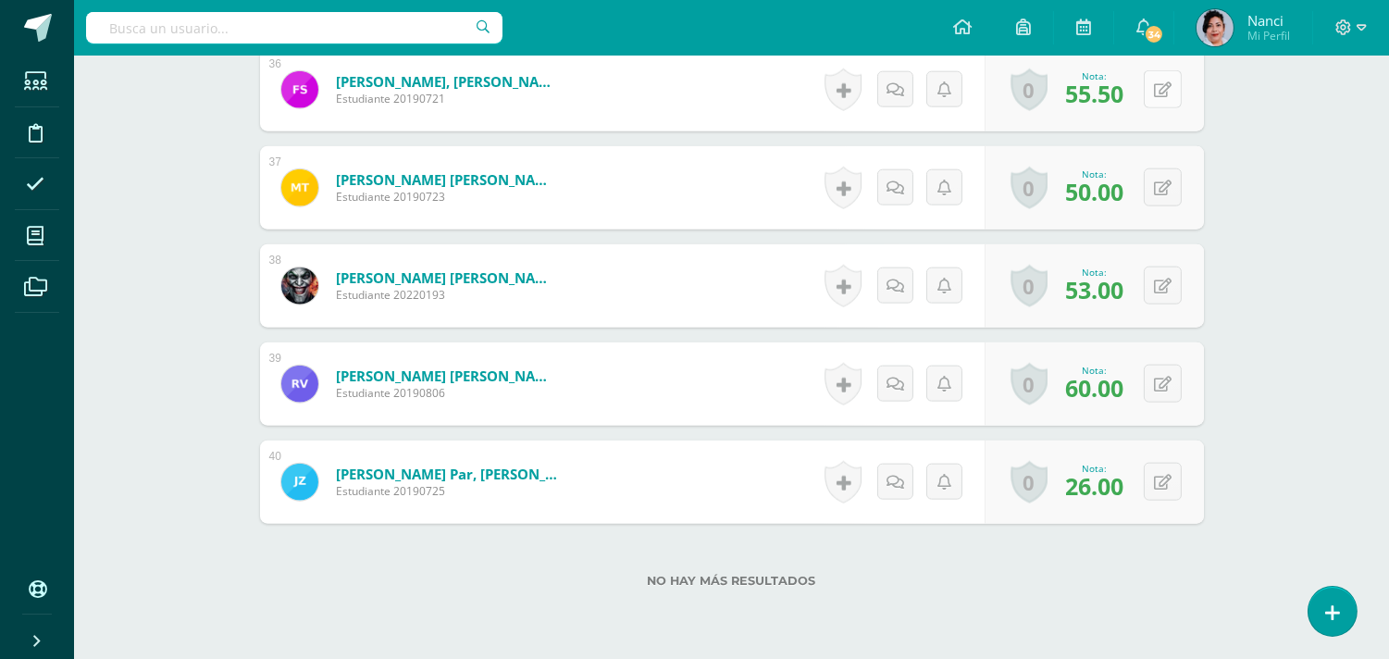
scroll to position [4178, 0]
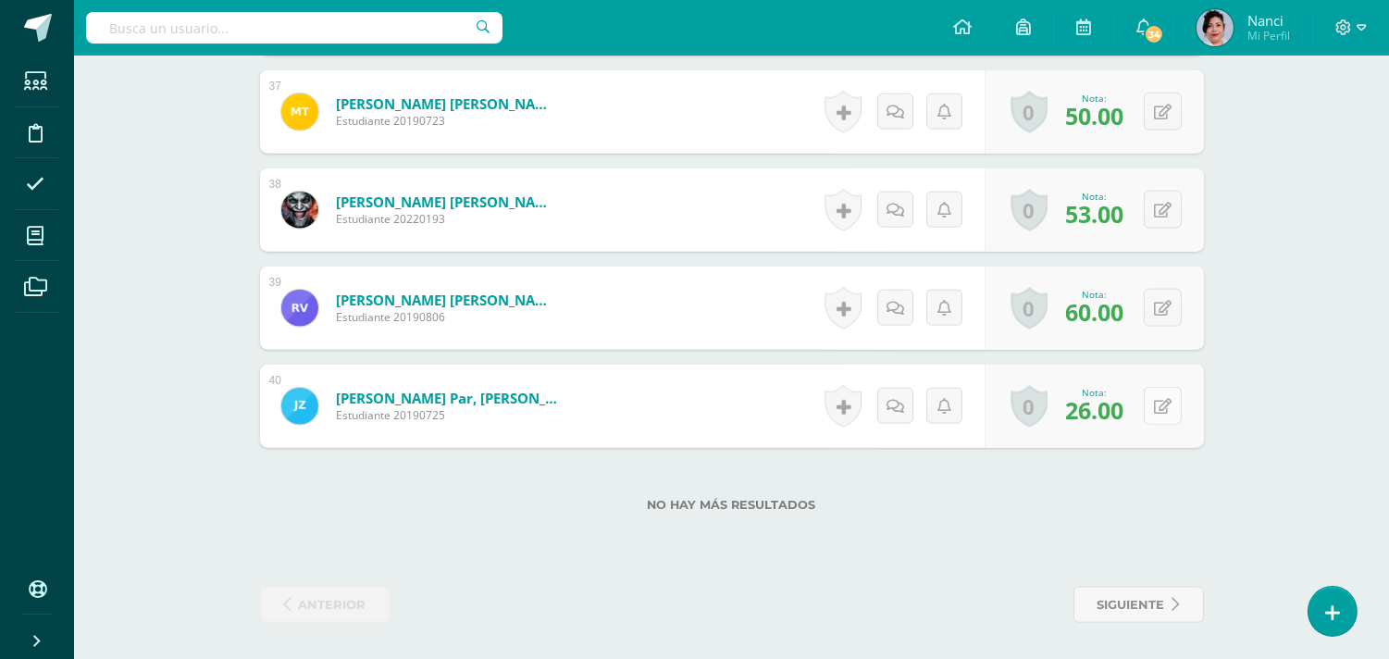
click at [1158, 408] on icon at bounding box center [1163, 407] width 18 height 16
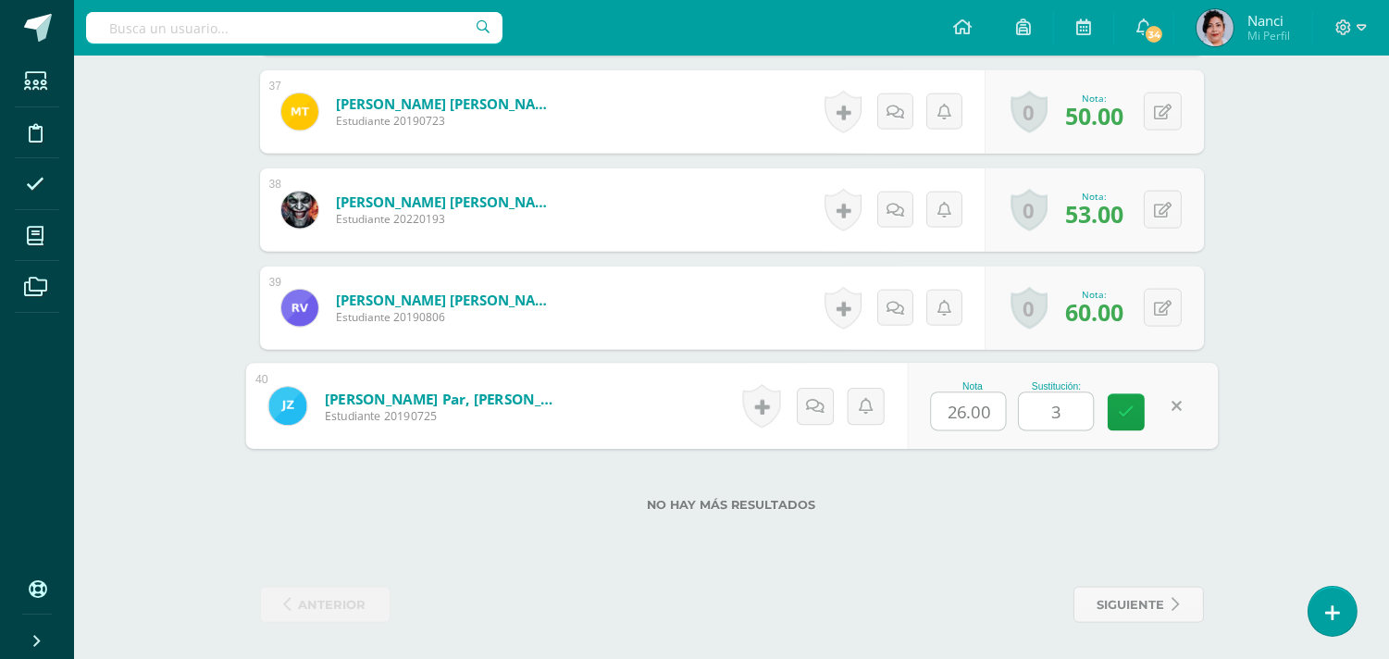
type input "38"
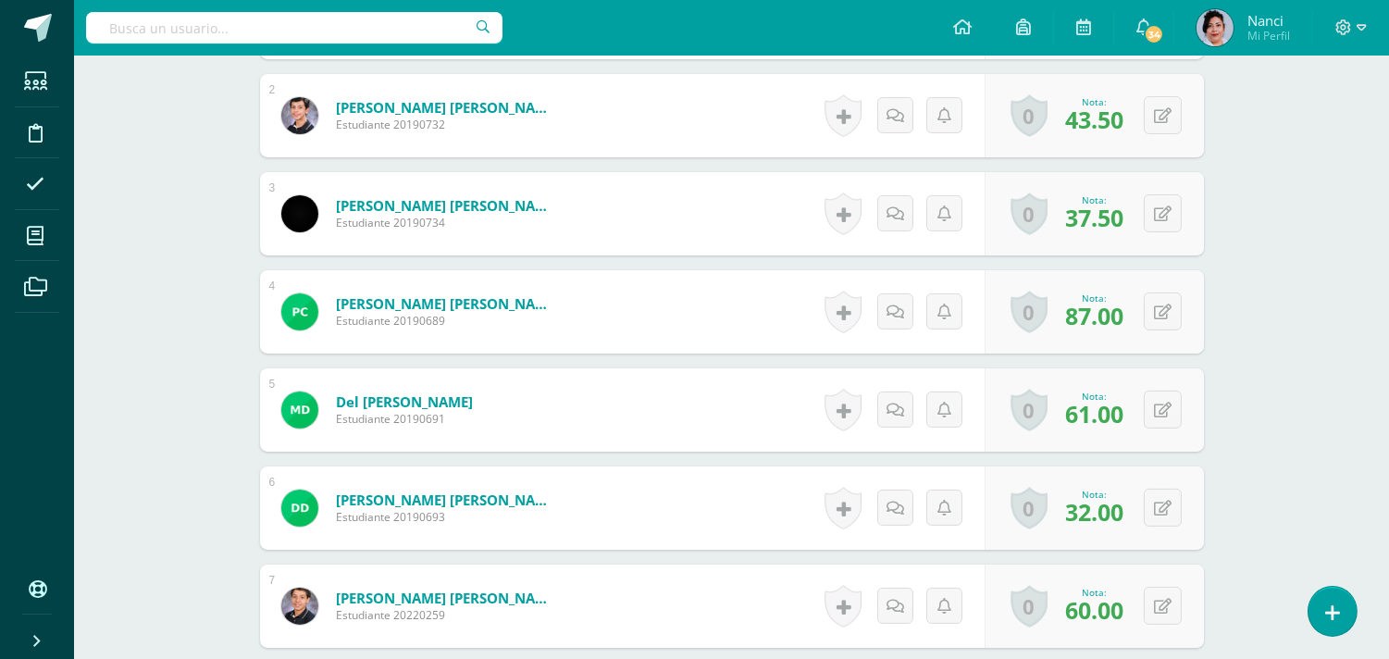
scroll to position [0, 0]
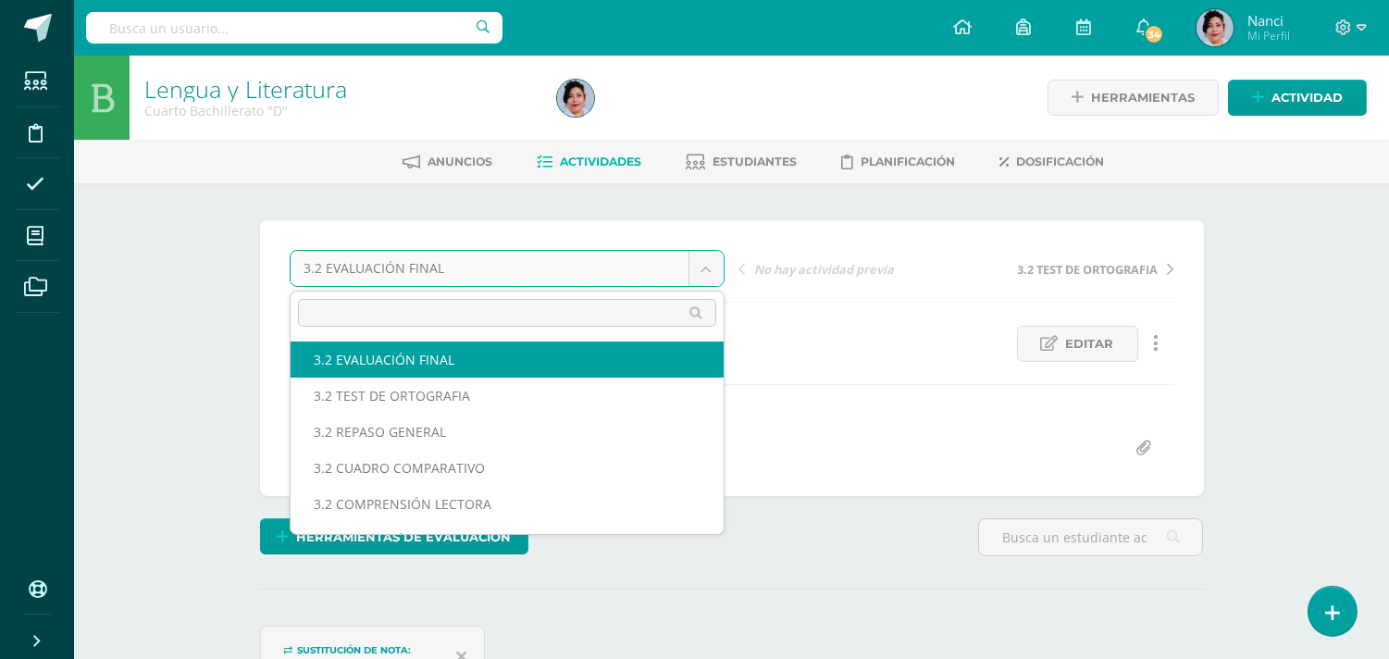
select select "/dashboard/teacher/grade-activity/223903/"
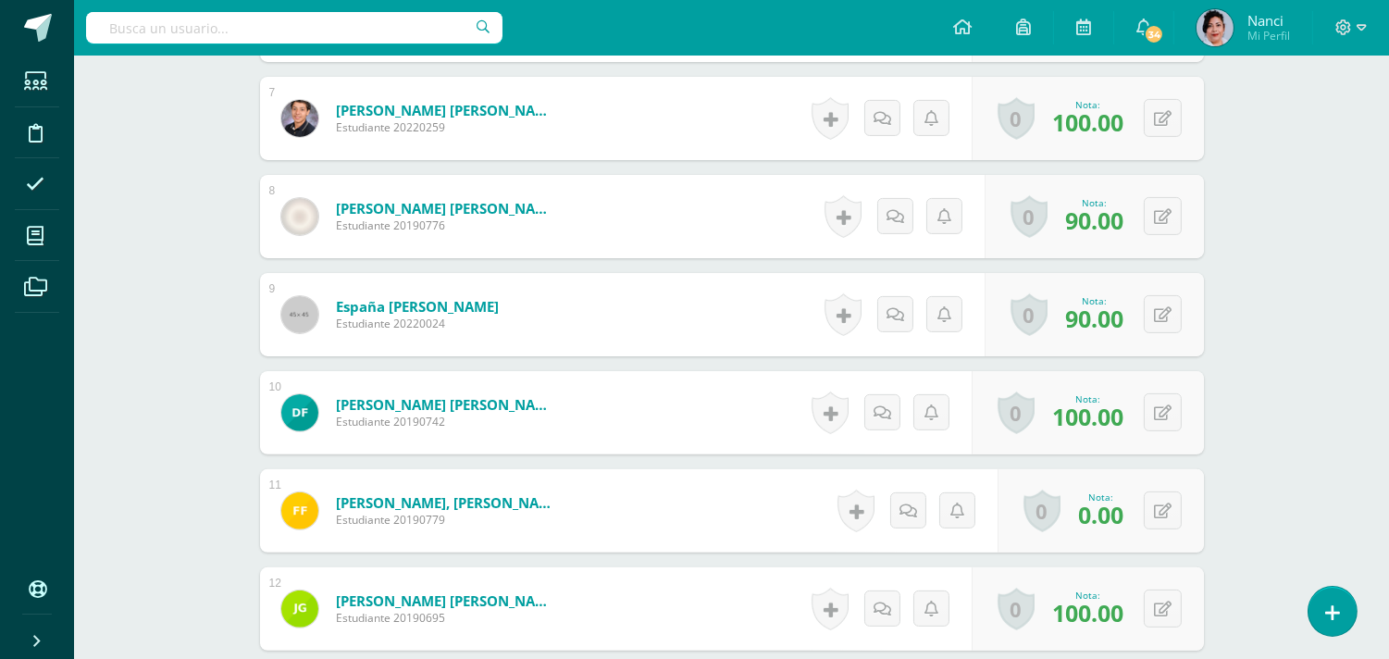
scroll to position [1157, 0]
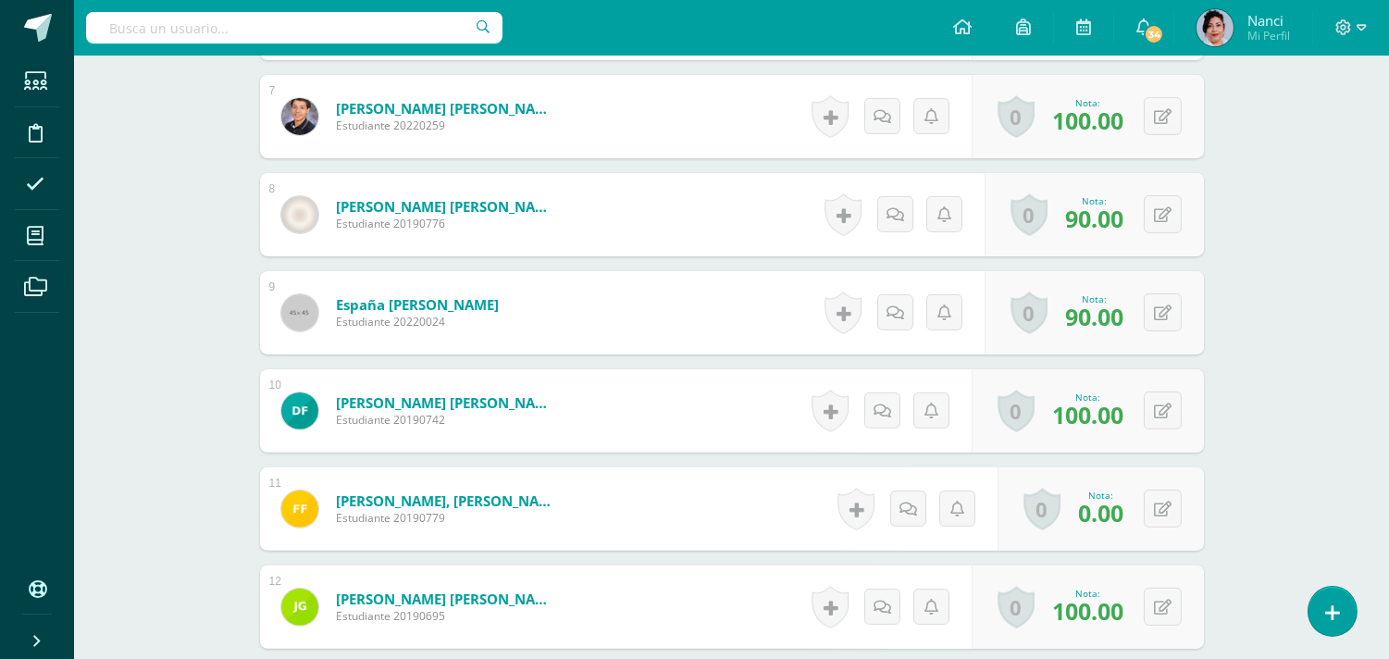
click at [861, 505] on link at bounding box center [855, 509] width 37 height 43
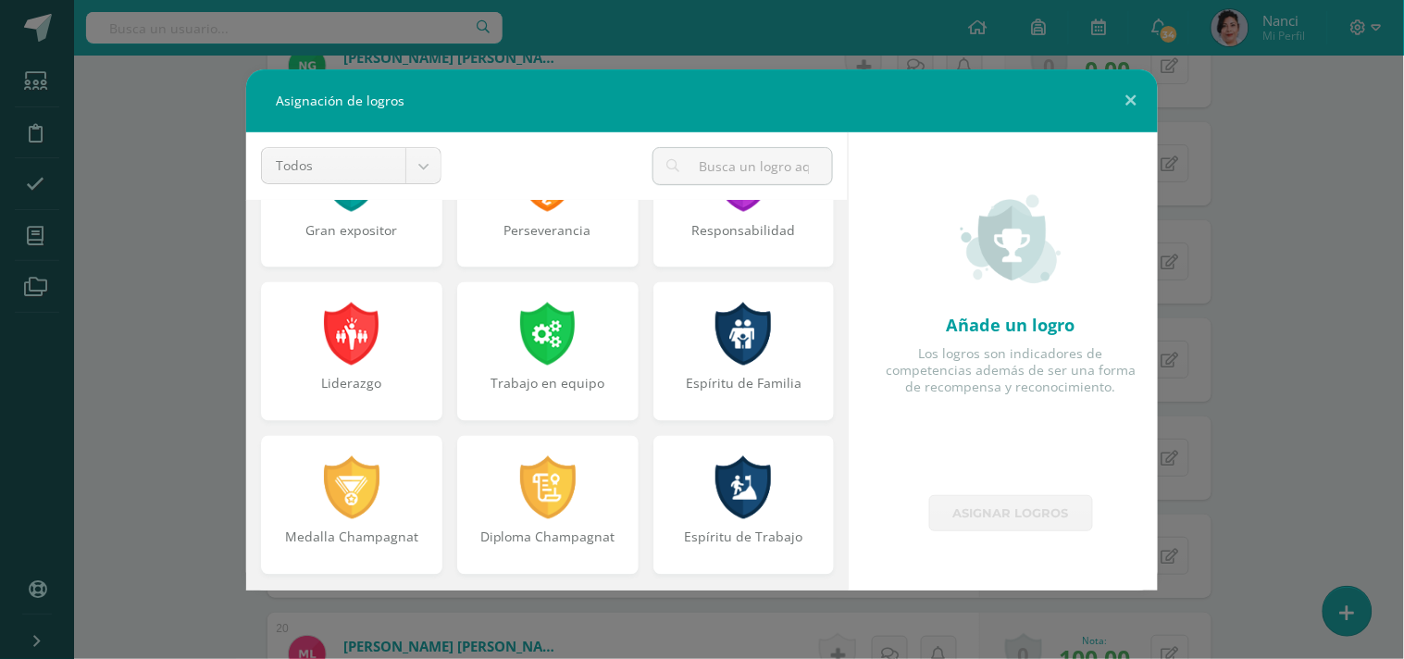
scroll to position [1895, 0]
click at [1116, 104] on button at bounding box center [1131, 100] width 53 height 63
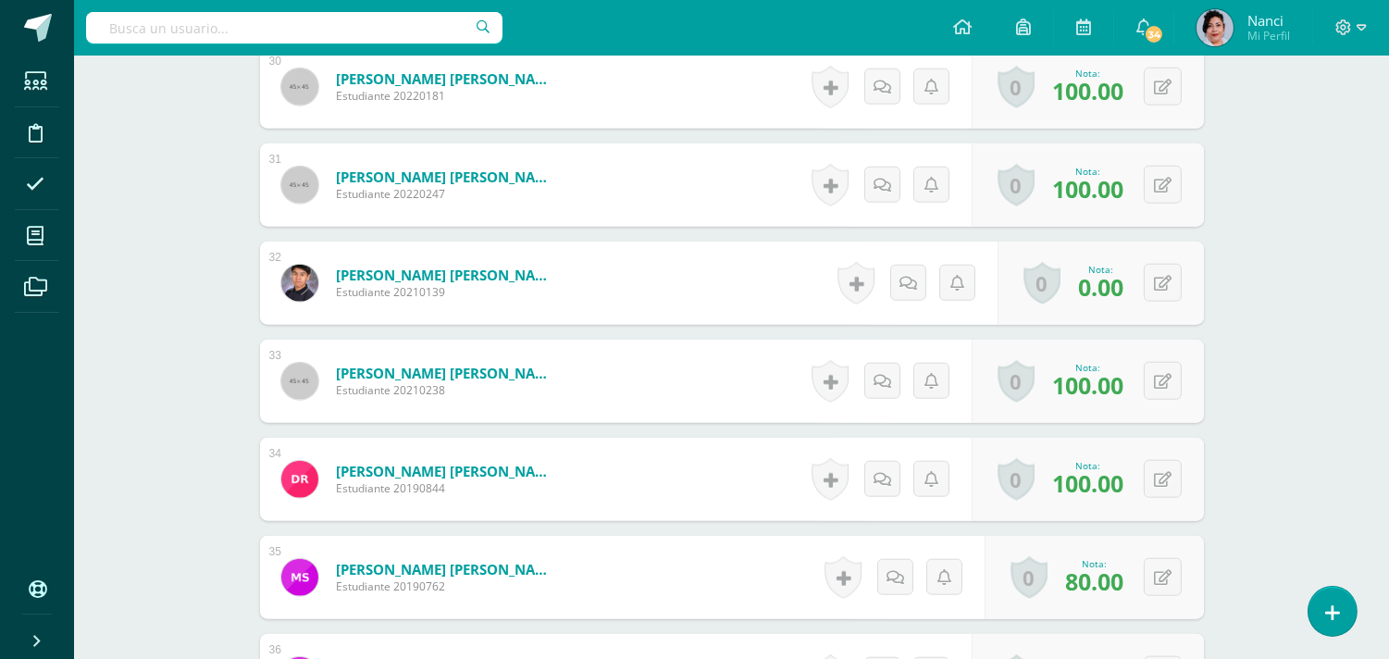
scroll to position [3443, 0]
click at [1152, 279] on button at bounding box center [1163, 282] width 38 height 38
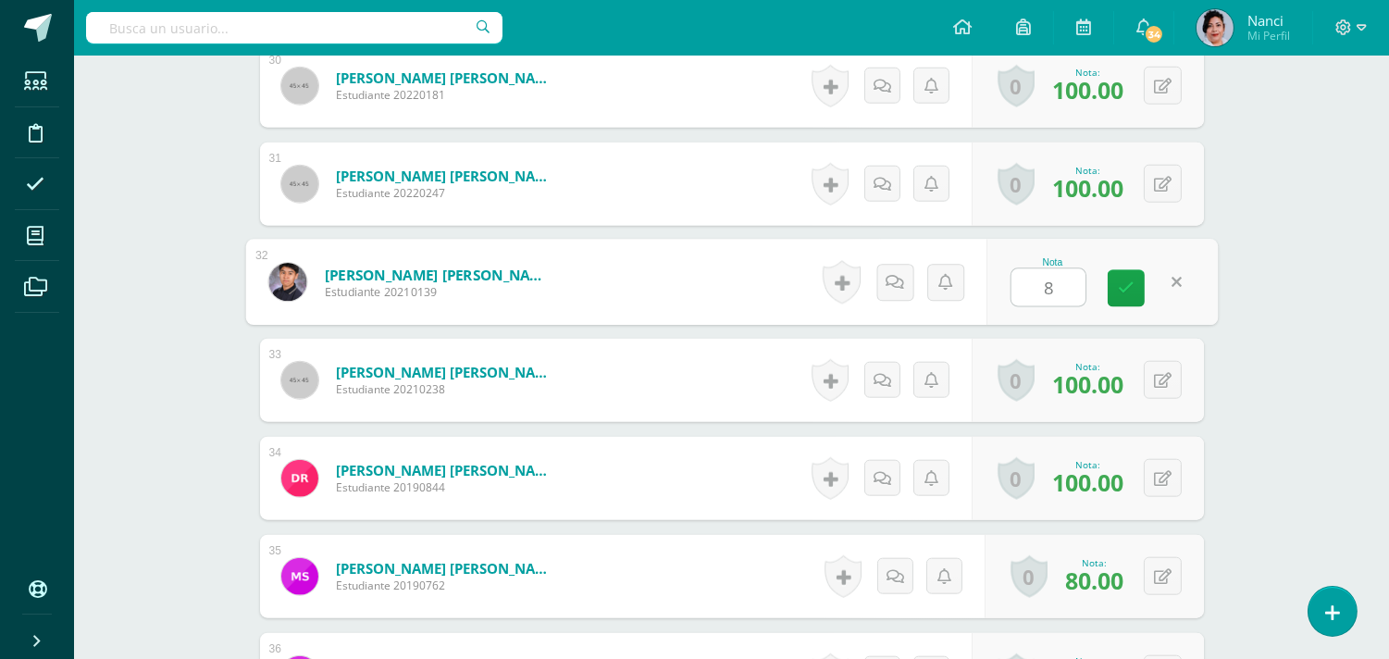
type input "80"
click at [1126, 292] on icon at bounding box center [1126, 288] width 17 height 16
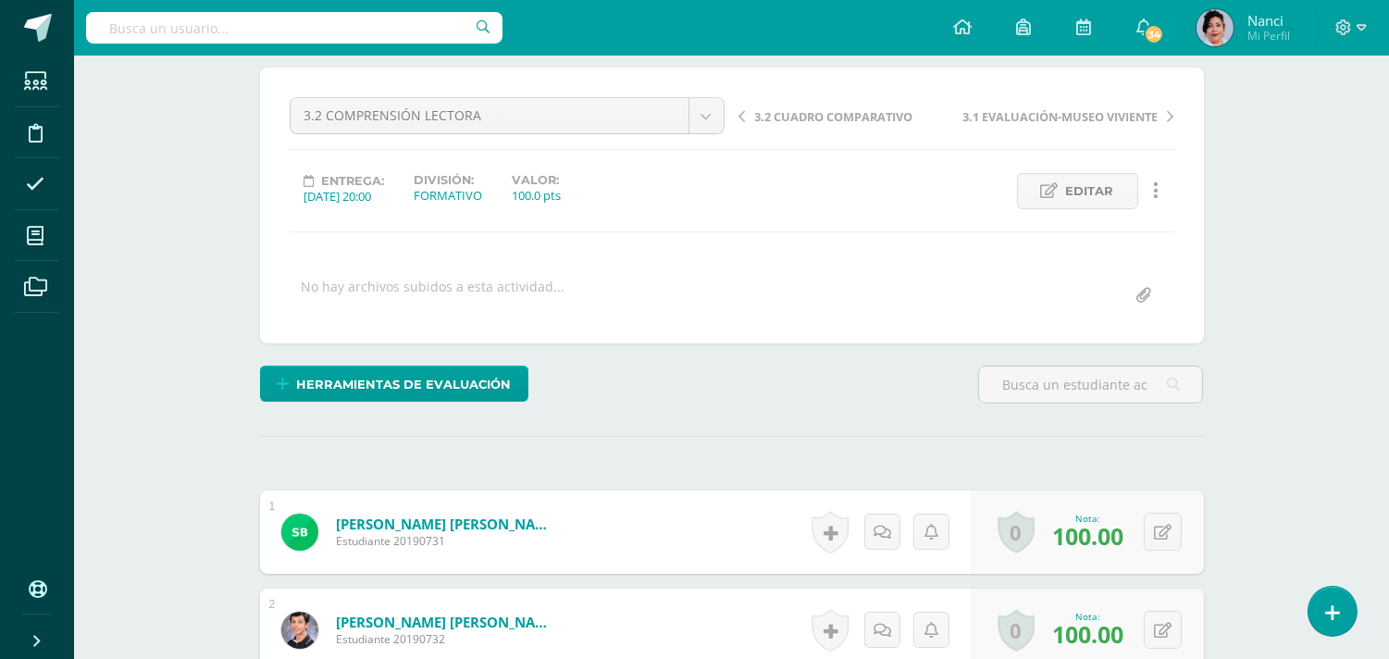
scroll to position [0, 0]
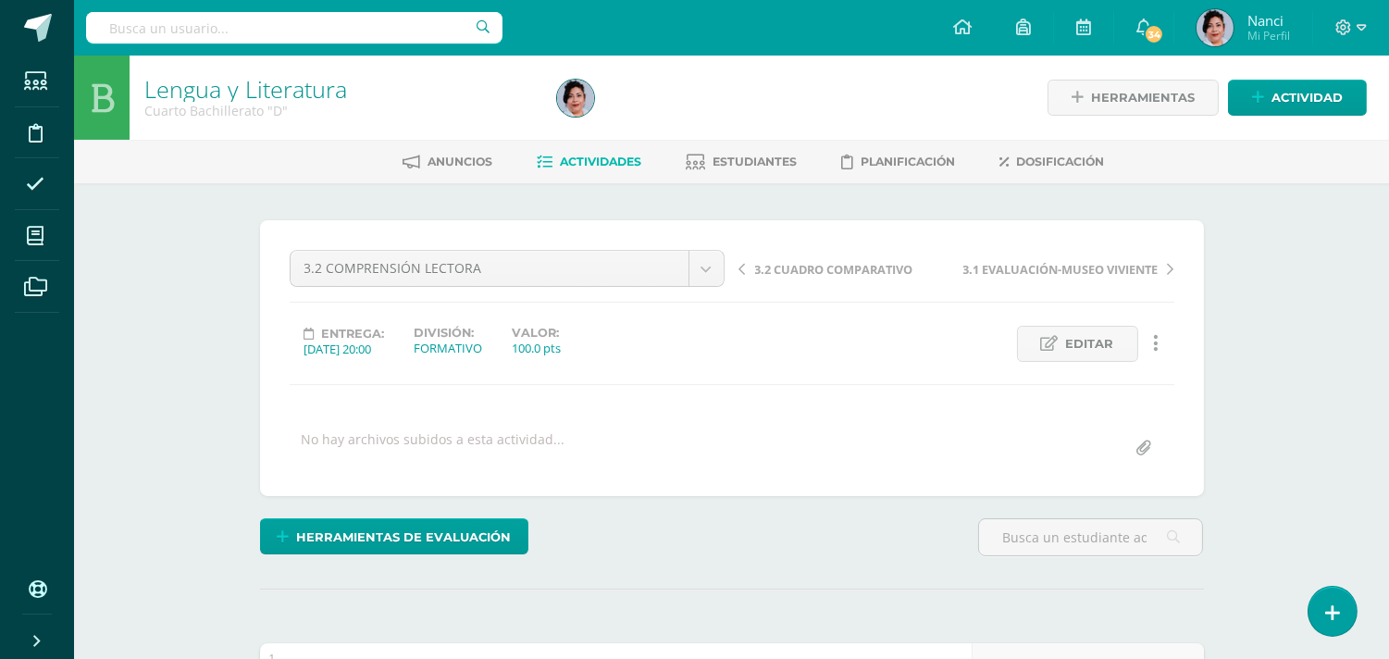
click at [613, 167] on span "Actividades" at bounding box center [601, 162] width 81 height 14
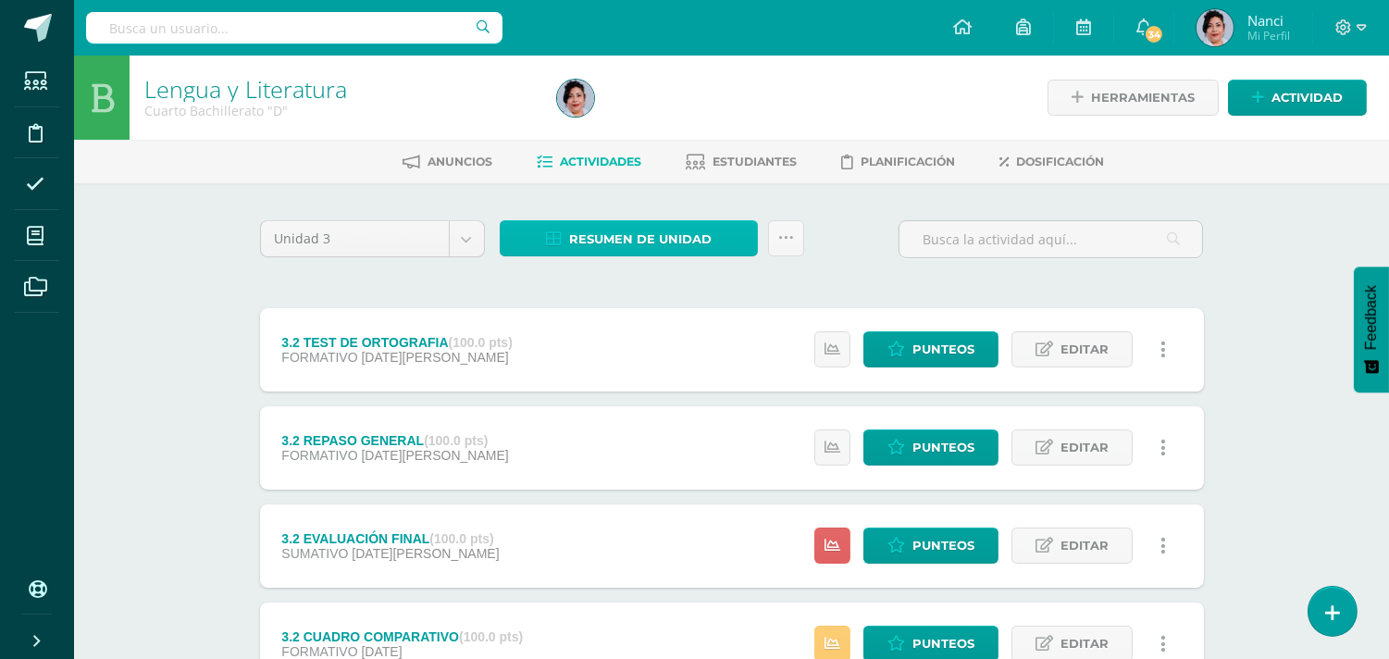
click at [701, 235] on span "Resumen de unidad" at bounding box center [640, 239] width 142 height 34
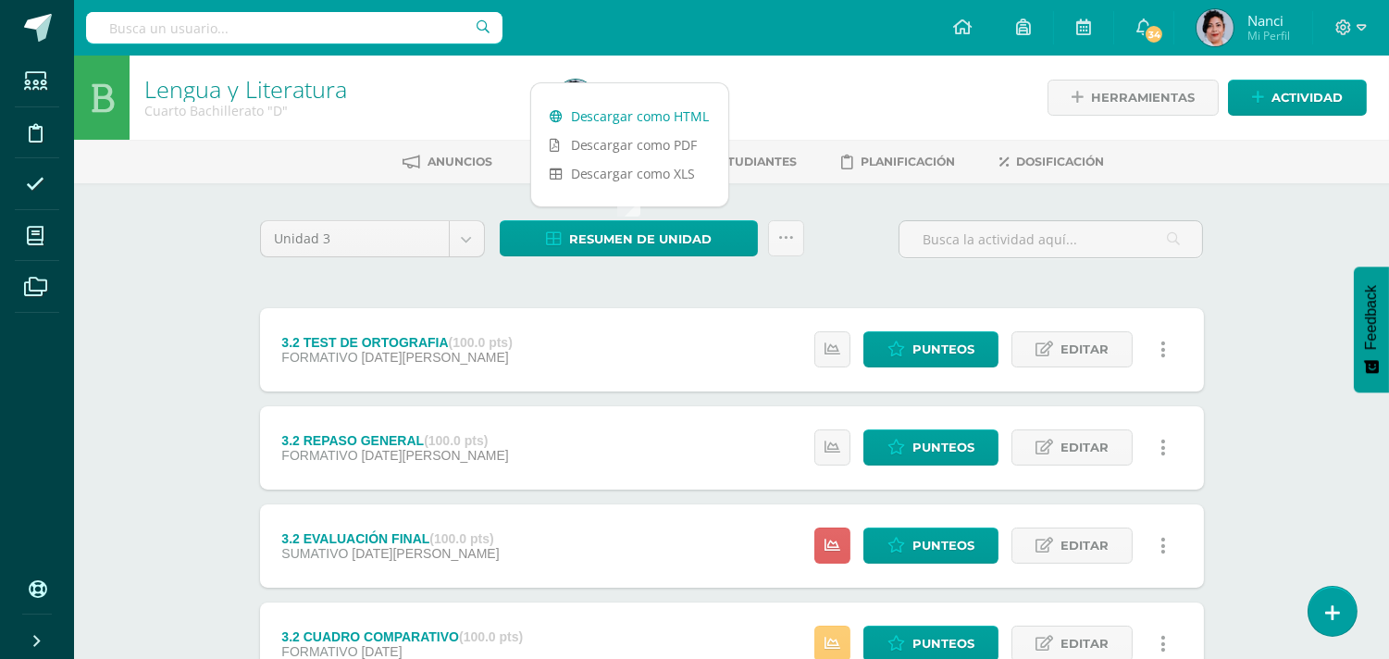
click at [682, 116] on link "Descargar como HTML" at bounding box center [629, 116] width 197 height 29
